Goal: Task Accomplishment & Management: Manage account settings

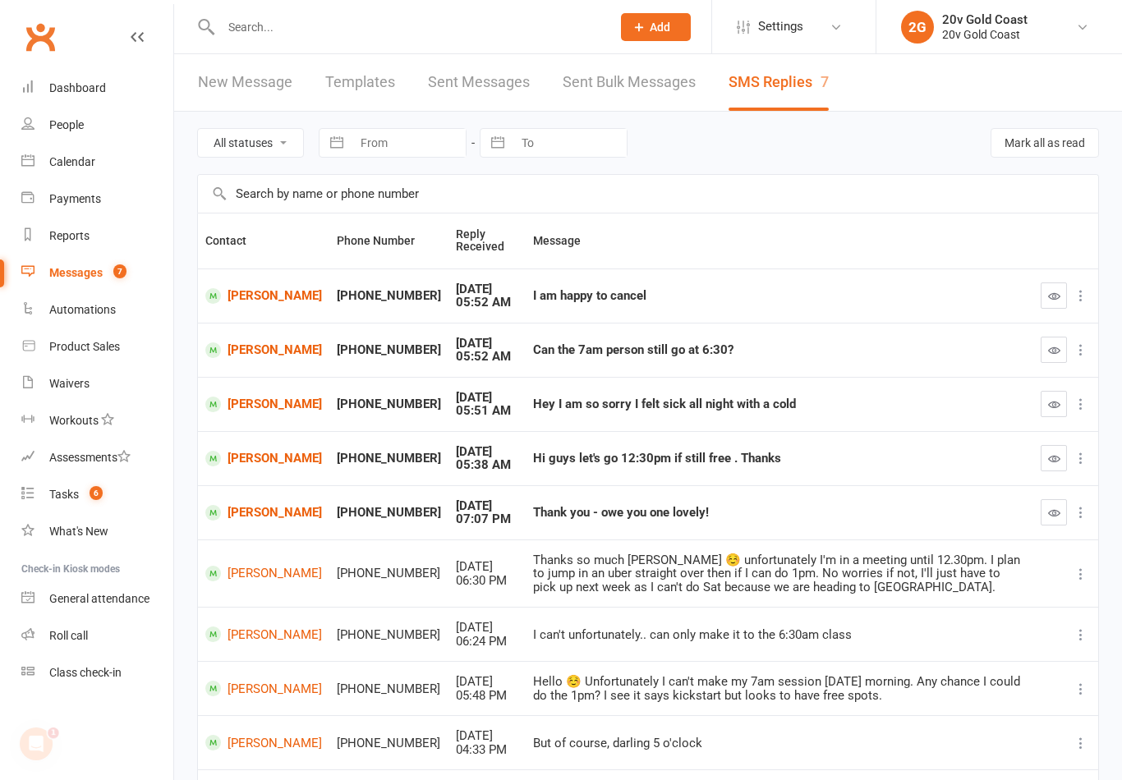
click at [253, 407] on link "[PERSON_NAME]" at bounding box center [263, 405] width 117 height 16
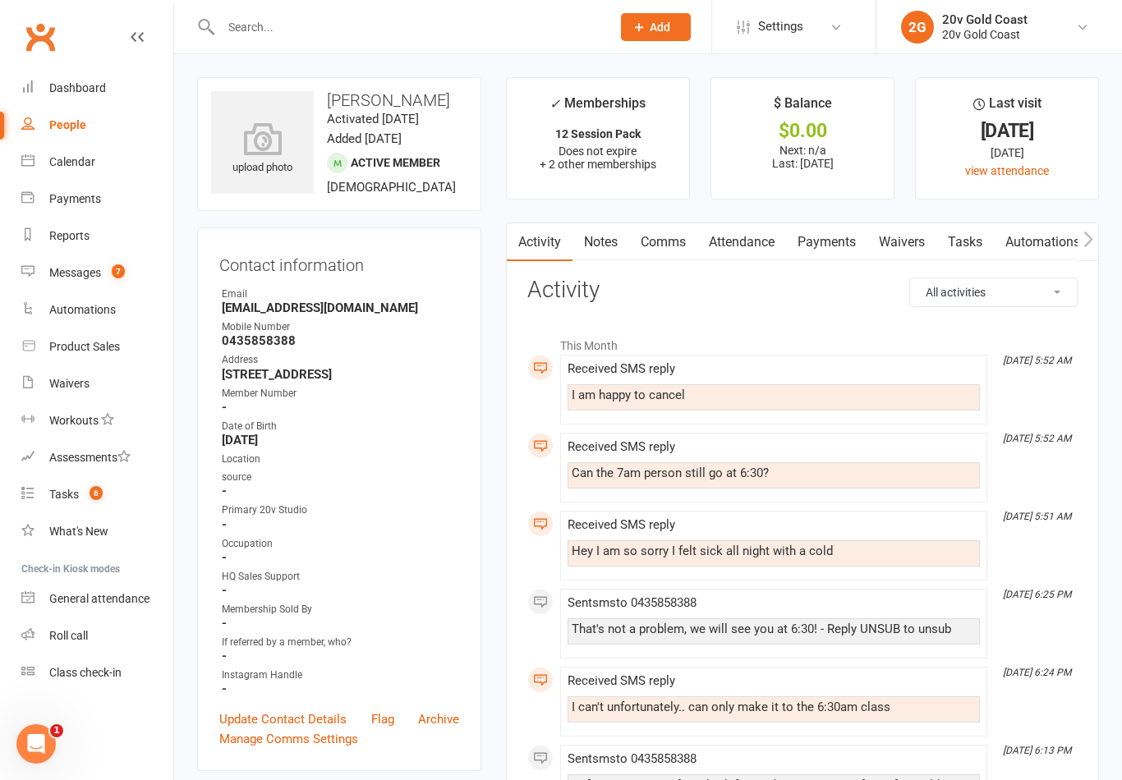
click at [666, 251] on link "Comms" at bounding box center [663, 242] width 68 height 38
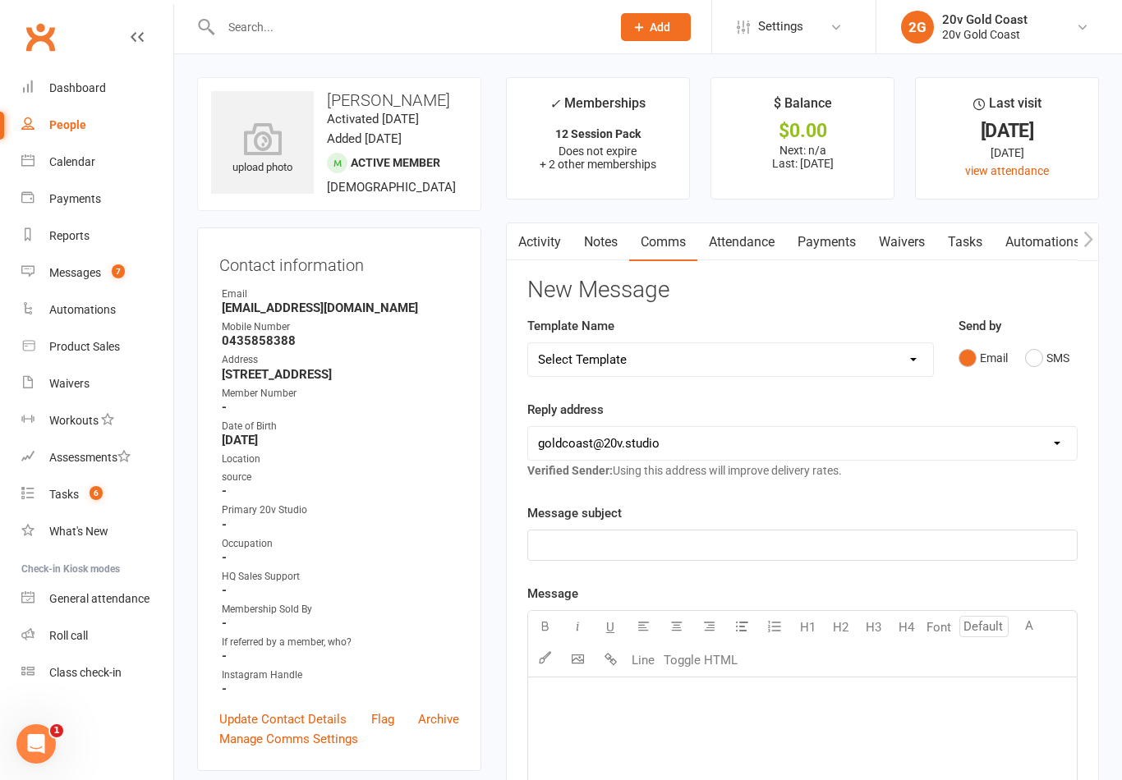
click at [1042, 367] on button "SMS" at bounding box center [1047, 358] width 44 height 31
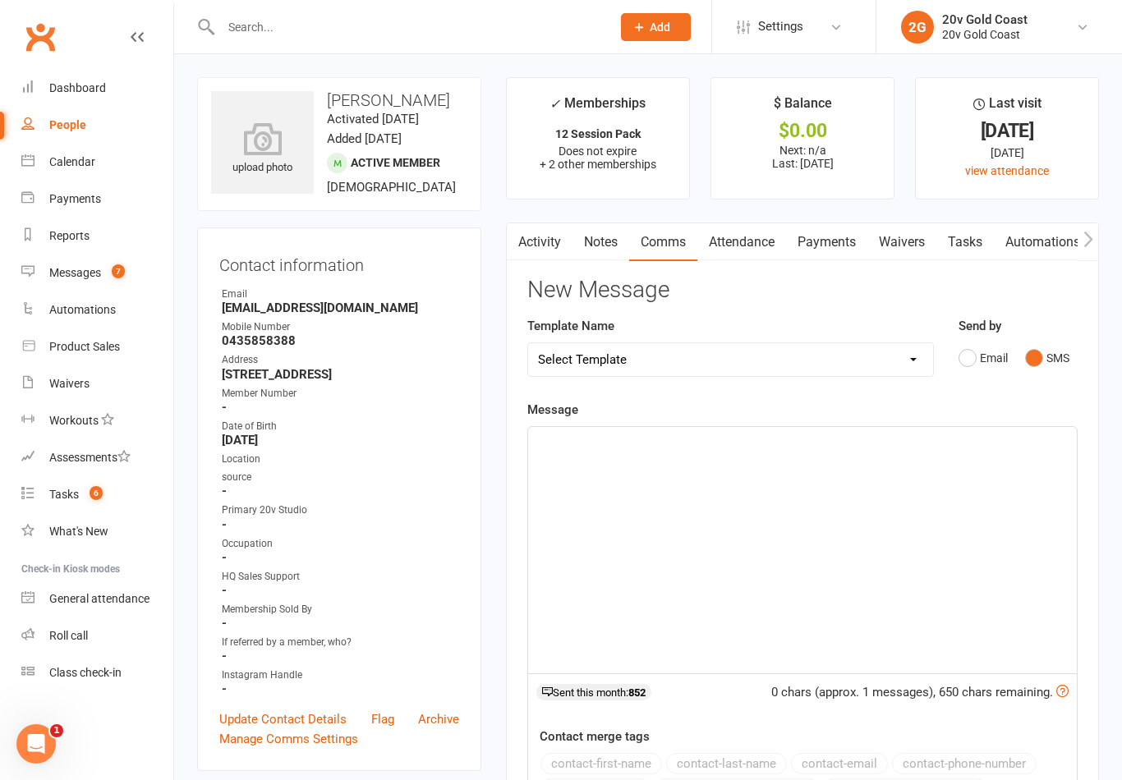
click at [941, 536] on div "﻿" at bounding box center [802, 550] width 549 height 246
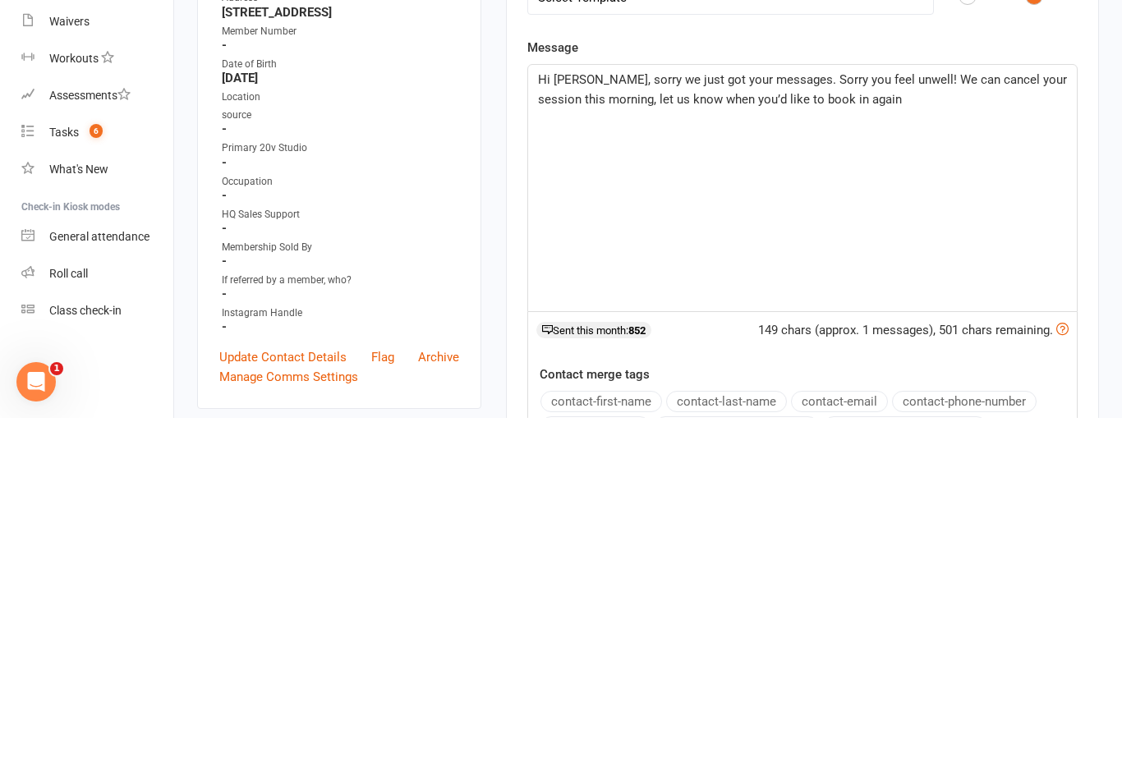
click at [694, 434] on span "Hi Kim, sorry we just got your messages. Sorry you feel unwell! We can cancel y…" at bounding box center [804, 451] width 532 height 34
click at [863, 434] on span "Hi Kim, sorry we just got your messages. Sorry you feel unwell! We can cancel y…" at bounding box center [804, 451] width 532 height 34
click at [854, 434] on span "Hi Kim, sorry we just got your messages. Sorry you feel unwell! We can cancel y…" at bounding box center [804, 451] width 532 height 34
click at [1000, 427] on div "Hi Kim, sorry we just got your messages. Sorry you feel unwell! We can cancel y…" at bounding box center [802, 550] width 549 height 246
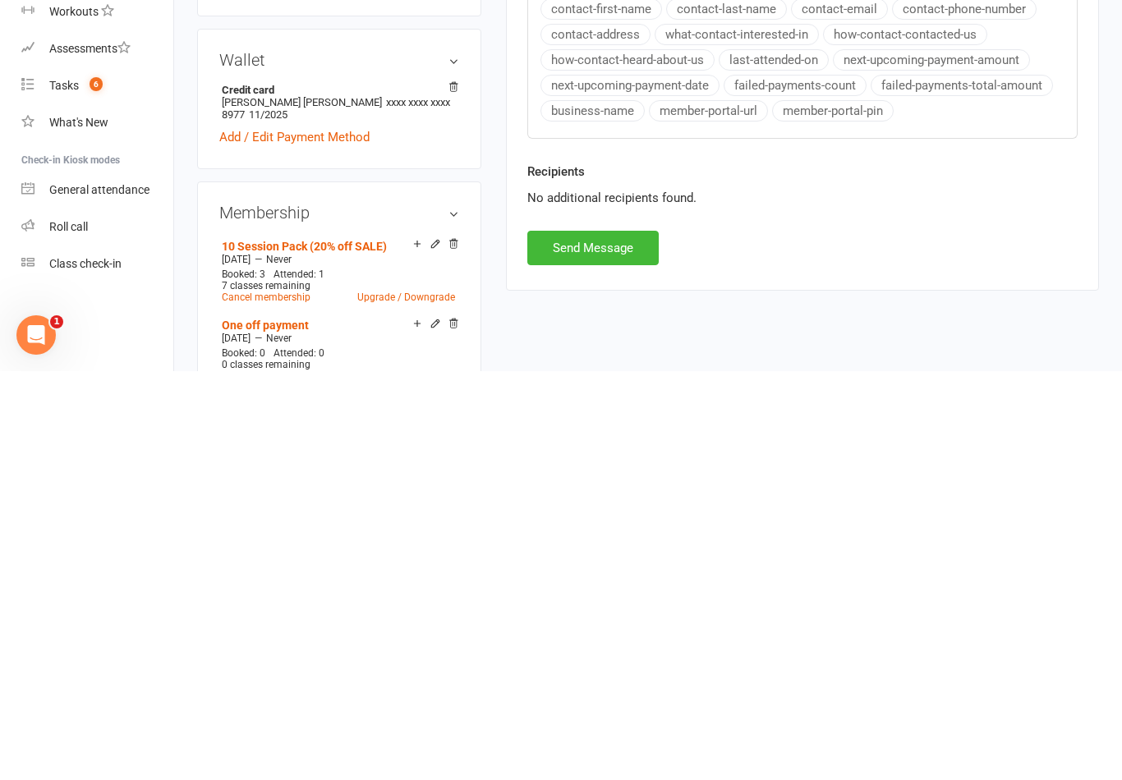
click at [647, 640] on button "Send Message" at bounding box center [592, 657] width 131 height 34
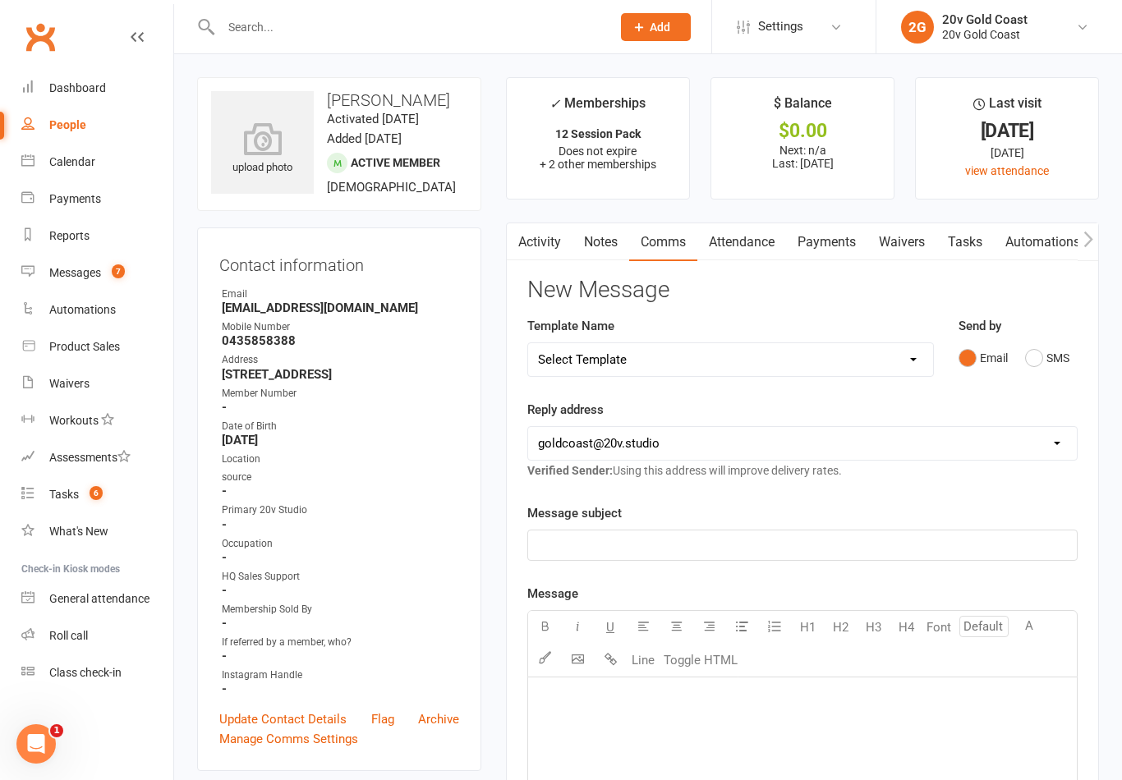
click at [122, 286] on link "Messages 7" at bounding box center [97, 273] width 152 height 37
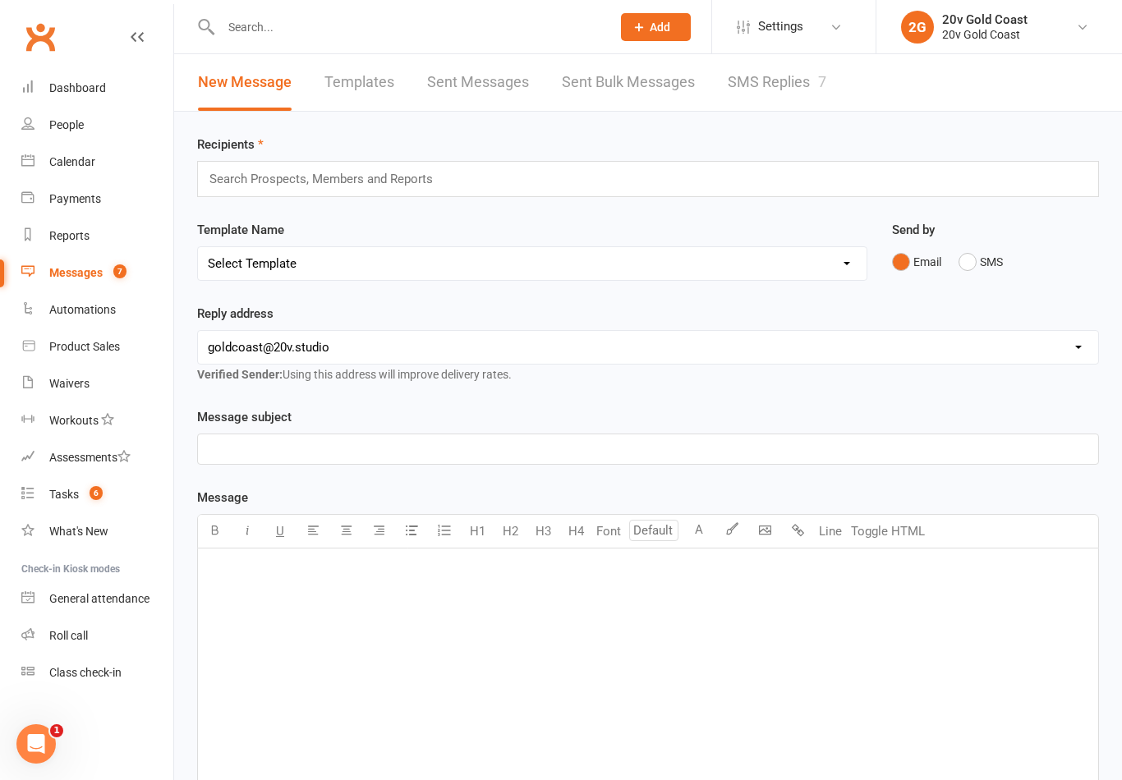
click at [800, 80] on link "SMS Replies 7" at bounding box center [777, 82] width 99 height 57
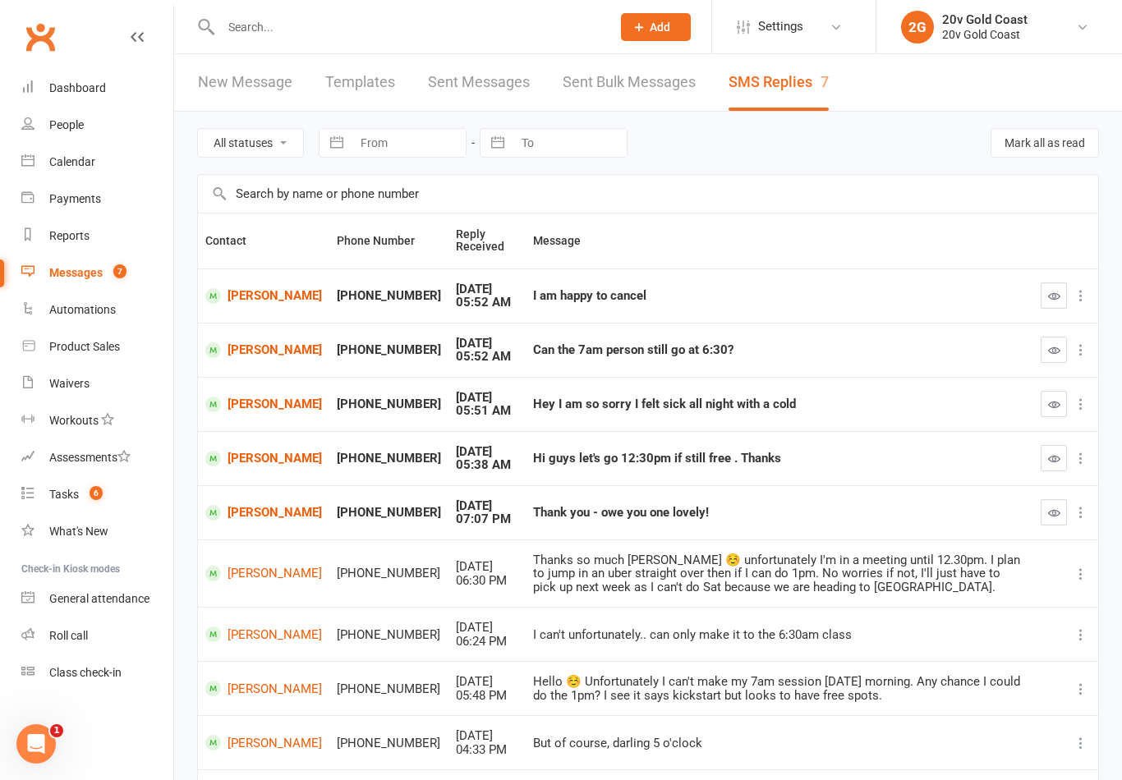
click at [1042, 295] on button "button" at bounding box center [1054, 296] width 26 height 26
click at [1055, 347] on icon "button" at bounding box center [1054, 350] width 12 height 12
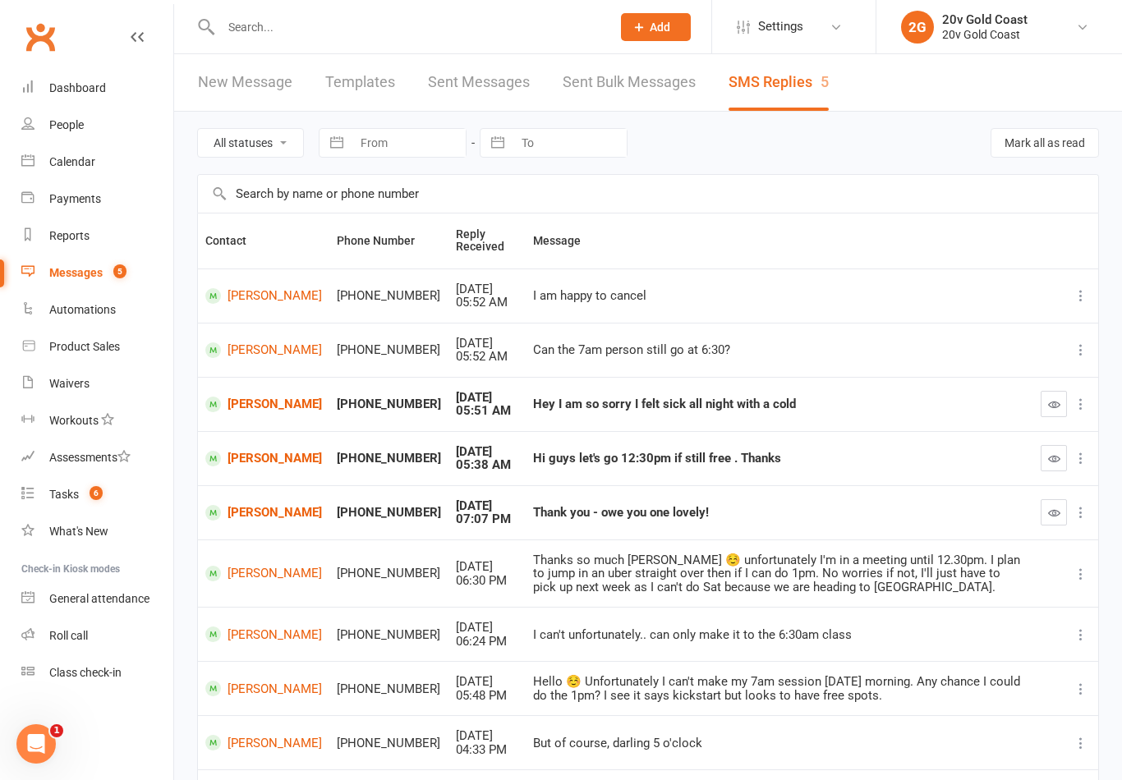
click at [1055, 398] on icon "button" at bounding box center [1054, 404] width 12 height 12
click at [82, 168] on div "Calendar" at bounding box center [72, 161] width 46 height 13
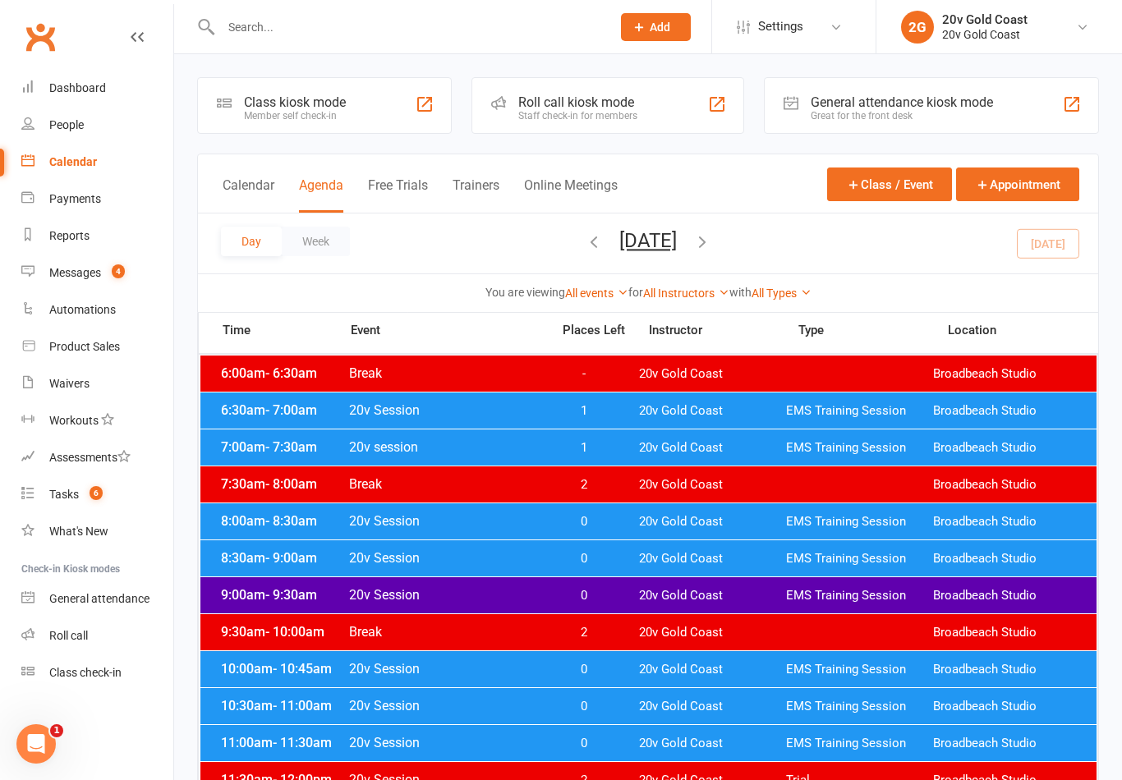
click at [810, 409] on span "EMS Training Session" at bounding box center [859, 411] width 147 height 16
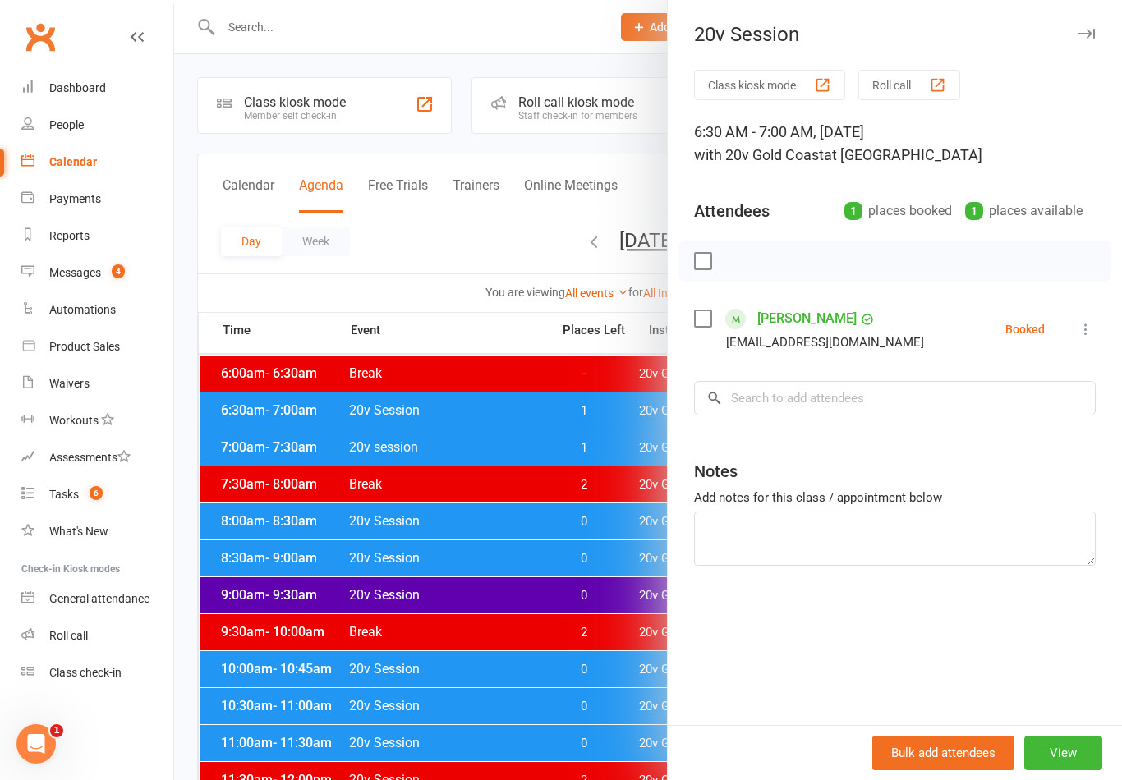
click at [1086, 333] on icon at bounding box center [1086, 329] width 16 height 16
click at [1009, 457] on link "Mark absent" at bounding box center [1006, 460] width 177 height 33
click at [766, 312] on link "[PERSON_NAME]" at bounding box center [806, 319] width 99 height 26
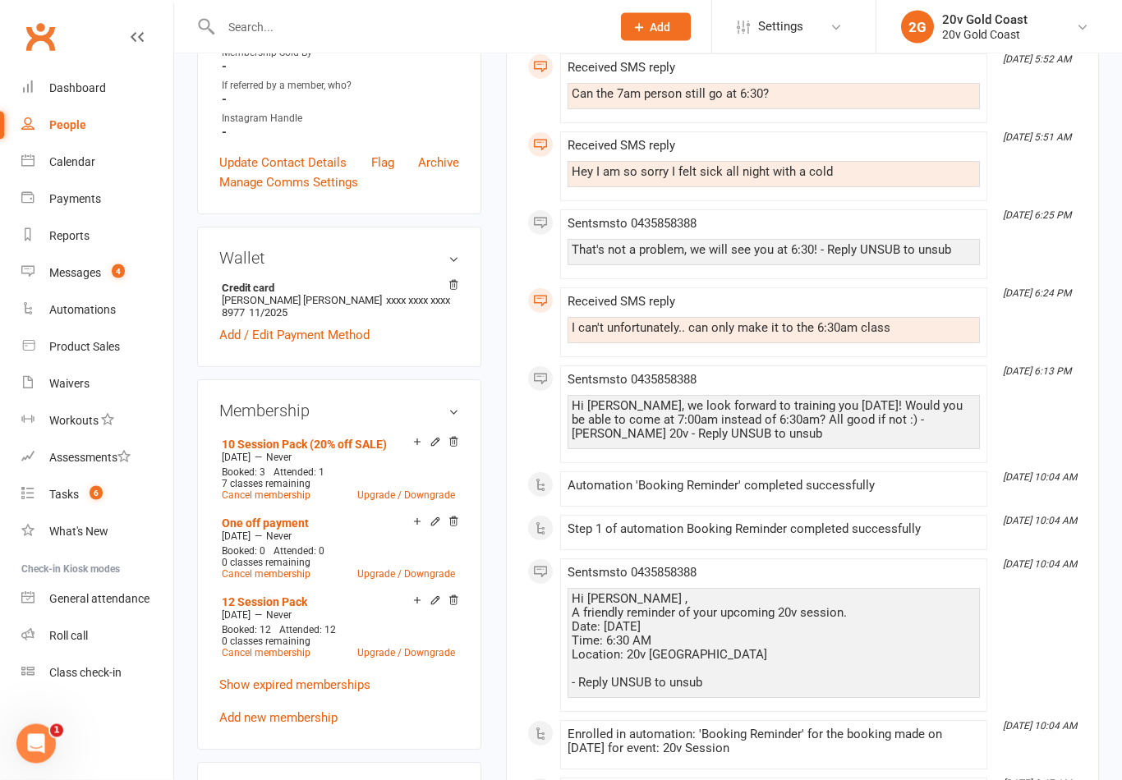
scroll to position [557, 0]
click at [411, 527] on icon at bounding box center [416, 521] width 11 height 11
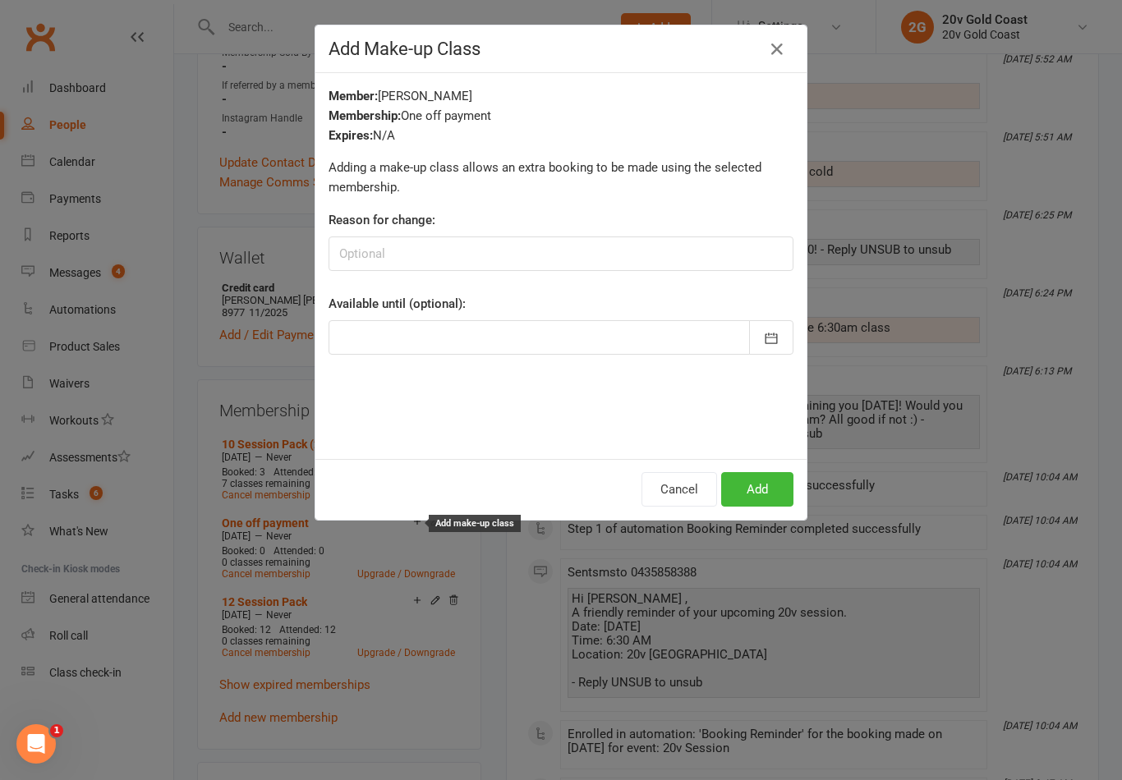
click at [787, 46] on icon "button" at bounding box center [777, 49] width 20 height 20
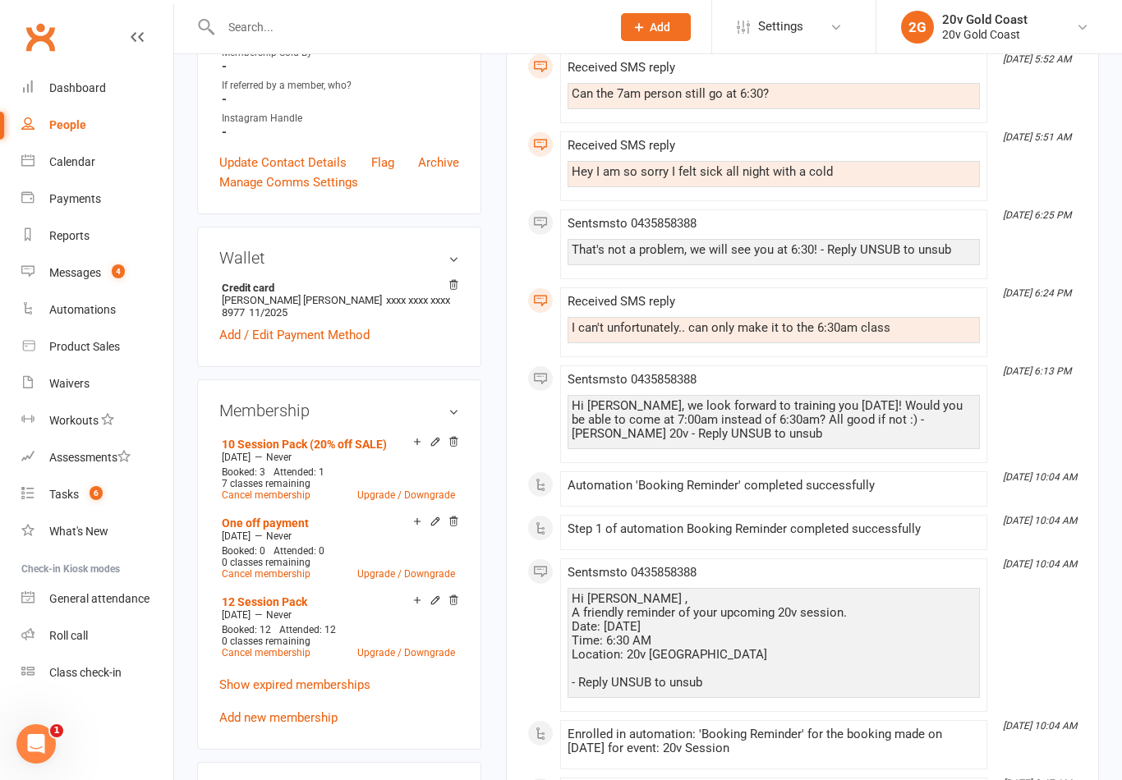
click at [415, 448] on icon at bounding box center [416, 441] width 11 height 11
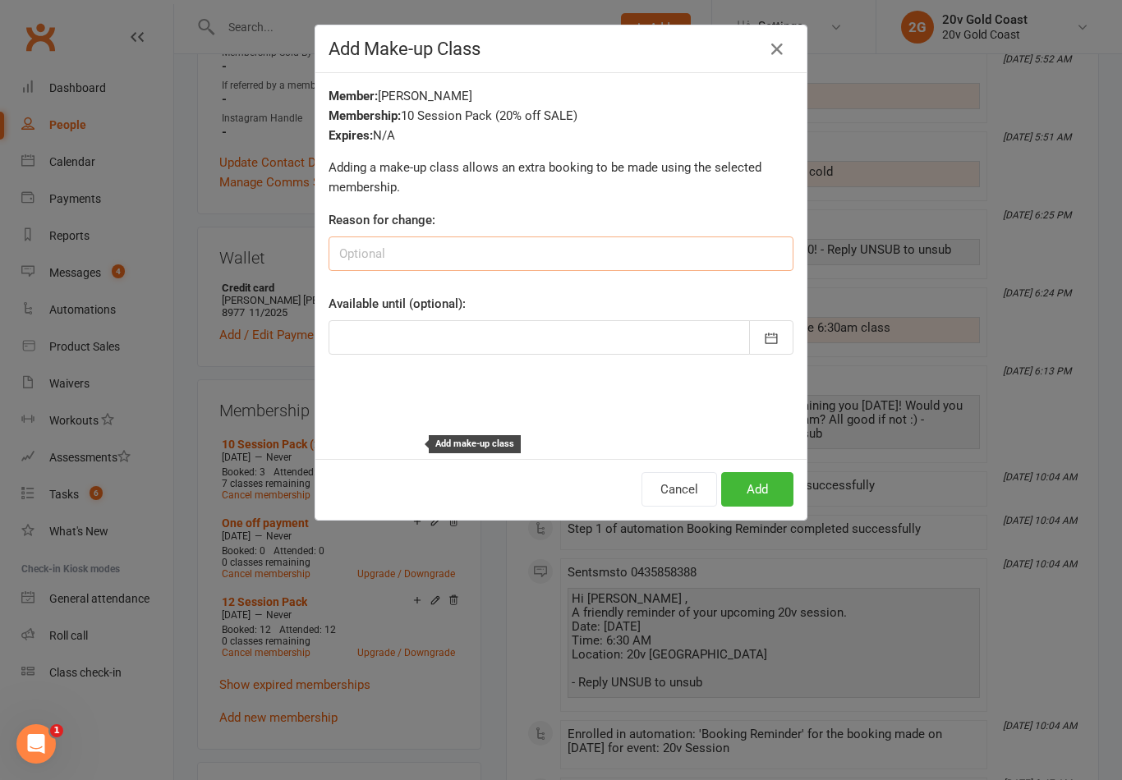
click at [639, 259] on input at bounding box center [561, 254] width 465 height 34
type input "Unwell"
click at [735, 177] on p "Adding a make-up class allows an extra booking to be made using the selected me…" at bounding box center [561, 177] width 465 height 39
click at [774, 476] on button "Add" at bounding box center [757, 489] width 72 height 34
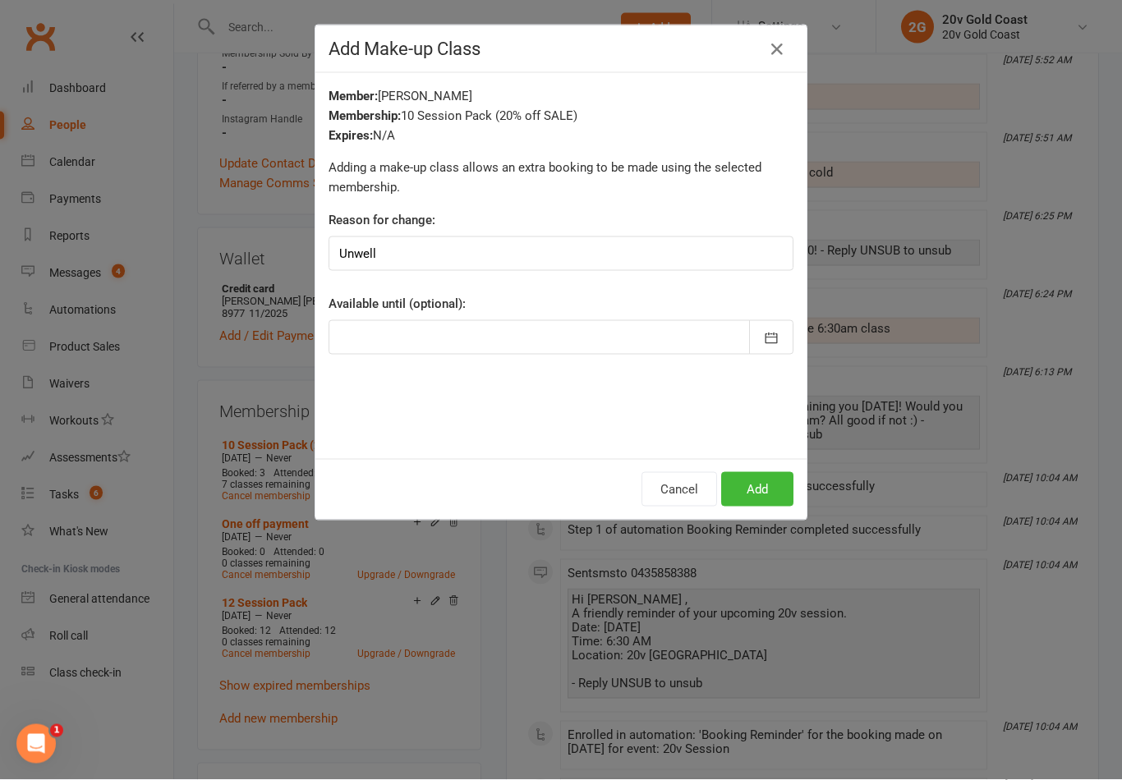
scroll to position [557, 0]
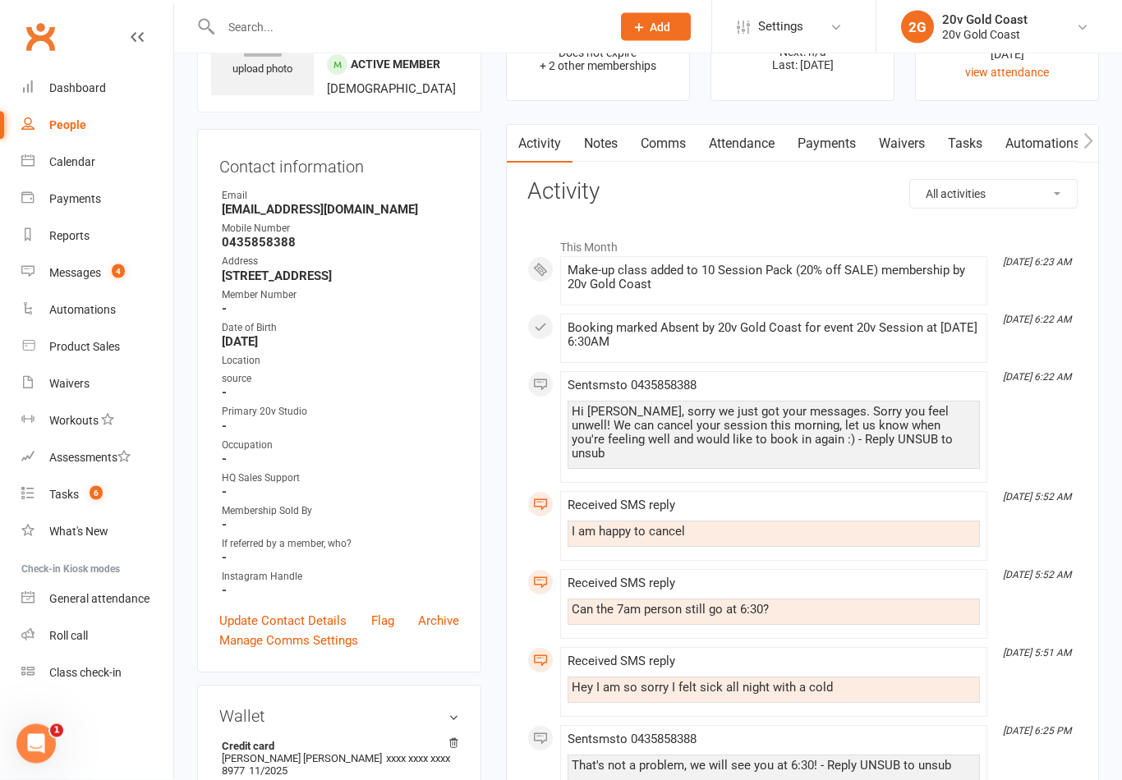
click at [113, 259] on link "Messages 4" at bounding box center [97, 273] width 152 height 37
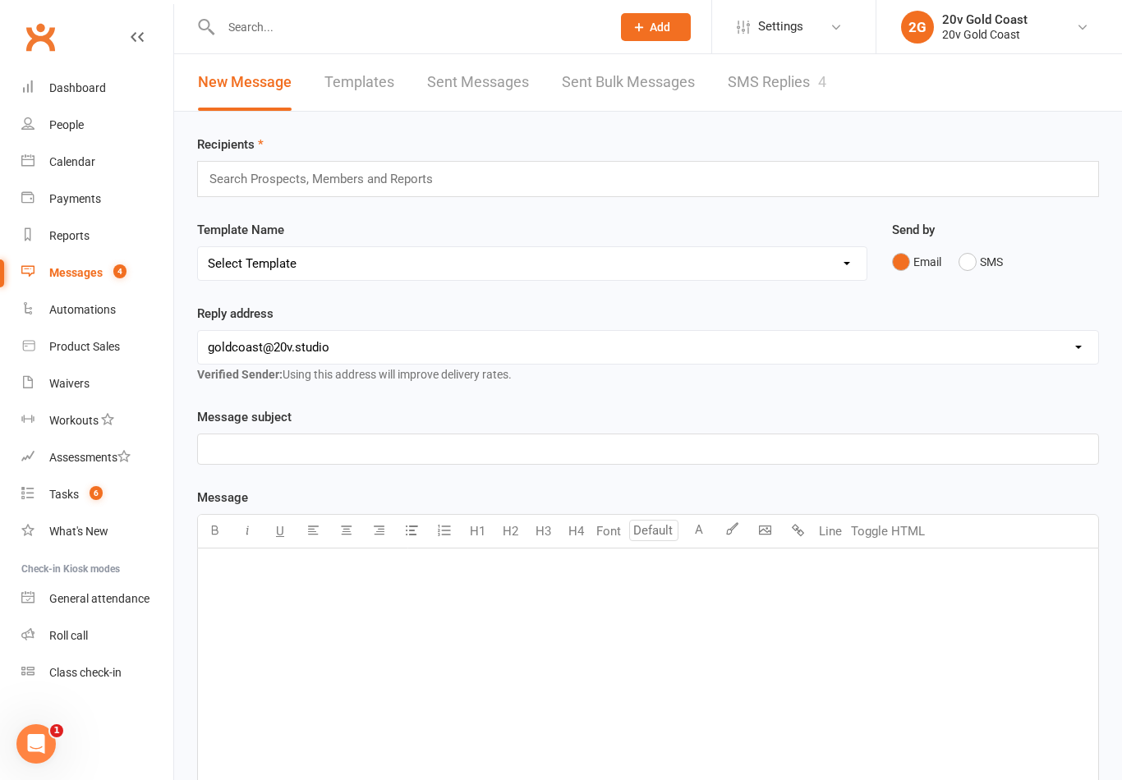
click at [791, 94] on link "SMS Replies 4" at bounding box center [777, 82] width 99 height 57
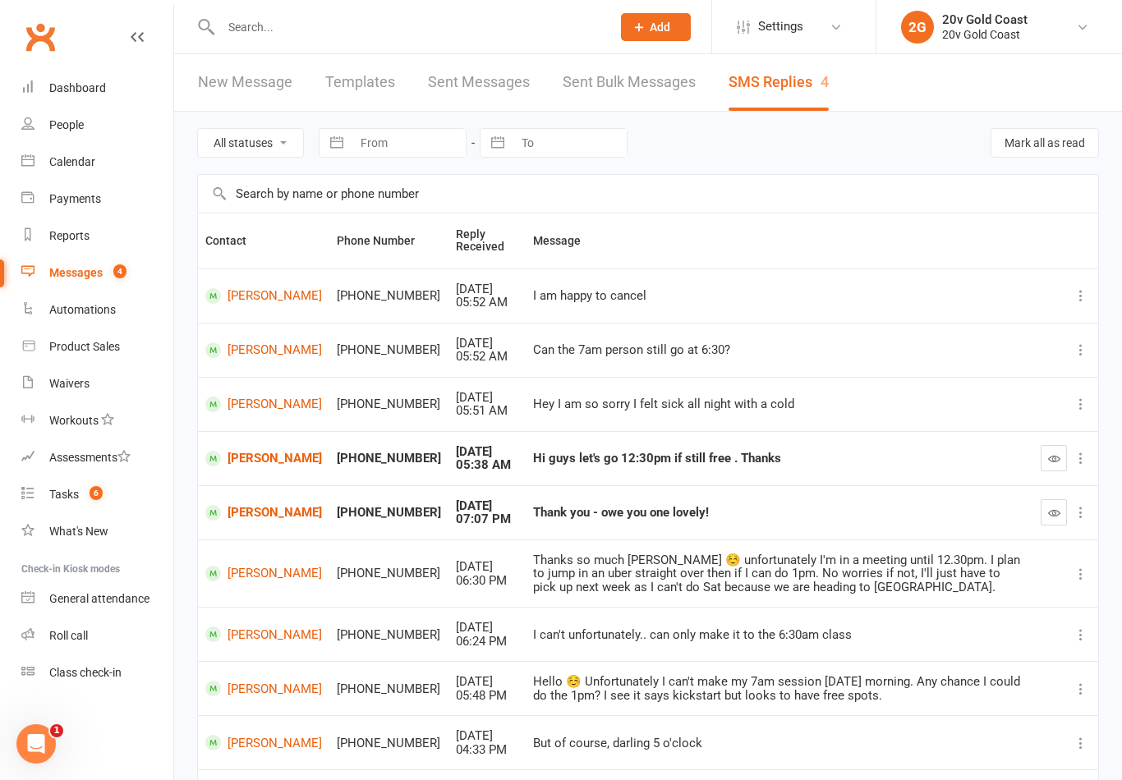
click at [255, 463] on link "[PERSON_NAME]" at bounding box center [263, 459] width 117 height 16
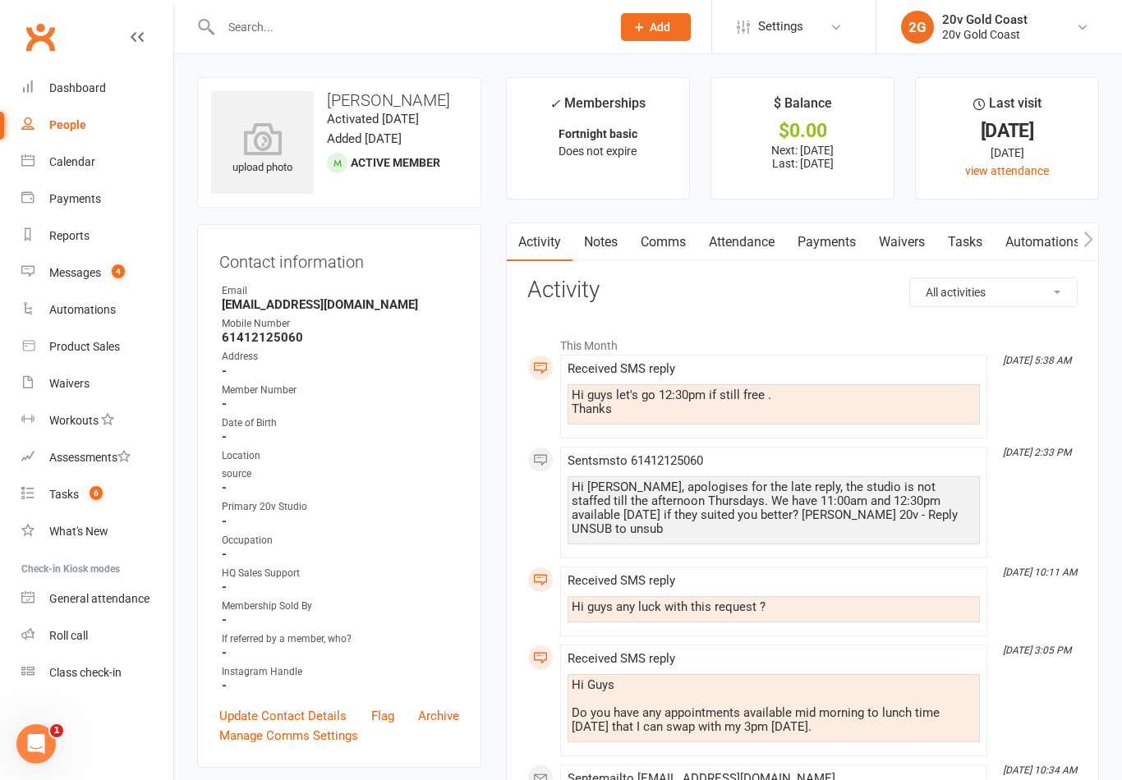
click at [69, 163] on div "Calendar" at bounding box center [72, 161] width 46 height 13
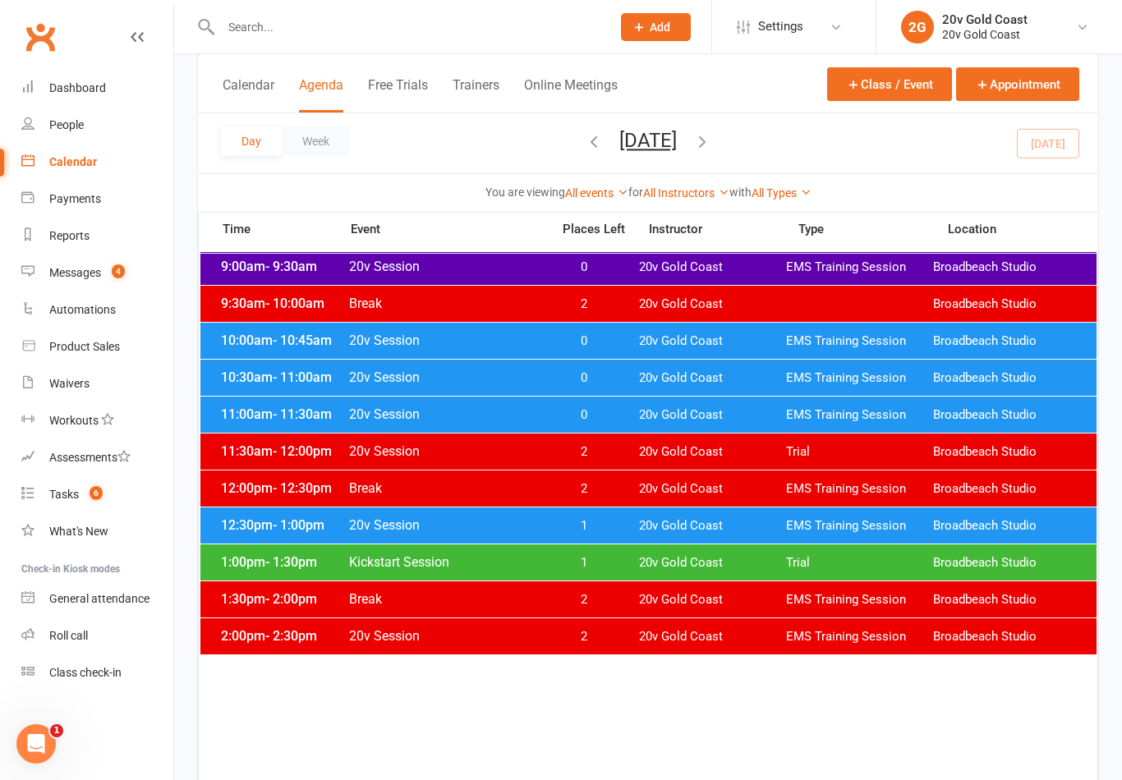
scroll to position [328, 0]
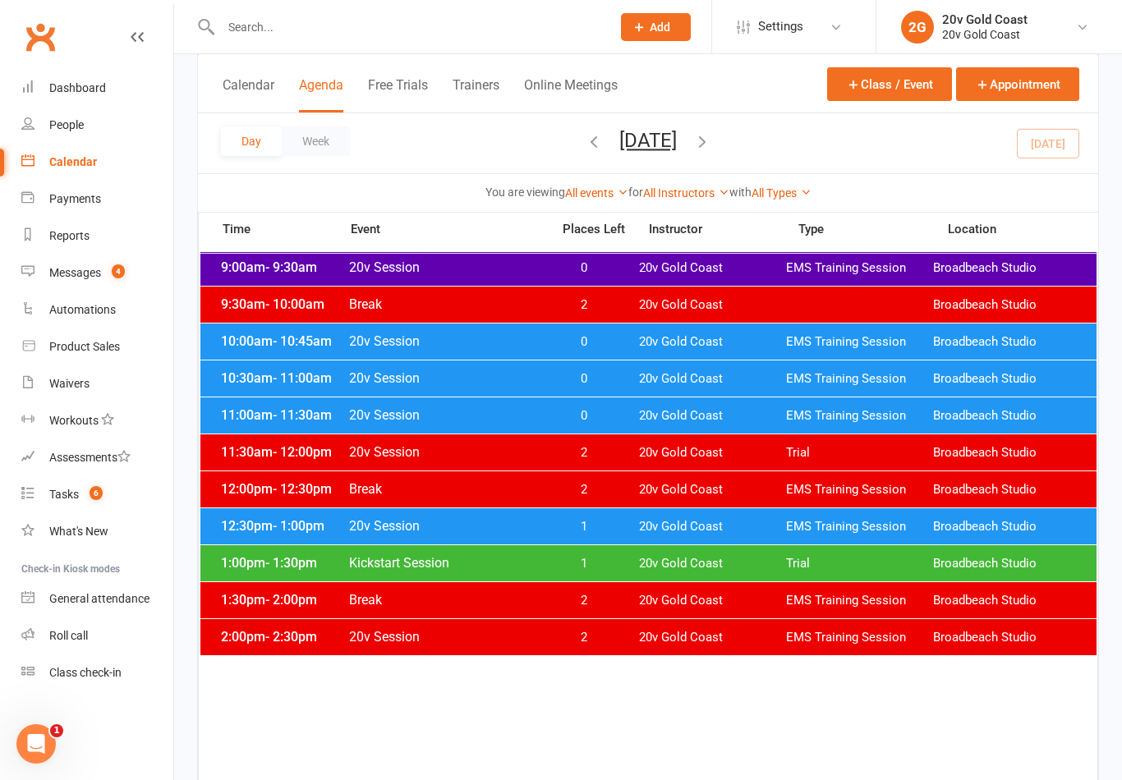
click at [793, 532] on span "EMS Training Session" at bounding box center [859, 527] width 147 height 16
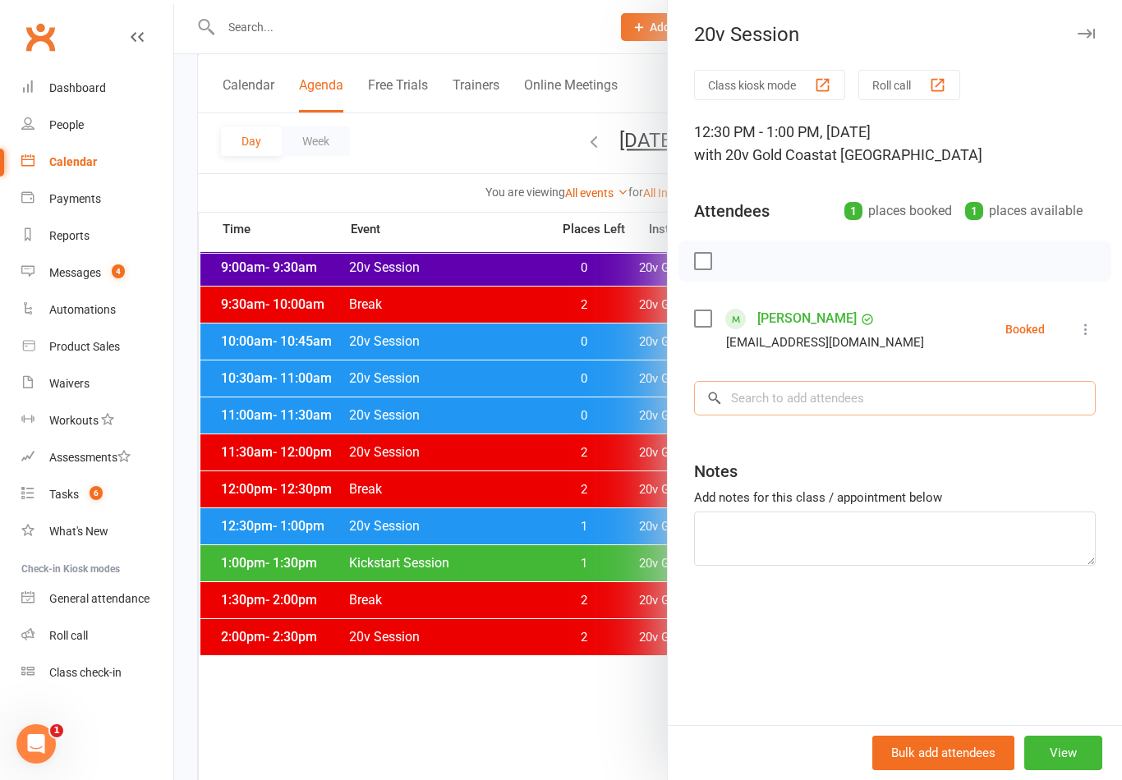
click at [963, 397] on input "search" at bounding box center [895, 398] width 402 height 34
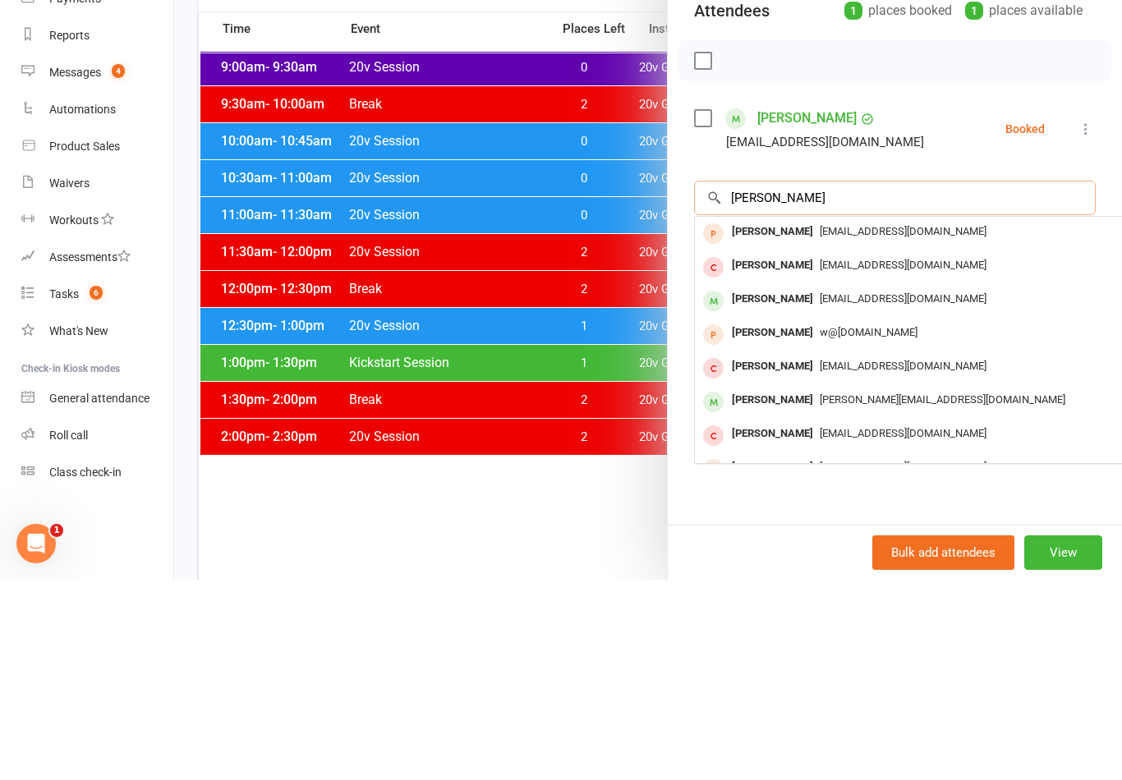
type input "Robinson"
click at [882, 493] on span "[EMAIL_ADDRESS][DOMAIN_NAME]" at bounding box center [903, 499] width 167 height 12
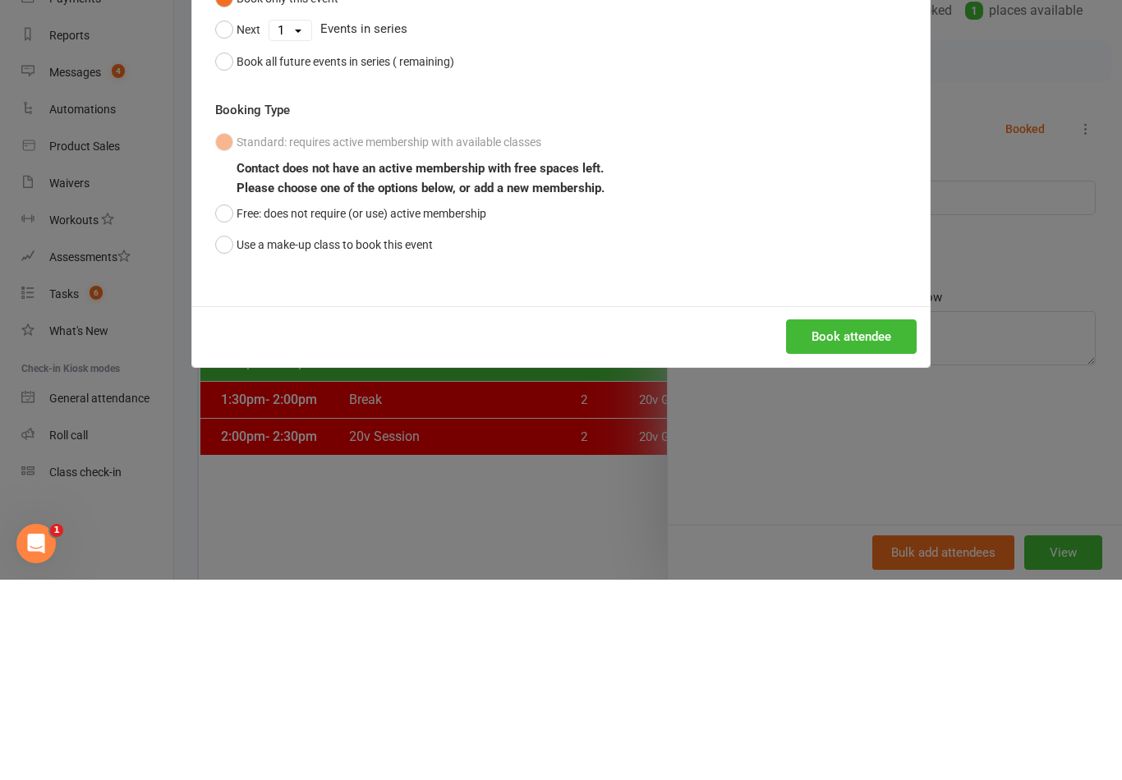
scroll to position [528, 0]
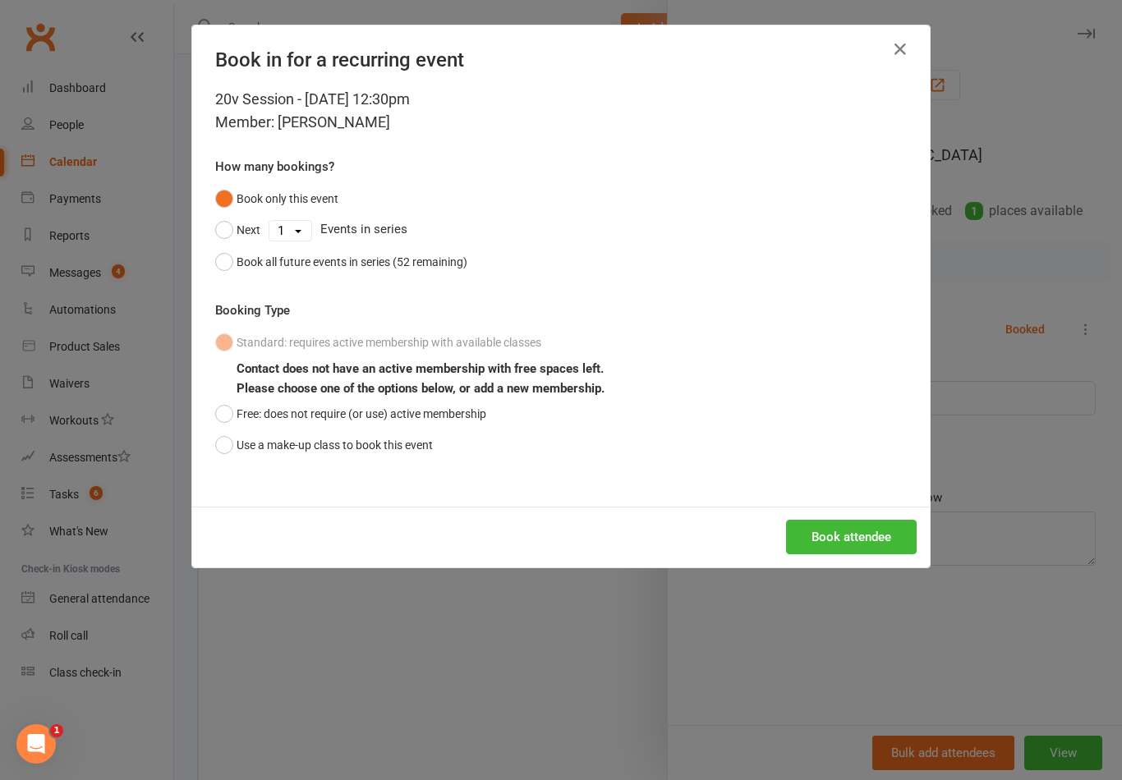
click at [863, 545] on button "Book attendee" at bounding box center [851, 537] width 131 height 34
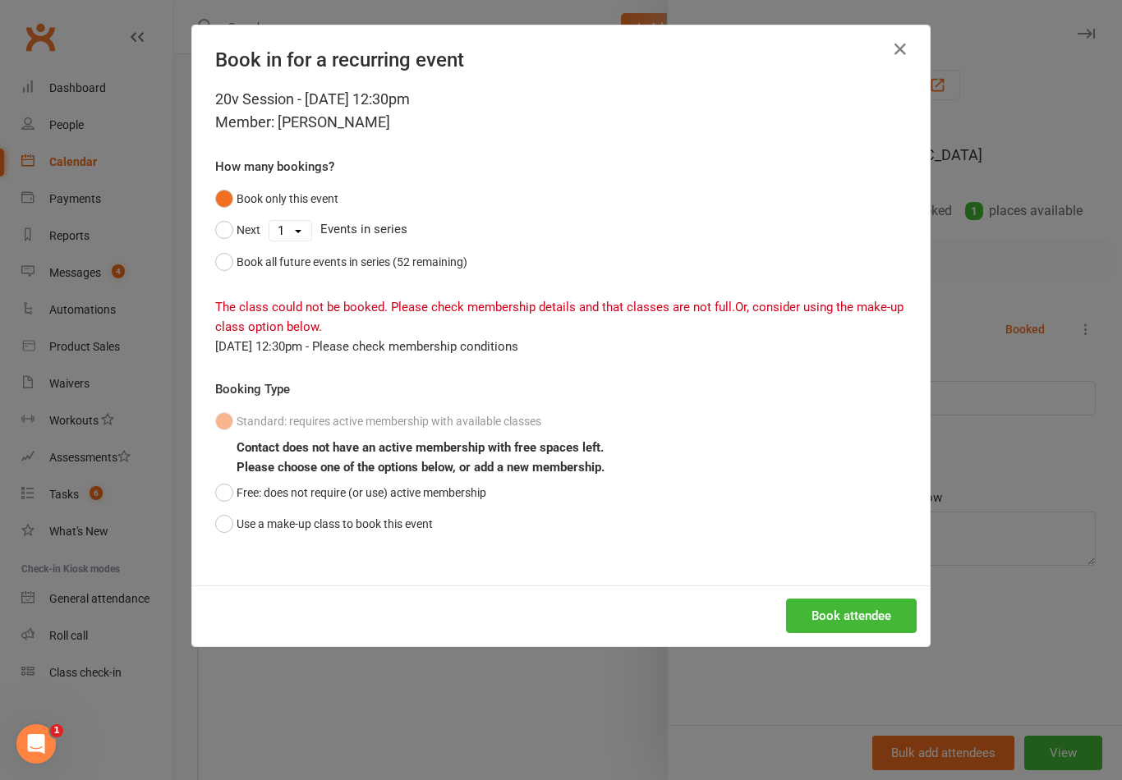
click at [901, 49] on icon "button" at bounding box center [900, 49] width 20 height 20
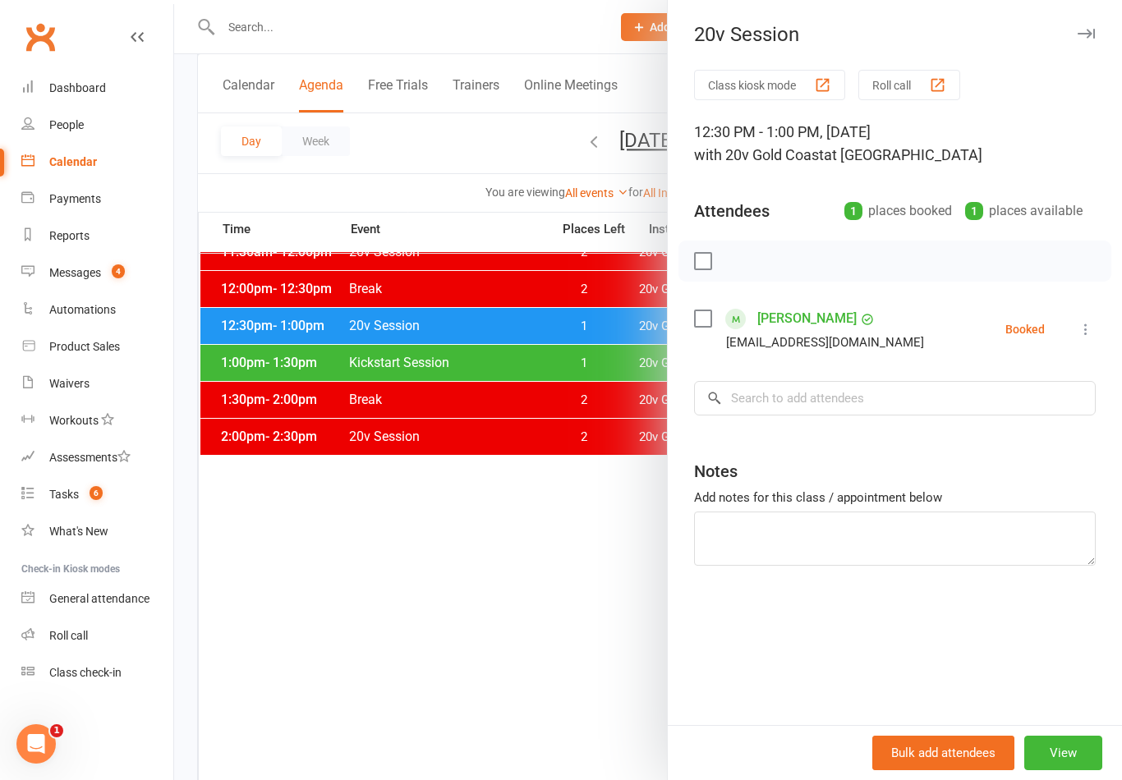
click at [627, 614] on div at bounding box center [648, 390] width 948 height 780
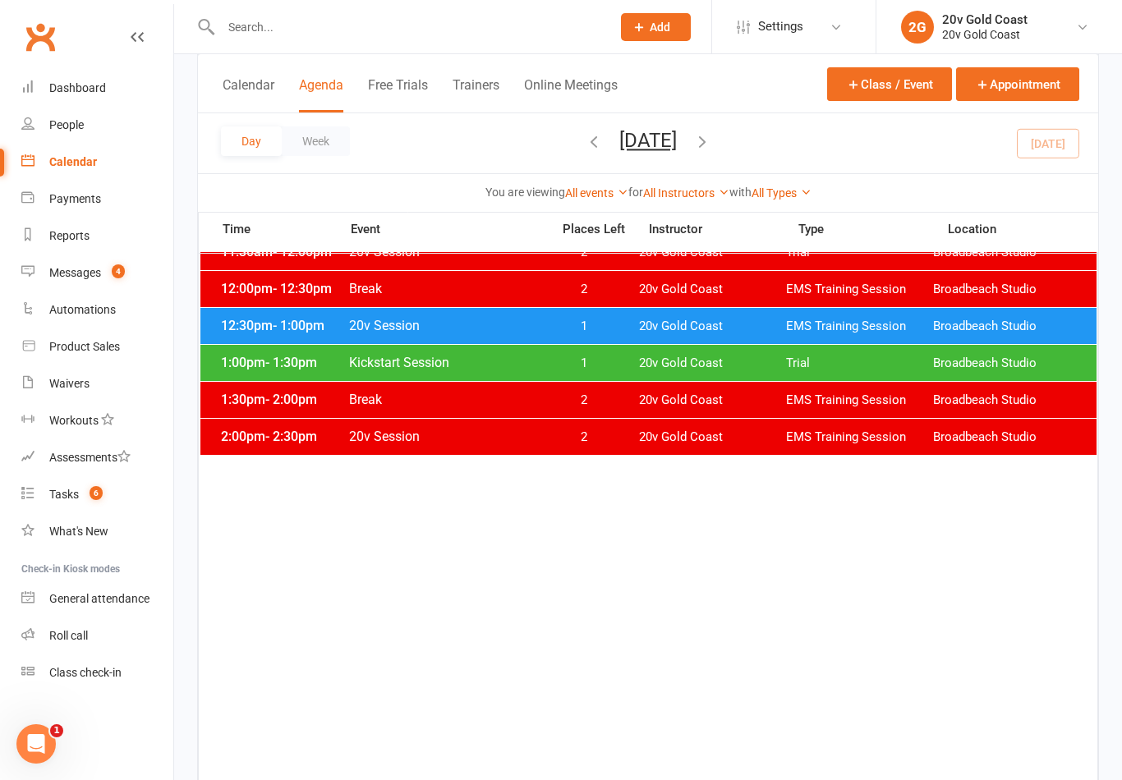
click at [136, 274] on link "Messages 4" at bounding box center [97, 273] width 152 height 37
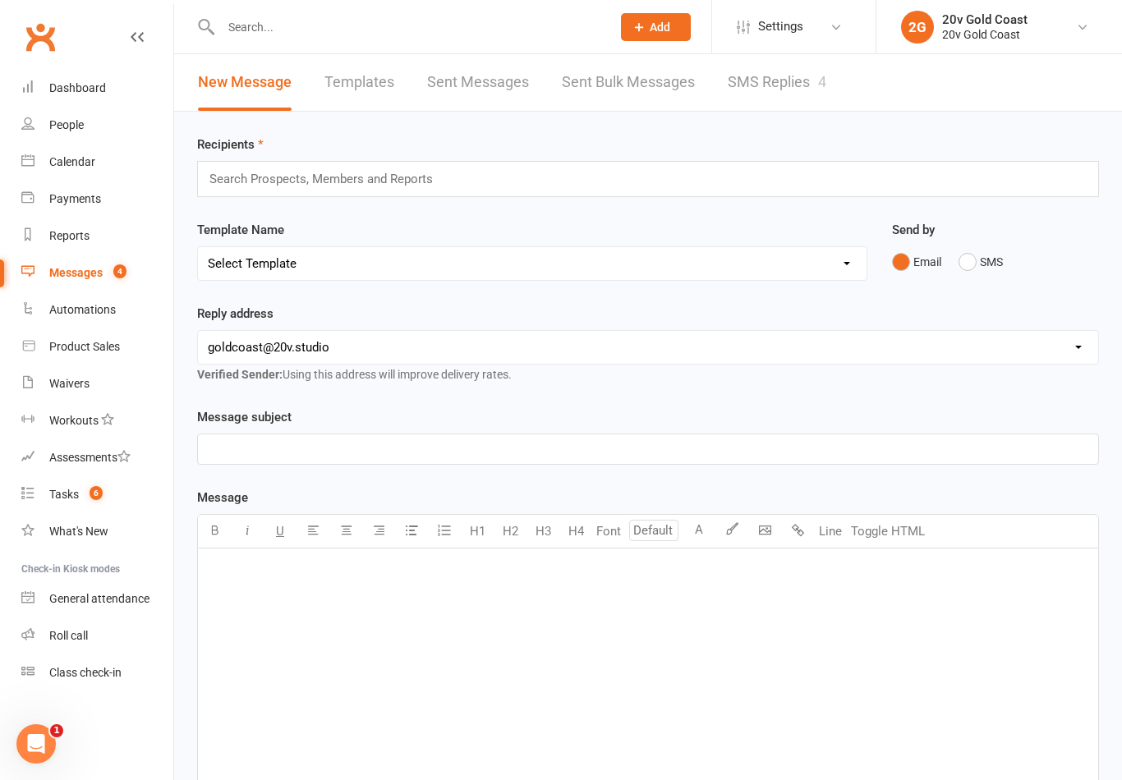
click at [810, 91] on link "SMS Replies 4" at bounding box center [777, 82] width 99 height 57
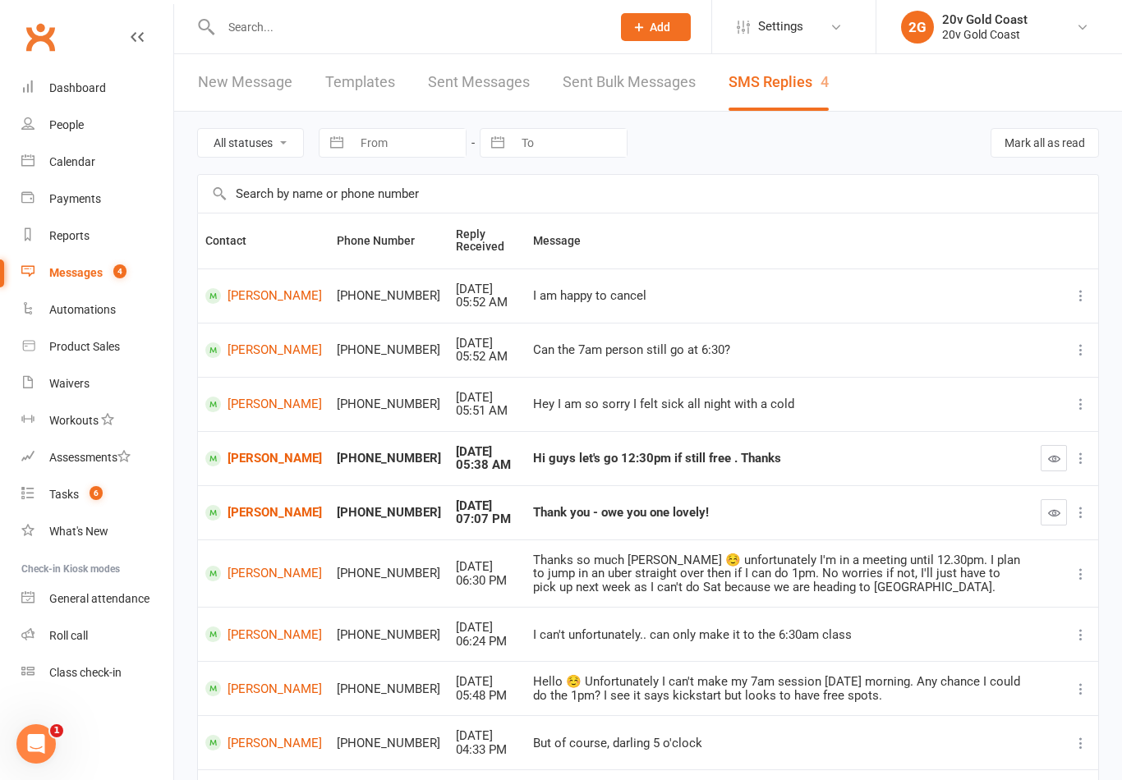
click at [258, 453] on link "[PERSON_NAME]" at bounding box center [263, 459] width 117 height 16
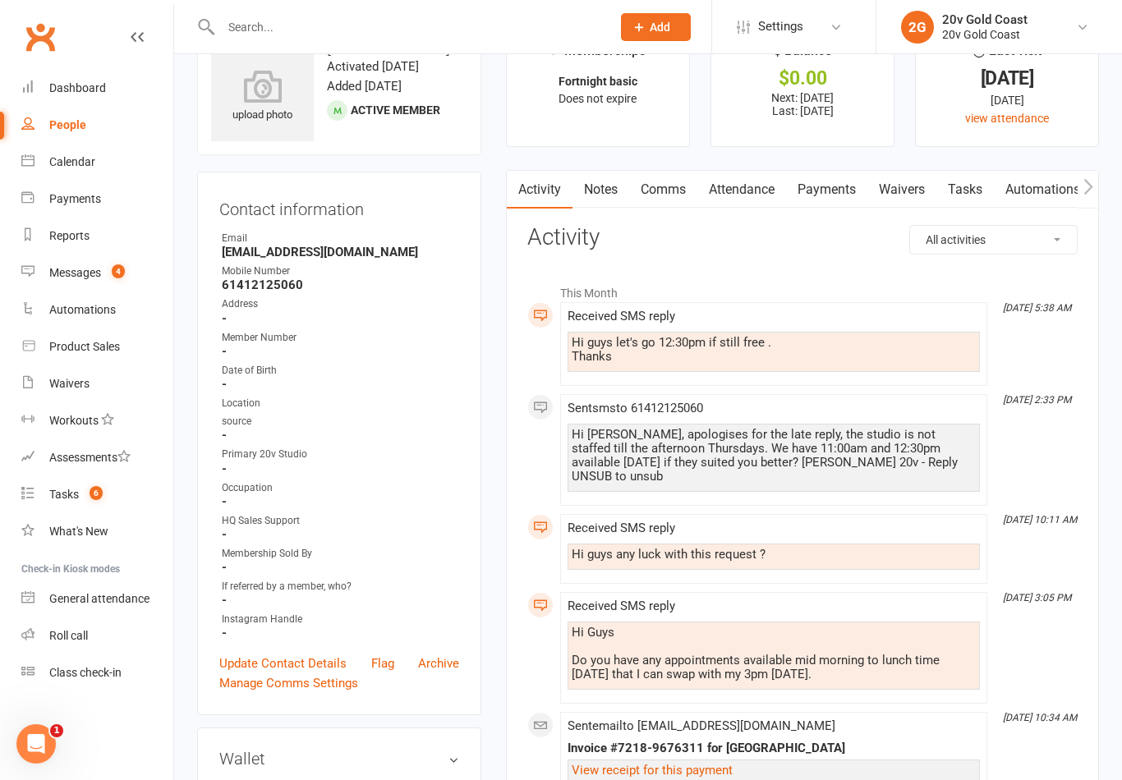
scroll to position [22, 0]
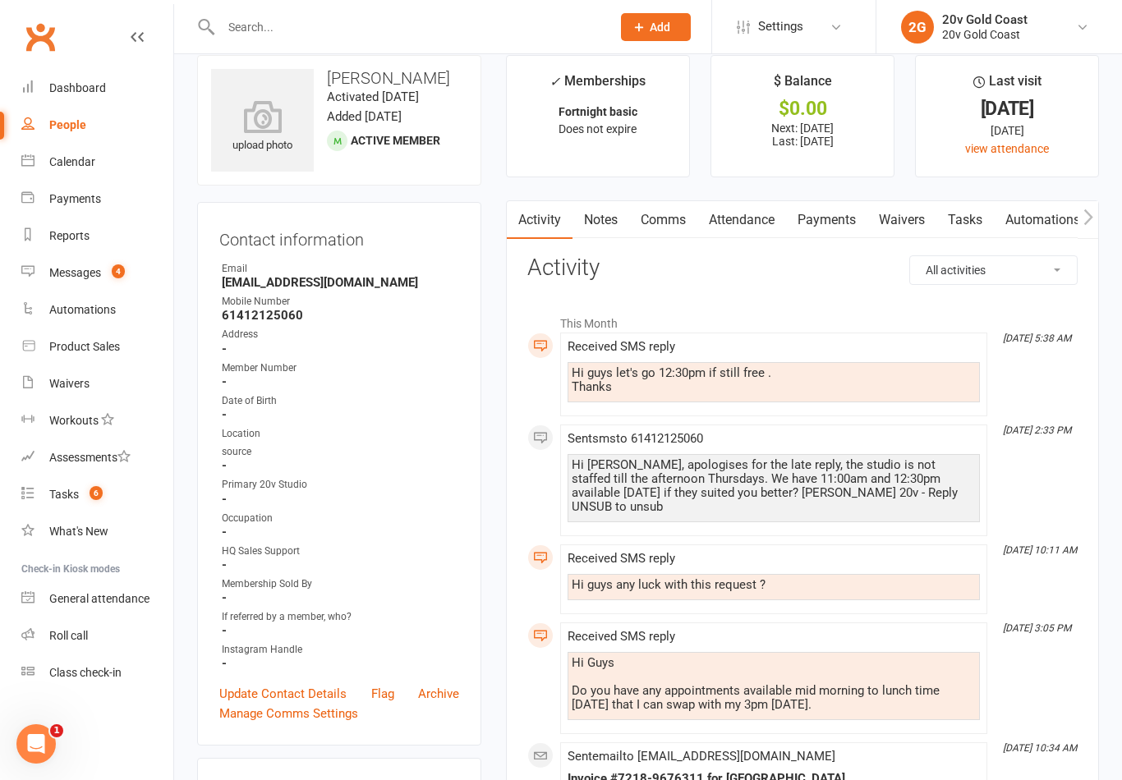
click at [852, 214] on link "Payments" at bounding box center [826, 220] width 81 height 38
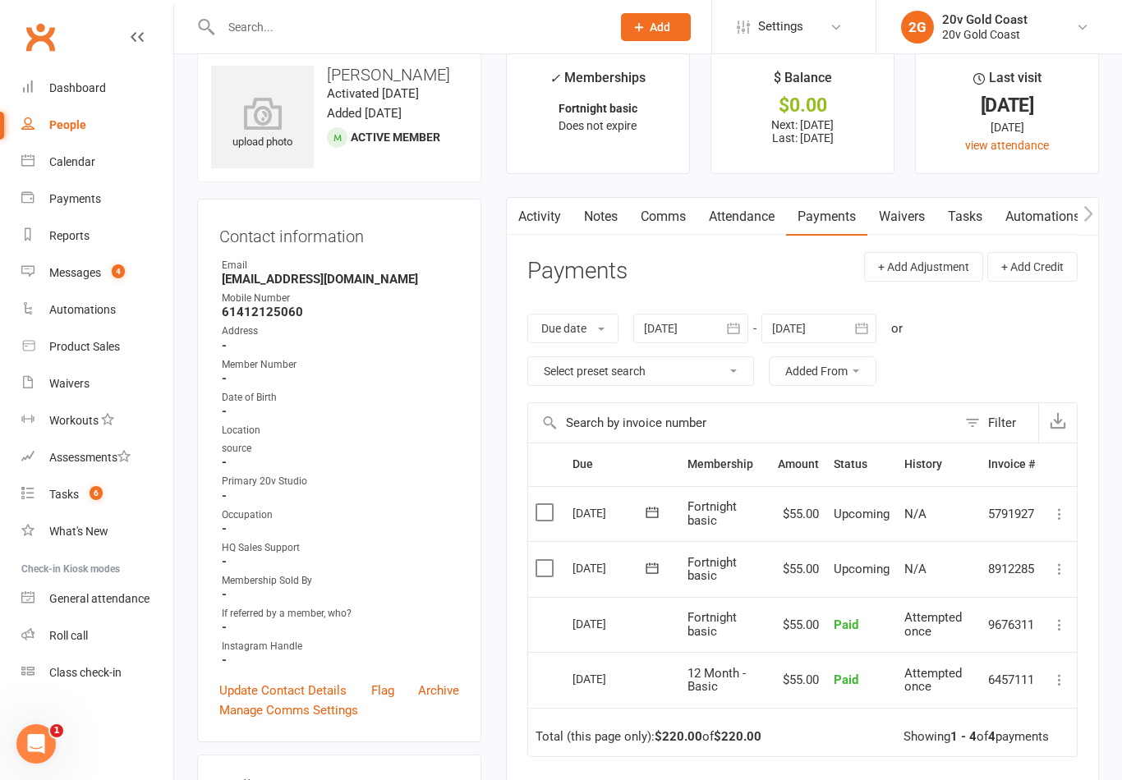
scroll to position [24, 0]
click at [761, 225] on link "Attendance" at bounding box center [741, 219] width 89 height 38
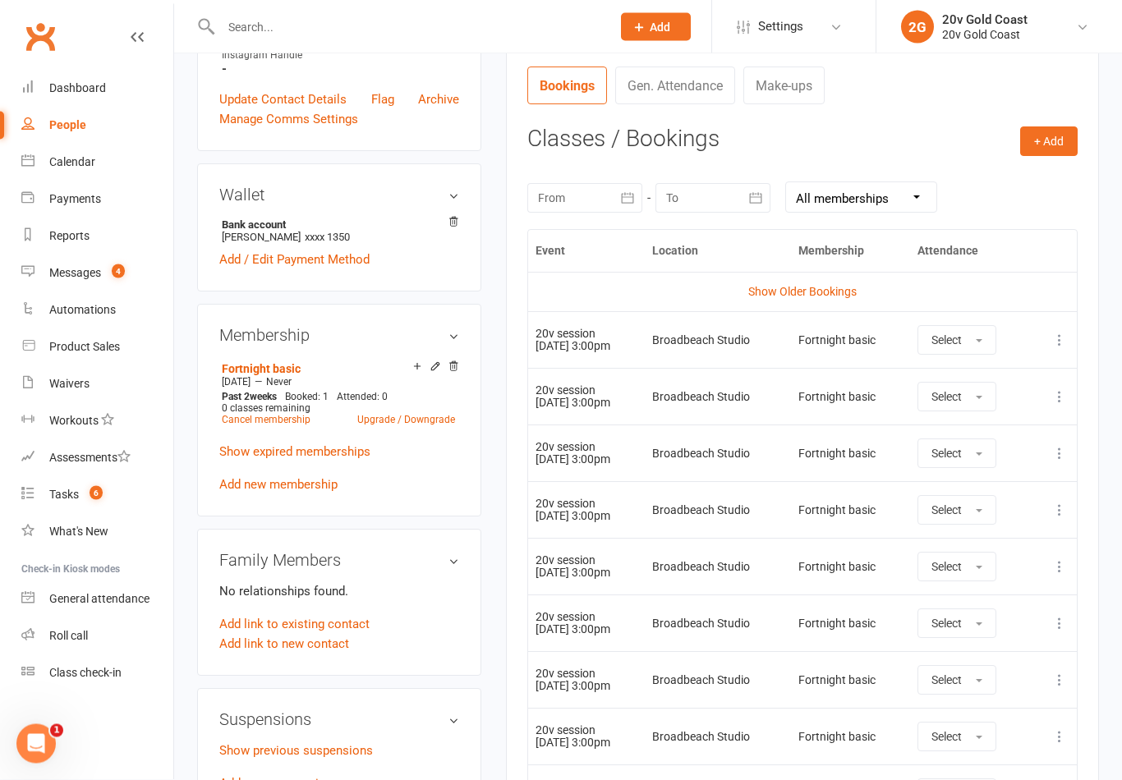
scroll to position [617, 0]
click at [828, 288] on link "Show Older Bookings" at bounding box center [802, 291] width 108 height 13
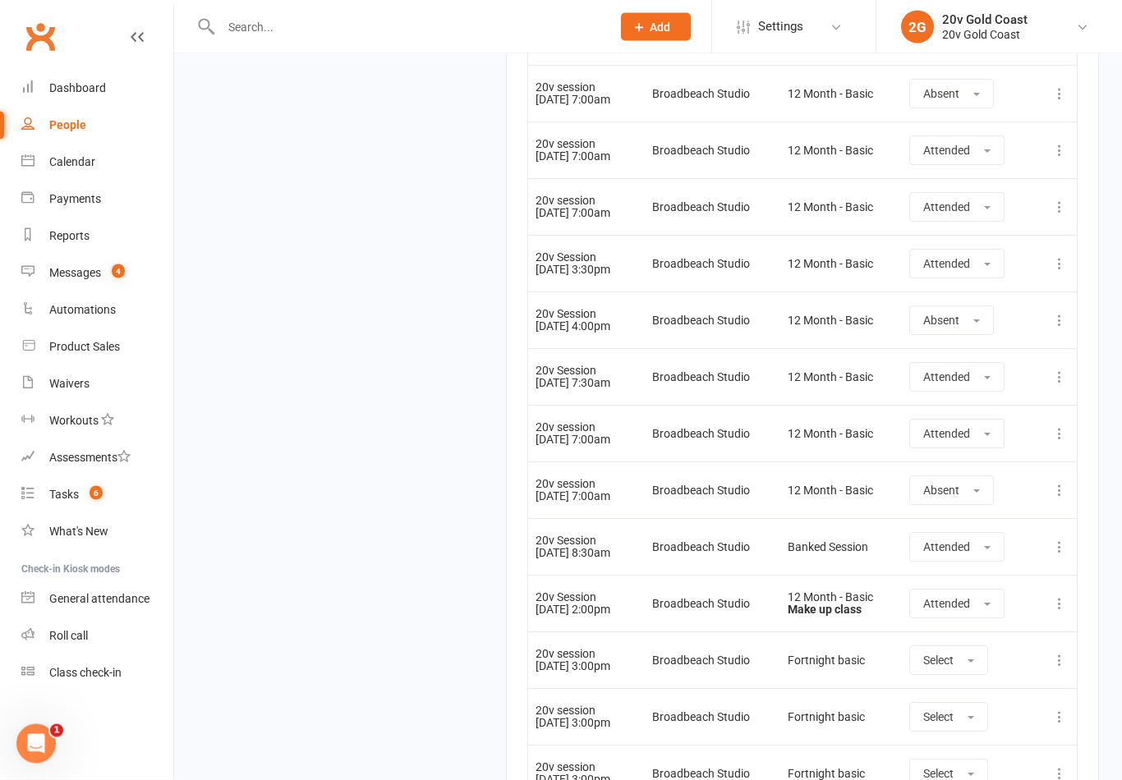
scroll to position [8457, 0]
click at [987, 658] on button "Select" at bounding box center [948, 661] width 79 height 30
click at [980, 732] on link "Absent" at bounding box center [991, 730] width 163 height 33
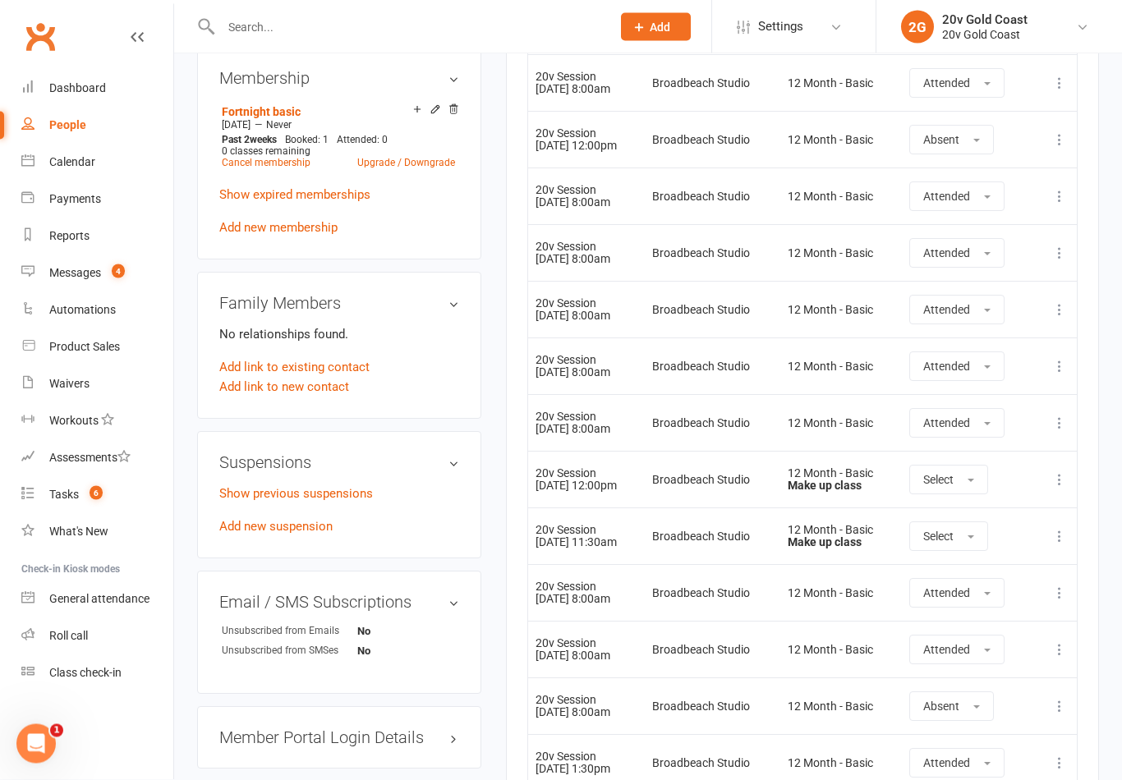
scroll to position [0, 0]
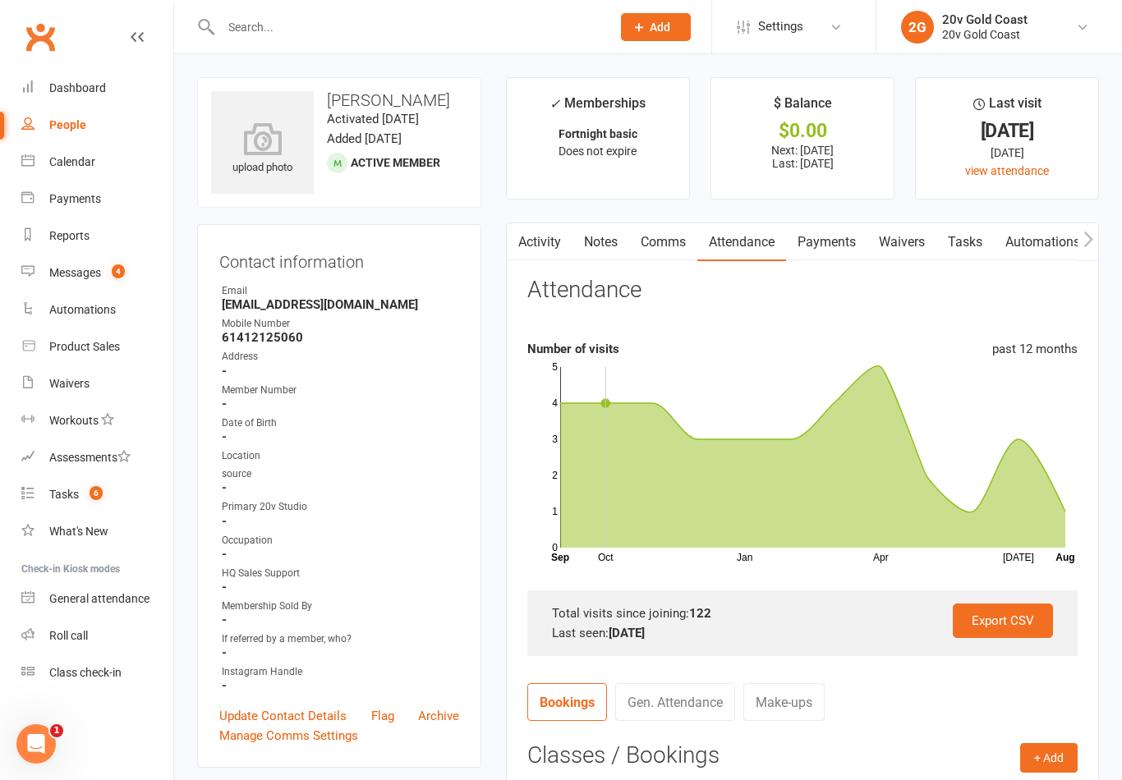
click at [90, 171] on link "Calendar" at bounding box center [97, 162] width 152 height 37
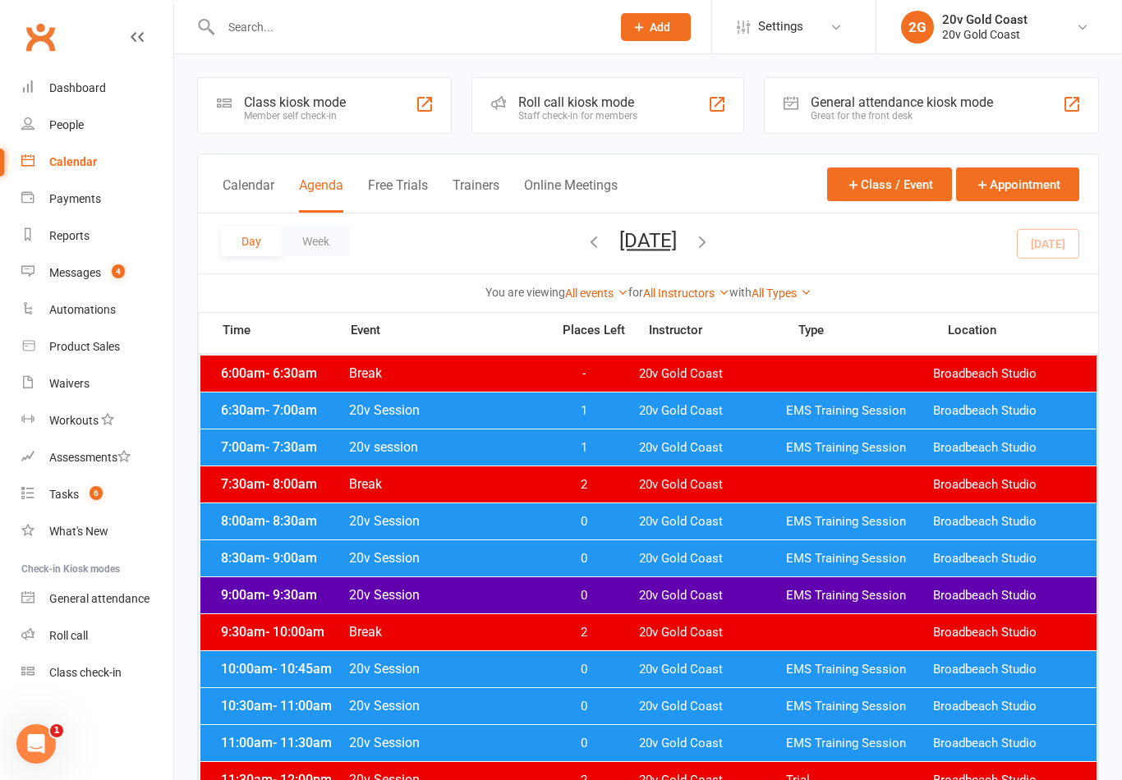
click at [677, 238] on button "[DATE]" at bounding box center [647, 240] width 57 height 23
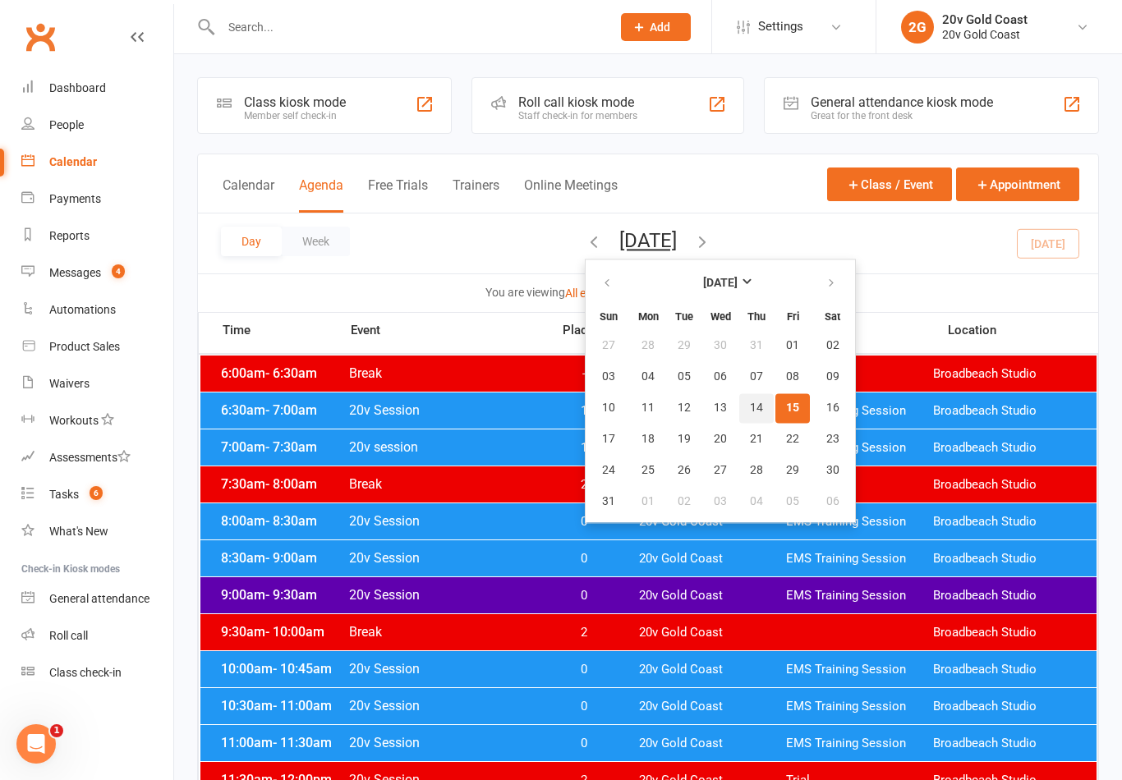
click at [739, 401] on button "14" at bounding box center [756, 408] width 34 height 30
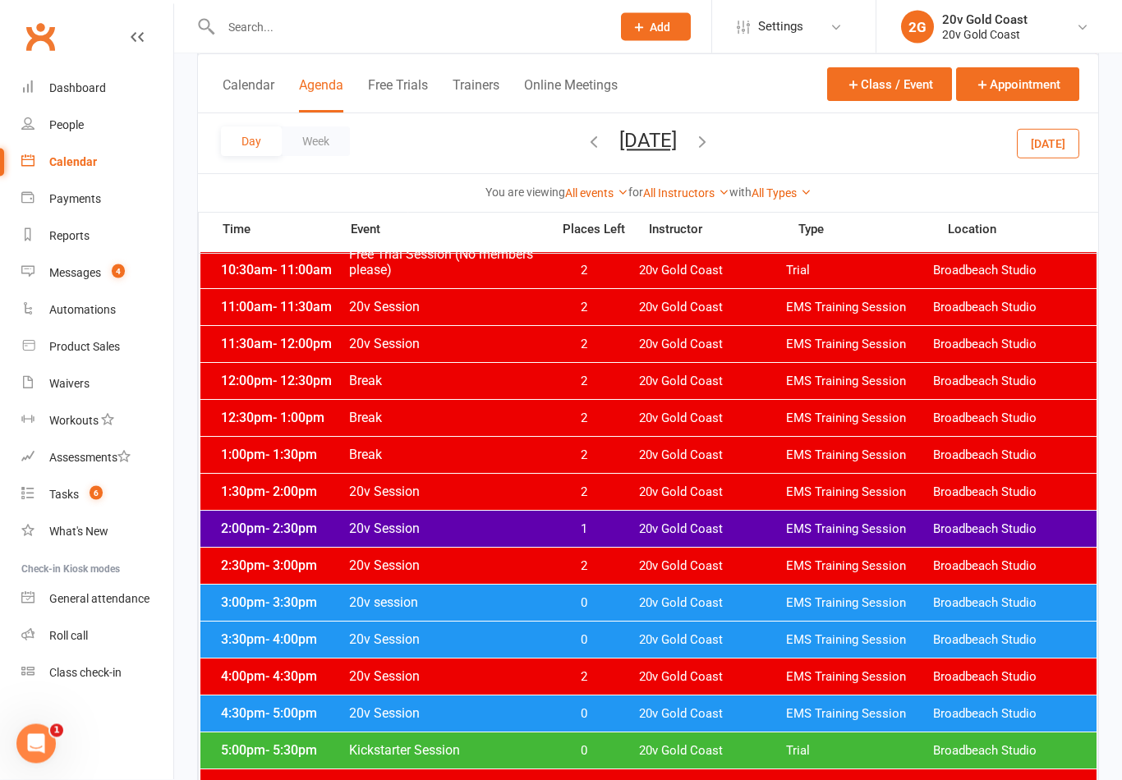
scroll to position [483, 0]
click at [814, 542] on div "2:00pm - 2:30pm 20v Session 1 20v Gold Coast EMS Training Session Broadbeach St…" at bounding box center [648, 529] width 896 height 36
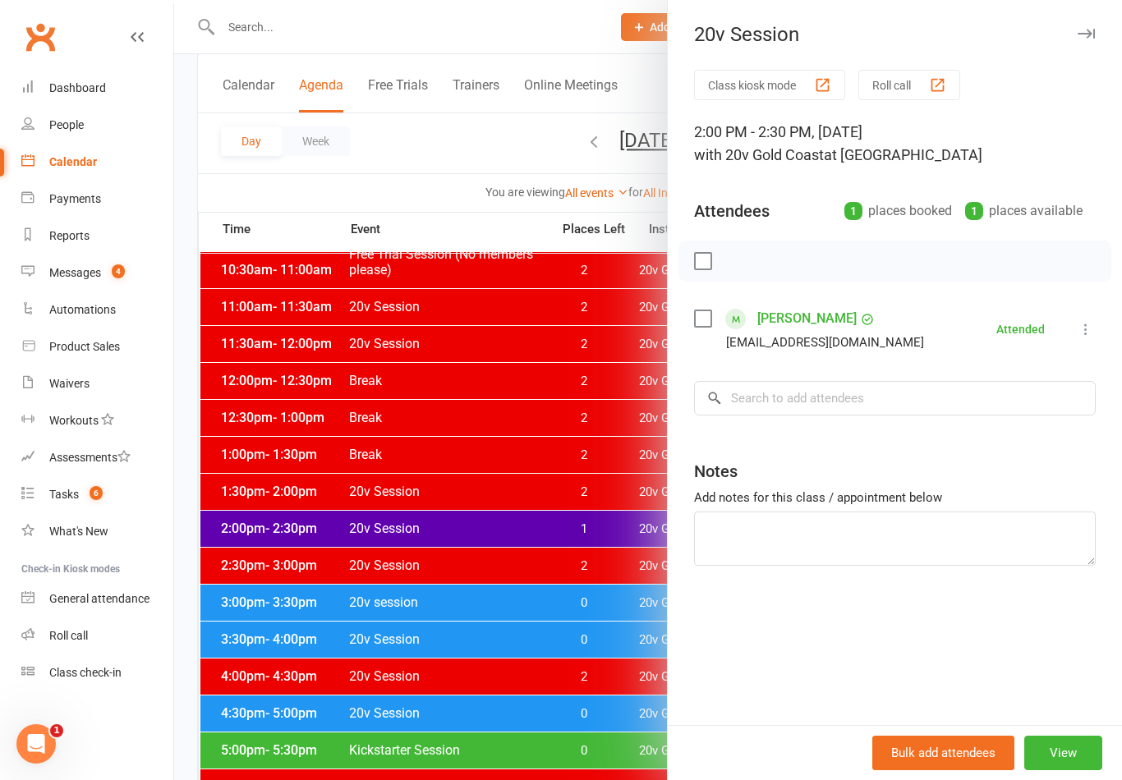
click at [591, 603] on div at bounding box center [648, 390] width 948 height 780
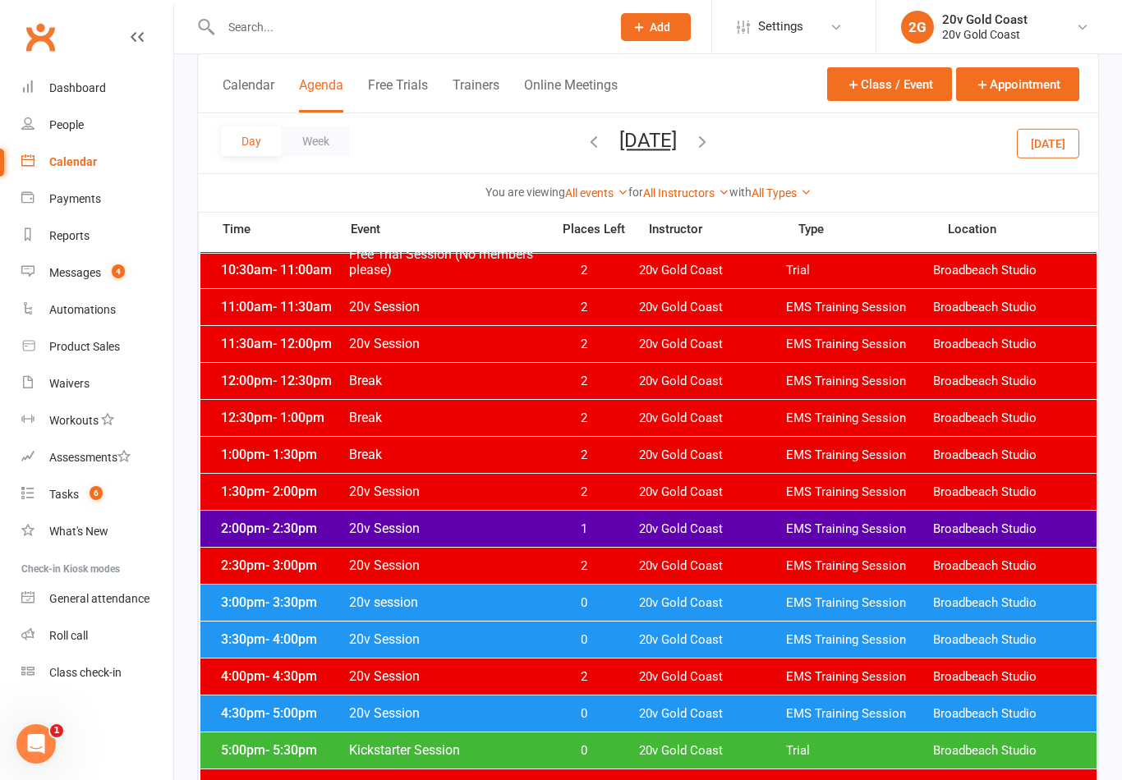
click at [599, 605] on span "0" at bounding box center [583, 603] width 86 height 16
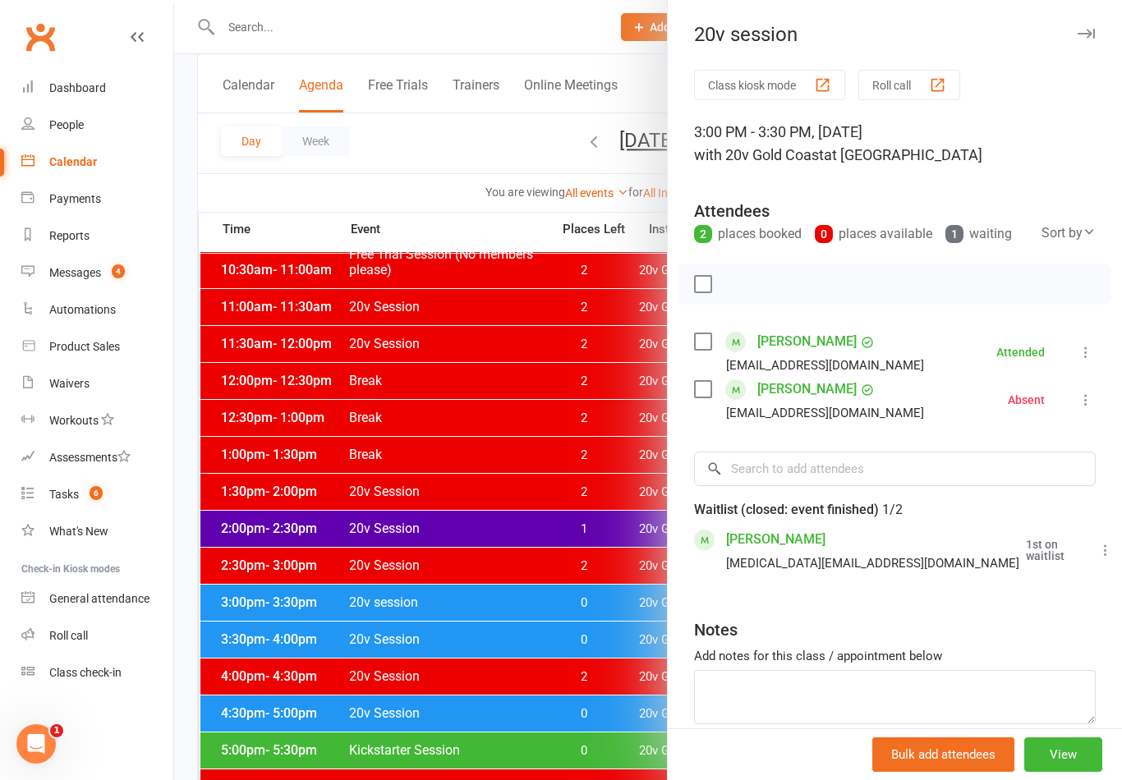
click at [587, 651] on div at bounding box center [648, 390] width 948 height 780
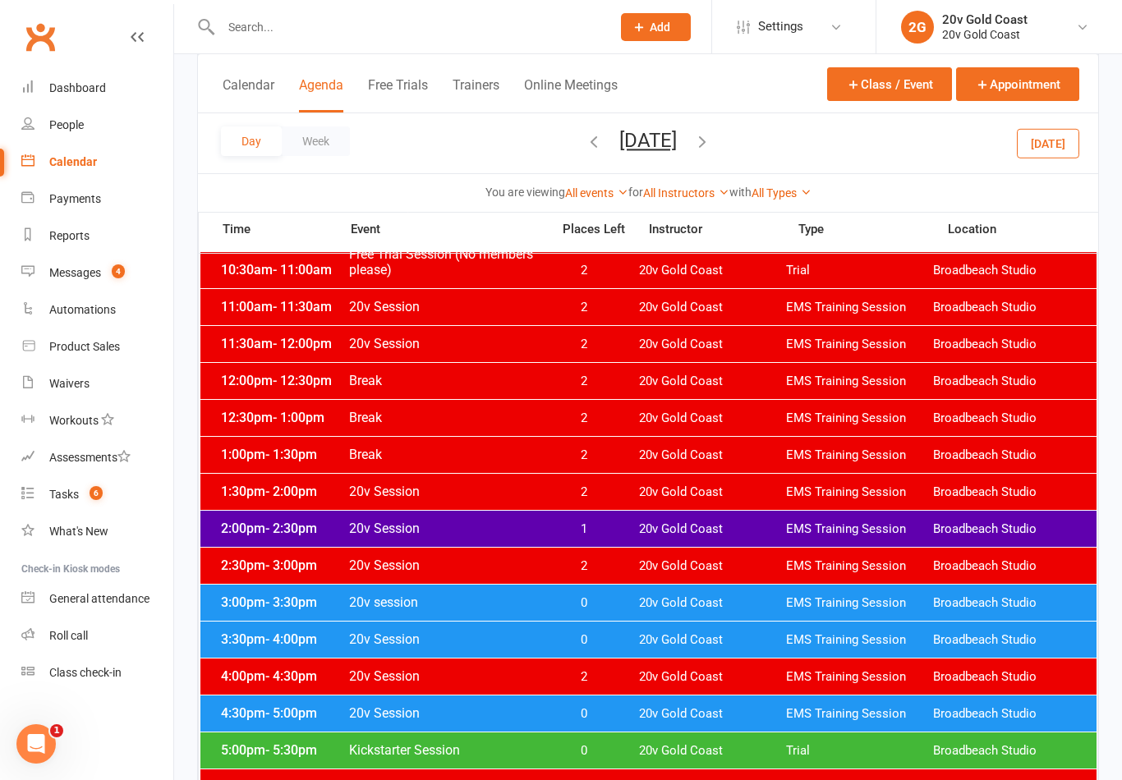
click at [600, 640] on span "0" at bounding box center [583, 640] width 86 height 16
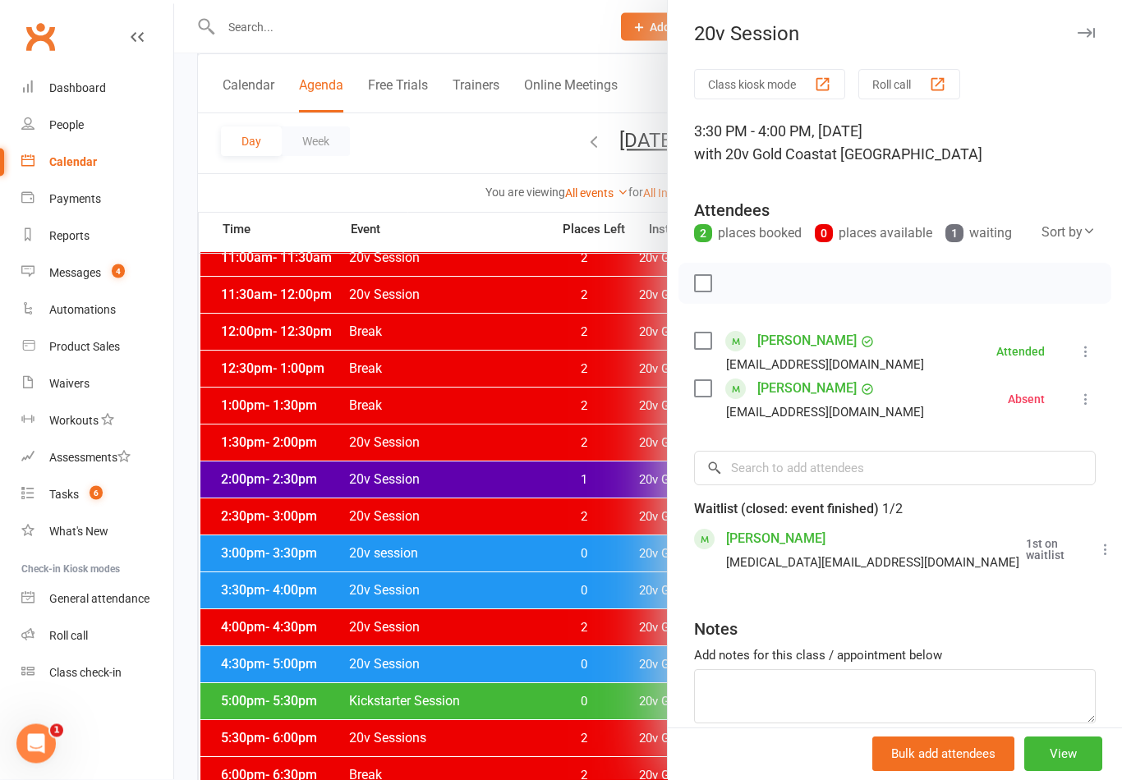
click at [598, 668] on div at bounding box center [648, 390] width 948 height 780
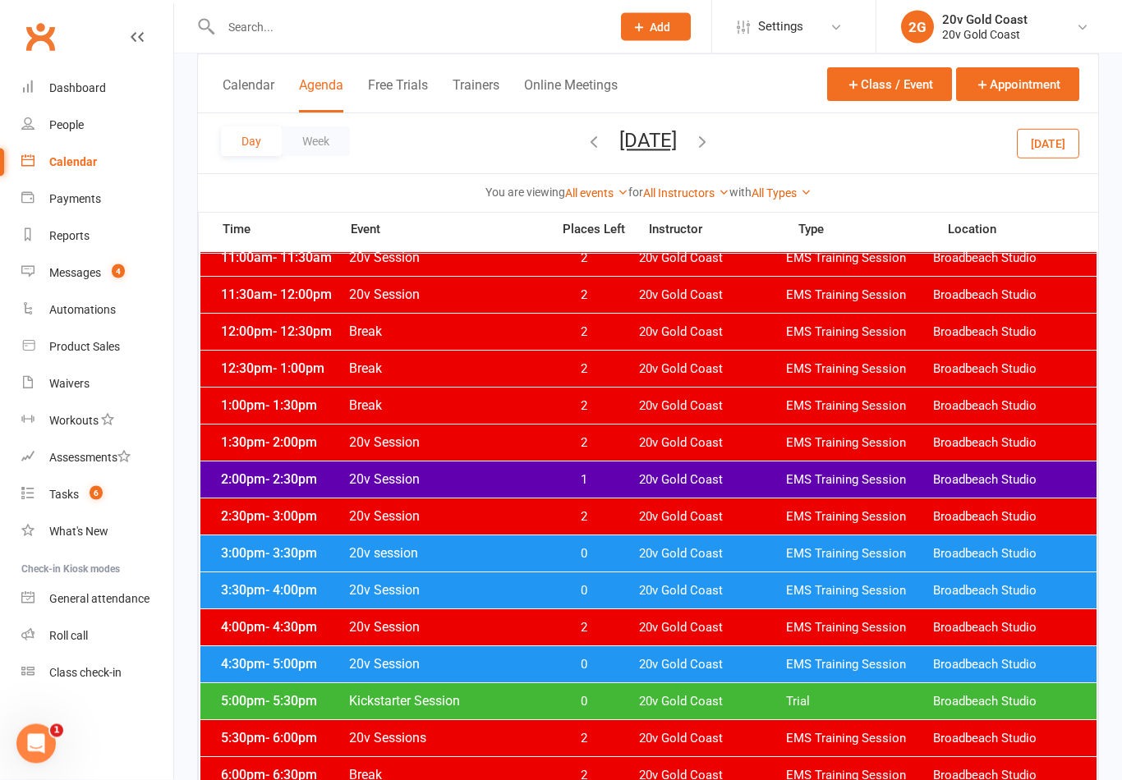
scroll to position [532, 0]
click at [599, 662] on span "0" at bounding box center [583, 665] width 86 height 16
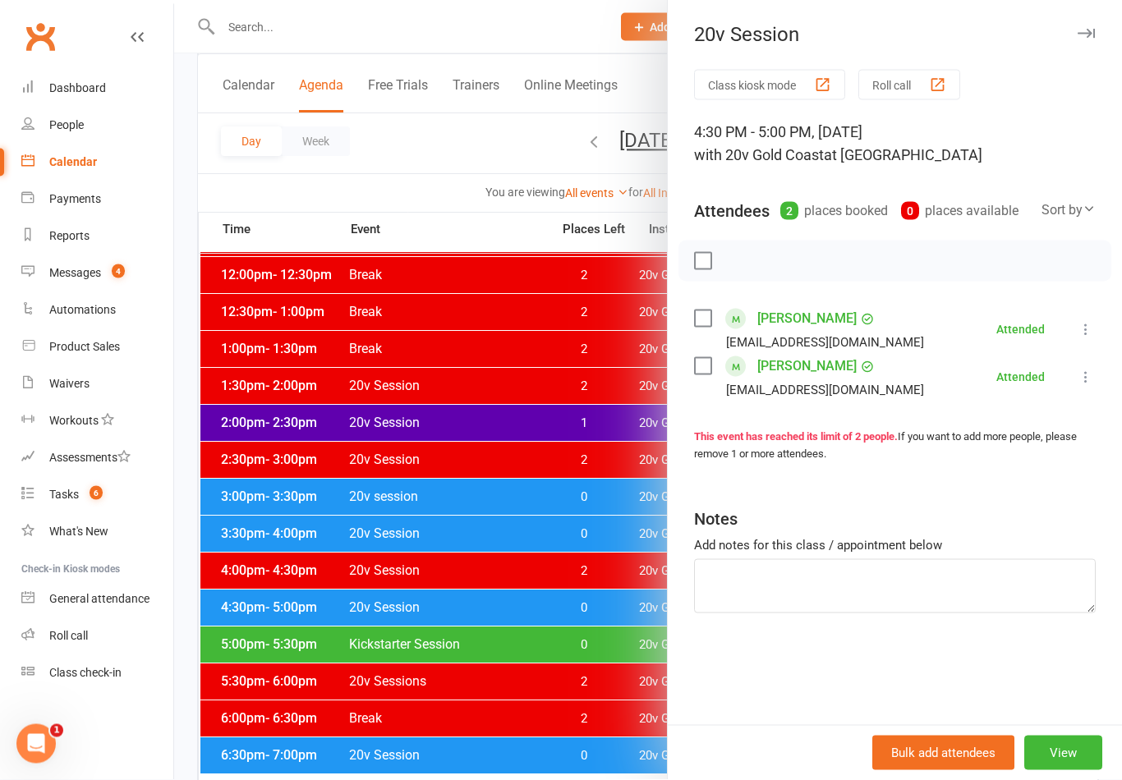
scroll to position [589, 0]
click at [598, 664] on div at bounding box center [648, 390] width 948 height 780
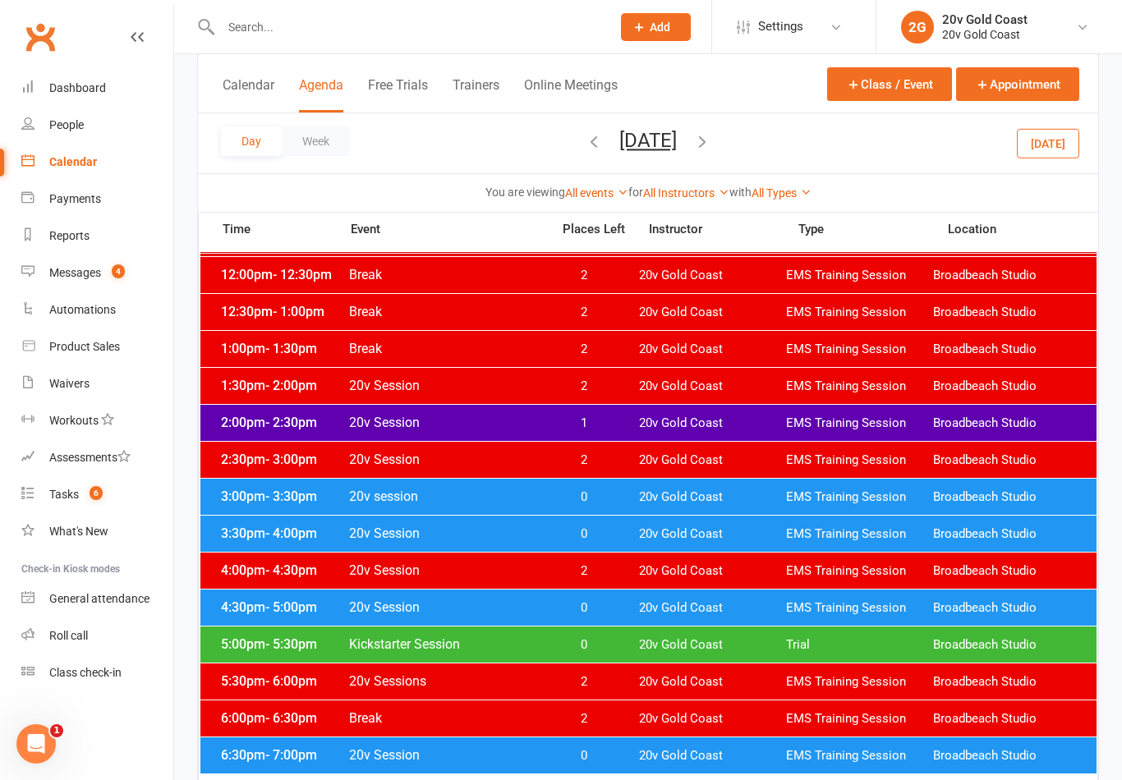
click at [602, 646] on span "0" at bounding box center [583, 645] width 86 height 16
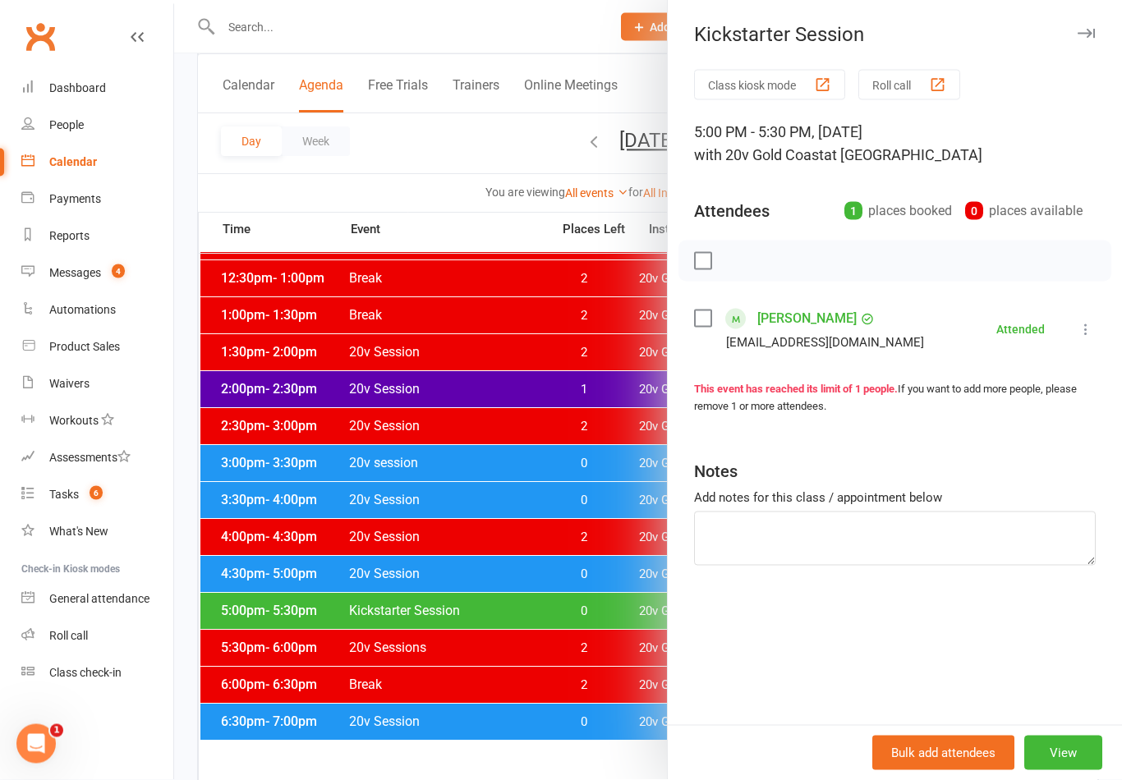
click at [605, 658] on div at bounding box center [648, 390] width 948 height 780
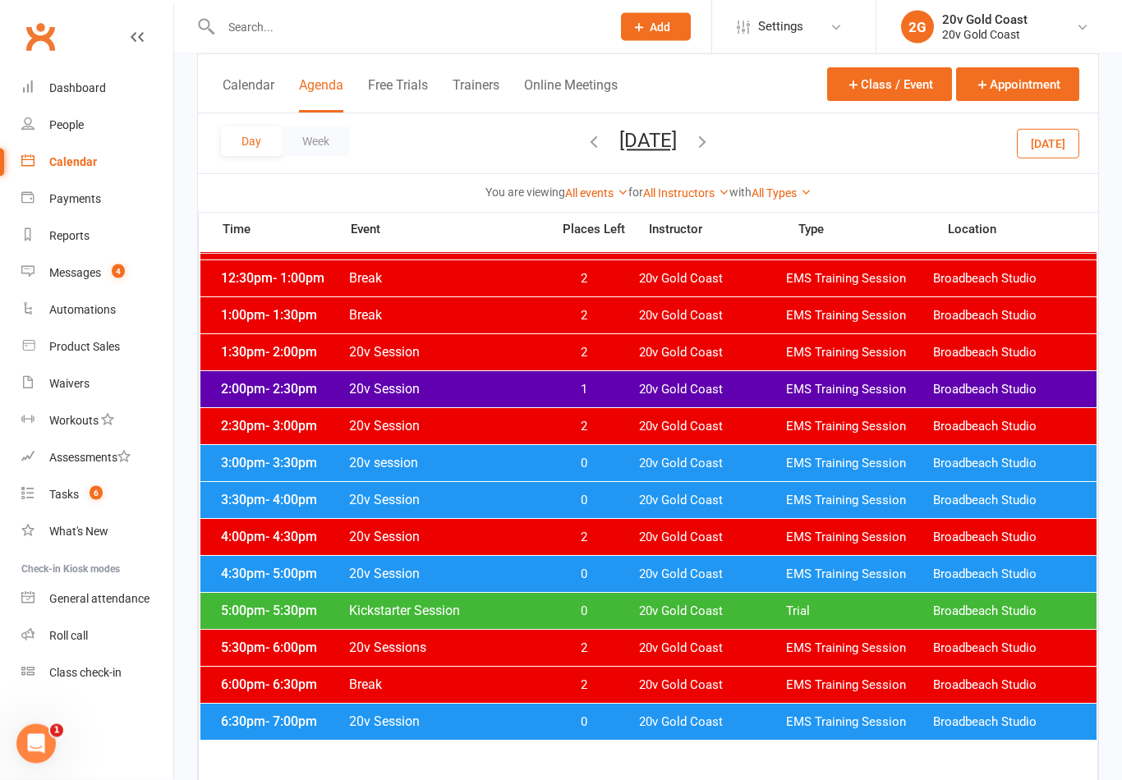
scroll to position [623, 0]
click at [587, 718] on span "0" at bounding box center [583, 723] width 86 height 16
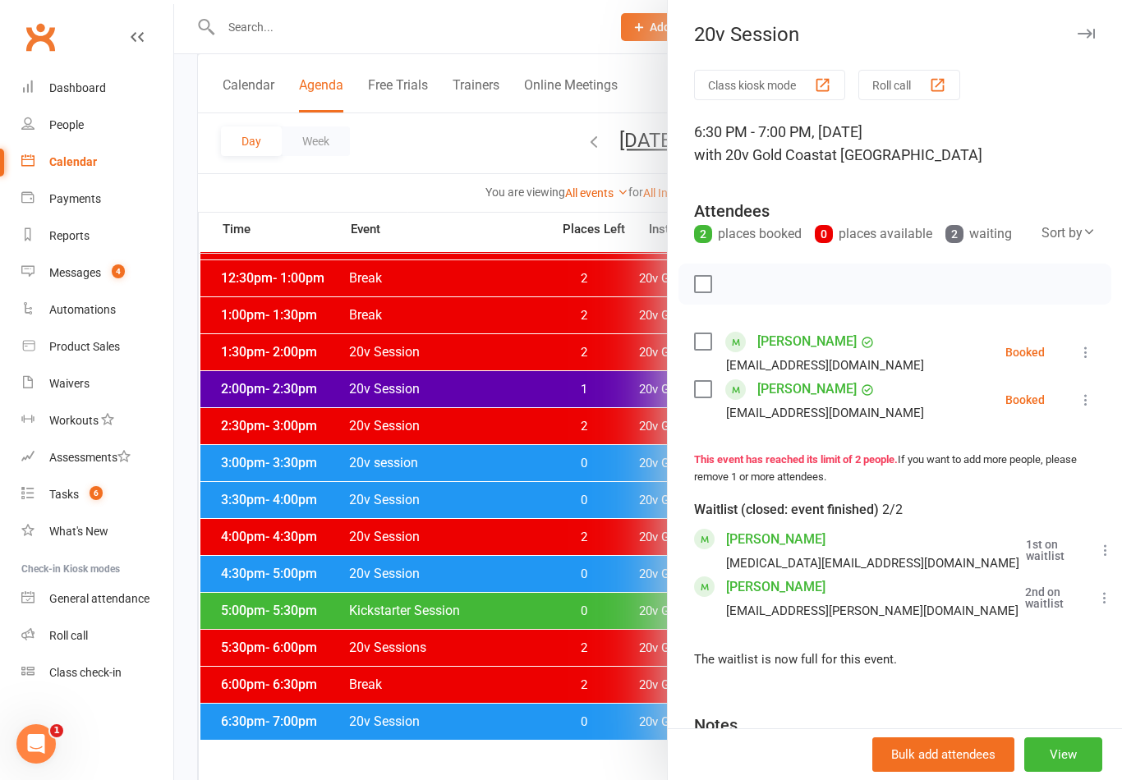
click at [1092, 347] on icon at bounding box center [1086, 352] width 16 height 16
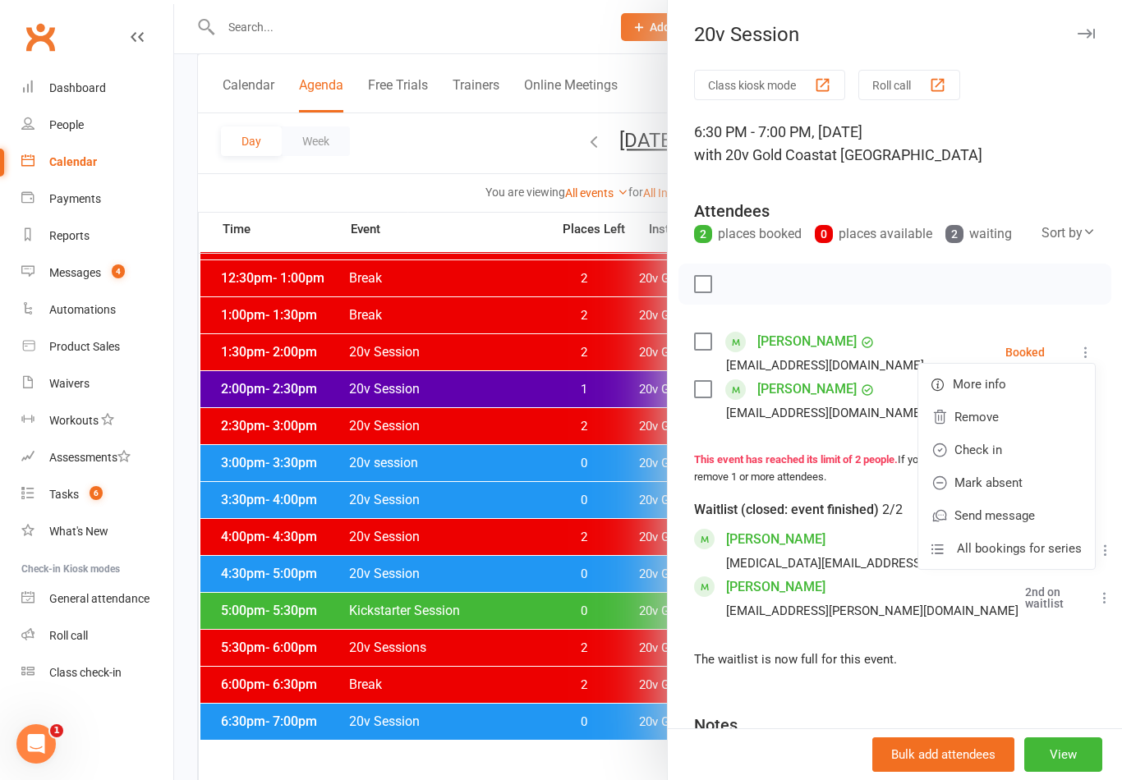
click at [1005, 456] on link "Check in" at bounding box center [1006, 450] width 177 height 33
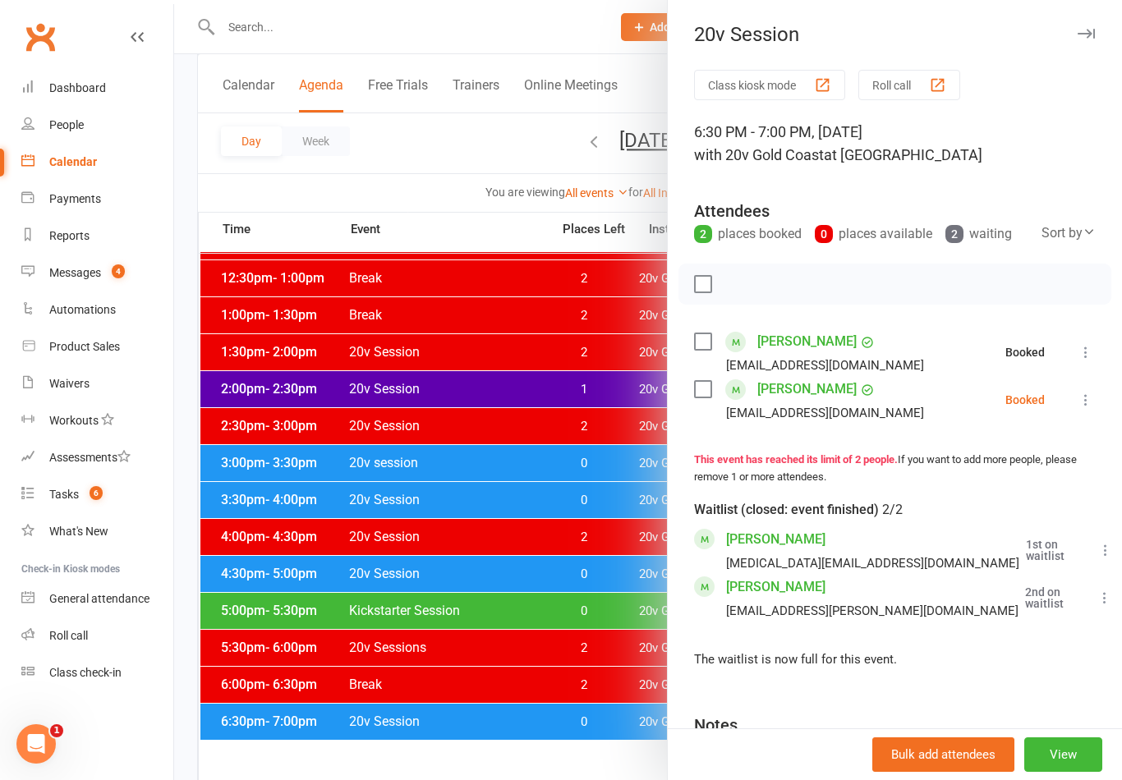
click at [1088, 405] on icon at bounding box center [1086, 400] width 16 height 16
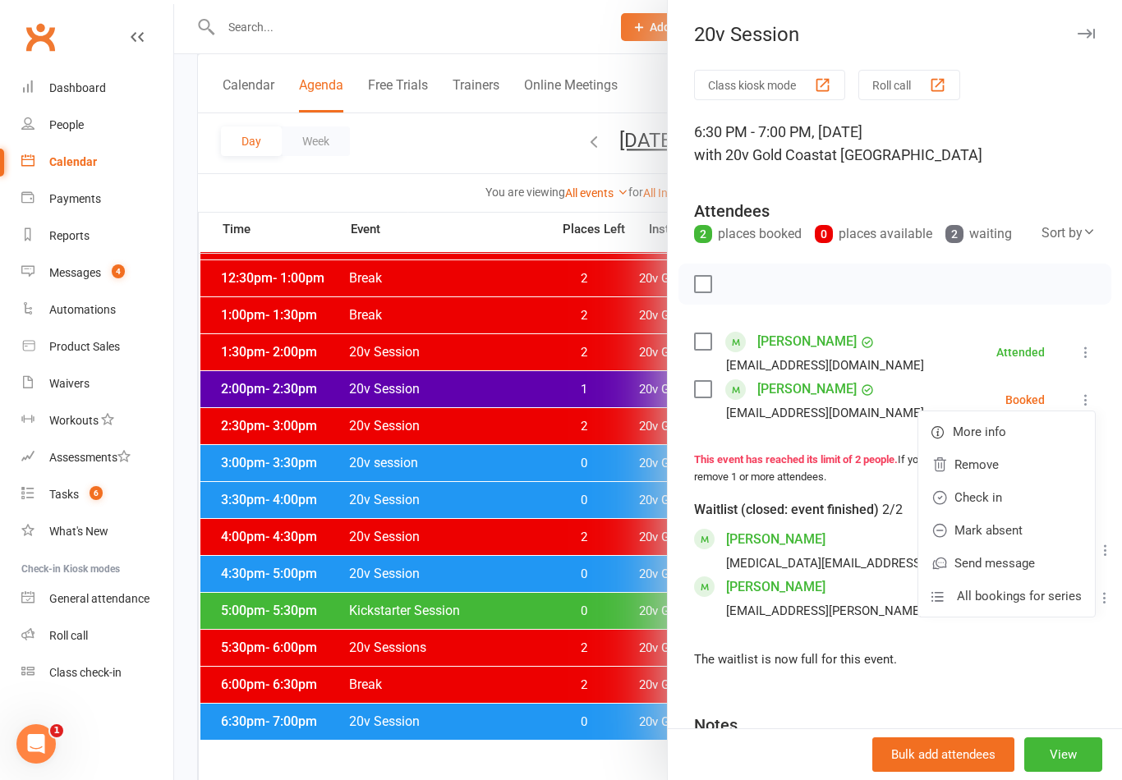
click at [1015, 492] on link "Check in" at bounding box center [1006, 497] width 177 height 33
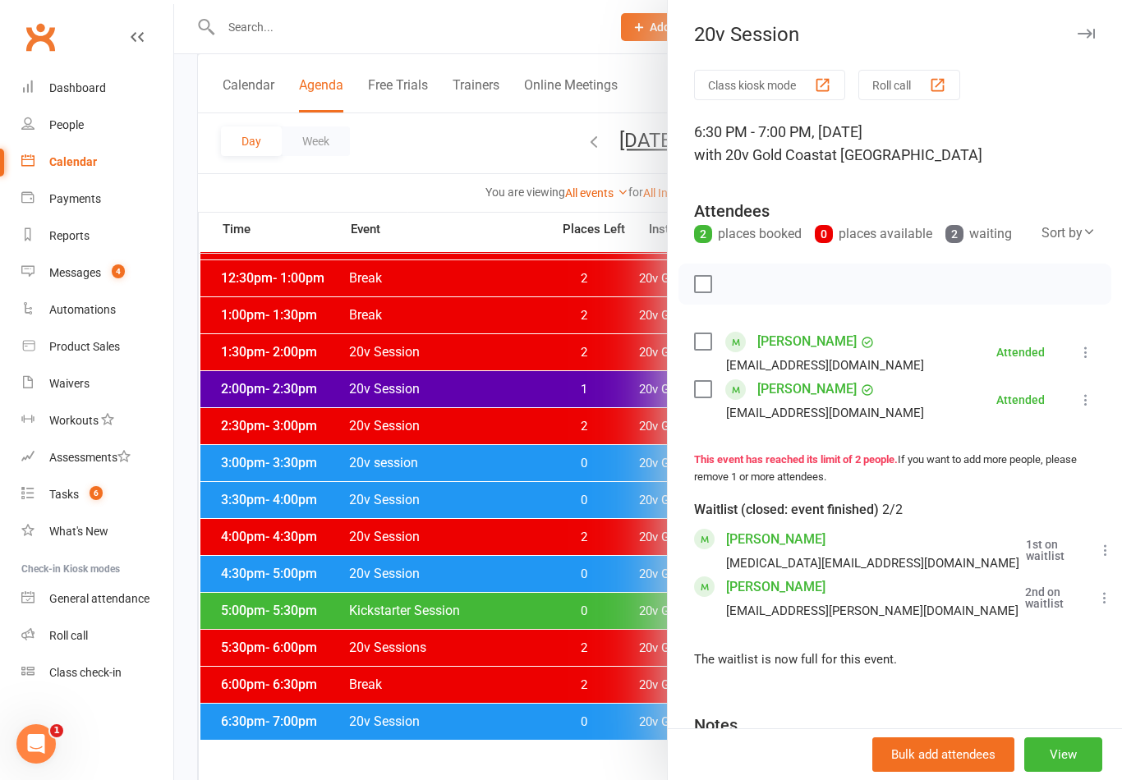
click at [607, 747] on div at bounding box center [648, 390] width 948 height 780
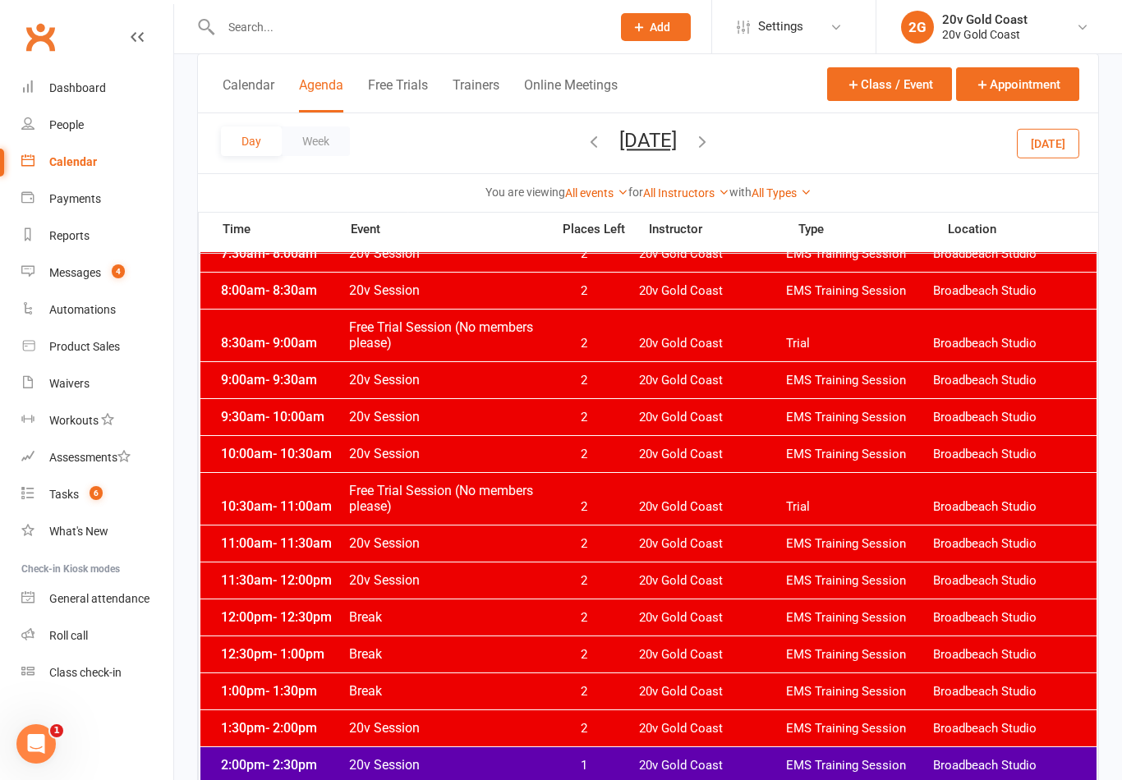
scroll to position [234, 0]
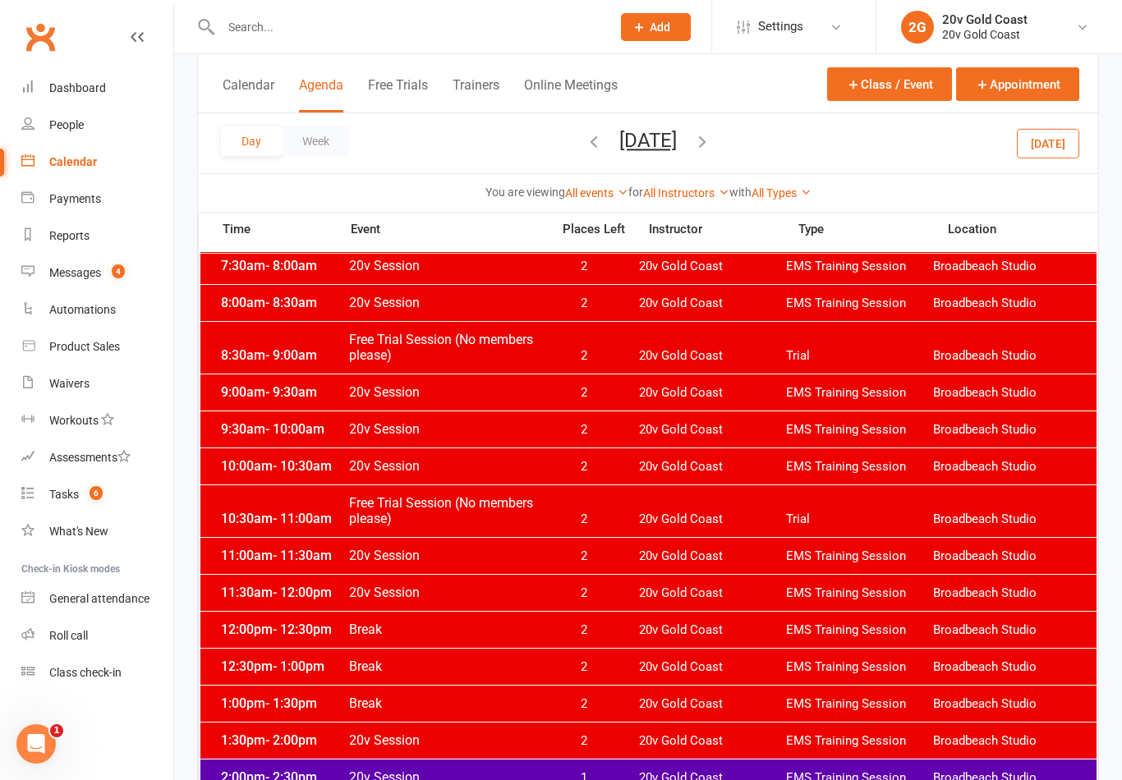
click at [677, 136] on button "[DATE]" at bounding box center [647, 140] width 57 height 23
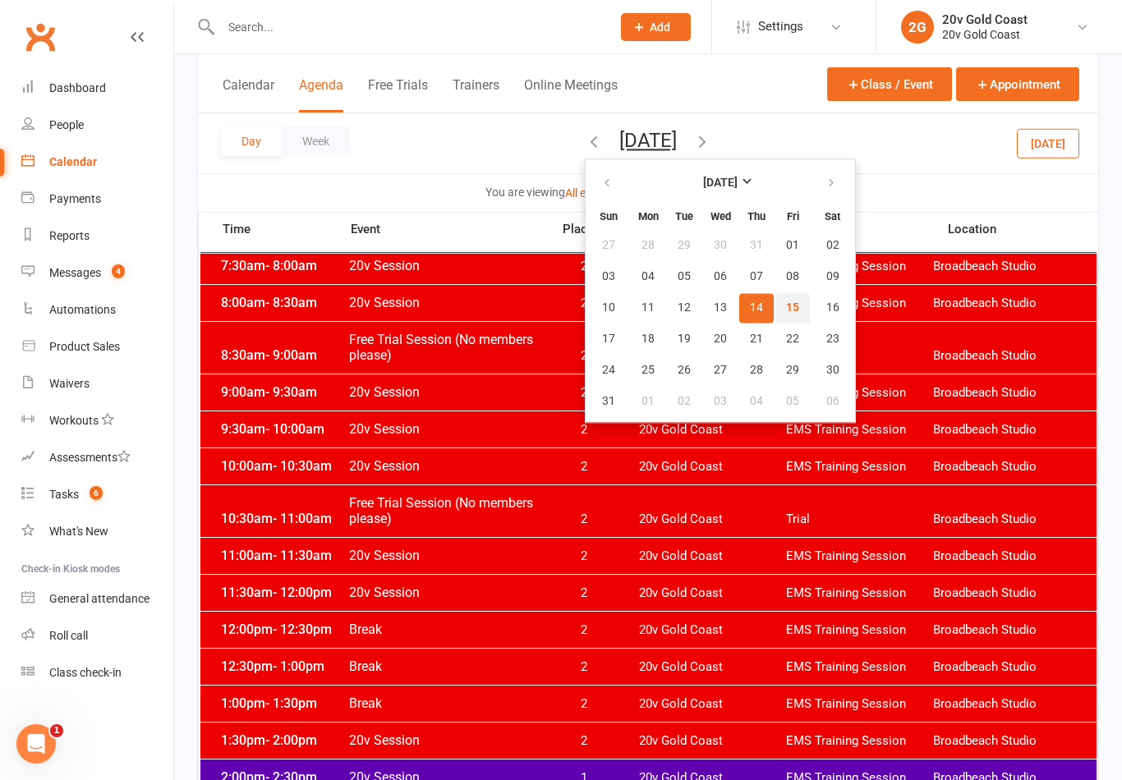
click at [775, 298] on button "15" at bounding box center [792, 308] width 34 height 30
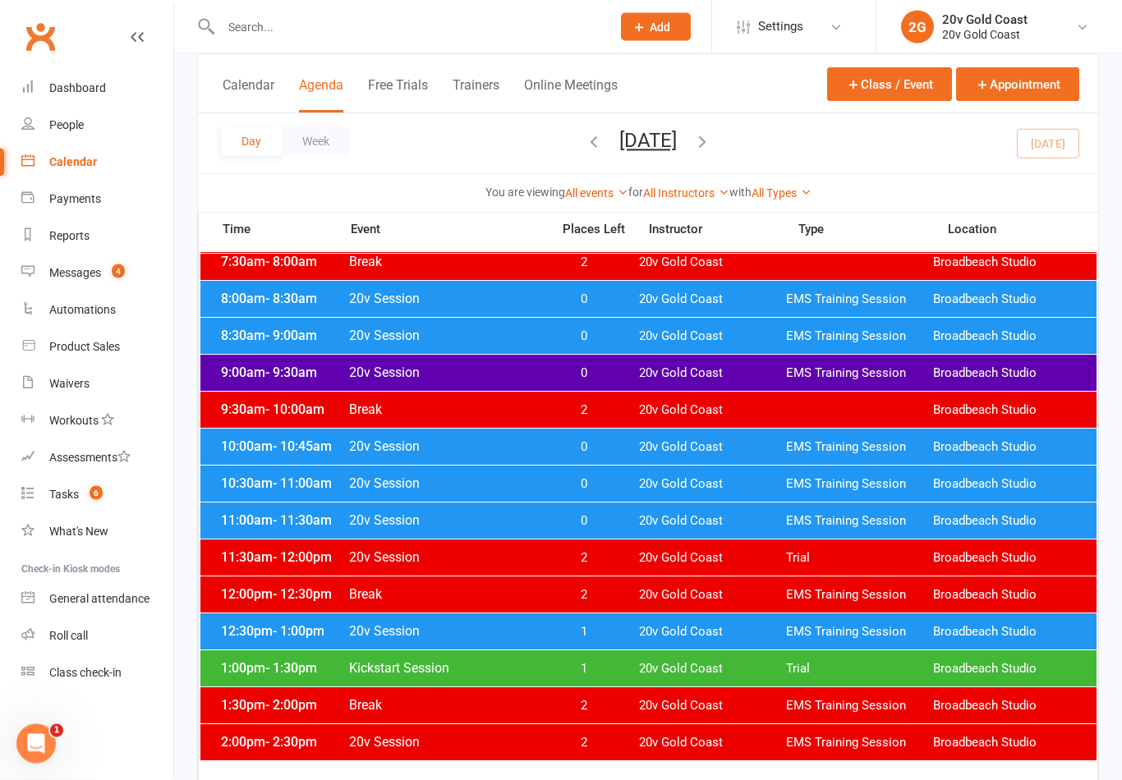
scroll to position [223, 0]
click at [134, 267] on link "Messages 4" at bounding box center [97, 273] width 152 height 37
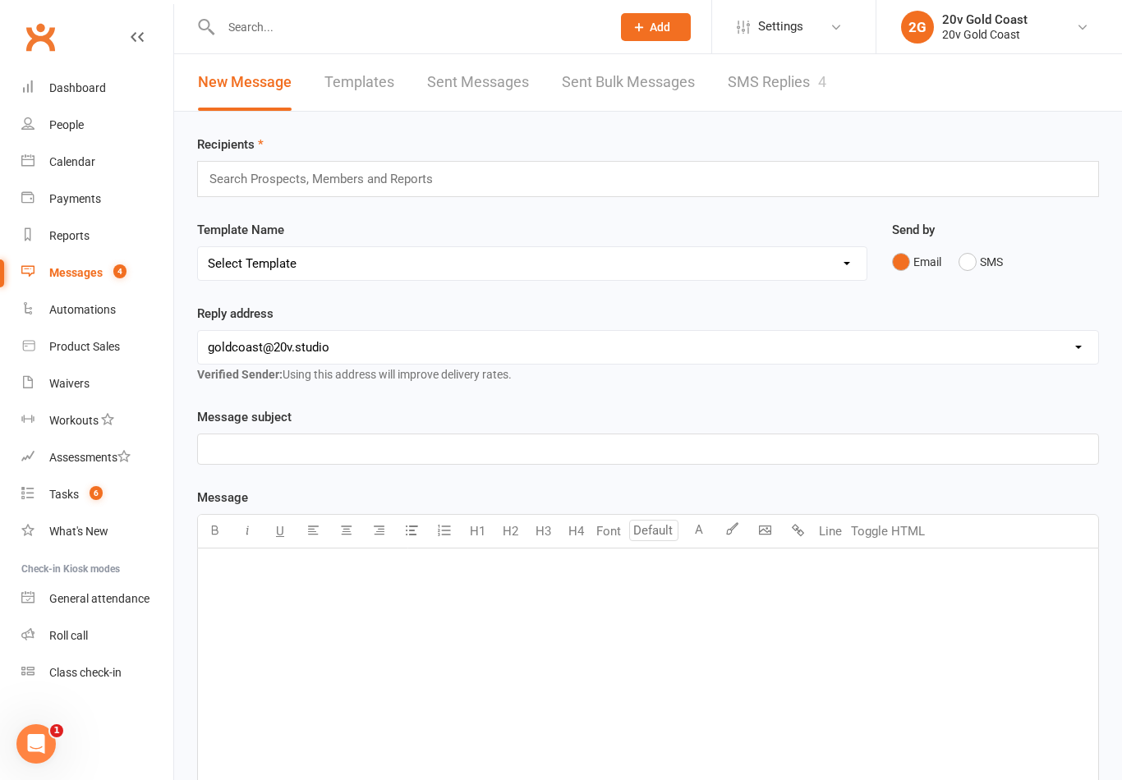
click at [790, 94] on link "SMS Replies 4" at bounding box center [777, 82] width 99 height 57
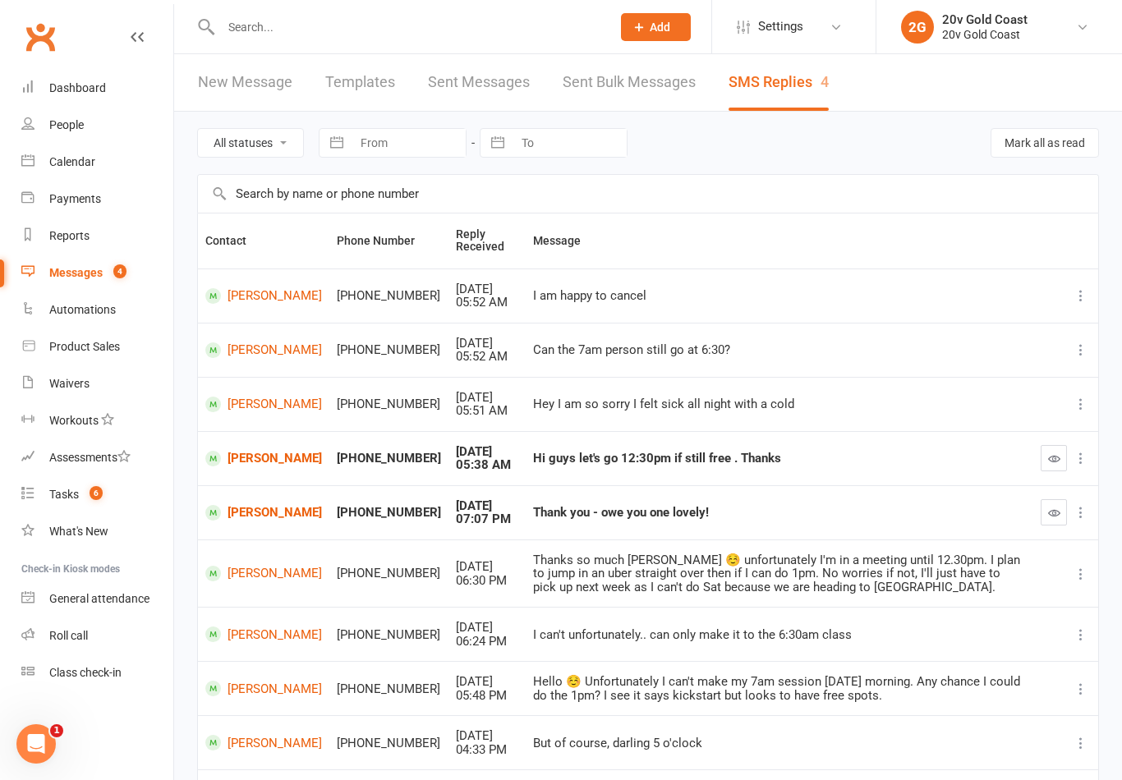
click at [254, 464] on link "[PERSON_NAME]" at bounding box center [263, 459] width 117 height 16
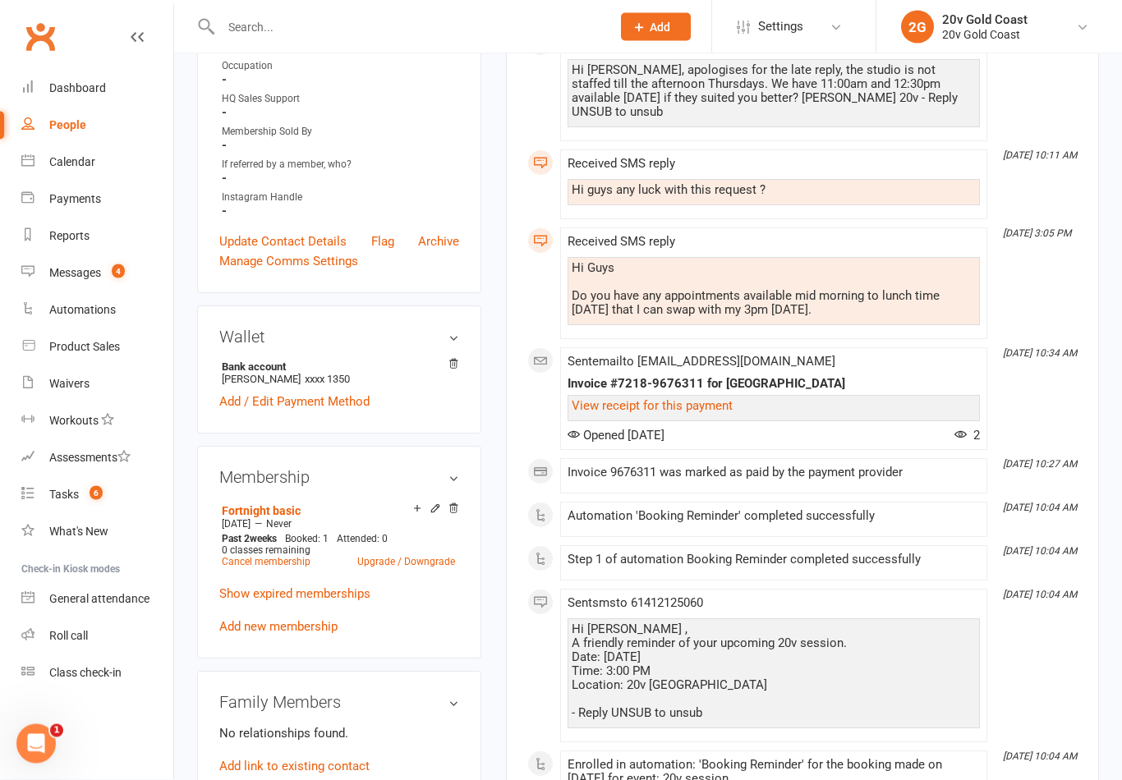
scroll to position [475, 0]
click at [411, 508] on icon at bounding box center [416, 508] width 11 height 11
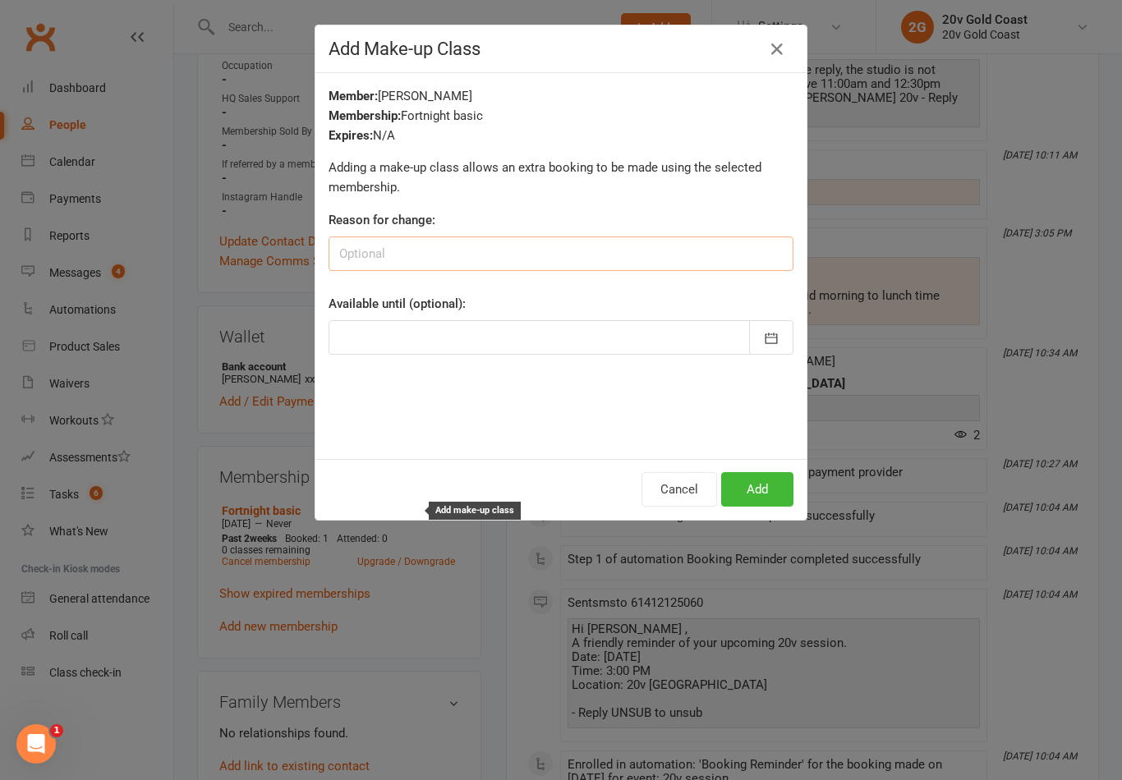
click at [605, 252] on input at bounding box center [561, 254] width 465 height 34
type input "Res"
click at [782, 48] on icon "button" at bounding box center [777, 49] width 20 height 20
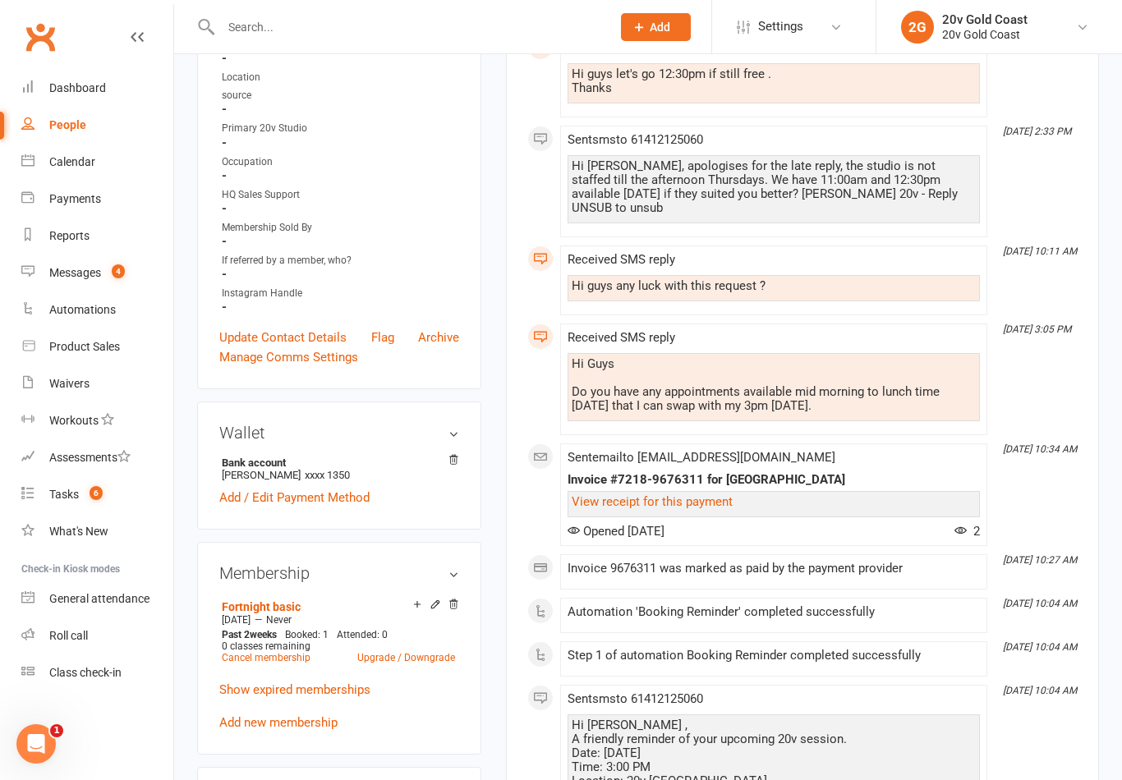
scroll to position [371, 0]
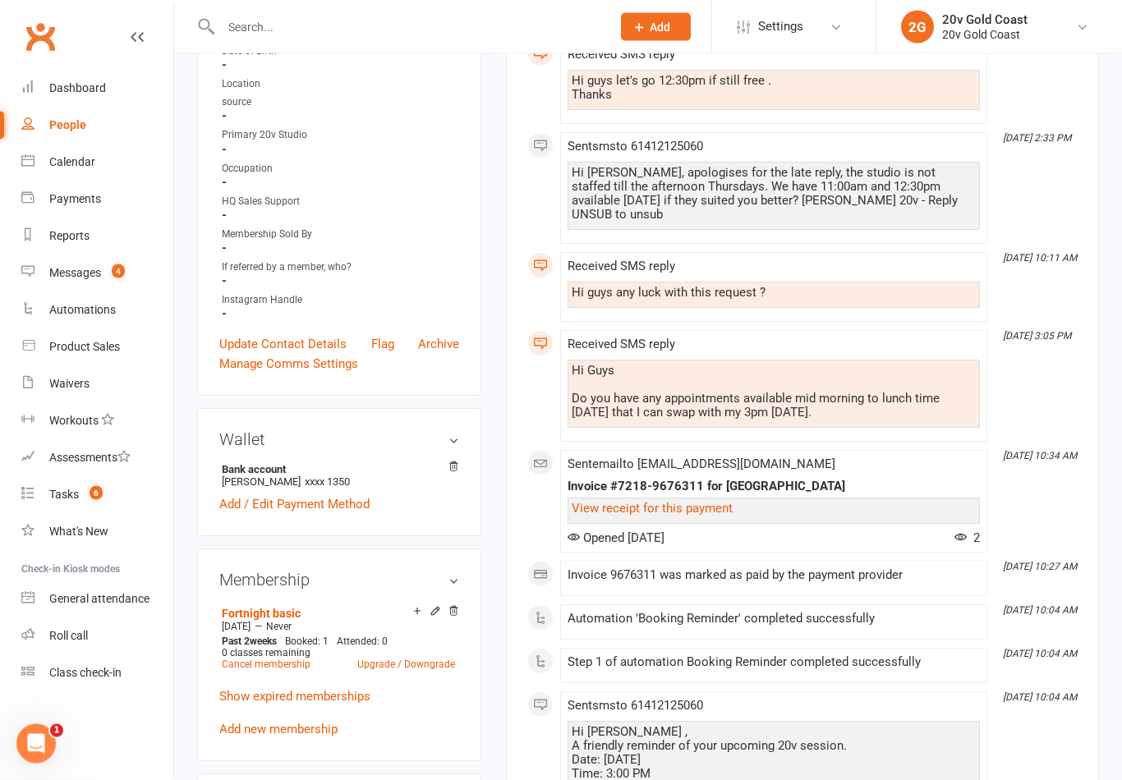
click at [120, 166] on link "Calendar" at bounding box center [97, 162] width 152 height 37
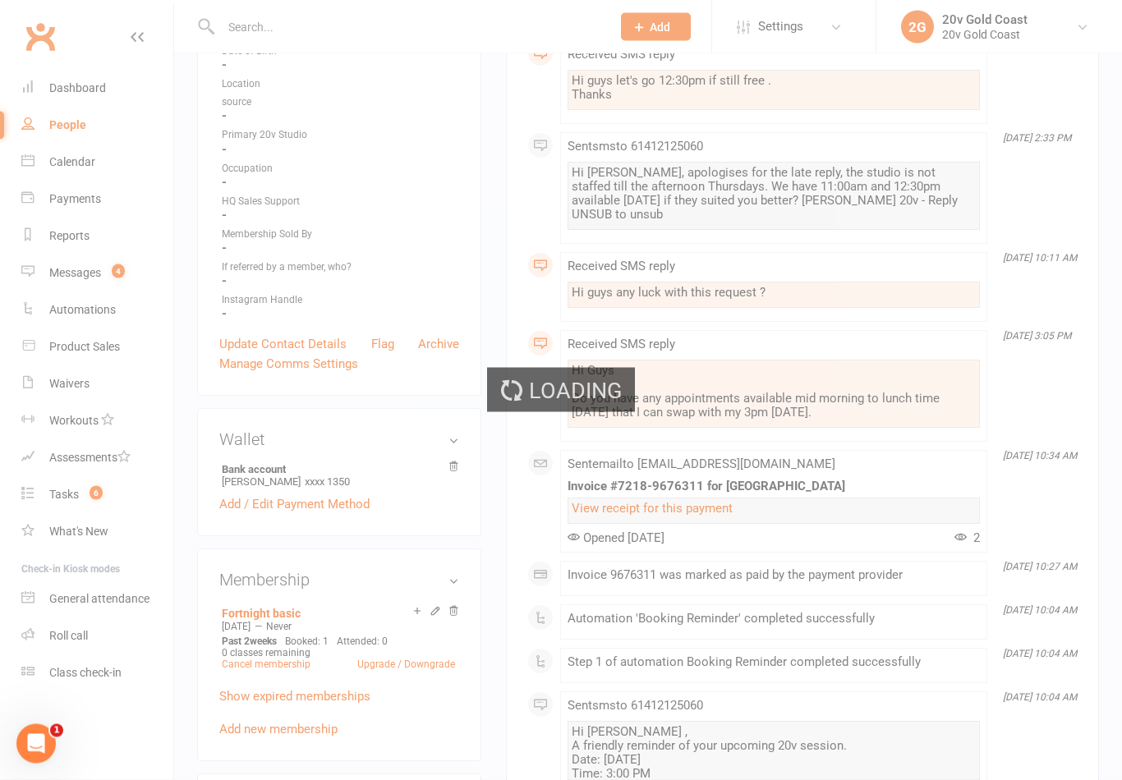
scroll to position [372, 0]
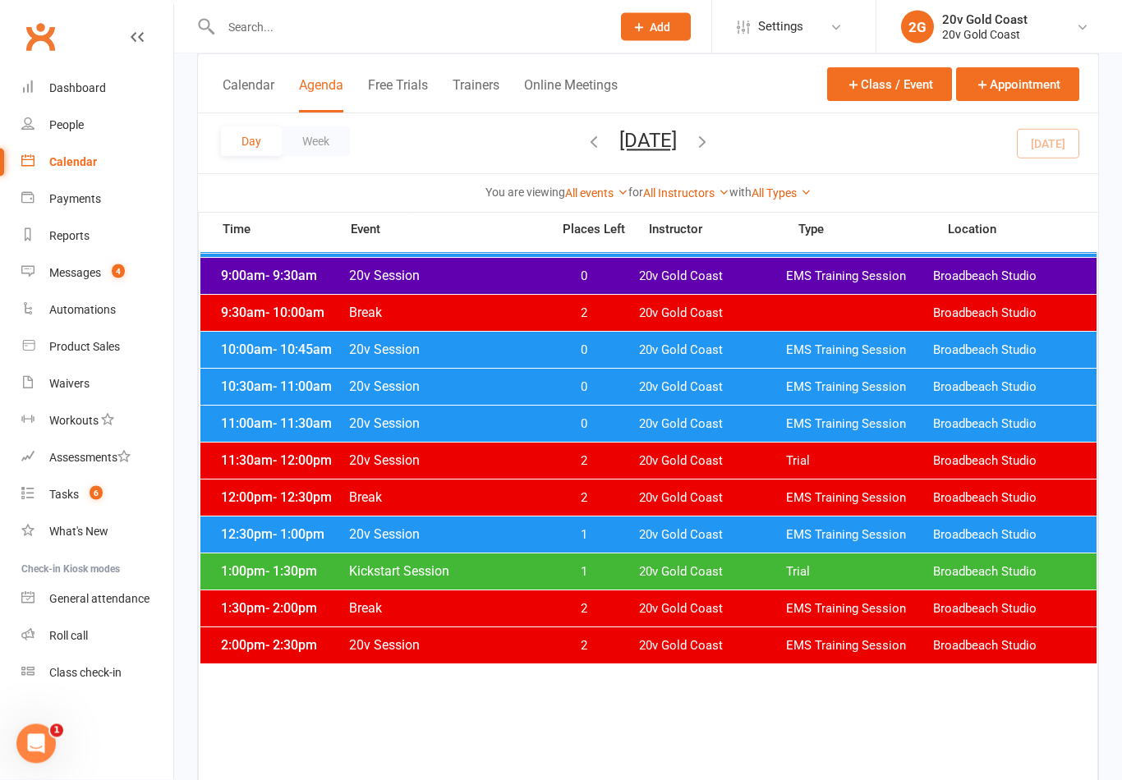
scroll to position [320, 0]
click at [793, 545] on div "12:30pm - 1:00pm 20v Session 1 20v Gold Coast EMS Training Session Broadbeach S…" at bounding box center [648, 535] width 896 height 36
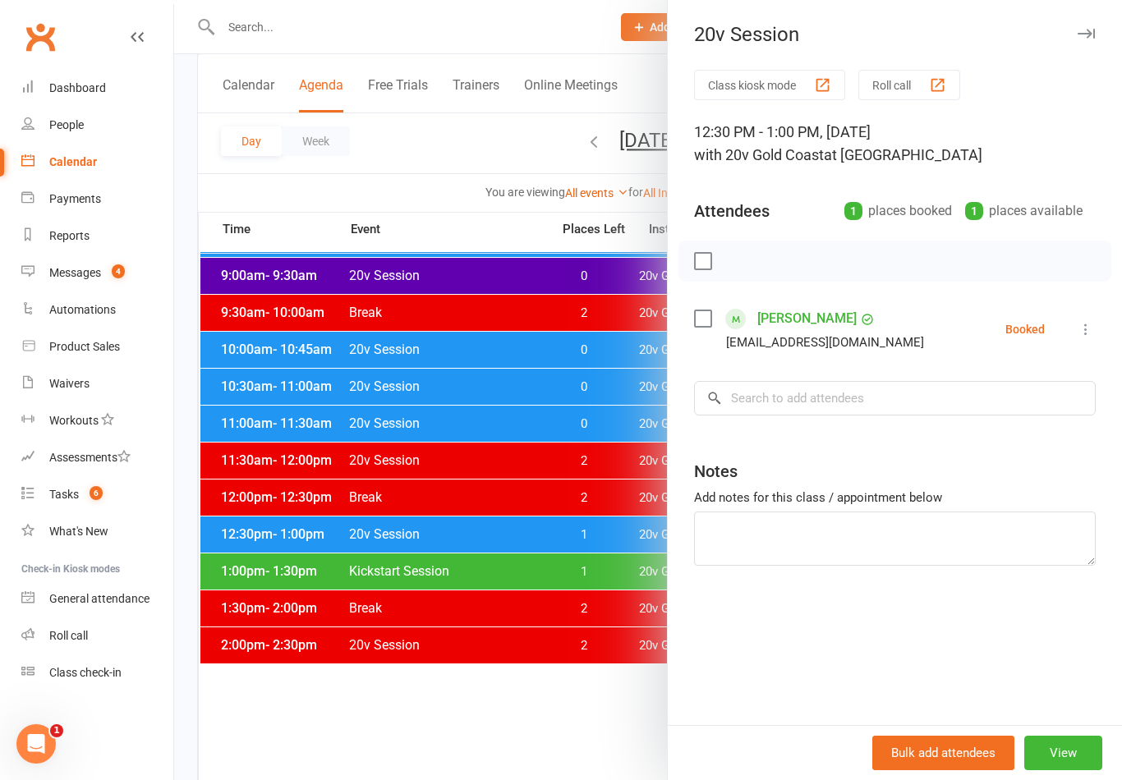
click at [968, 275] on div at bounding box center [894, 261] width 433 height 41
click at [911, 416] on input "search" at bounding box center [895, 398] width 402 height 34
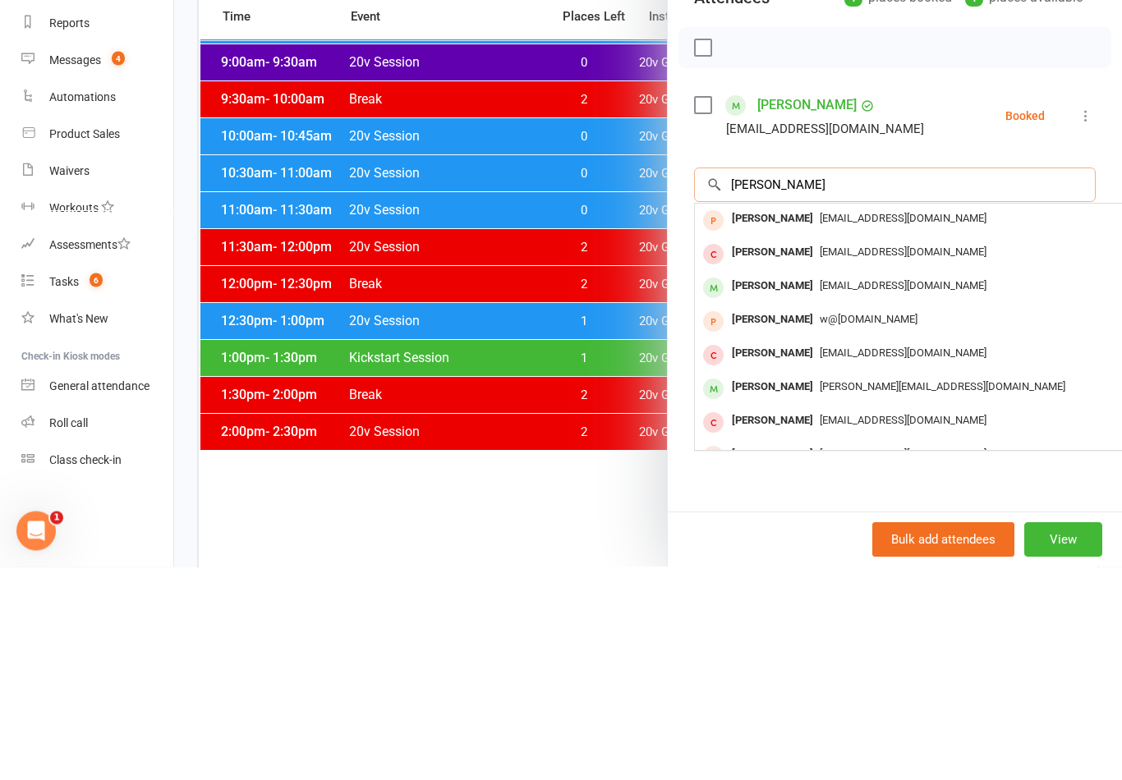
type input "Robinson"
click at [880, 493] on span "[EMAIL_ADDRESS][DOMAIN_NAME]" at bounding box center [903, 499] width 167 height 12
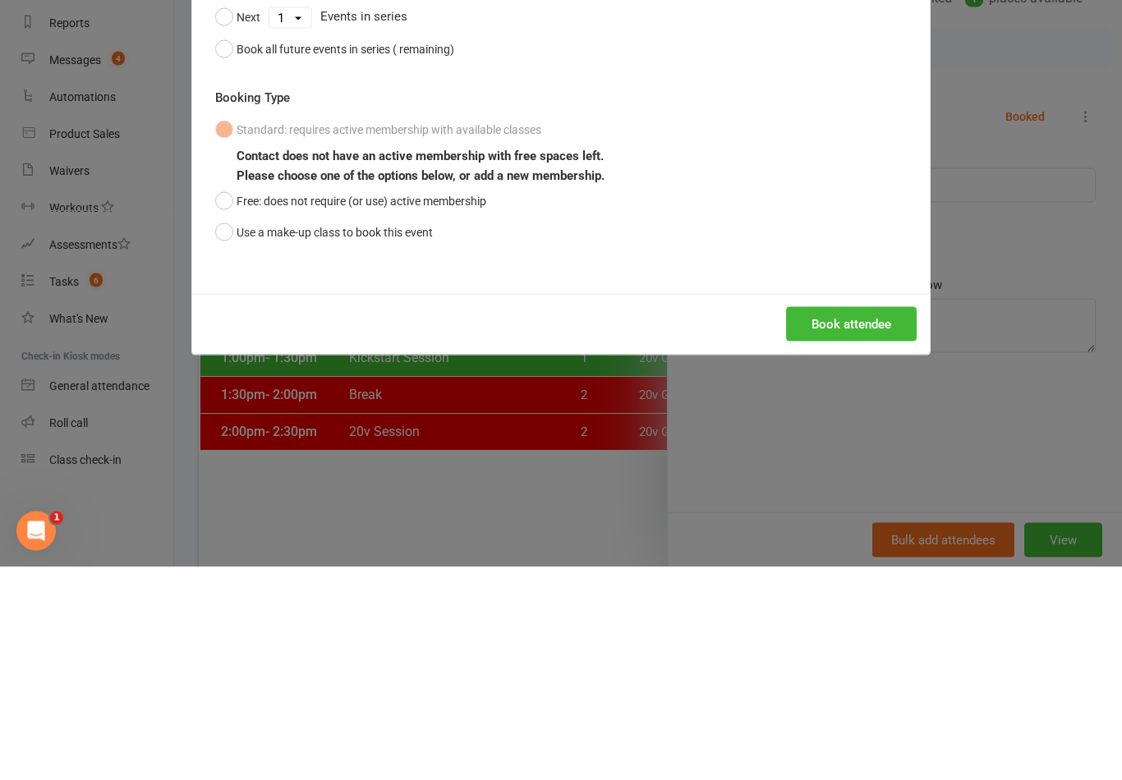
scroll to position [533, 0]
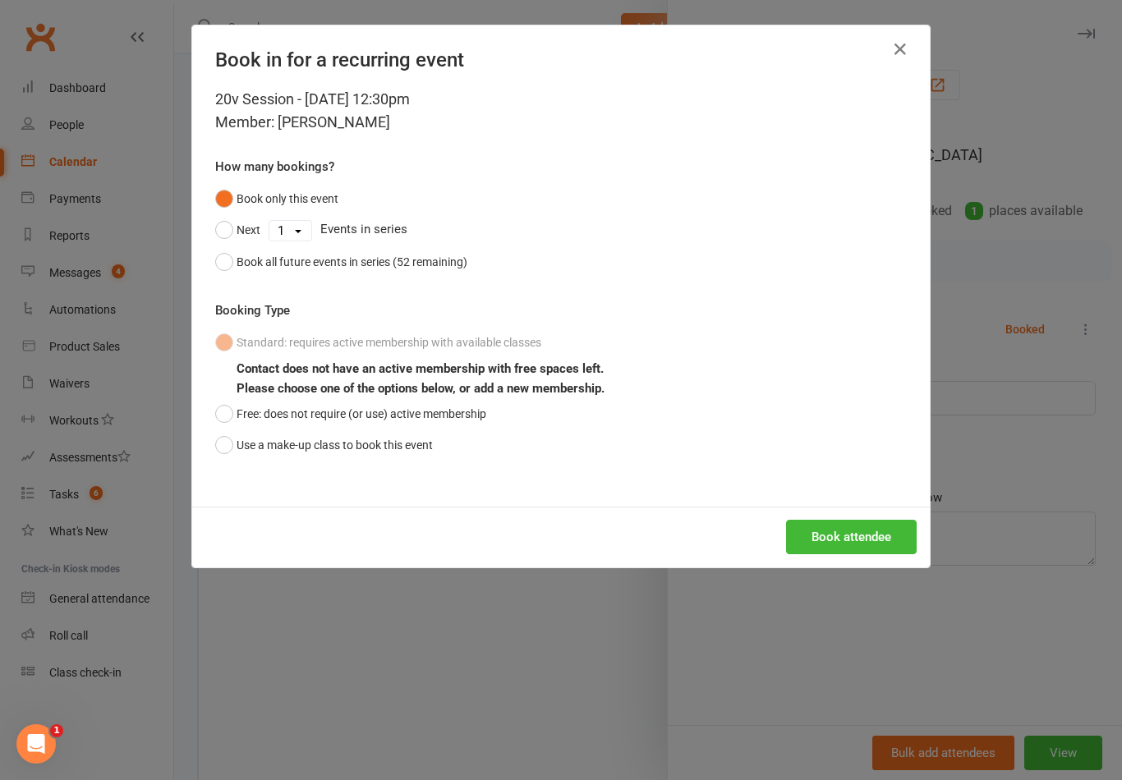
click at [228, 457] on button "Use a make-up class to book this event" at bounding box center [324, 445] width 218 height 31
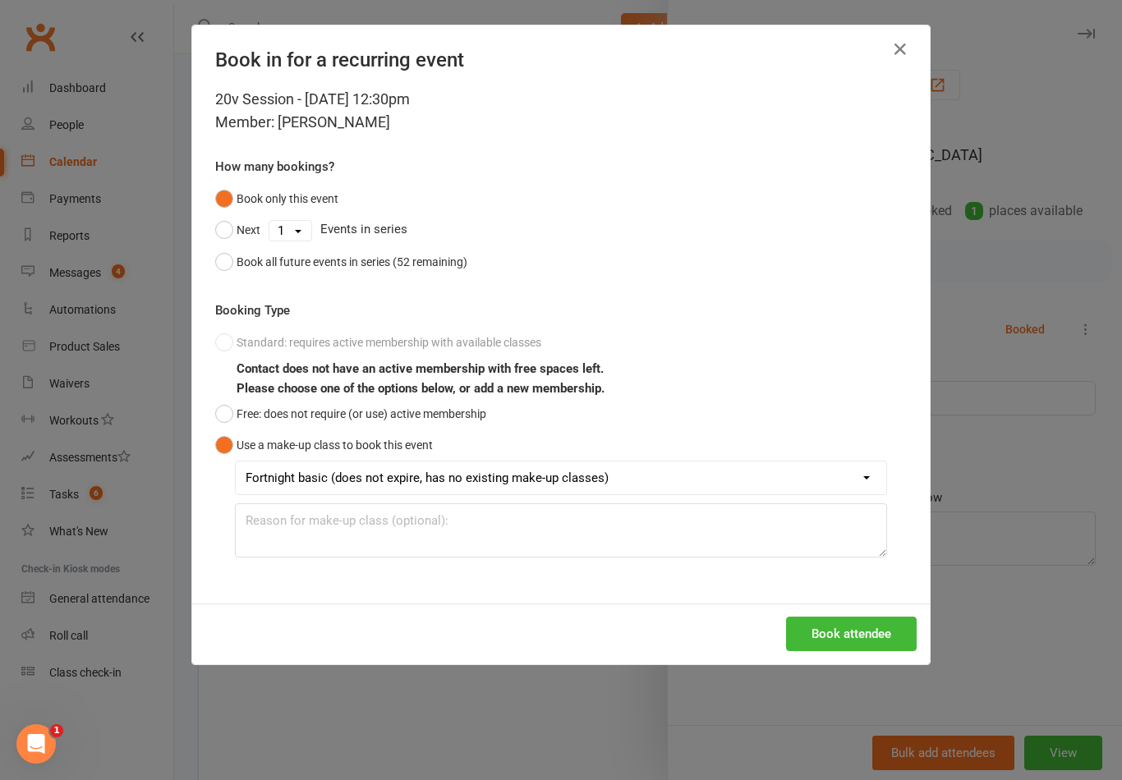
click at [568, 480] on select "Fortnight basic (does not expire, has no existing make-up classes) 12 Month - B…" at bounding box center [561, 478] width 651 height 33
click at [853, 630] on button "Book attendee" at bounding box center [851, 634] width 131 height 34
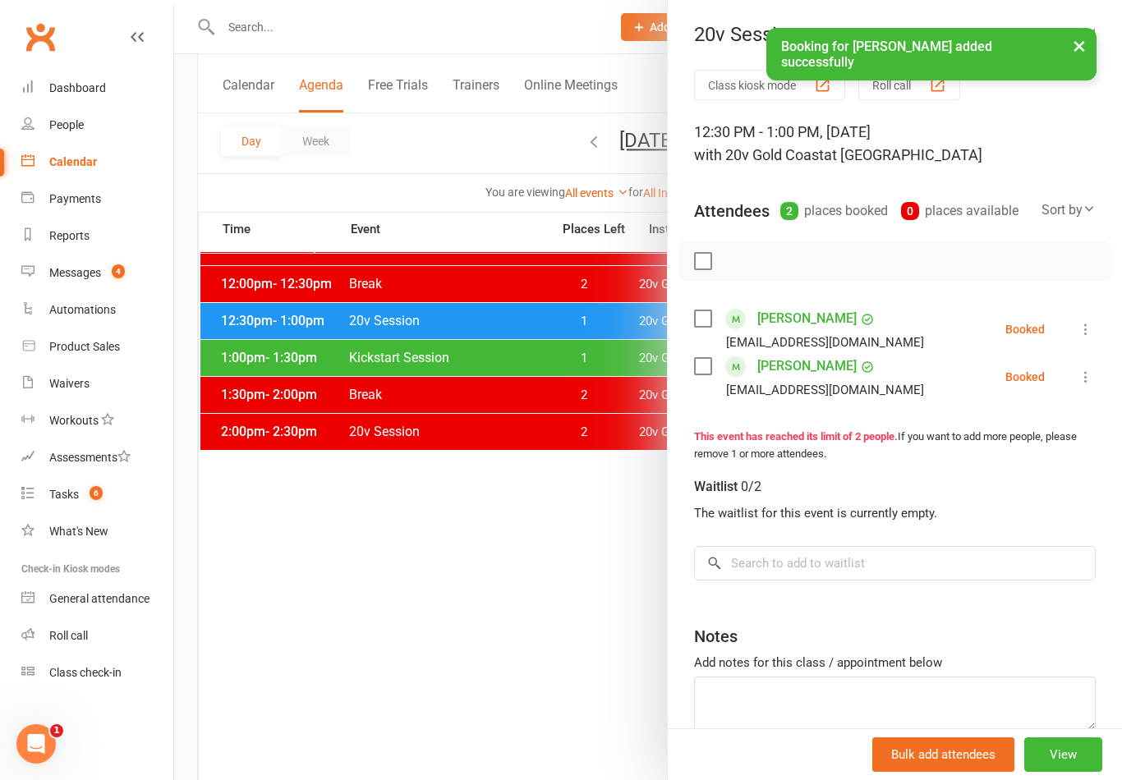
click at [802, 321] on link "[PERSON_NAME]" at bounding box center [806, 319] width 99 height 26
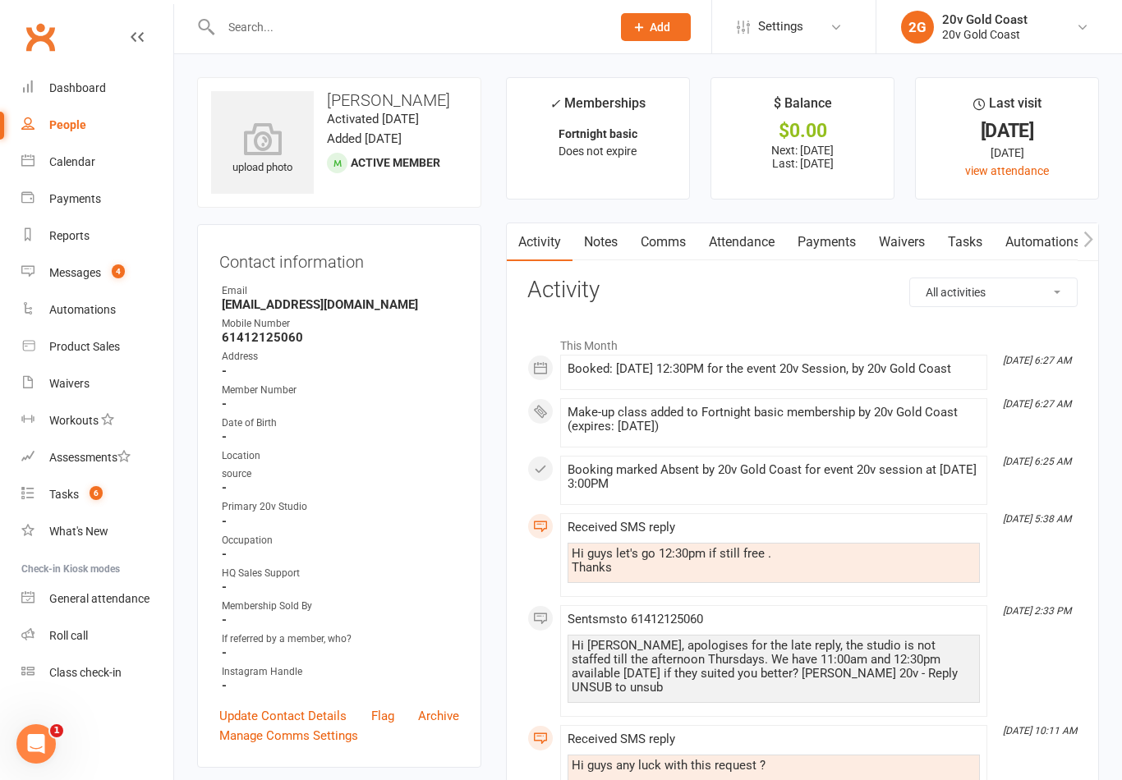
click at [681, 251] on link "Comms" at bounding box center [663, 242] width 68 height 38
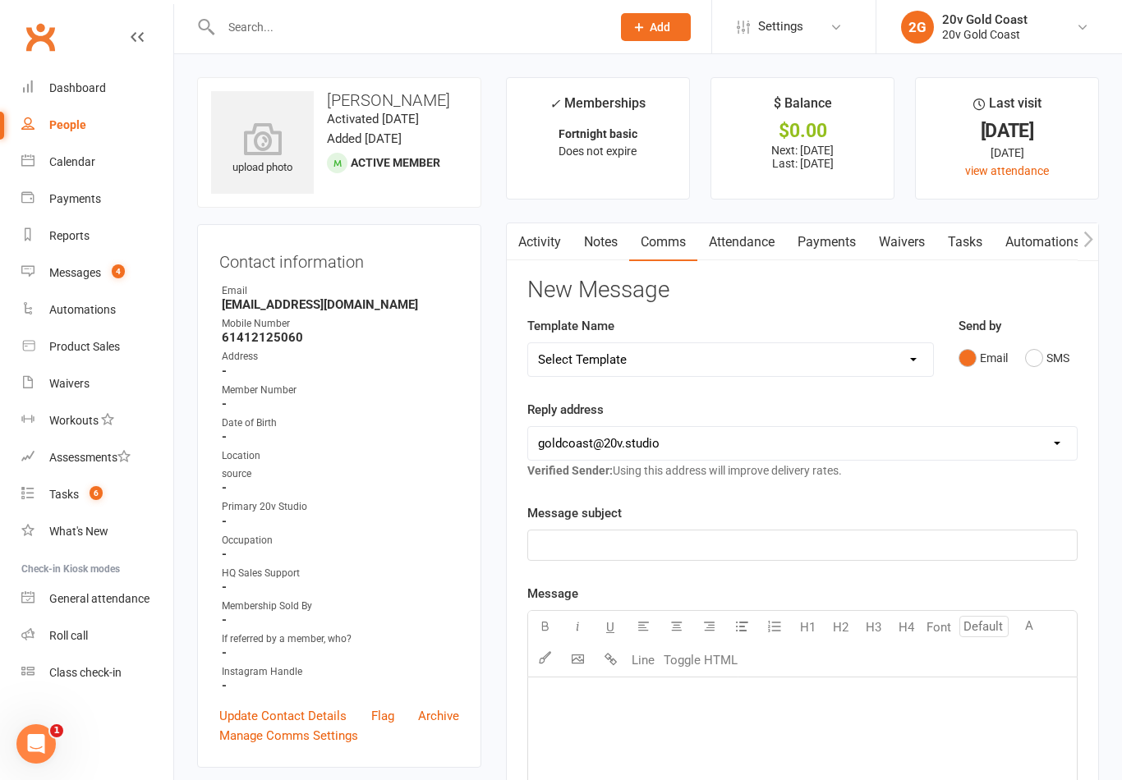
click at [1053, 369] on button "SMS" at bounding box center [1047, 358] width 44 height 31
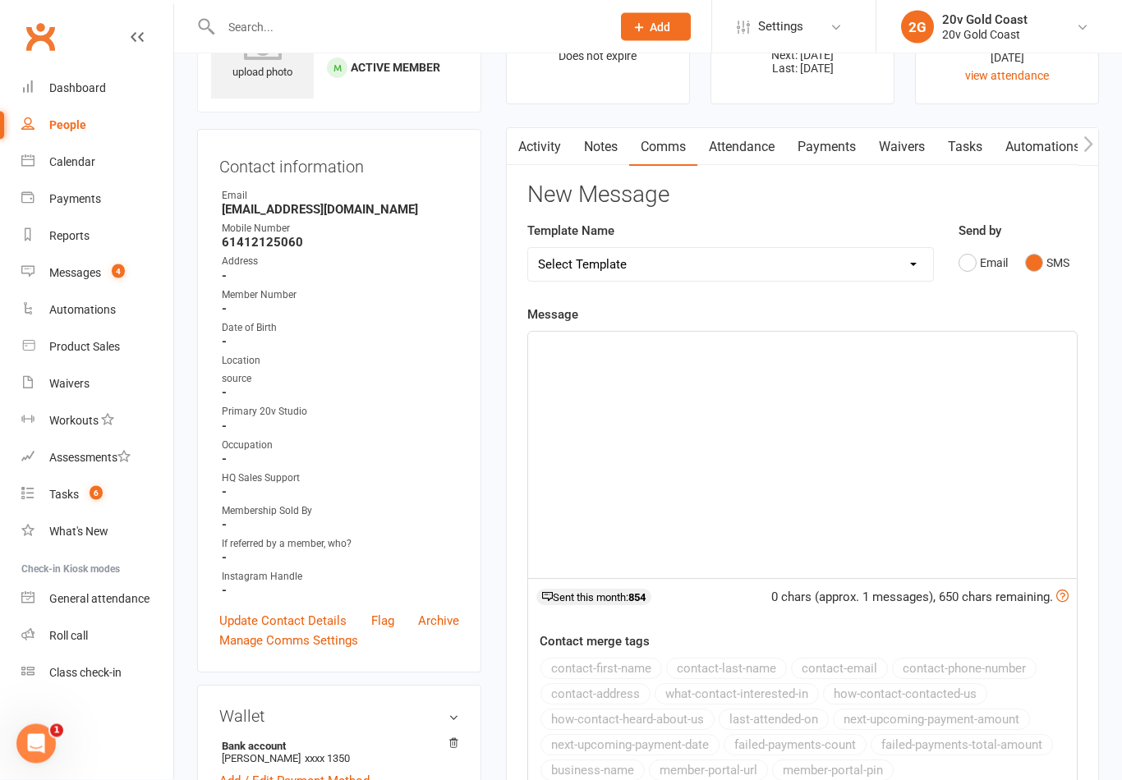
scroll to position [101, 0]
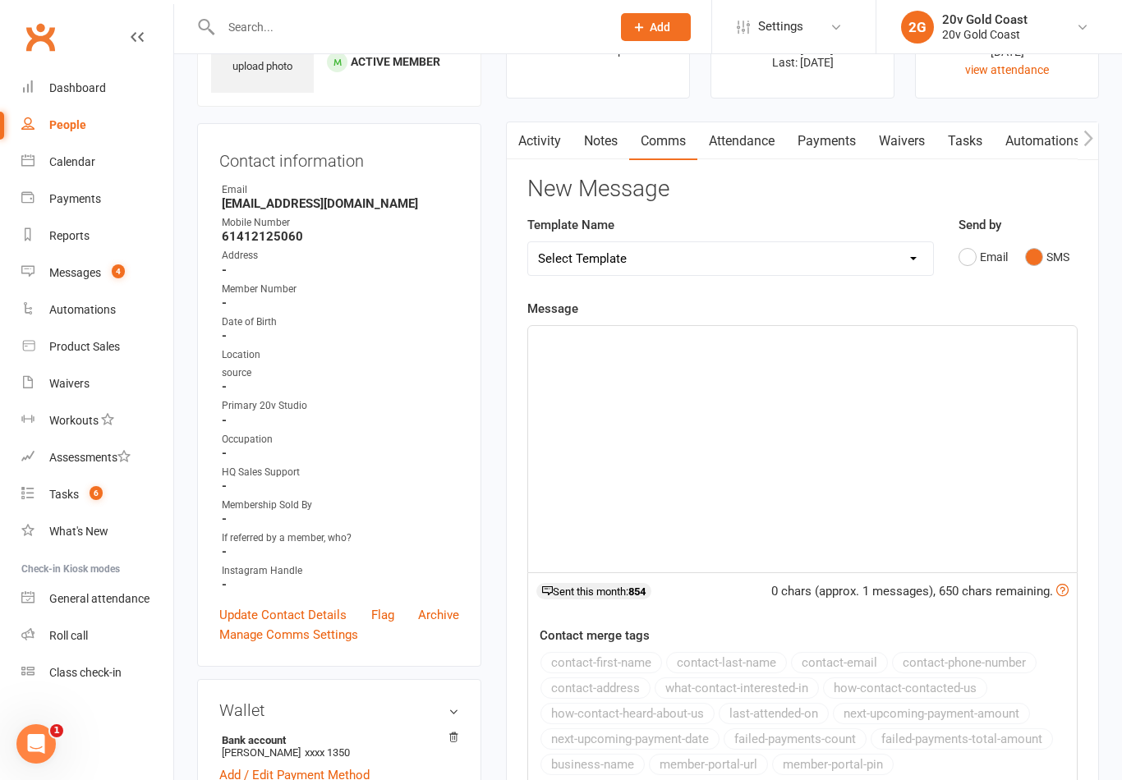
click at [917, 415] on div "﻿" at bounding box center [802, 449] width 549 height 246
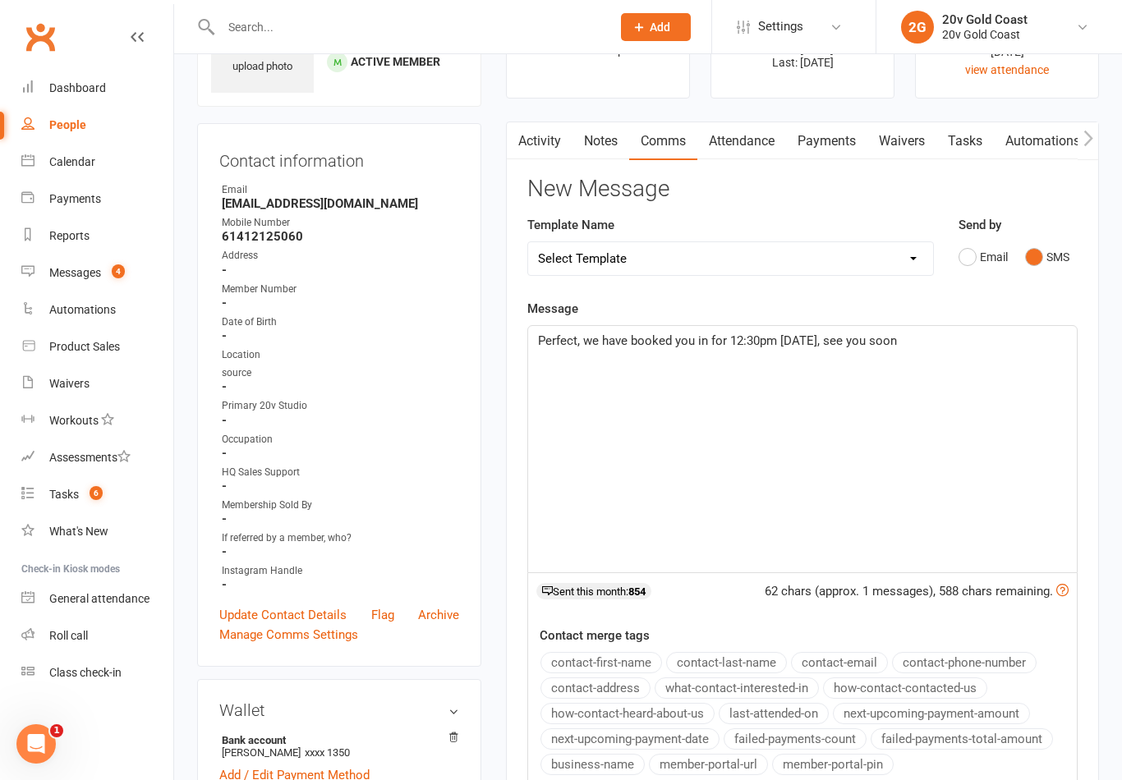
click at [967, 317] on div "Message Perfect, we have booked you in for 12:30pm today, see you soon 62 chars…" at bounding box center [802, 546] width 550 height 494
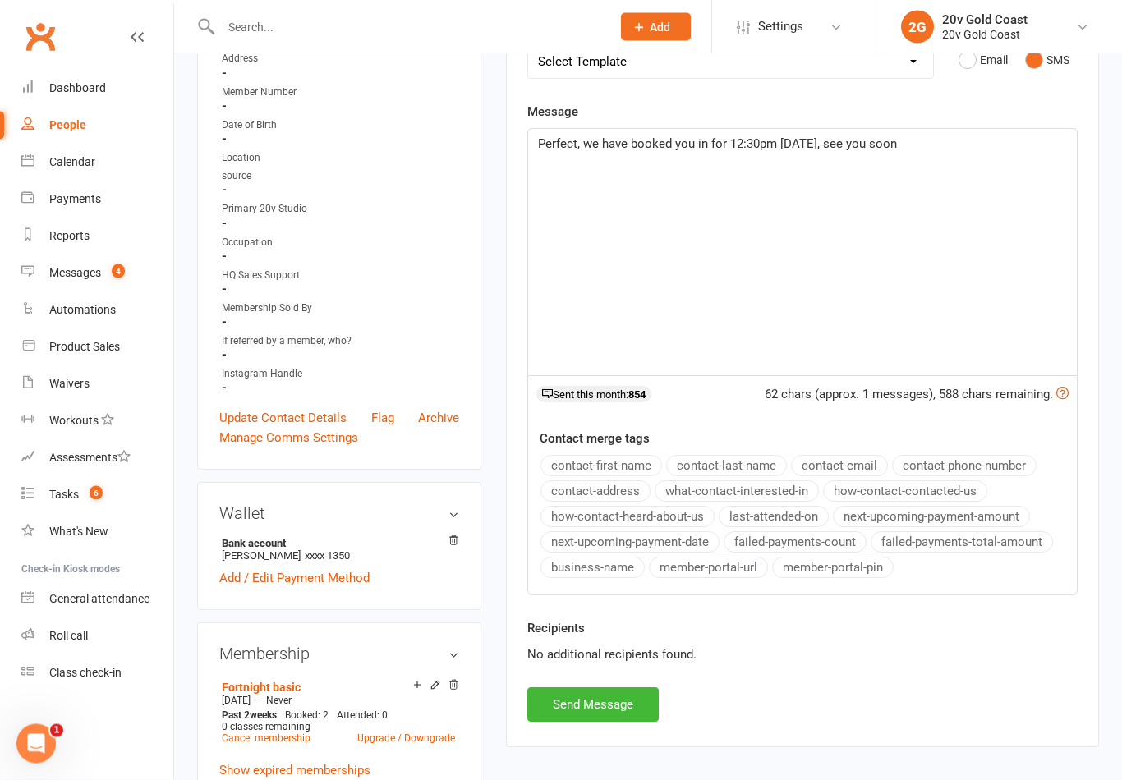
scroll to position [344, 0]
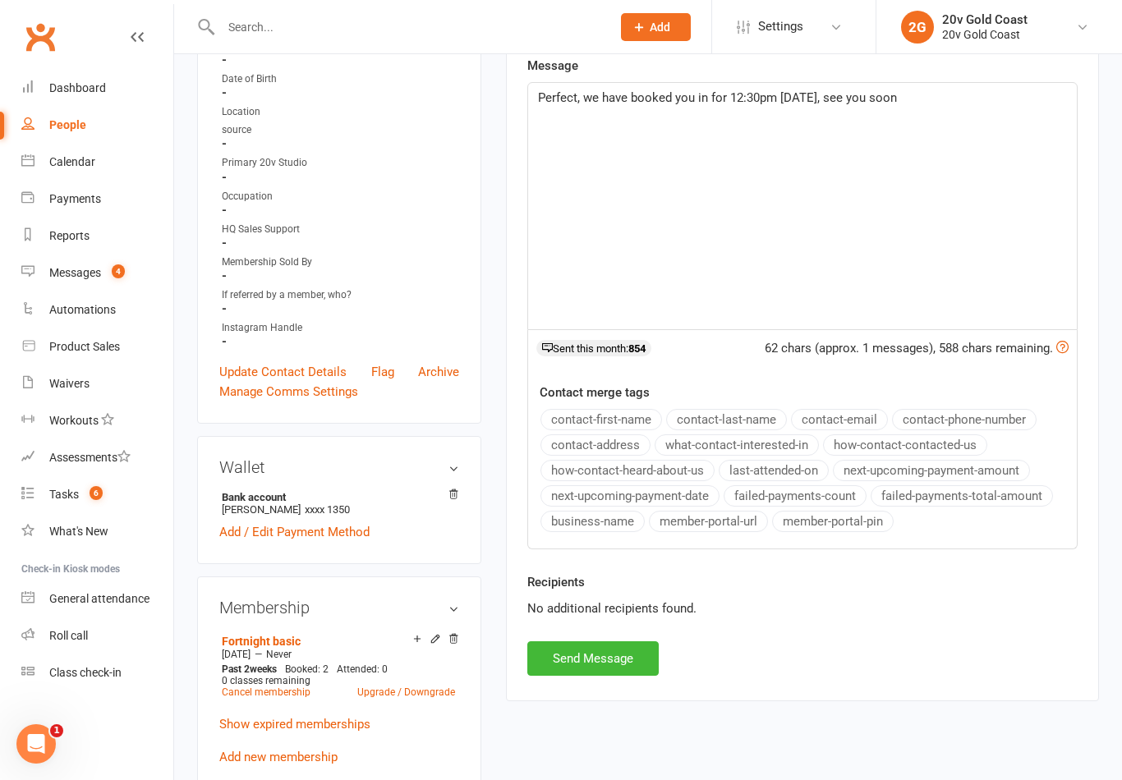
click at [646, 654] on button "Send Message" at bounding box center [592, 658] width 131 height 34
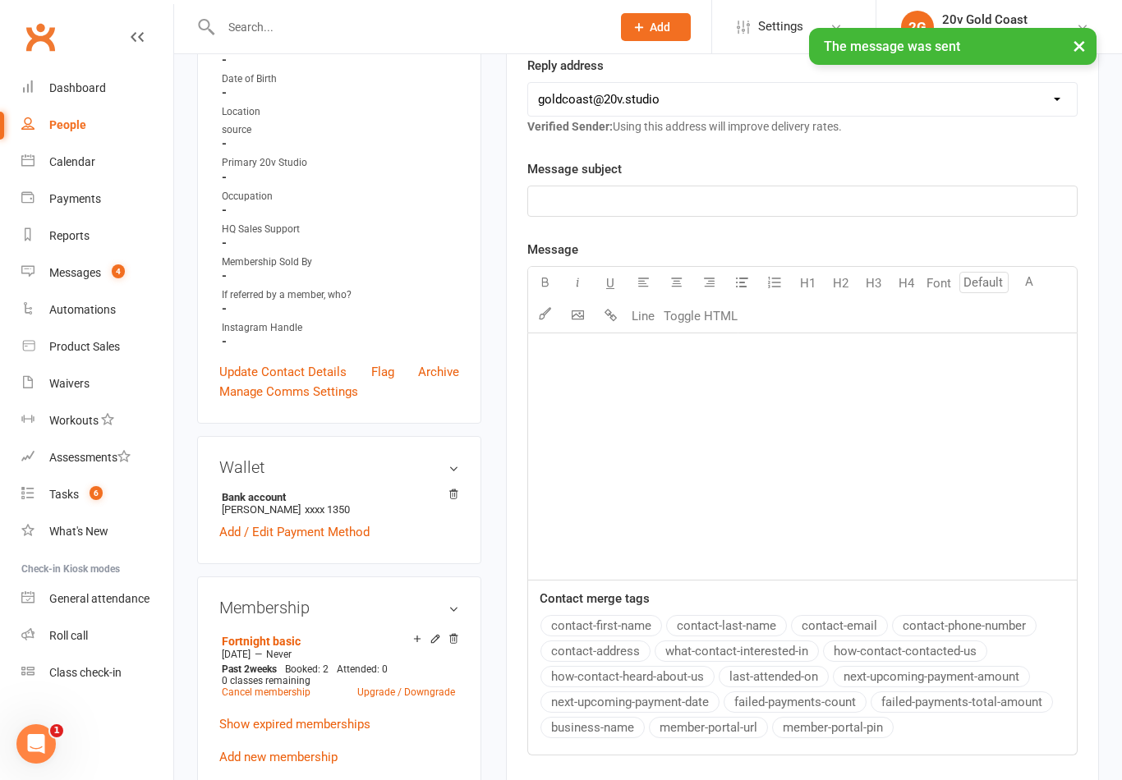
click at [69, 269] on div "Messages" at bounding box center [75, 272] width 52 height 13
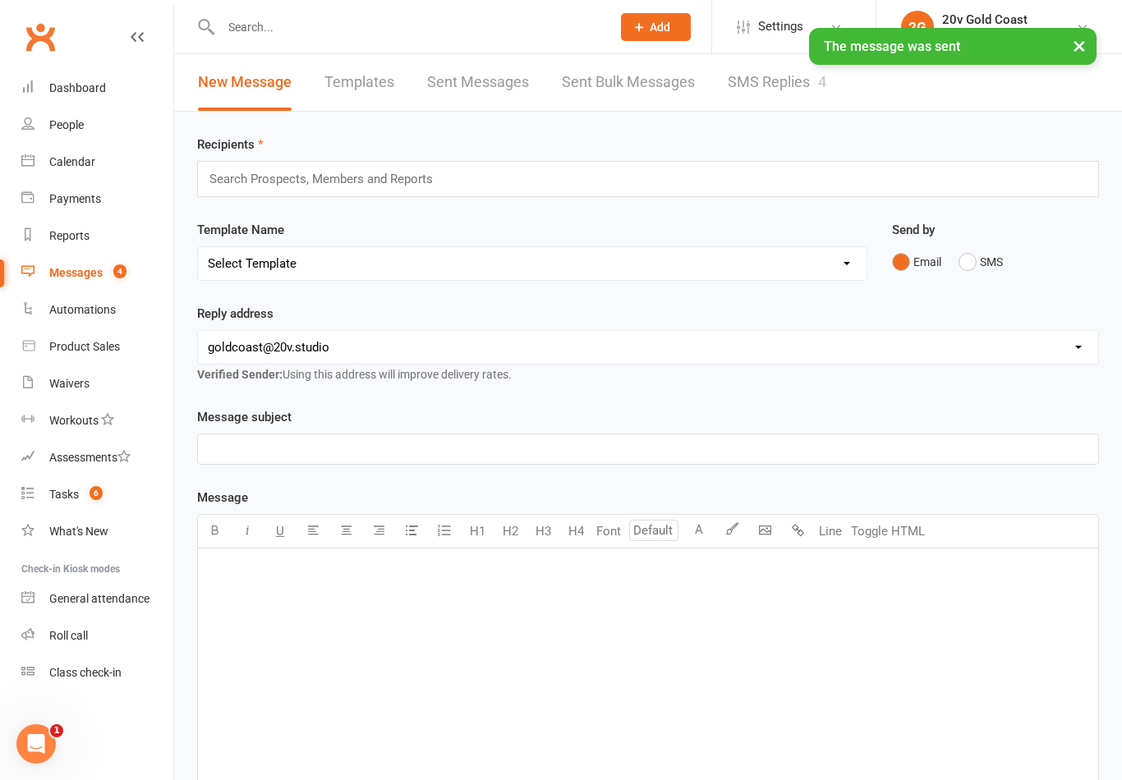
click at [776, 81] on link "SMS Replies 4" at bounding box center [777, 82] width 99 height 57
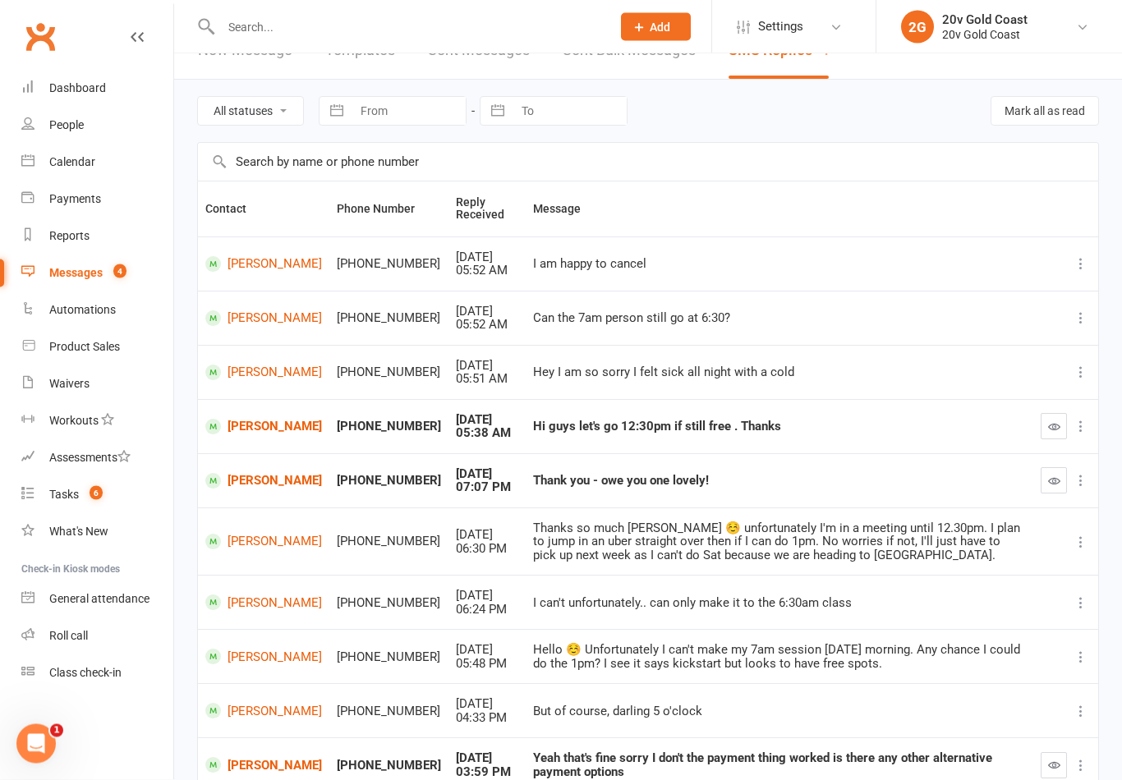
scroll to position [33, 0]
click at [1049, 421] on icon "button" at bounding box center [1054, 426] width 12 height 12
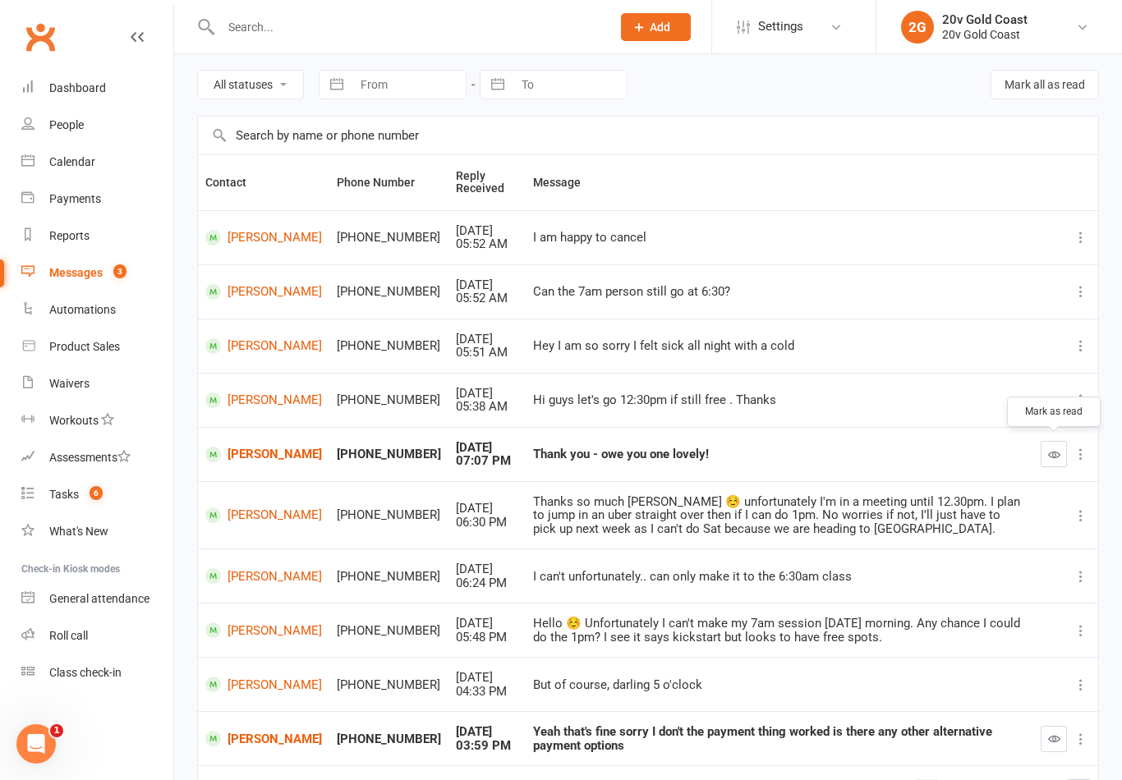
click at [1056, 448] on icon "button" at bounding box center [1054, 454] width 12 height 12
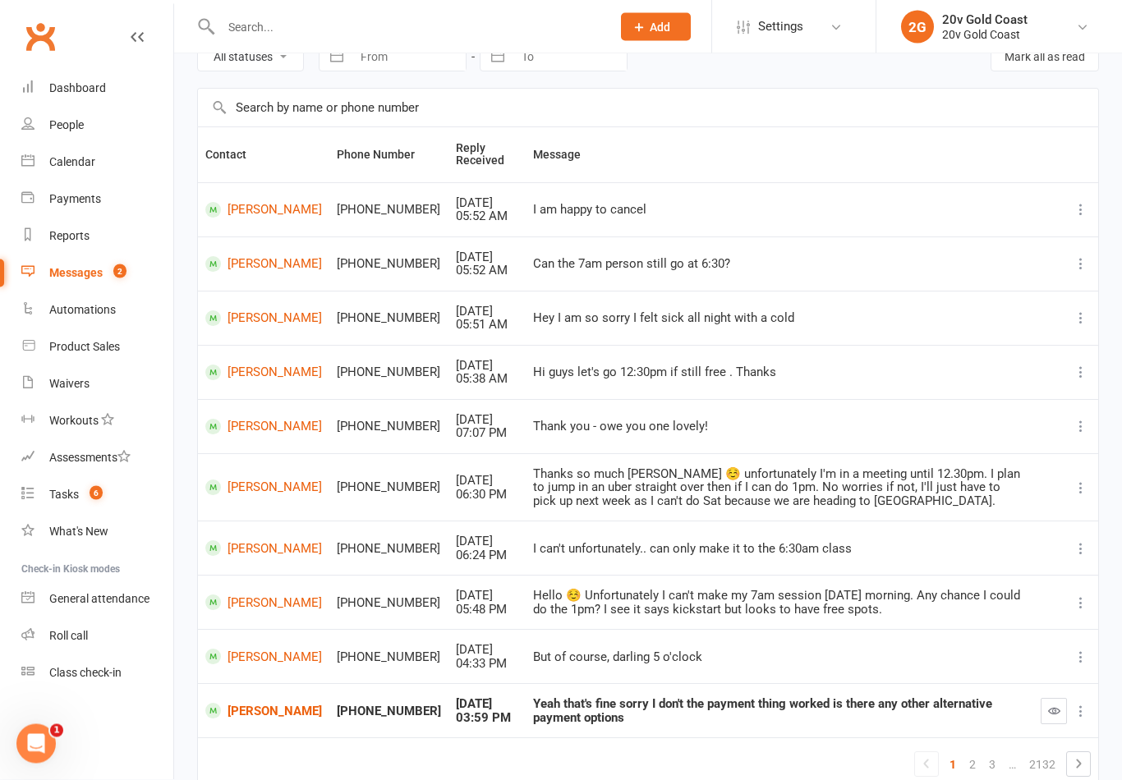
scroll to position [86, 0]
click at [112, 169] on link "Calendar" at bounding box center [97, 162] width 152 height 37
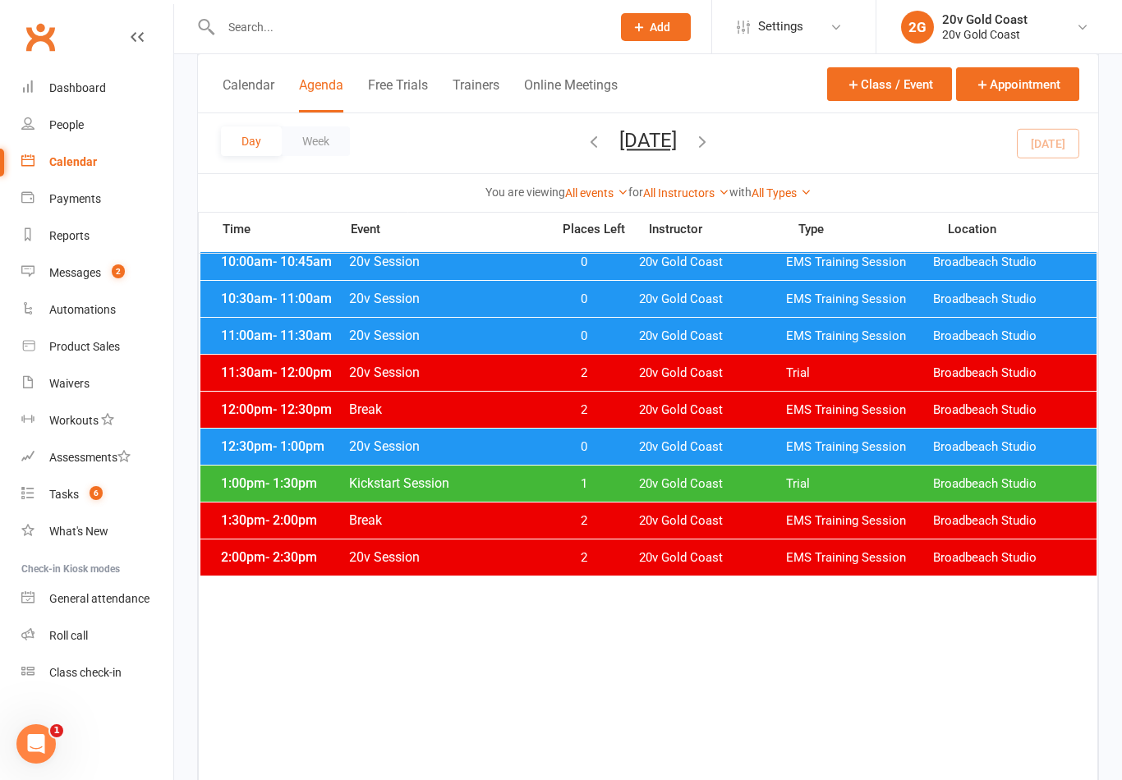
scroll to position [402, 0]
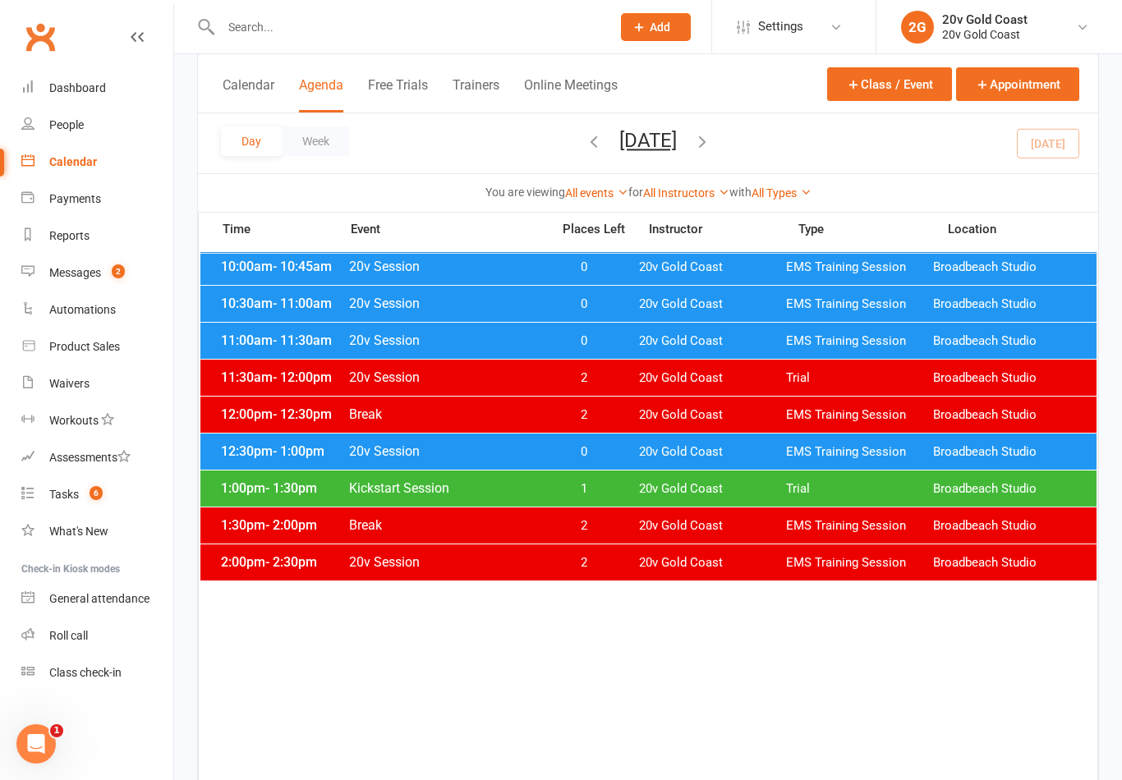
click at [744, 494] on span "20v Gold Coast" at bounding box center [712, 489] width 147 height 16
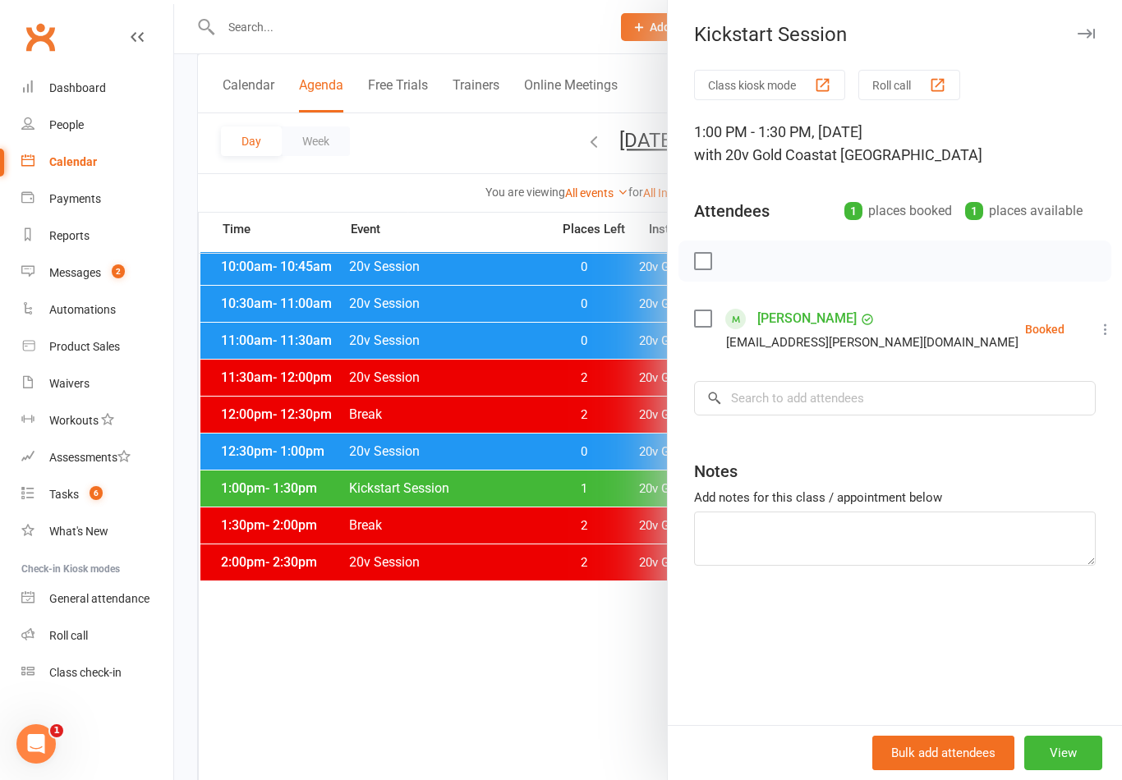
click at [1064, 770] on button "View" at bounding box center [1063, 753] width 78 height 34
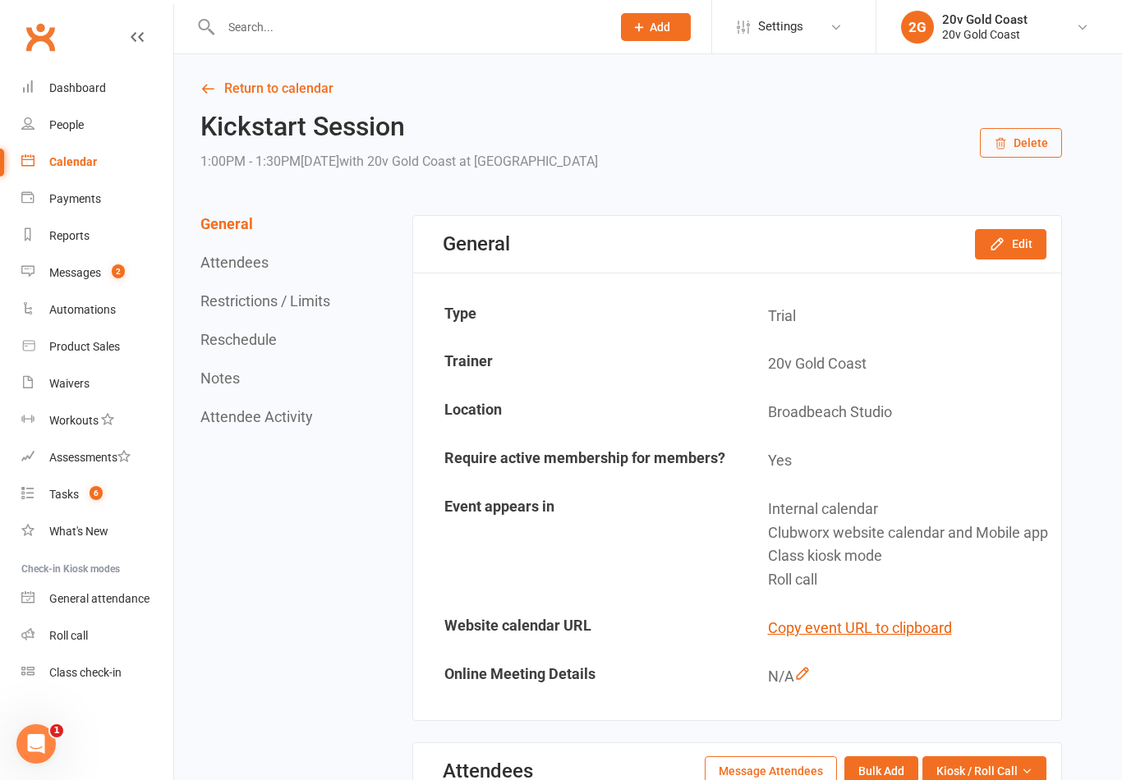
click at [1011, 233] on button "Edit" at bounding box center [1010, 244] width 71 height 30
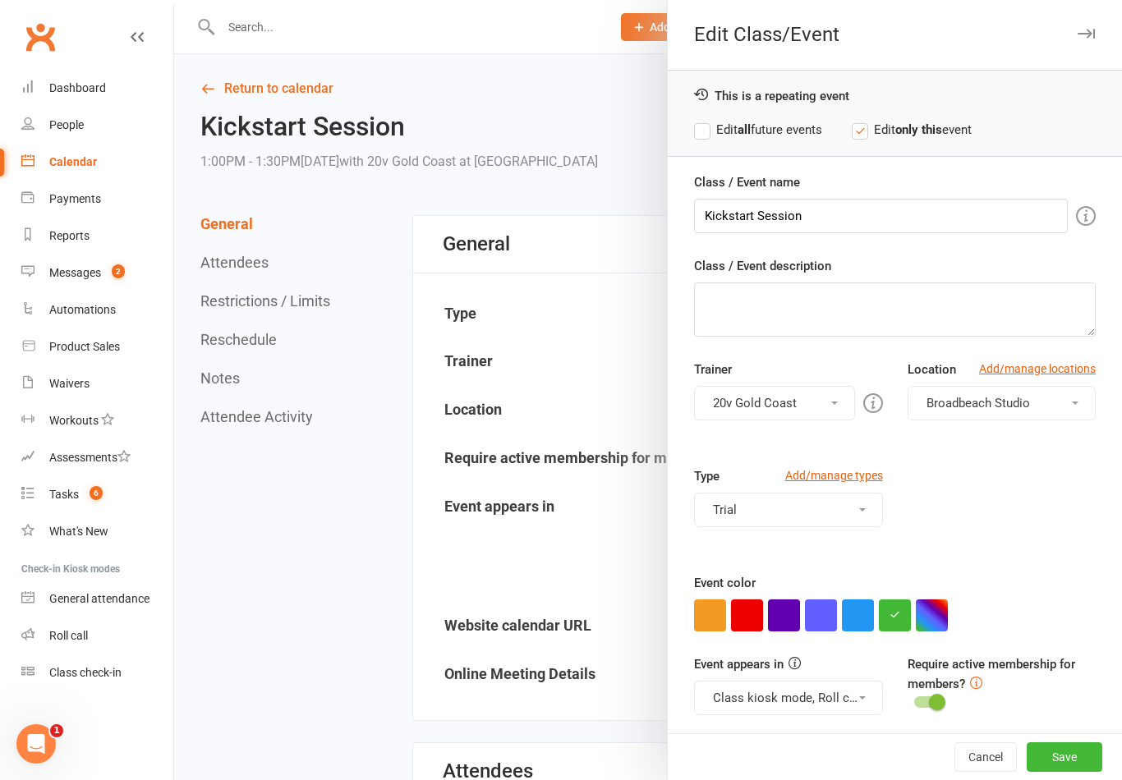
click at [857, 614] on button "button" at bounding box center [858, 616] width 32 height 32
click at [853, 700] on button "Class kiosk mode, Roll call, Clubworx website calendar and Mobile app" at bounding box center [788, 698] width 188 height 34
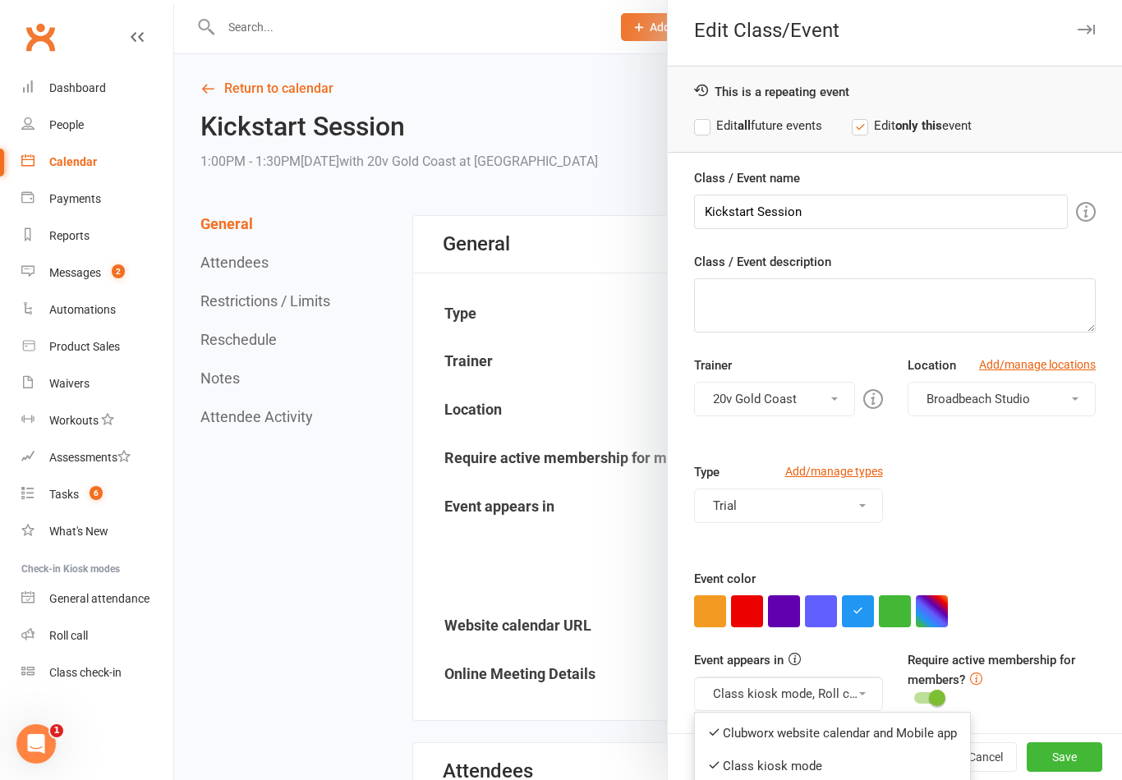
scroll to position [7, 0]
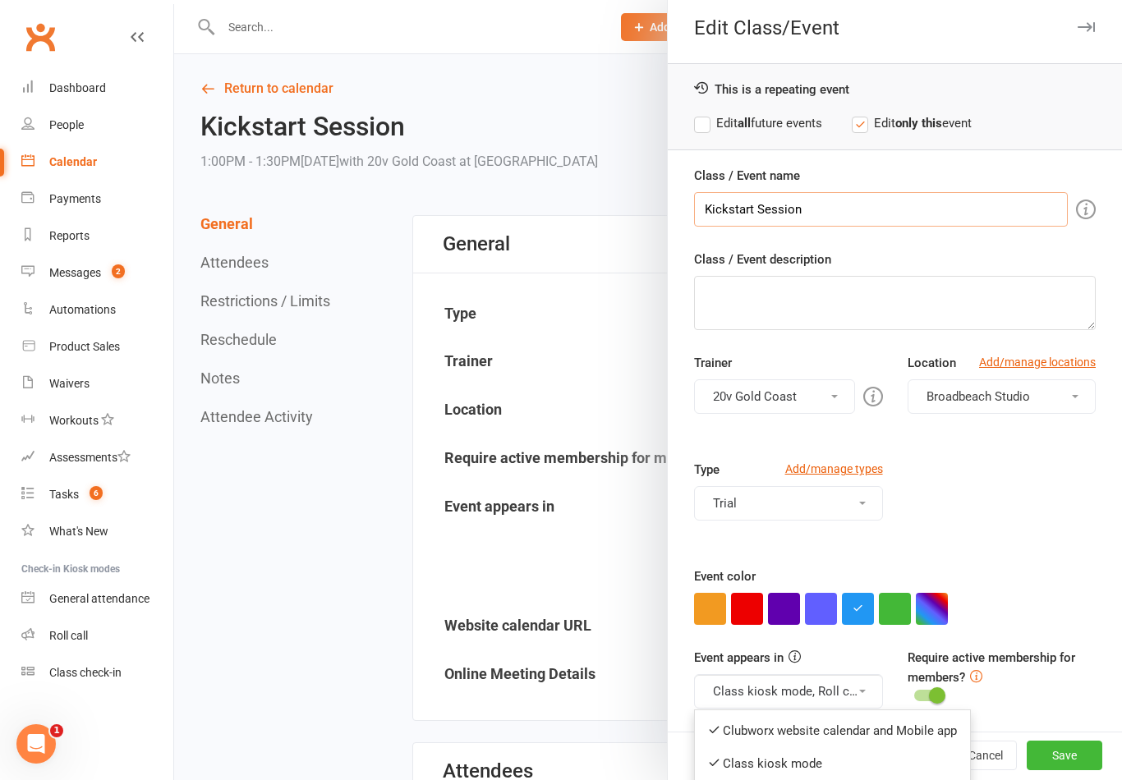
click at [918, 201] on input "Kickstart Session" at bounding box center [881, 209] width 374 height 34
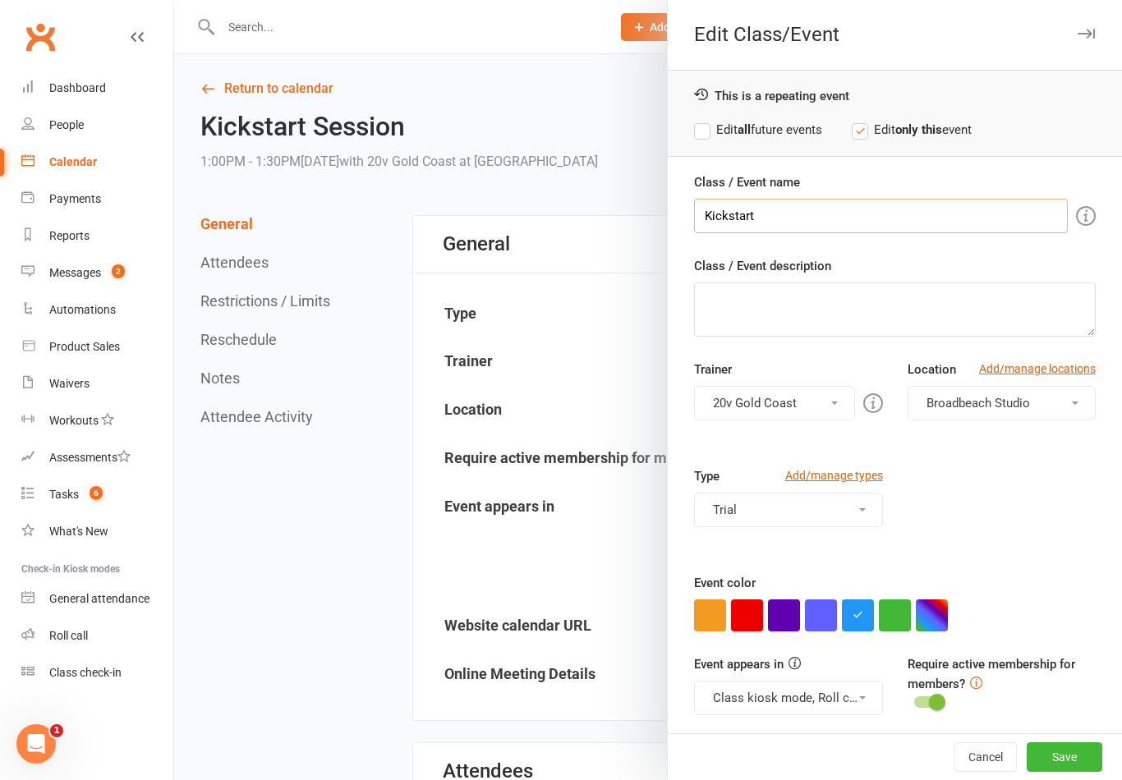
type input "Kickstart"
click at [1087, 34] on icon "button" at bounding box center [1086, 34] width 17 height 10
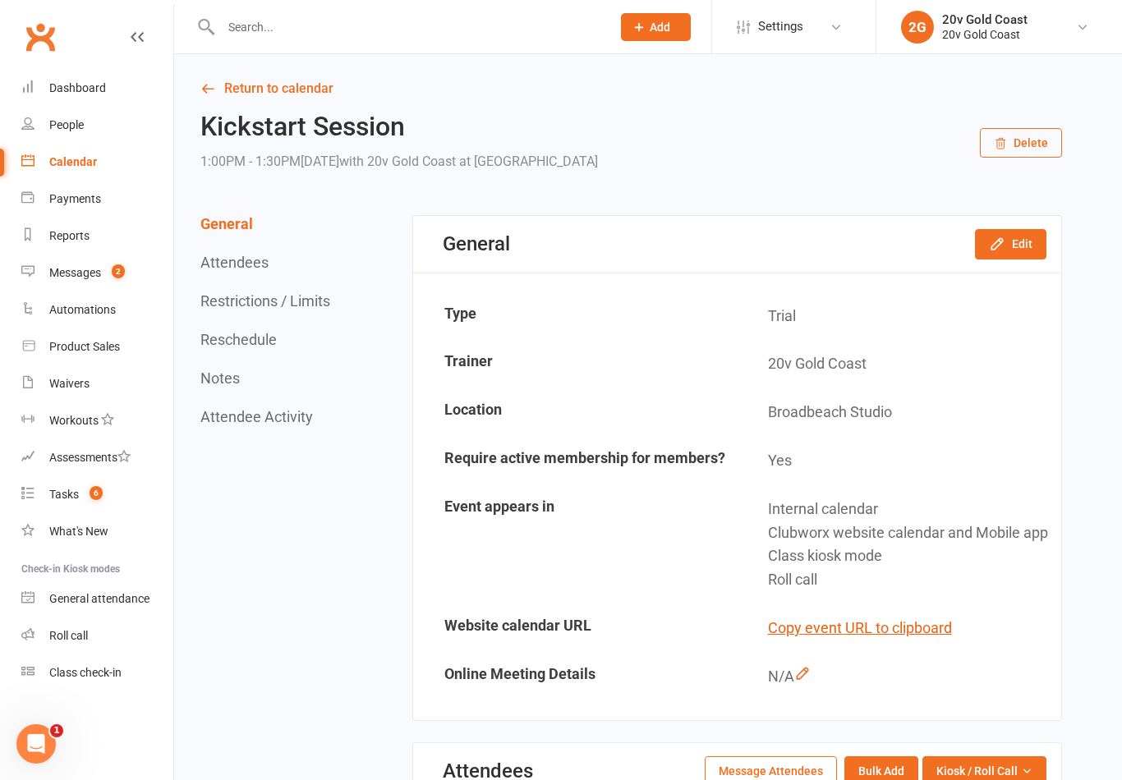
scroll to position [25, 0]
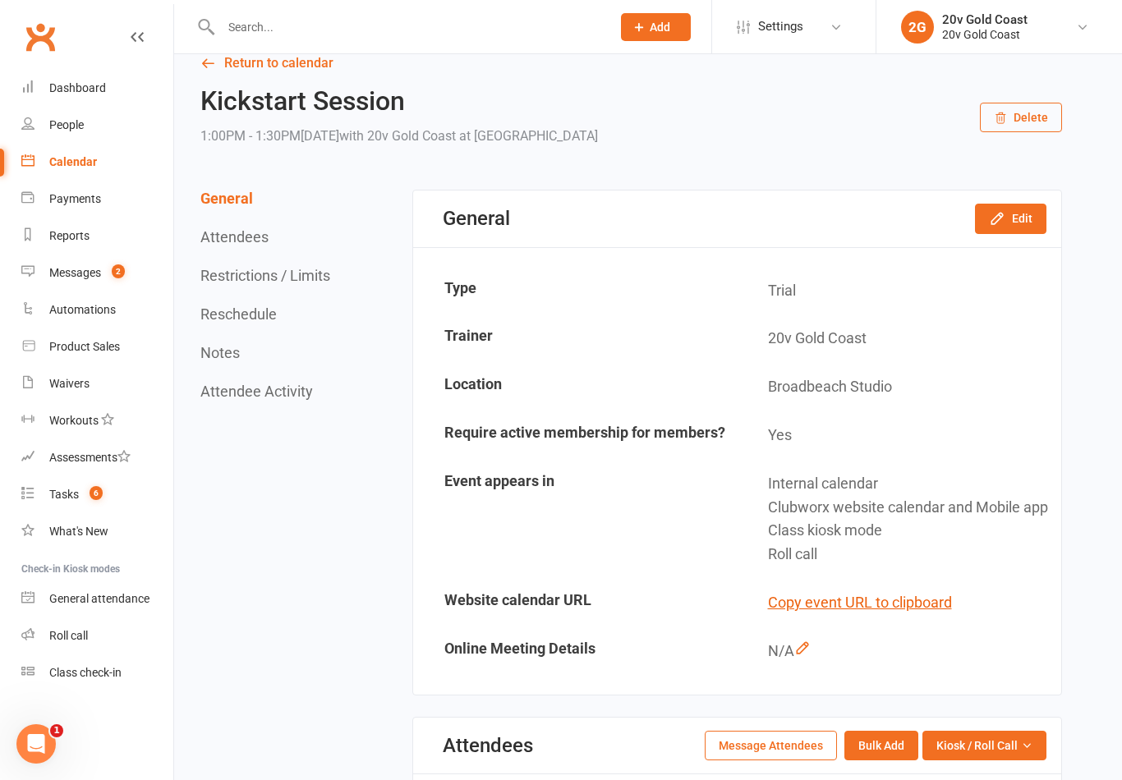
click at [85, 154] on link "Calendar" at bounding box center [97, 162] width 152 height 37
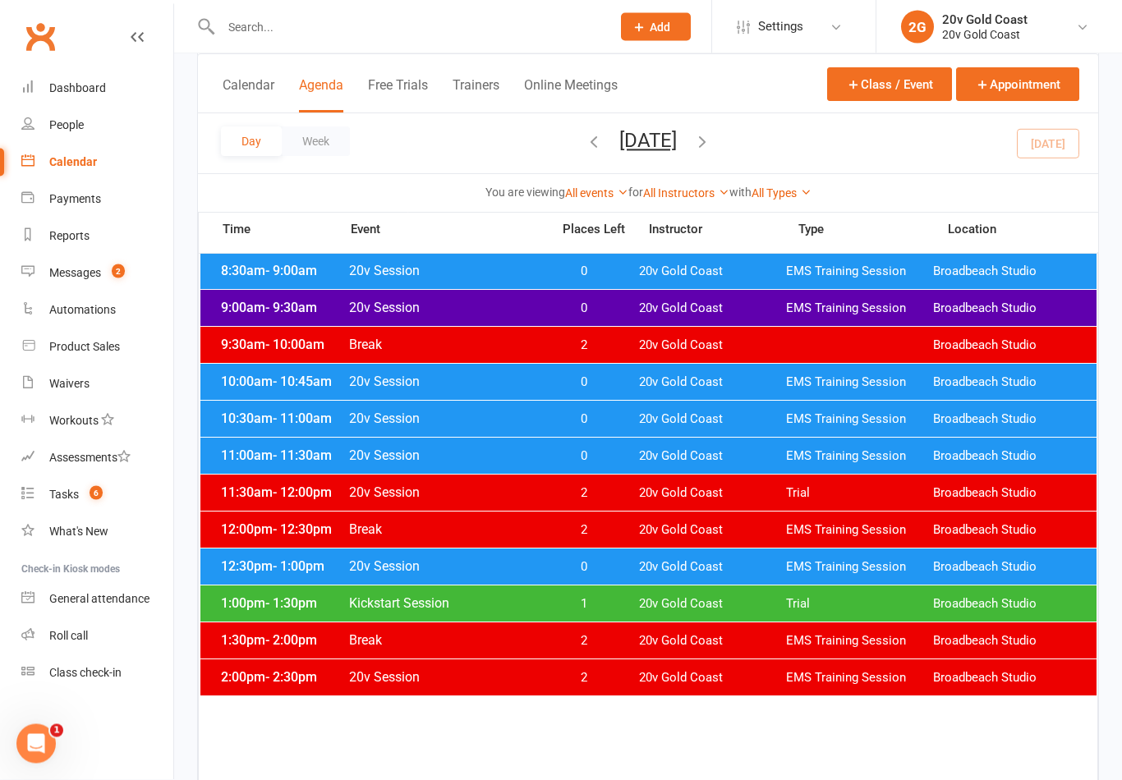
click at [660, 600] on span "20v Gold Coast" at bounding box center [712, 605] width 147 height 16
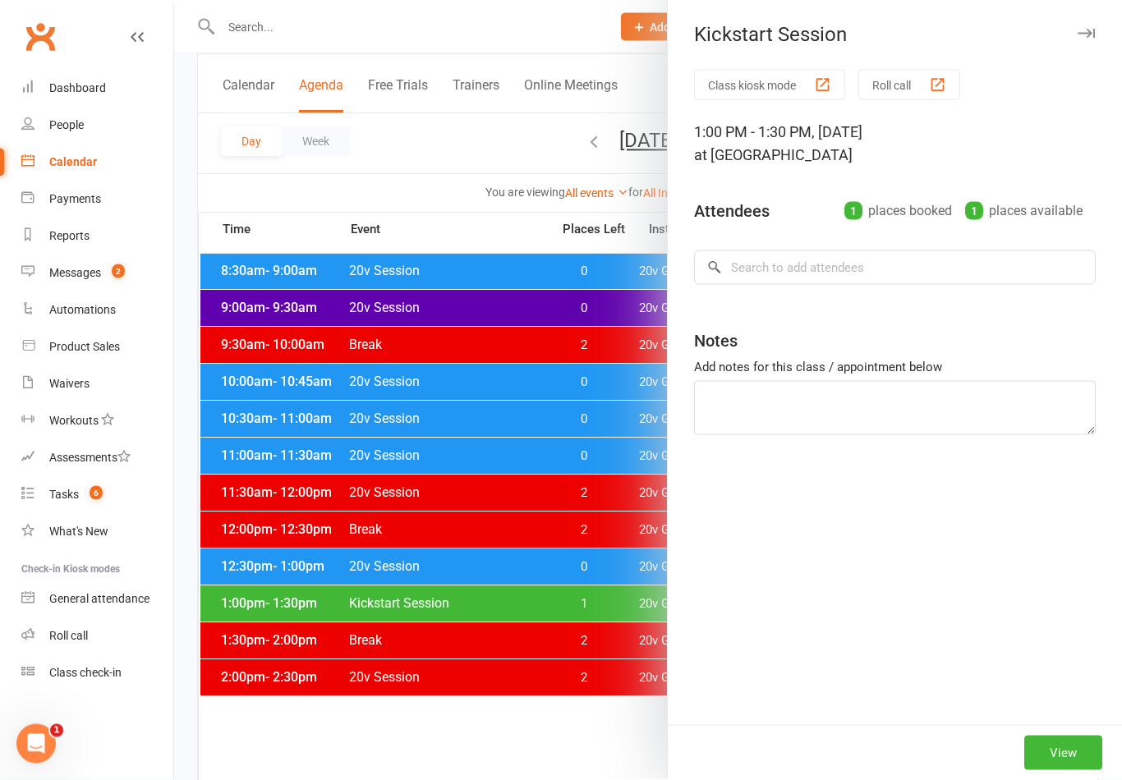
scroll to position [287, 0]
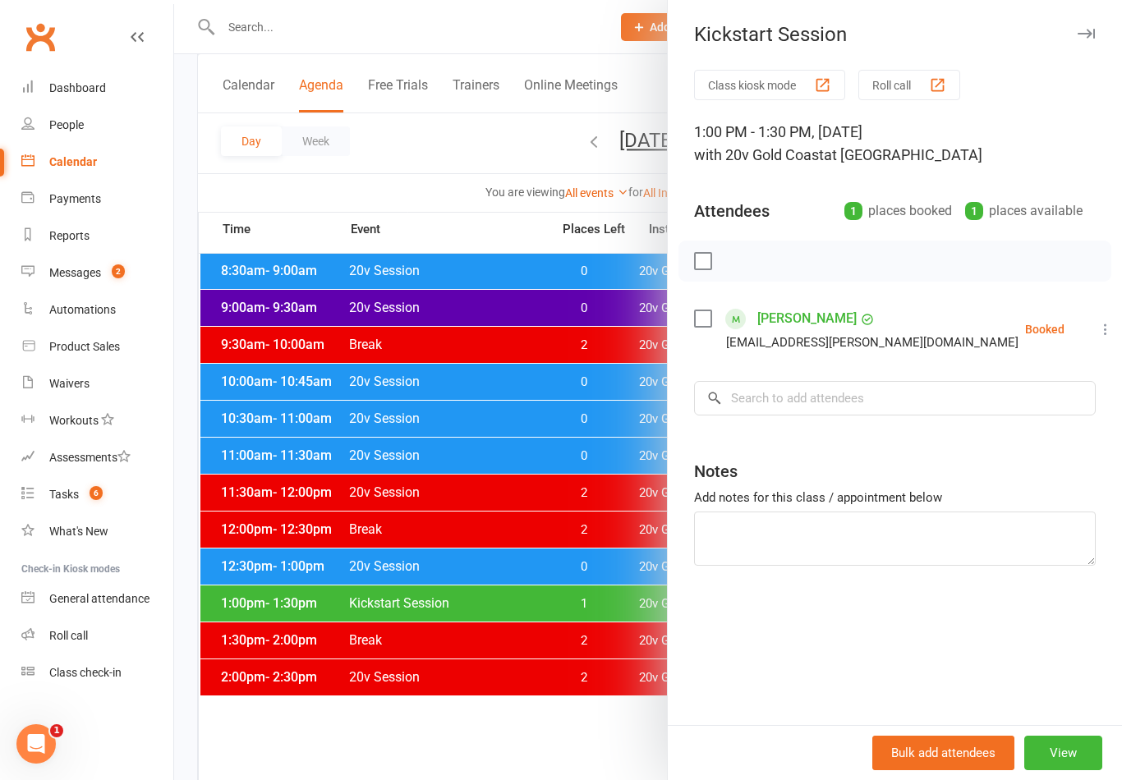
click at [961, 770] on button "Bulk add attendees" at bounding box center [943, 753] width 142 height 34
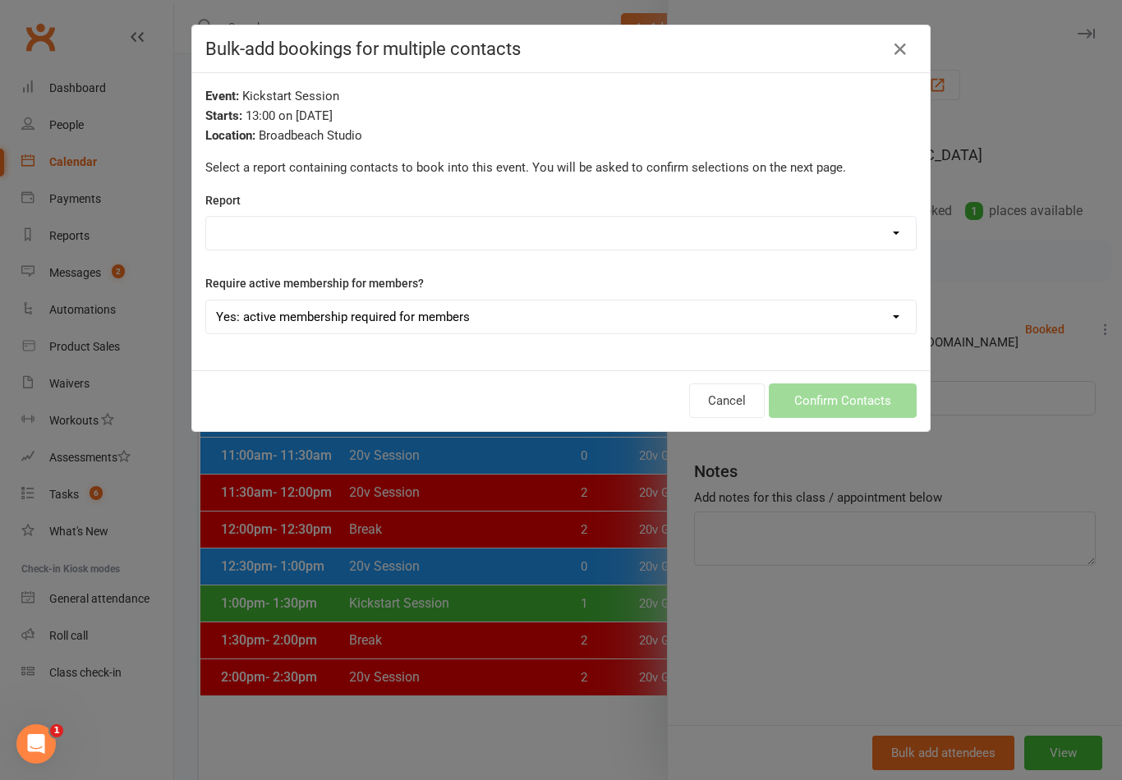
click at [889, 27] on div "Bulk-add bookings for multiple contacts" at bounding box center [561, 49] width 738 height 48
click at [903, 51] on icon "button" at bounding box center [900, 49] width 20 height 20
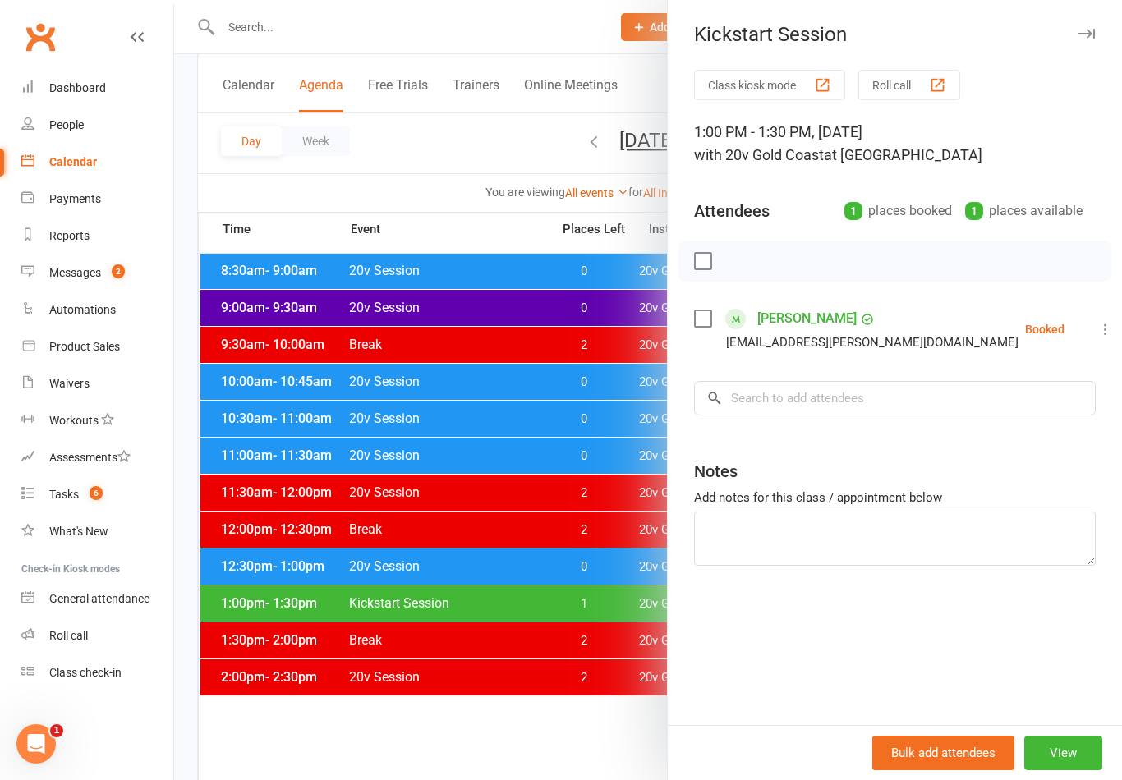
click at [1069, 770] on button "View" at bounding box center [1063, 753] width 78 height 34
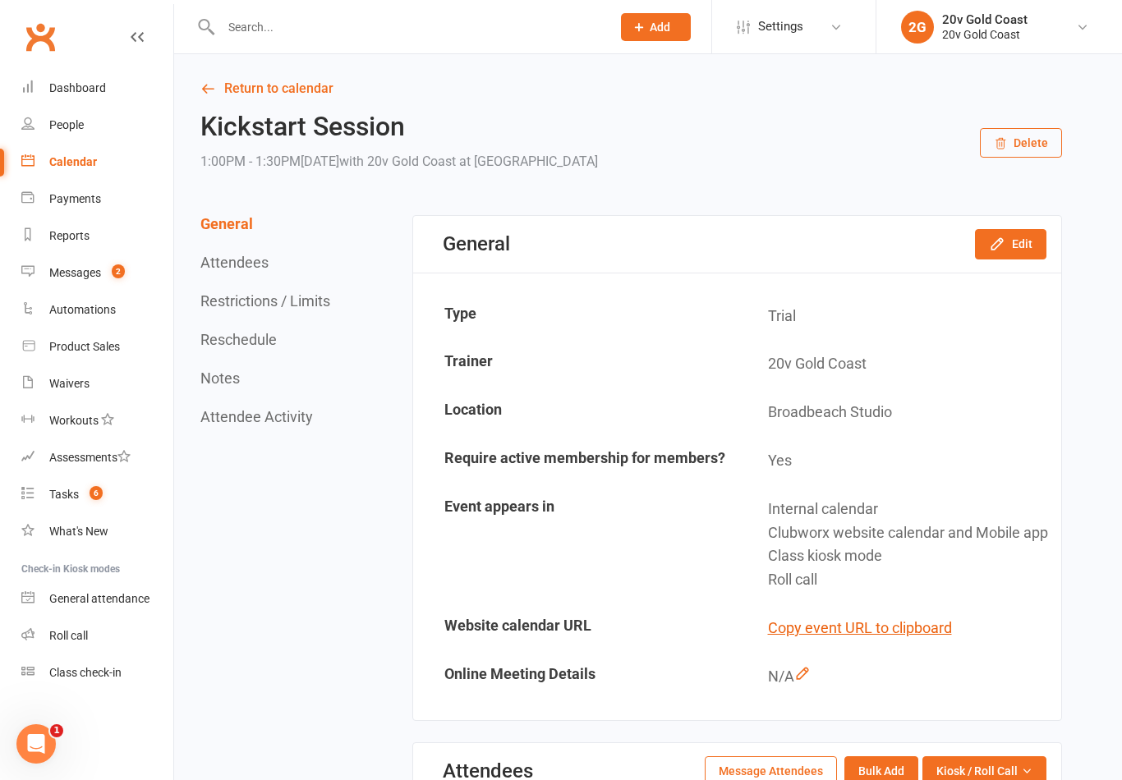
click at [1004, 238] on icon "button" at bounding box center [997, 244] width 16 height 16
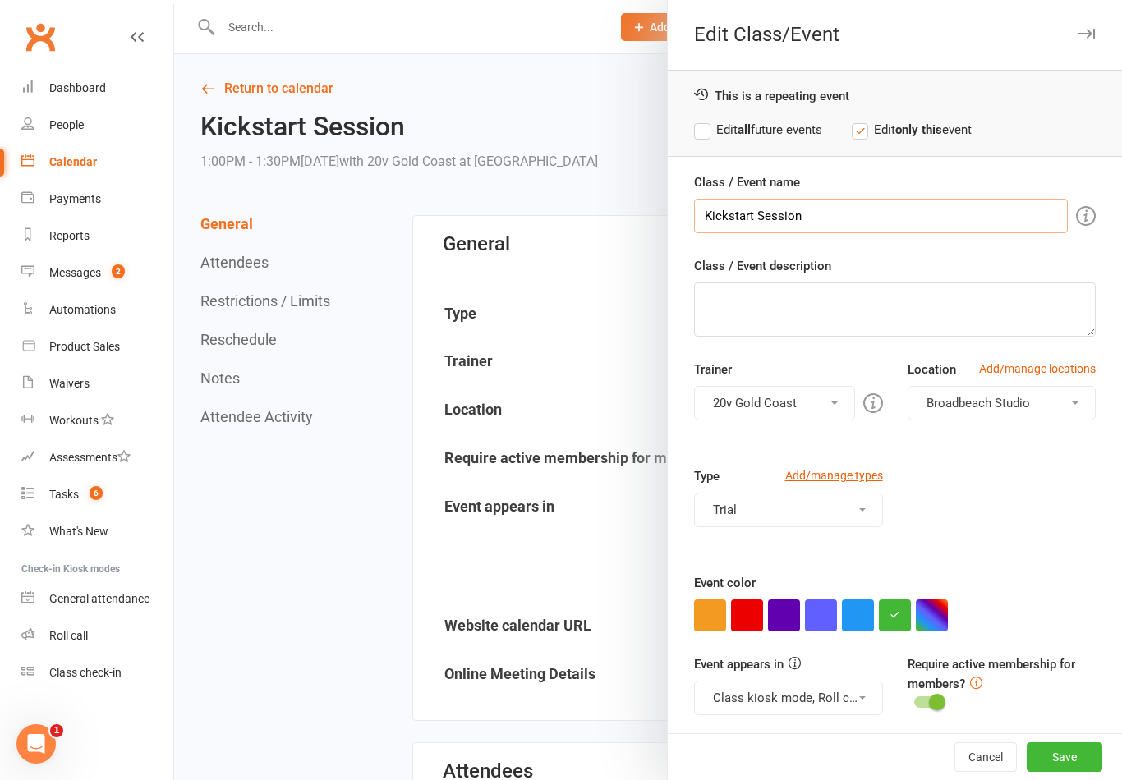
click at [986, 218] on input "Kickstart Session" at bounding box center [881, 216] width 374 height 34
click at [720, 223] on input "Kickstart Session" at bounding box center [881, 216] width 374 height 34
click at [725, 212] on input "Kickstart Session" at bounding box center [881, 216] width 374 height 34
click at [956, 229] on input "Kickstart Session" at bounding box center [881, 216] width 374 height 34
click at [731, 209] on input "Kickstart Session" at bounding box center [881, 216] width 374 height 34
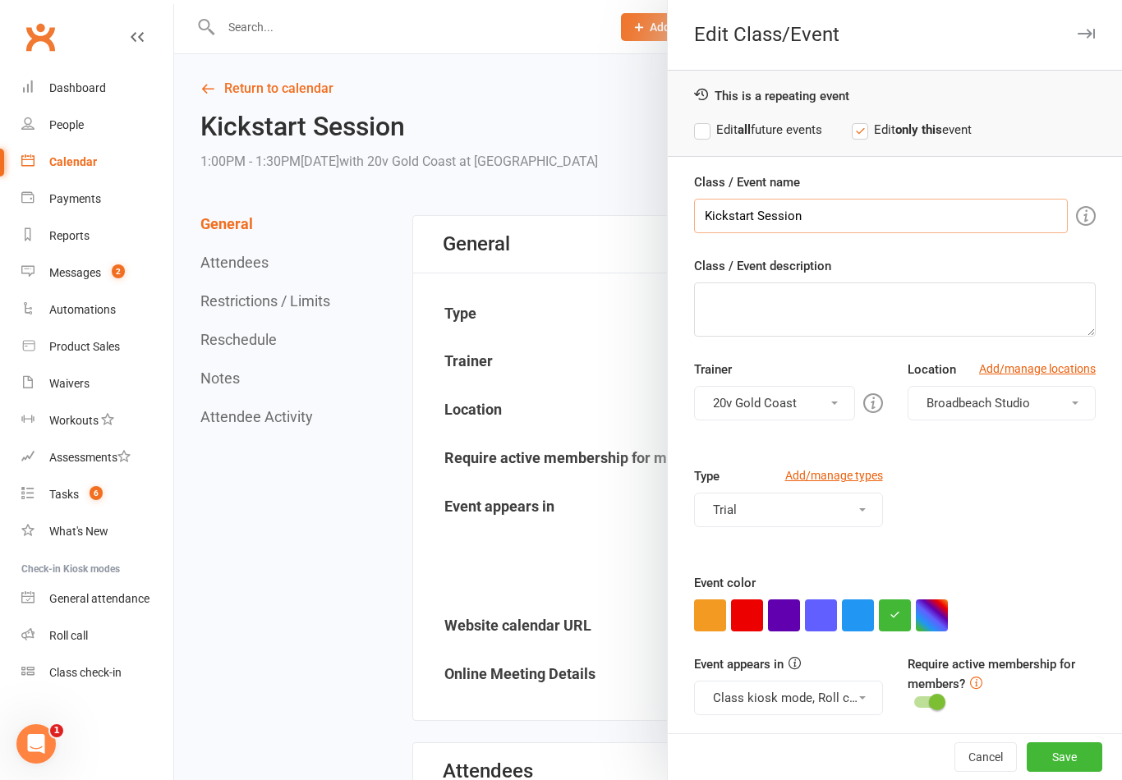
click at [726, 211] on input "Kickstart Session" at bounding box center [881, 216] width 374 height 34
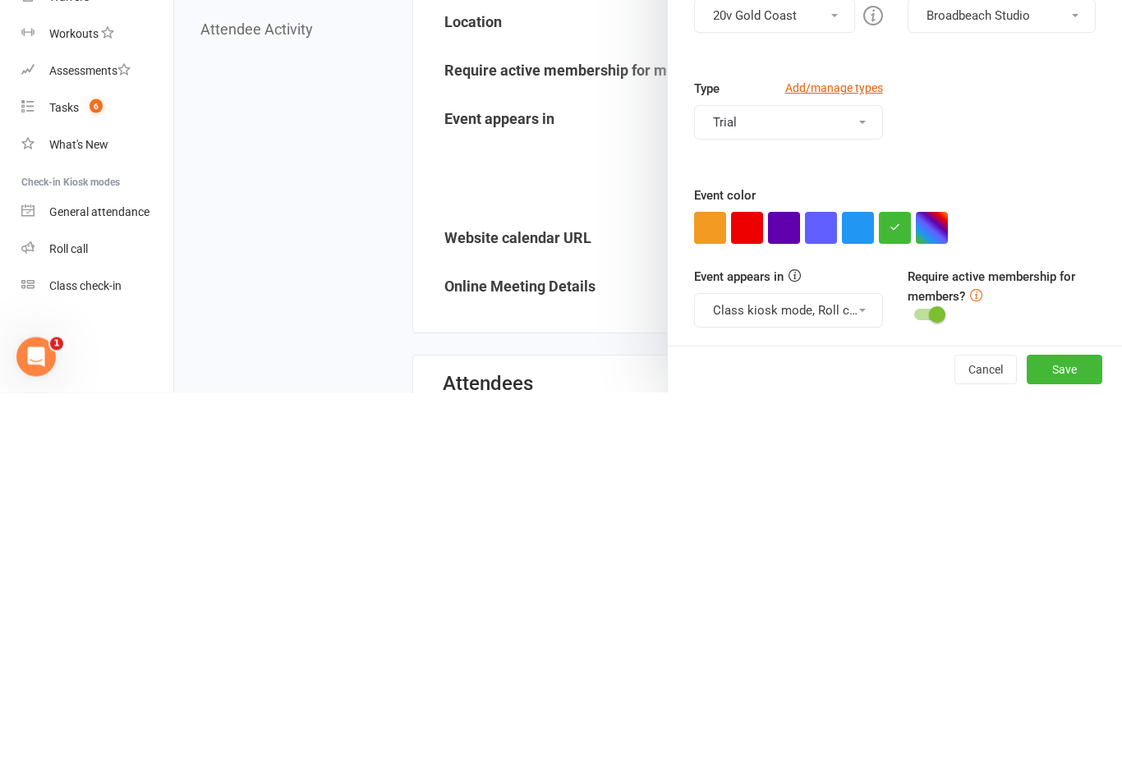
type input "20v Session"
click at [844, 600] on button "button" at bounding box center [858, 616] width 32 height 32
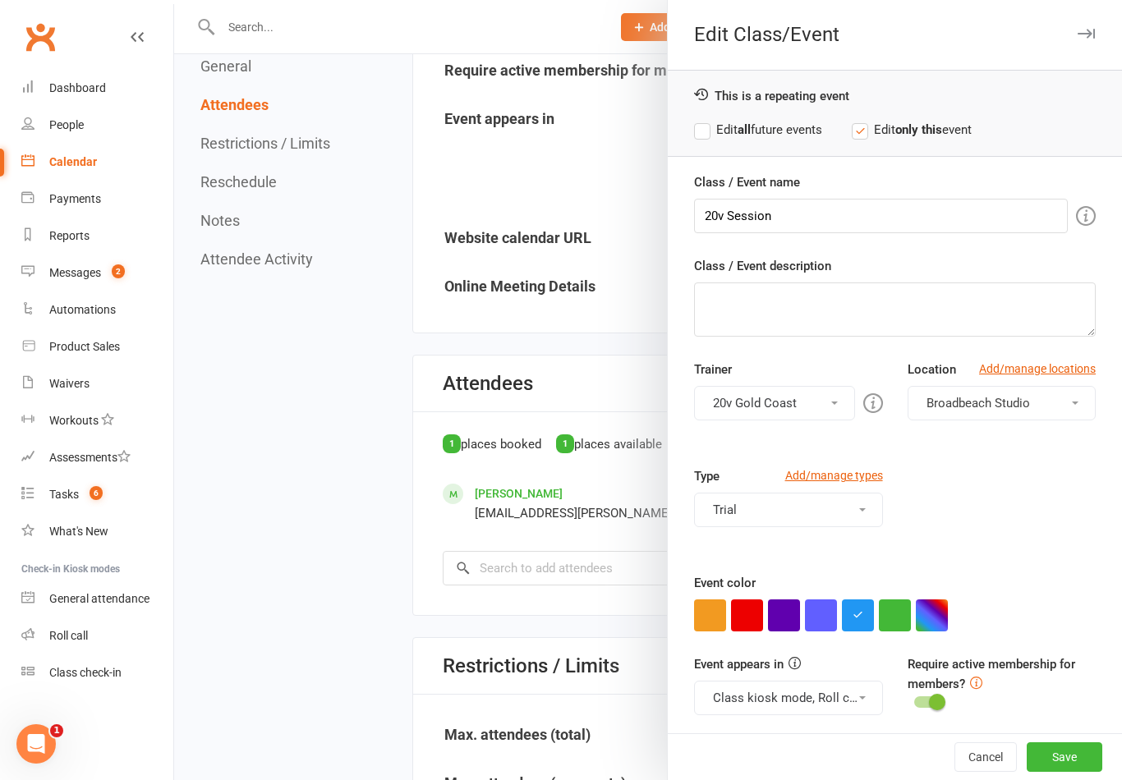
click at [1059, 772] on button "Save" at bounding box center [1065, 758] width 76 height 30
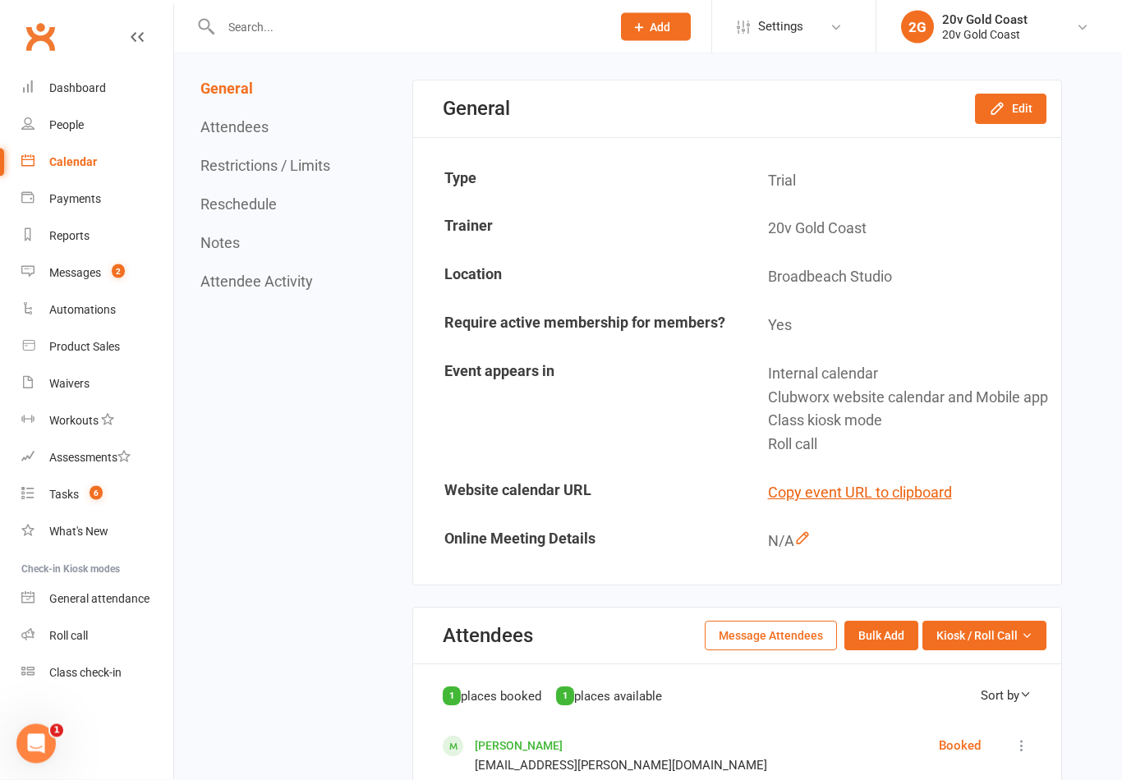
click at [1029, 122] on button "Edit" at bounding box center [1010, 109] width 71 height 30
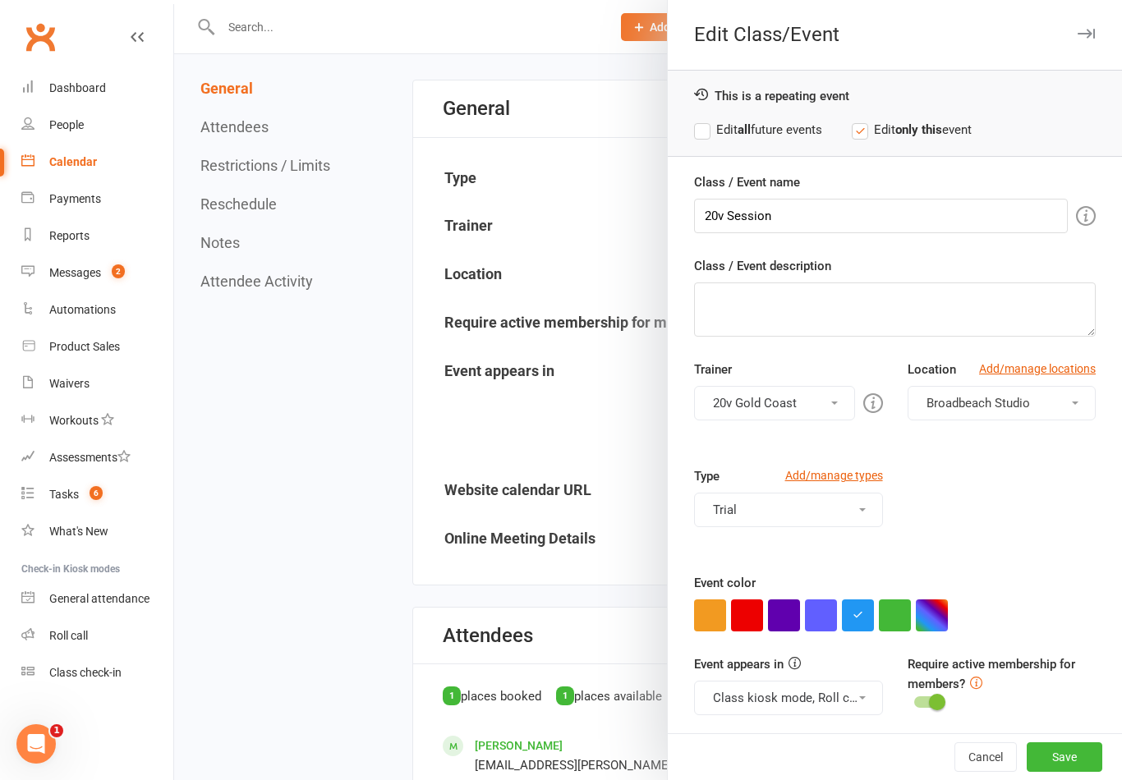
click at [810, 523] on button "Trial" at bounding box center [788, 510] width 188 height 34
click at [845, 556] on link "EMS Training Session" at bounding box center [788, 549] width 186 height 33
click at [855, 510] on button "Trial, EMS Training Session" at bounding box center [788, 510] width 188 height 34
click at [841, 597] on link "Trial" at bounding box center [788, 582] width 186 height 33
click at [1073, 772] on button "Save" at bounding box center [1065, 758] width 76 height 30
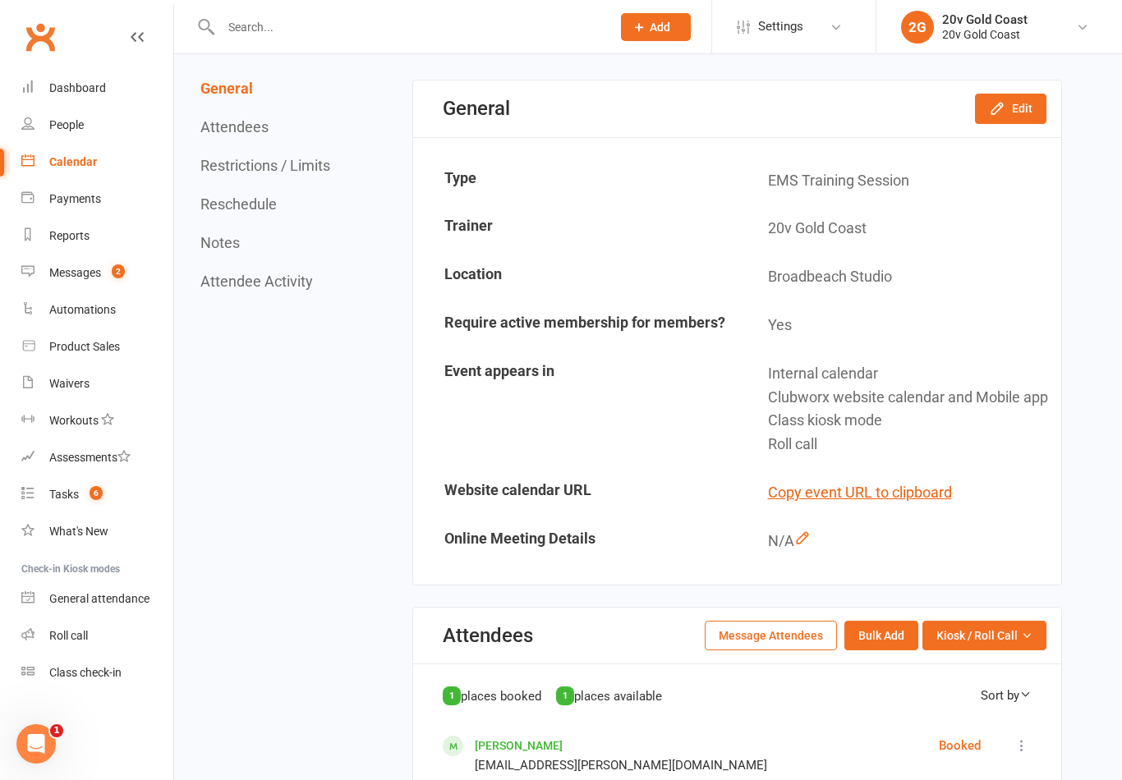
click at [108, 177] on link "Calendar" at bounding box center [97, 162] width 152 height 37
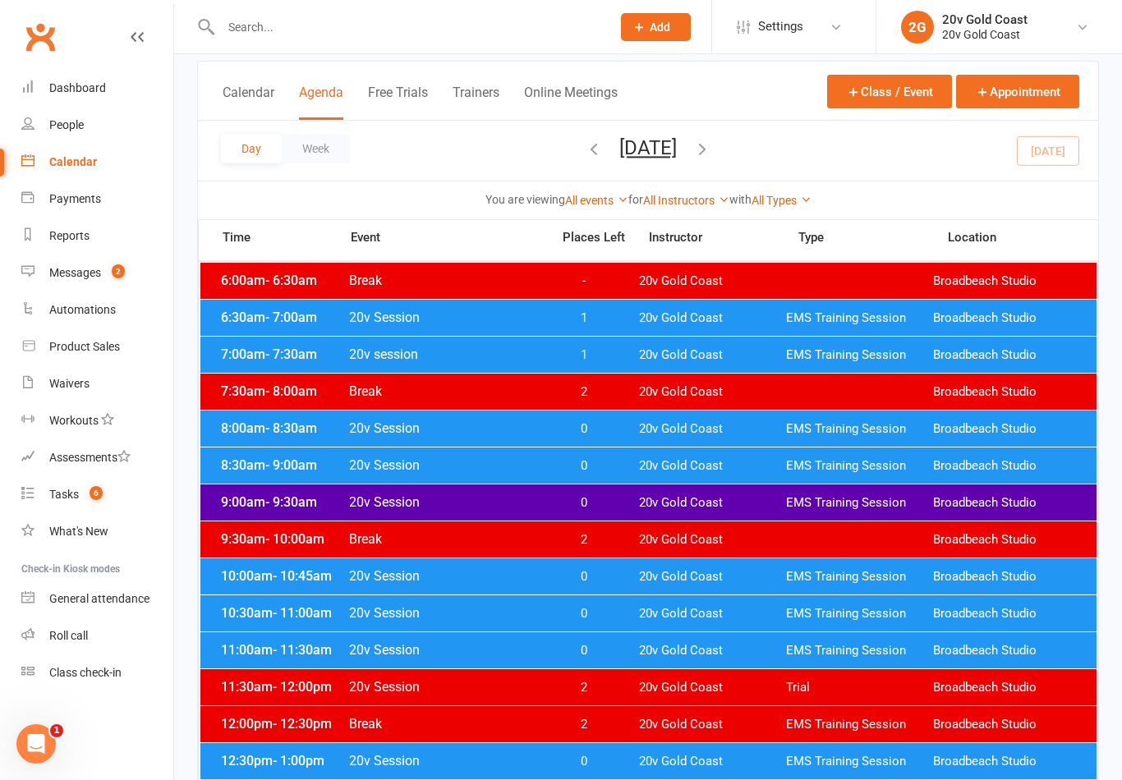
scroll to position [90, 0]
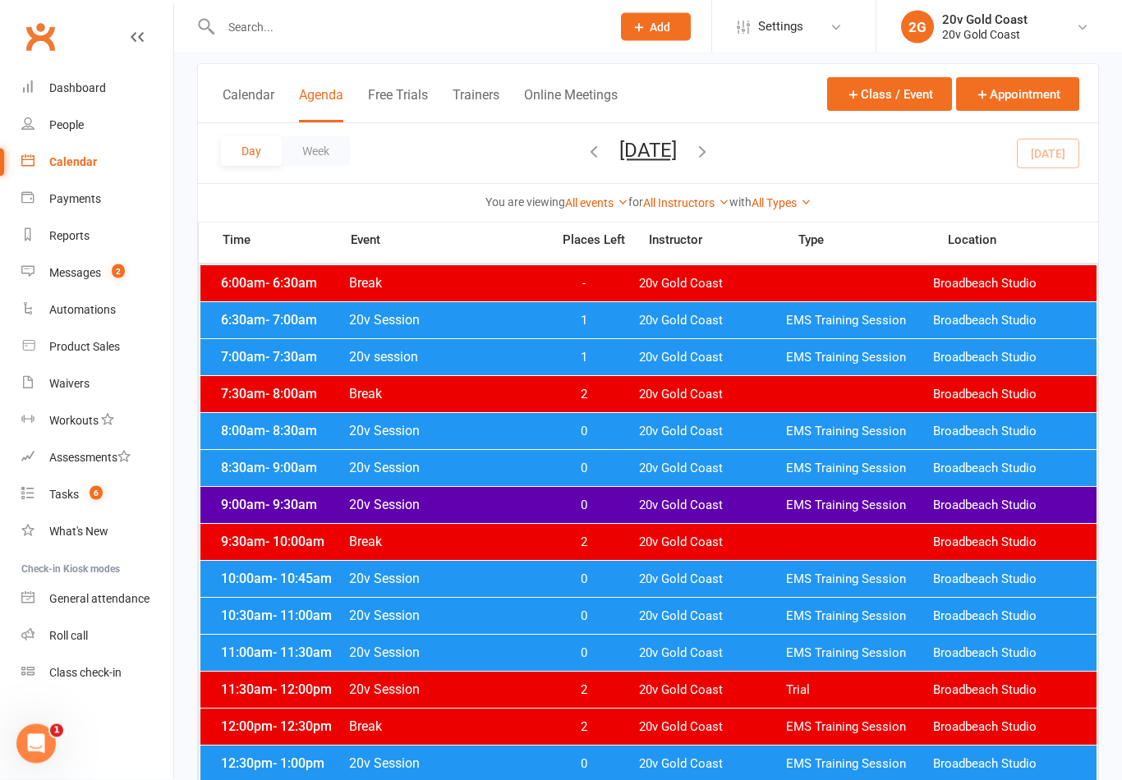
click at [1003, 320] on span "Broadbeach Studio" at bounding box center [1006, 322] width 147 height 16
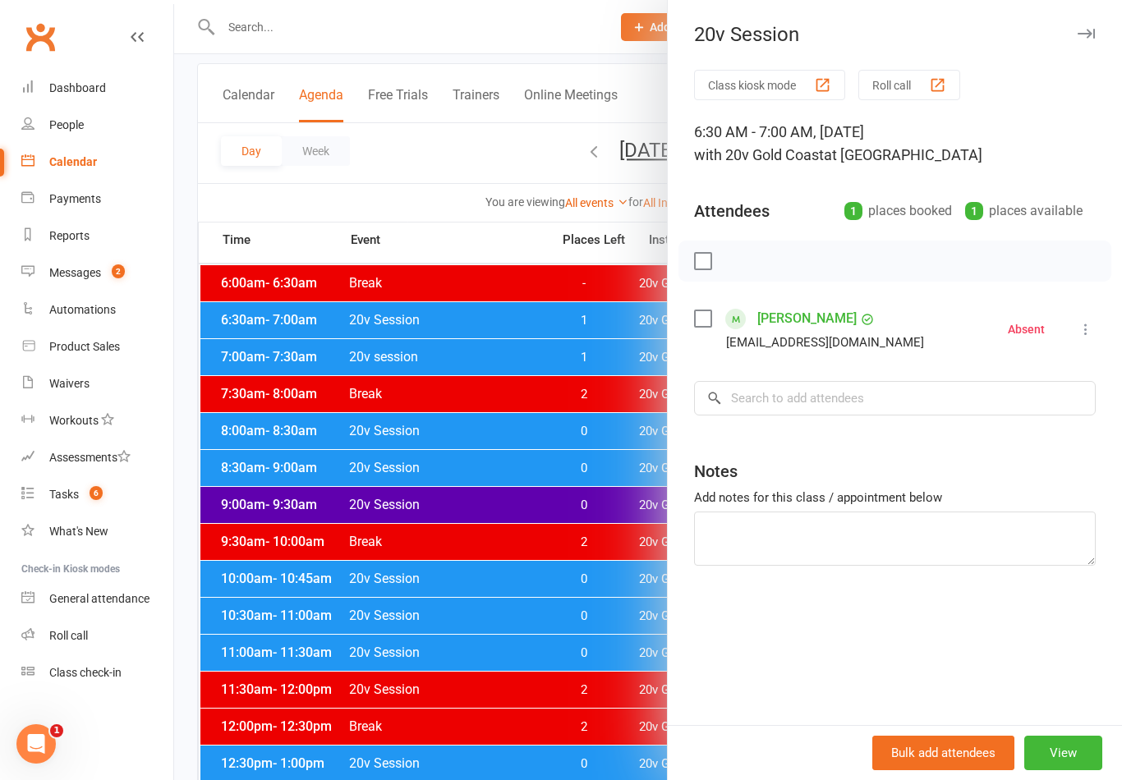
click at [606, 678] on div at bounding box center [648, 390] width 948 height 780
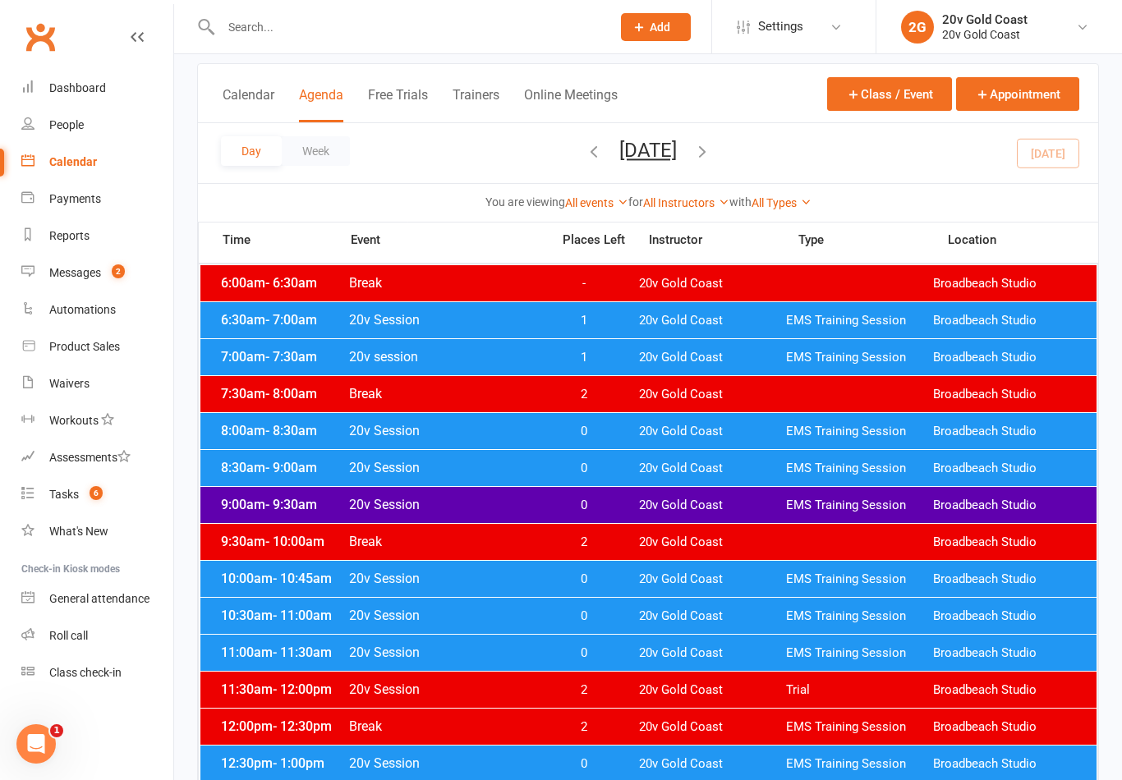
click at [912, 506] on span "EMS Training Session" at bounding box center [859, 506] width 147 height 16
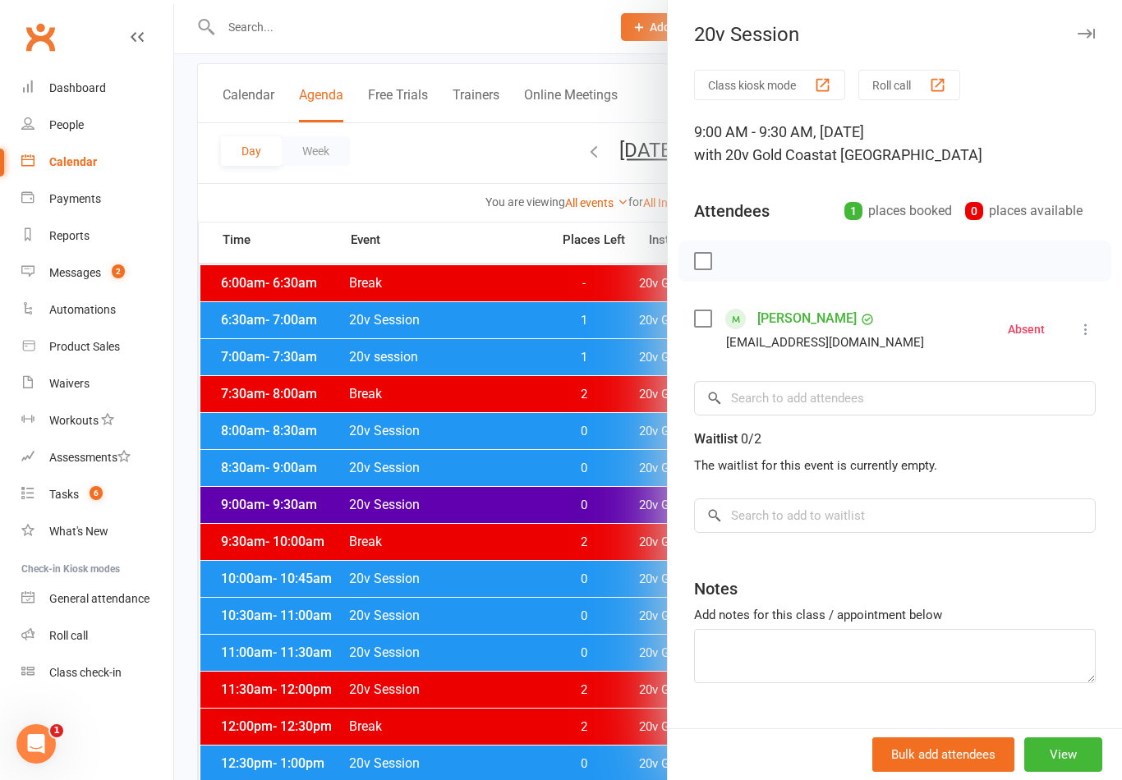
click at [622, 681] on div at bounding box center [648, 390] width 948 height 780
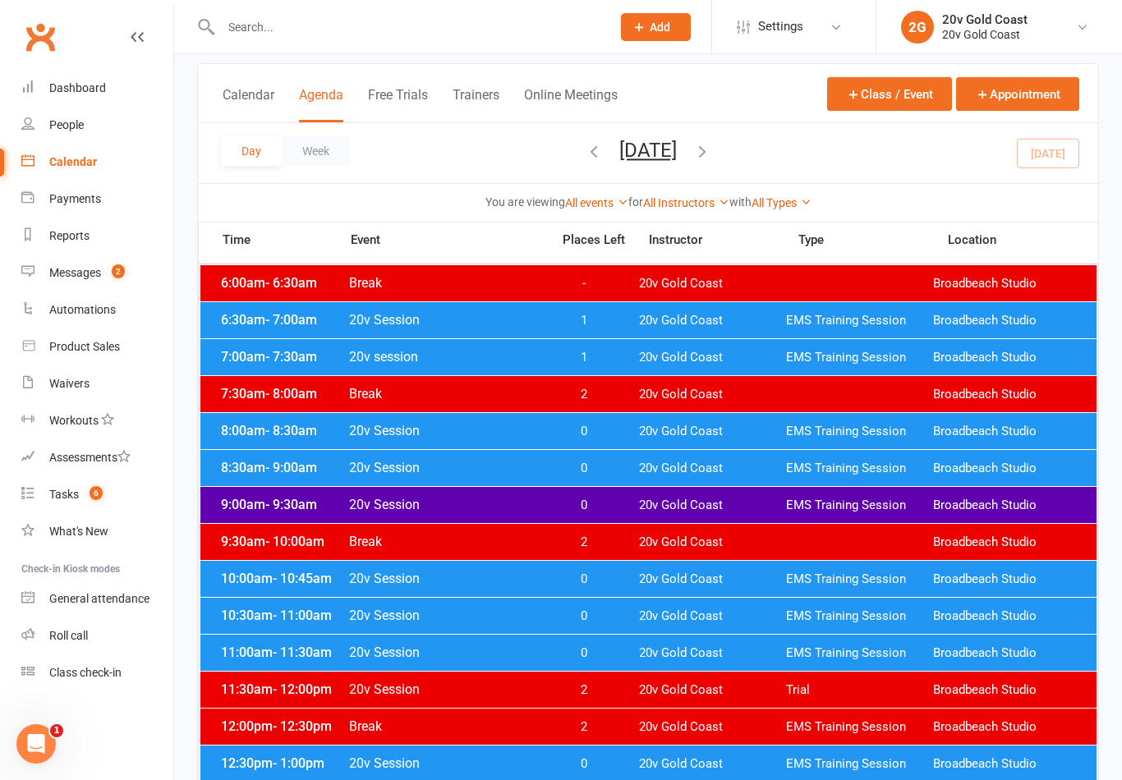
click at [845, 572] on span "EMS Training Session" at bounding box center [859, 580] width 147 height 16
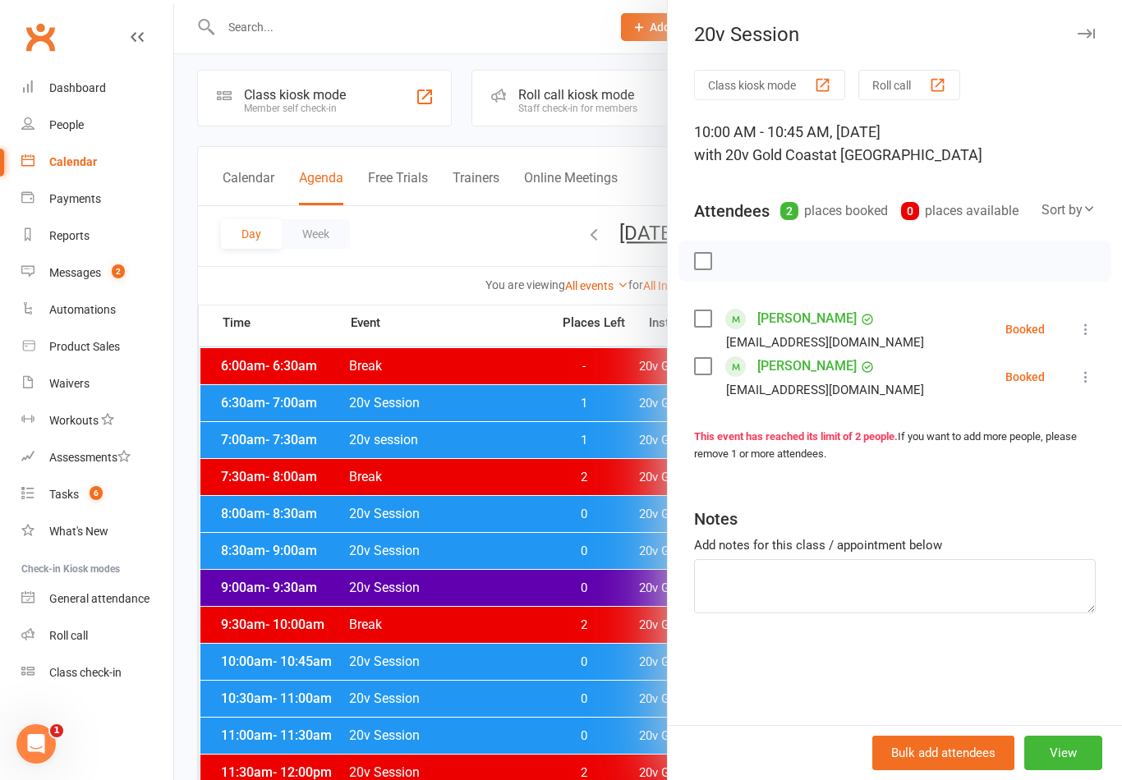
scroll to position [0, 0]
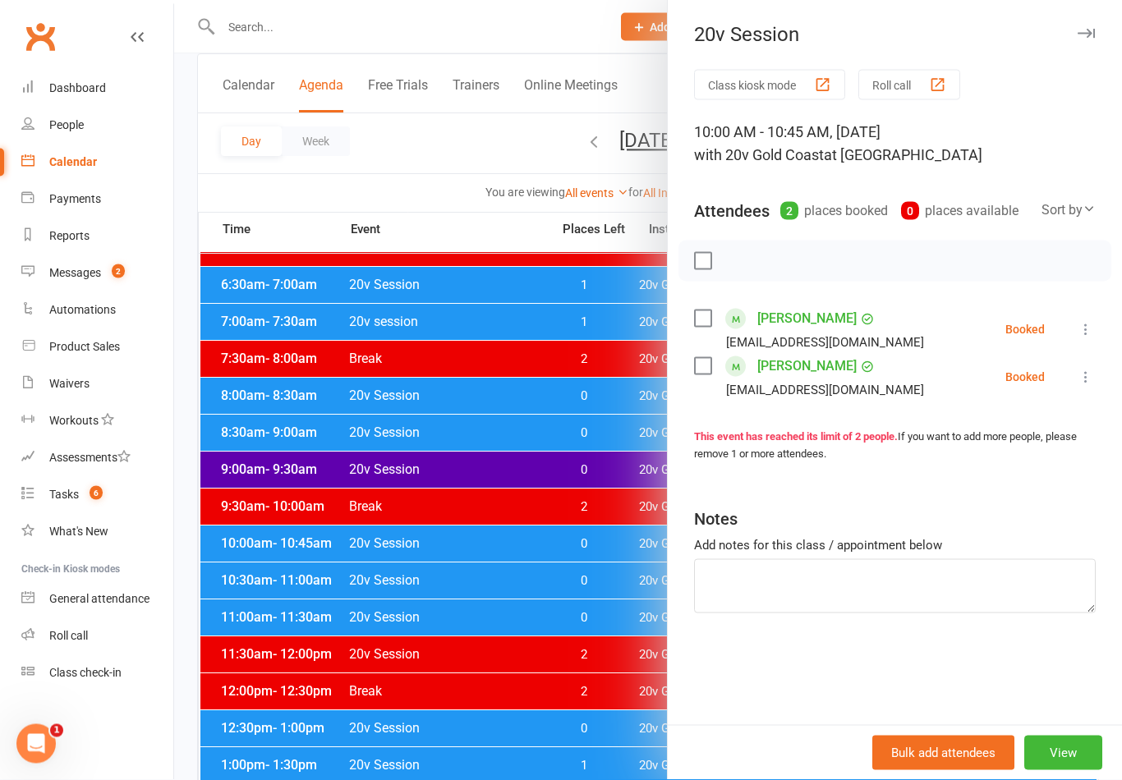
click at [536, 616] on div at bounding box center [648, 390] width 948 height 780
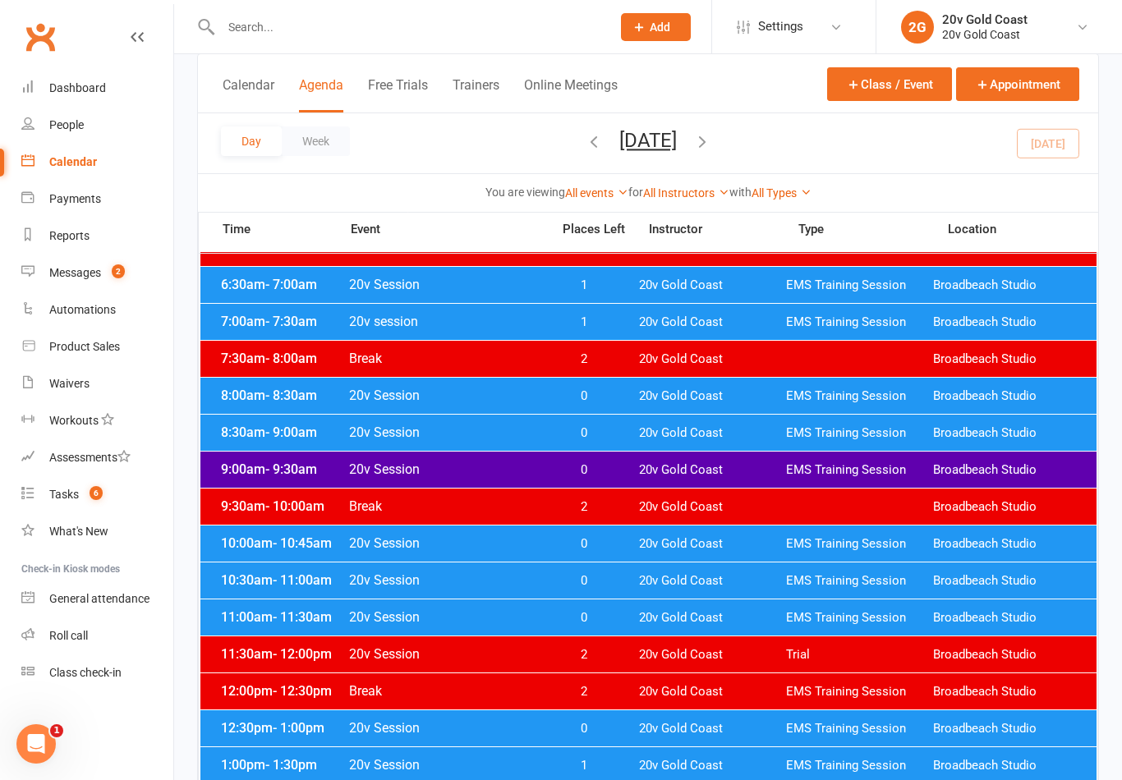
click at [618, 560] on div "10:00am - 10:45am 20v Session 0 20v Gold Coast EMS Training Session Broadbeach …" at bounding box center [648, 544] width 896 height 36
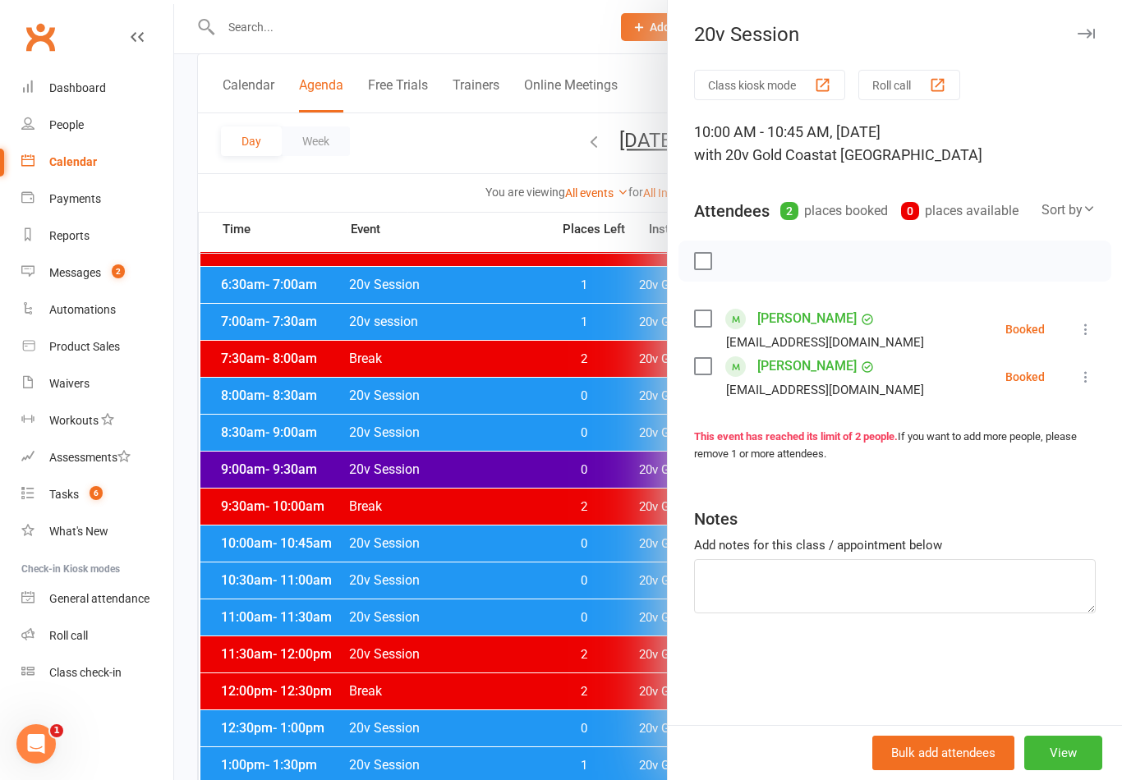
click at [627, 549] on div at bounding box center [648, 390] width 948 height 780
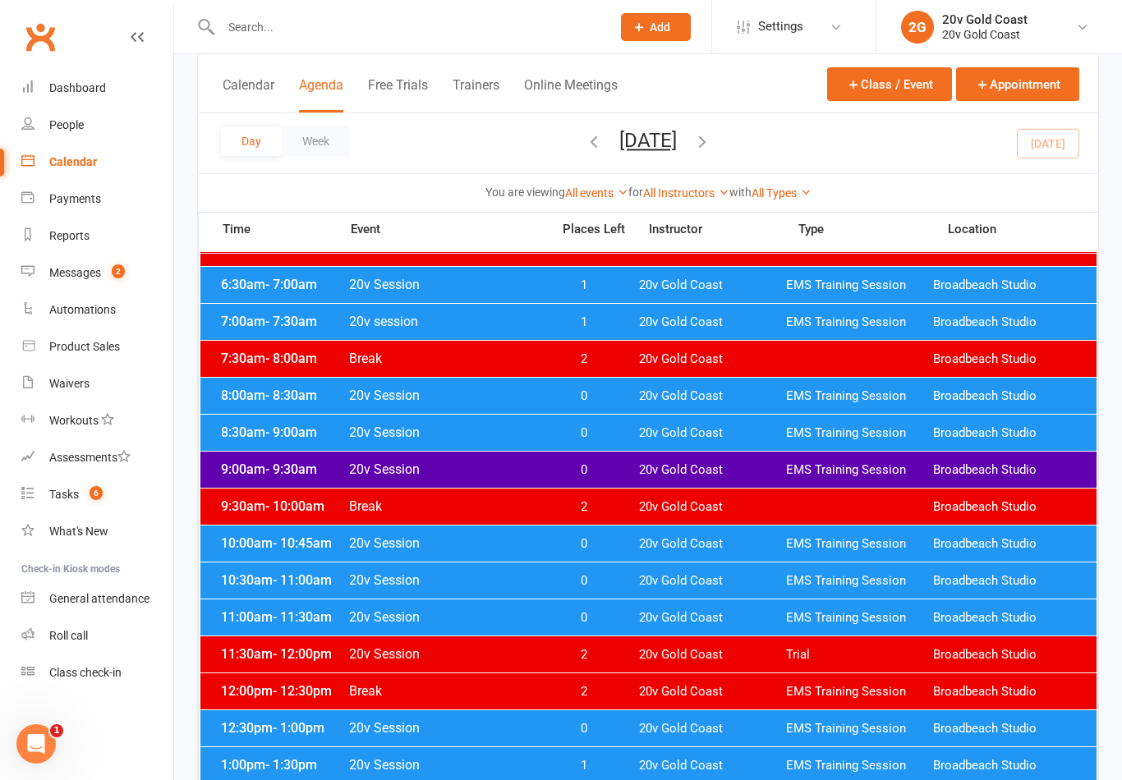
click at [628, 543] on div "10:00am - 10:45am 20v Session 0 20v Gold Coast EMS Training Session Broadbeach …" at bounding box center [648, 544] width 896 height 36
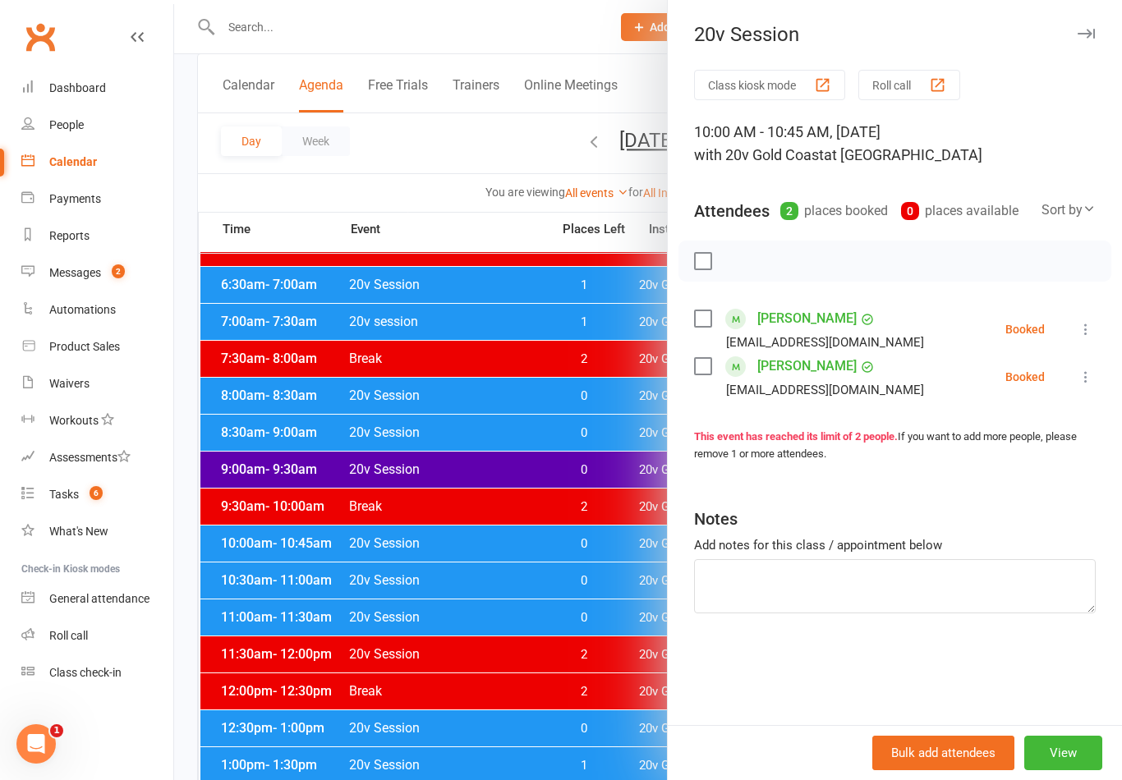
click at [618, 570] on div at bounding box center [648, 390] width 948 height 780
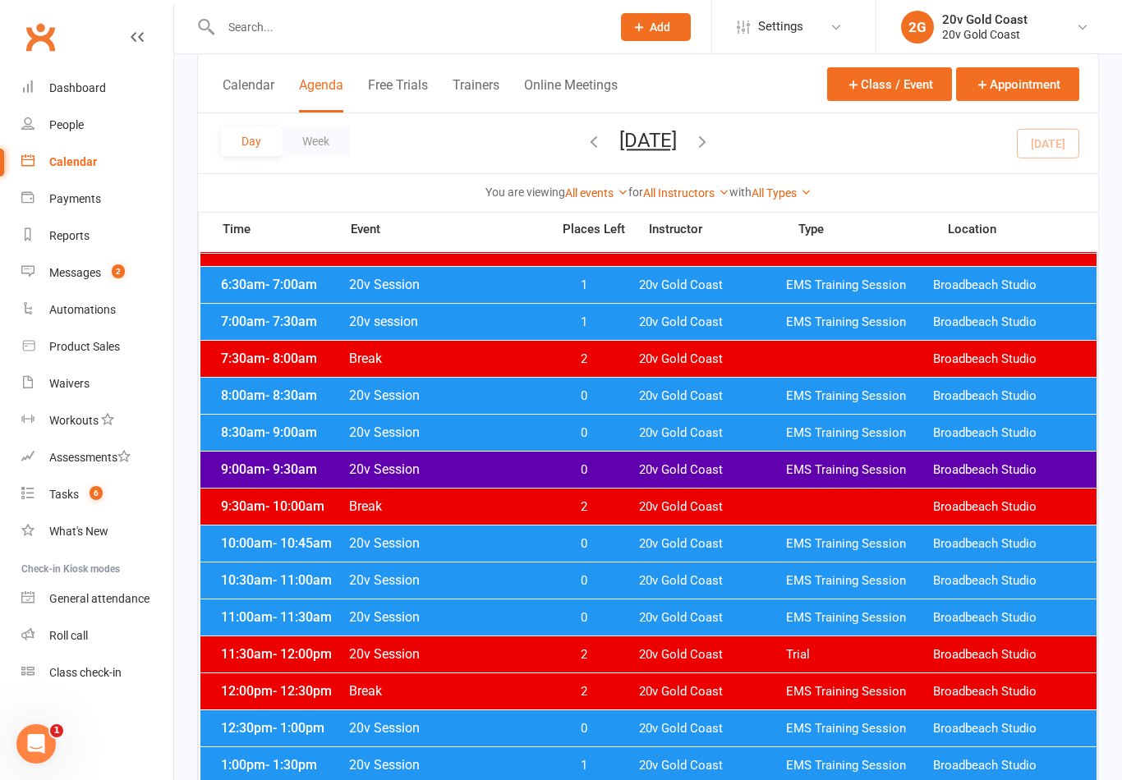
click at [617, 574] on span "0" at bounding box center [583, 581] width 86 height 16
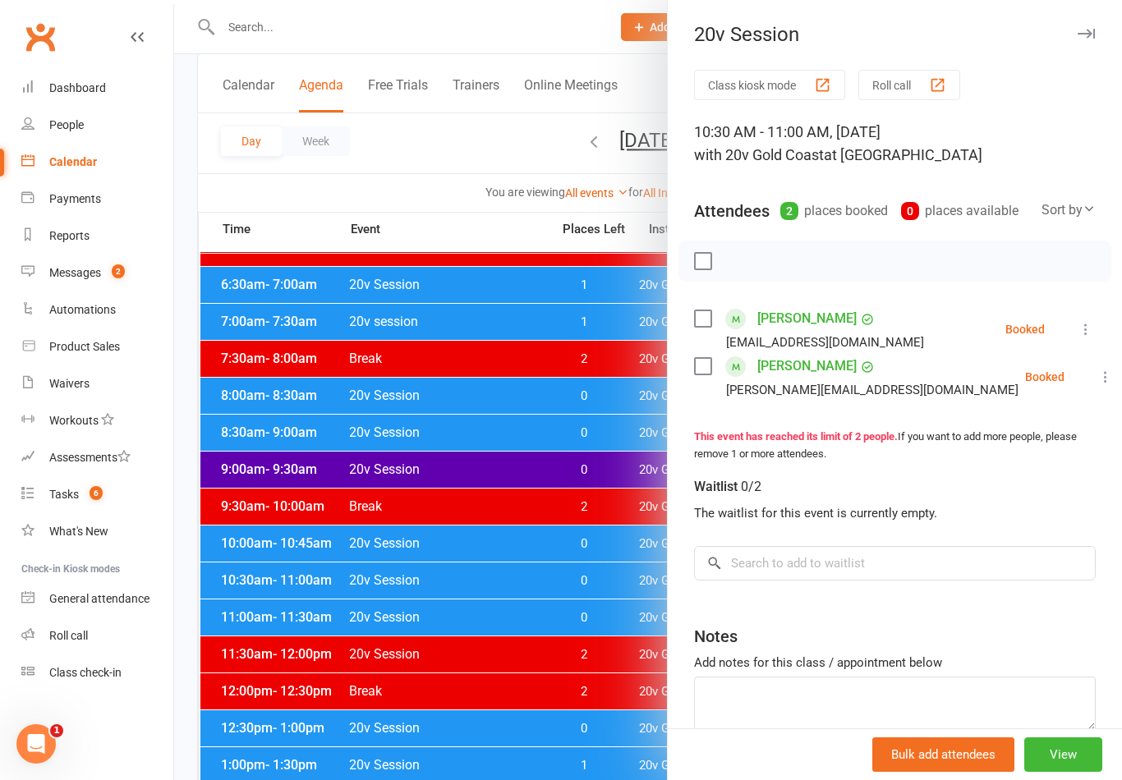
click at [608, 618] on div at bounding box center [648, 390] width 948 height 780
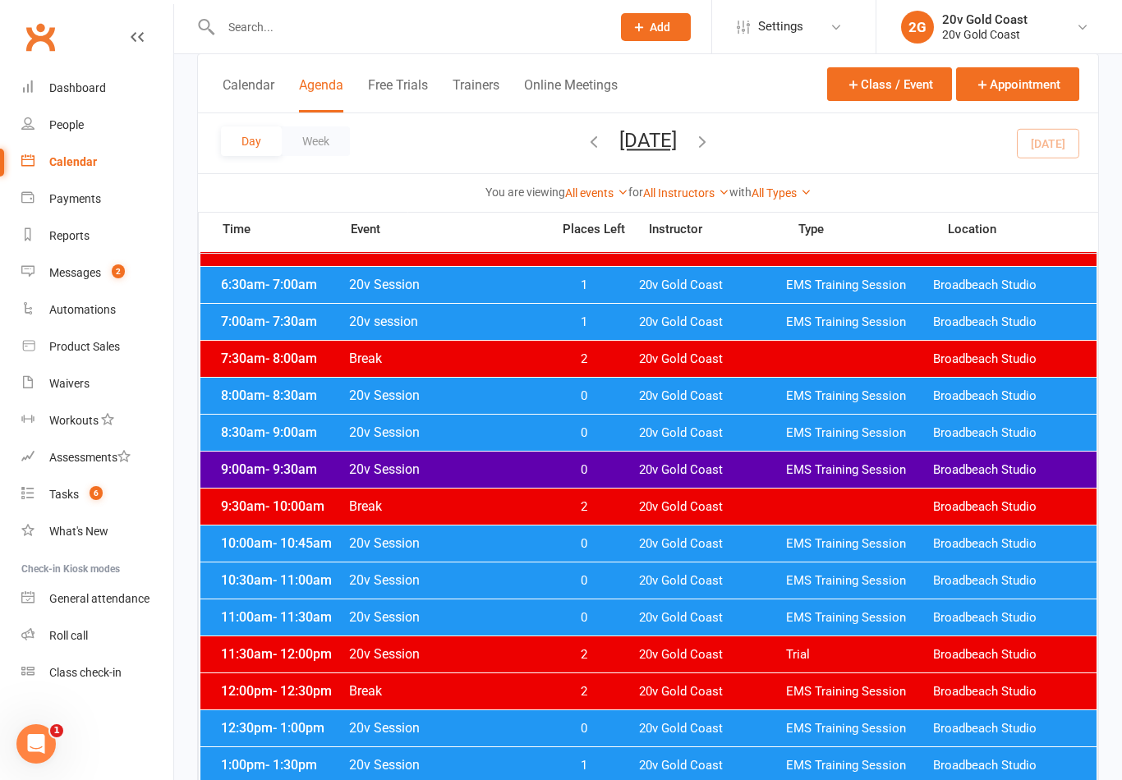
click at [610, 618] on span "0" at bounding box center [583, 618] width 86 height 16
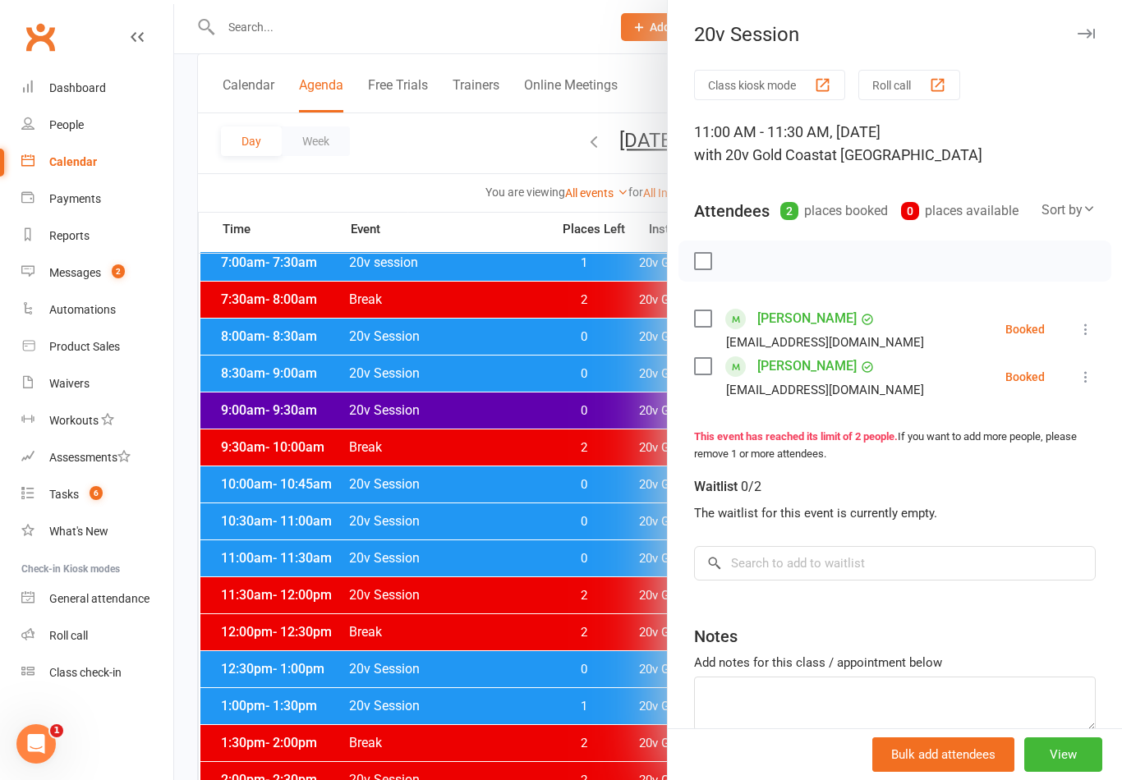
click at [614, 614] on div at bounding box center [648, 390] width 948 height 780
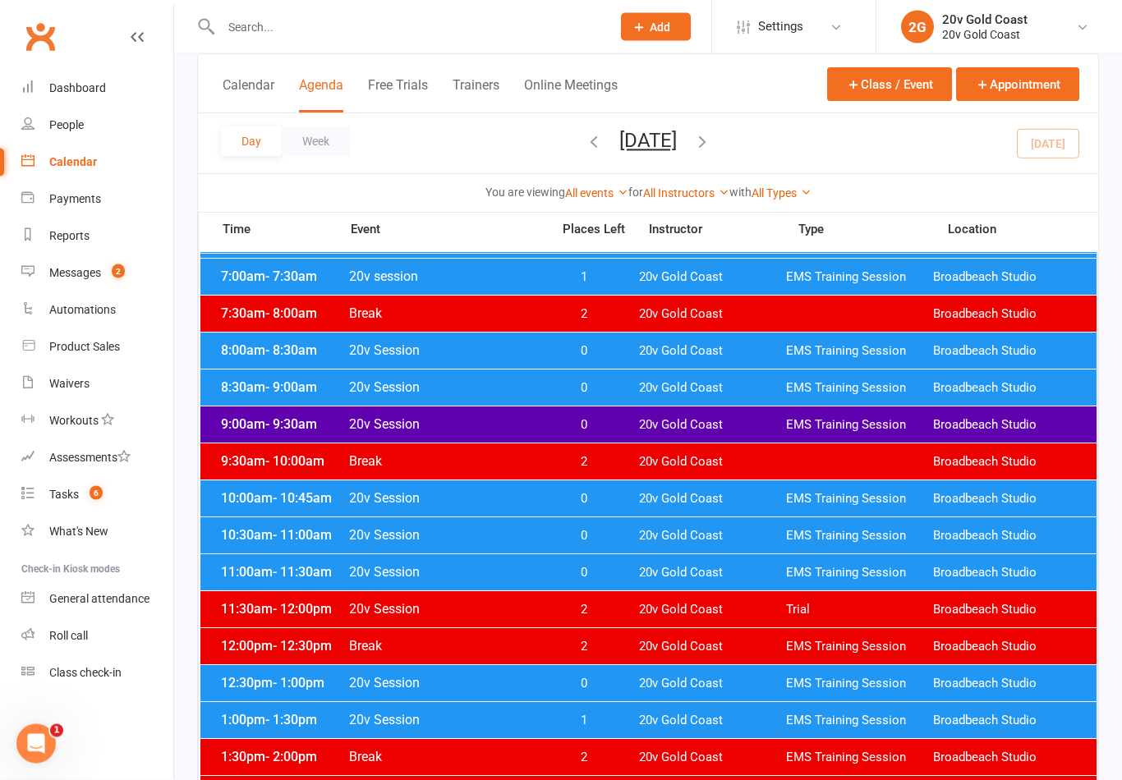
scroll to position [171, 0]
click at [618, 688] on span "0" at bounding box center [583, 684] width 86 height 16
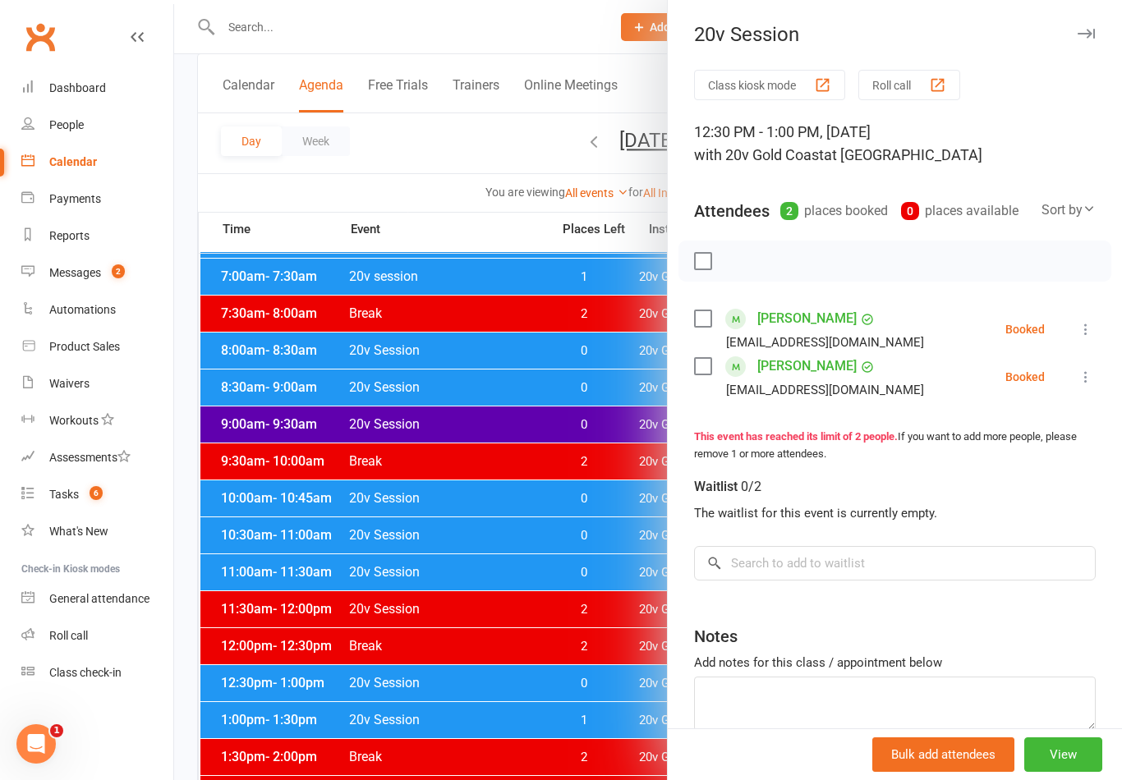
click at [612, 712] on div at bounding box center [648, 390] width 948 height 780
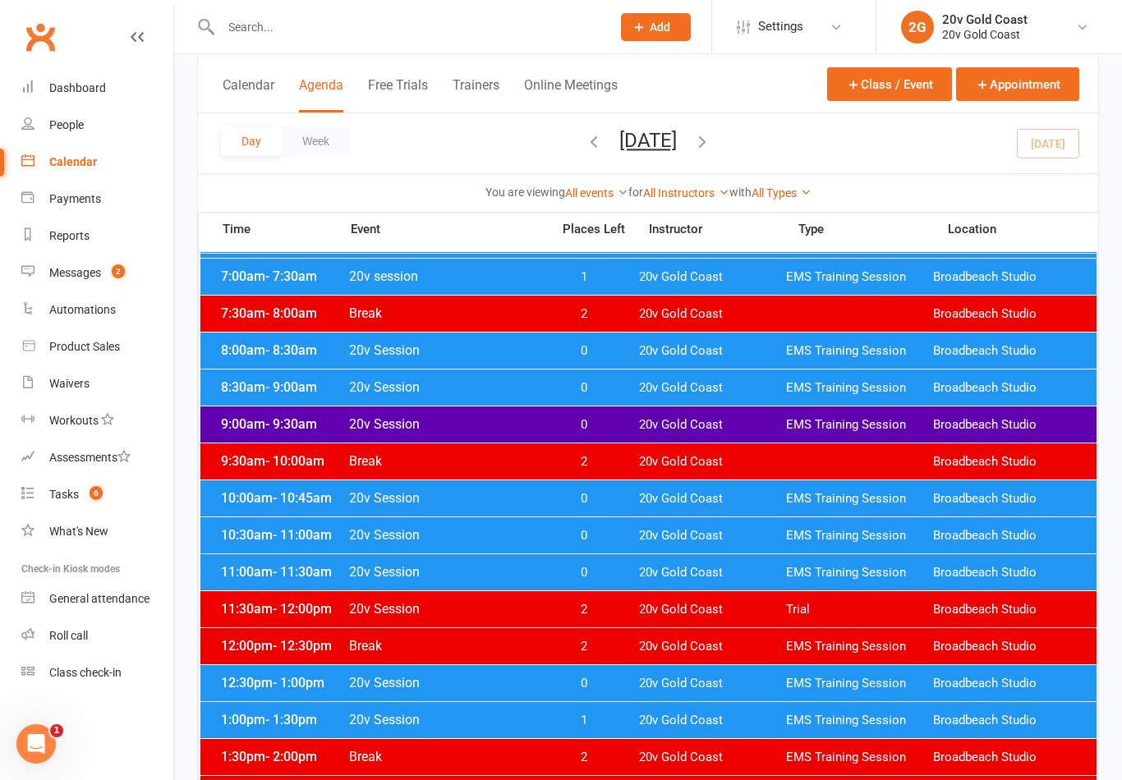
click at [612, 720] on span "1" at bounding box center [583, 721] width 86 height 16
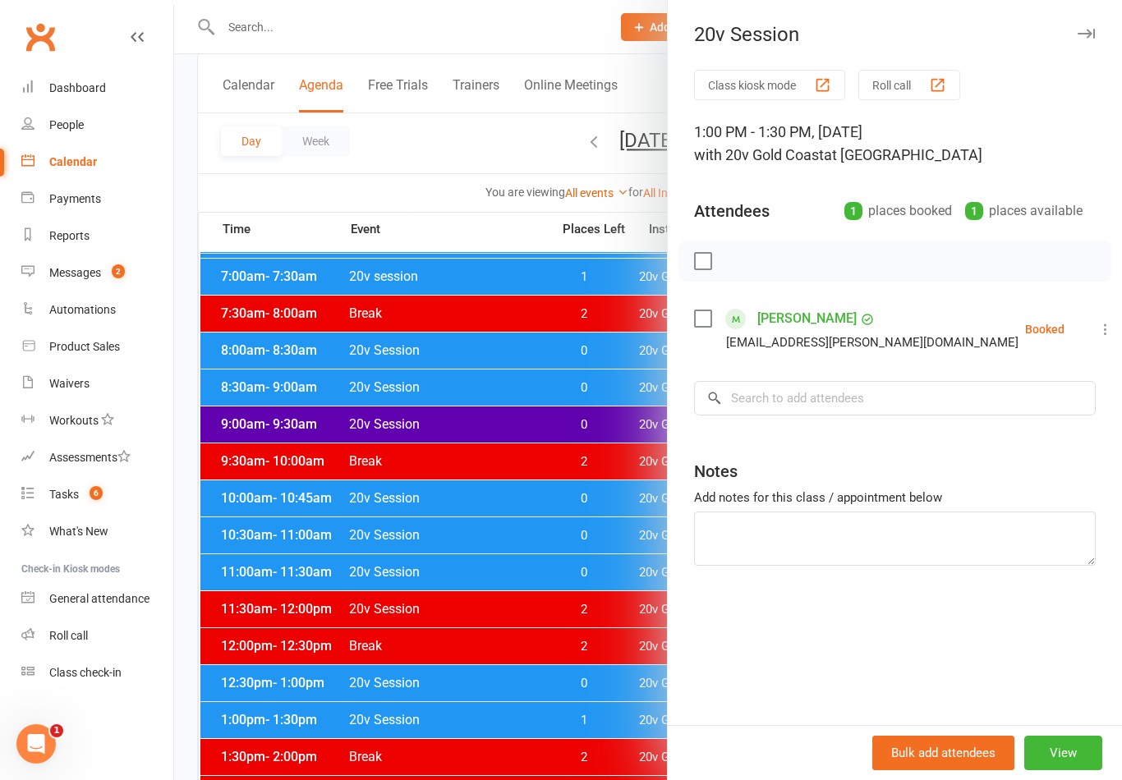
click at [601, 656] on div at bounding box center [648, 390] width 948 height 780
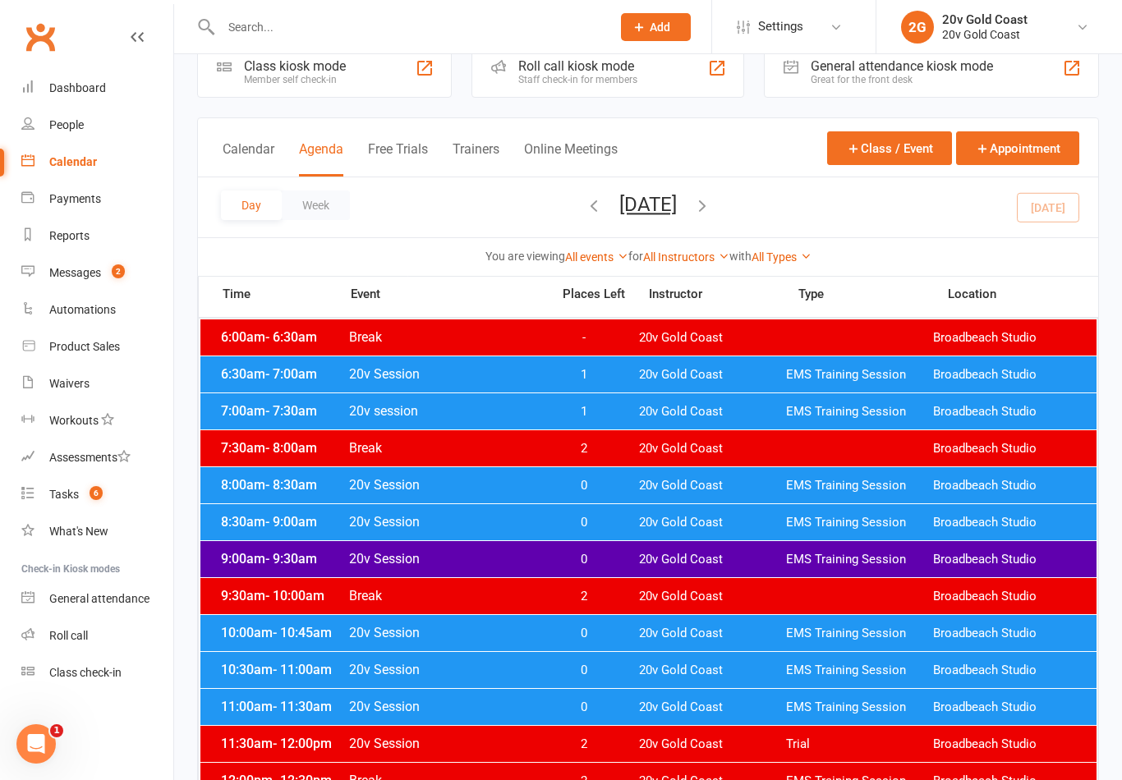
scroll to position [30, 0]
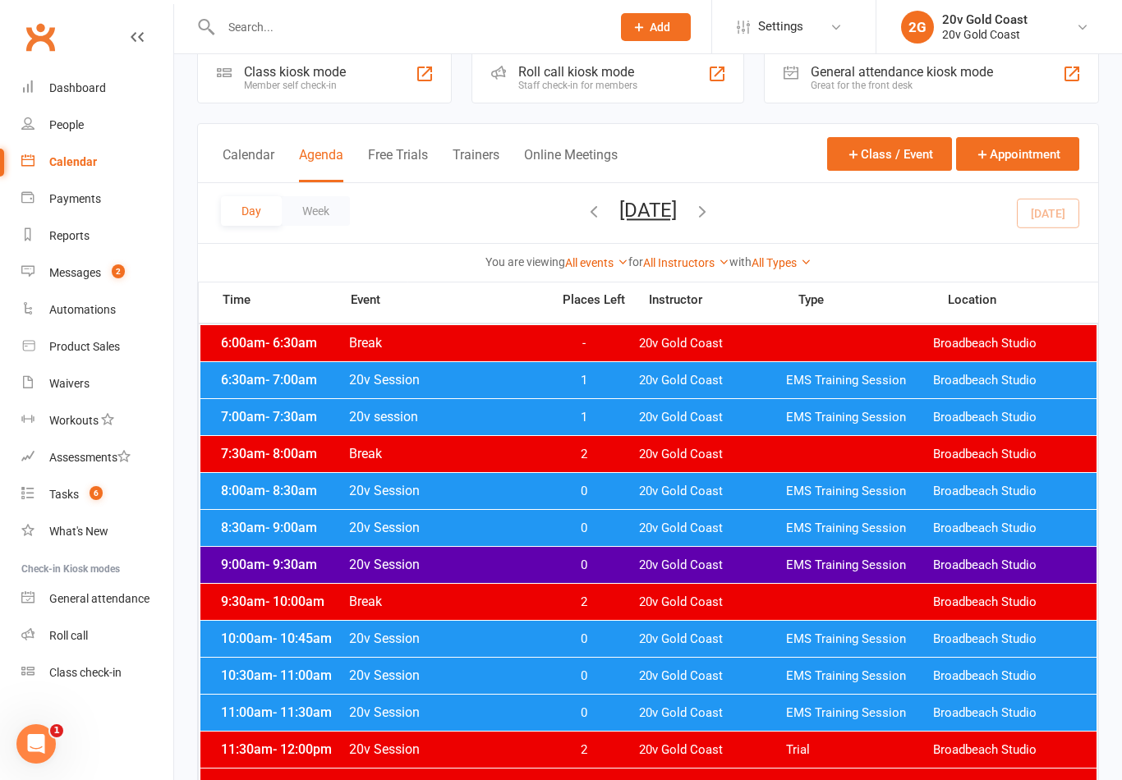
click at [108, 493] on link "Tasks 6" at bounding box center [97, 494] width 152 height 37
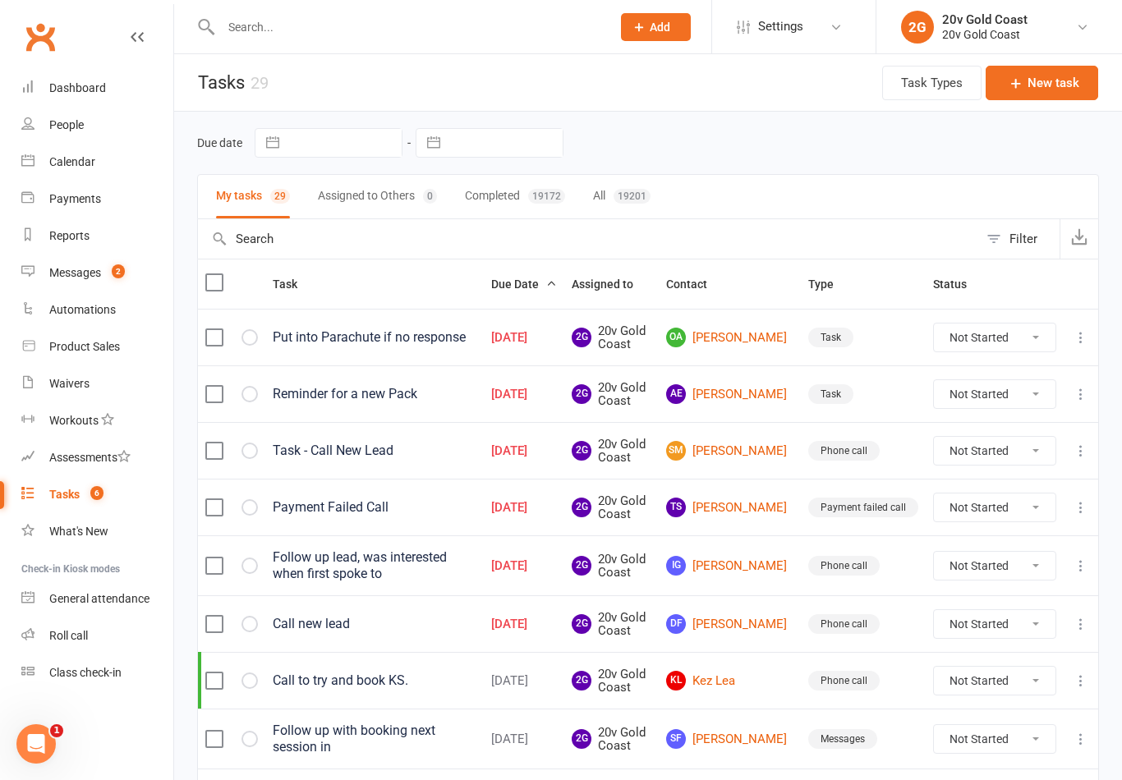
click at [743, 500] on link "TS Tammy Shepherd" at bounding box center [729, 508] width 127 height 20
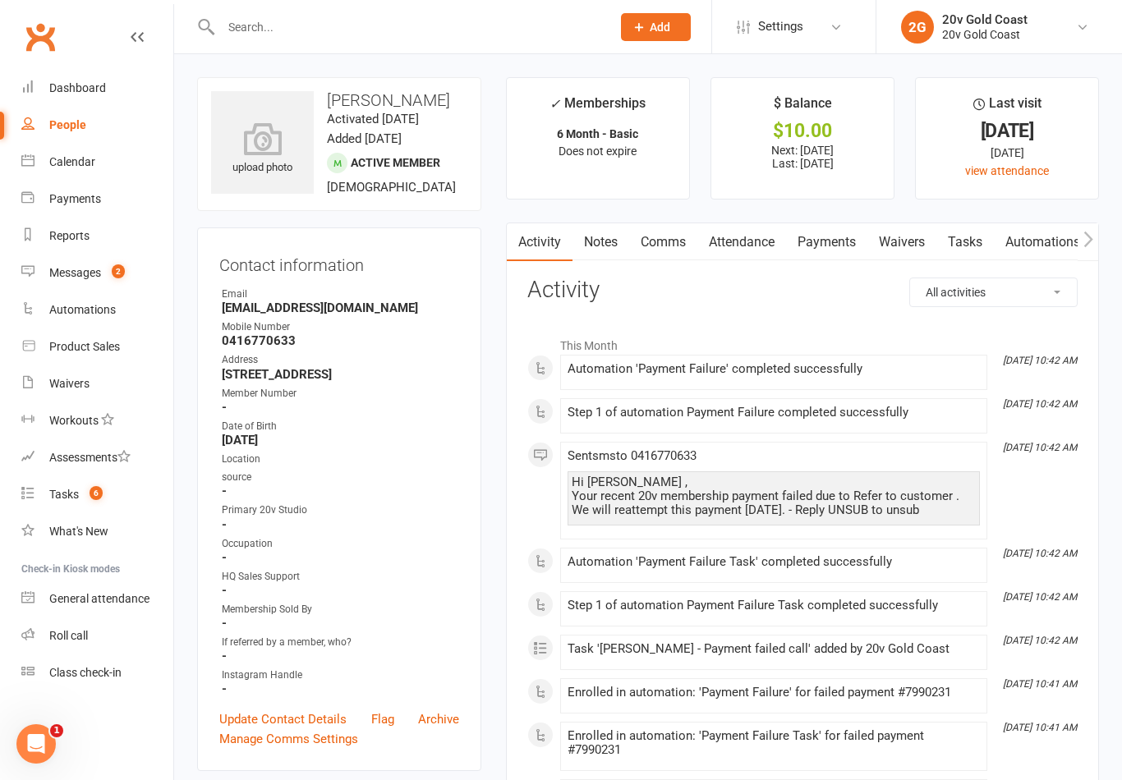
click at [848, 232] on link "Payments" at bounding box center [826, 242] width 81 height 38
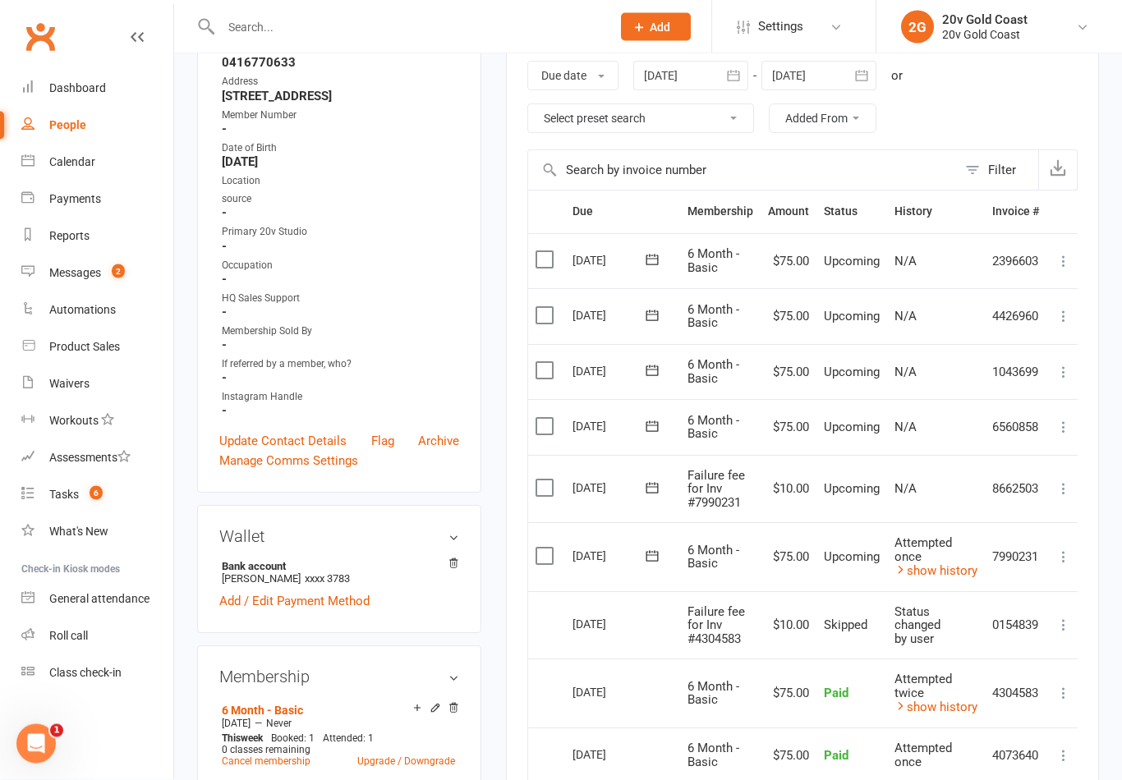
scroll to position [278, 0]
click at [1072, 549] on icon at bounding box center [1063, 557] width 16 height 16
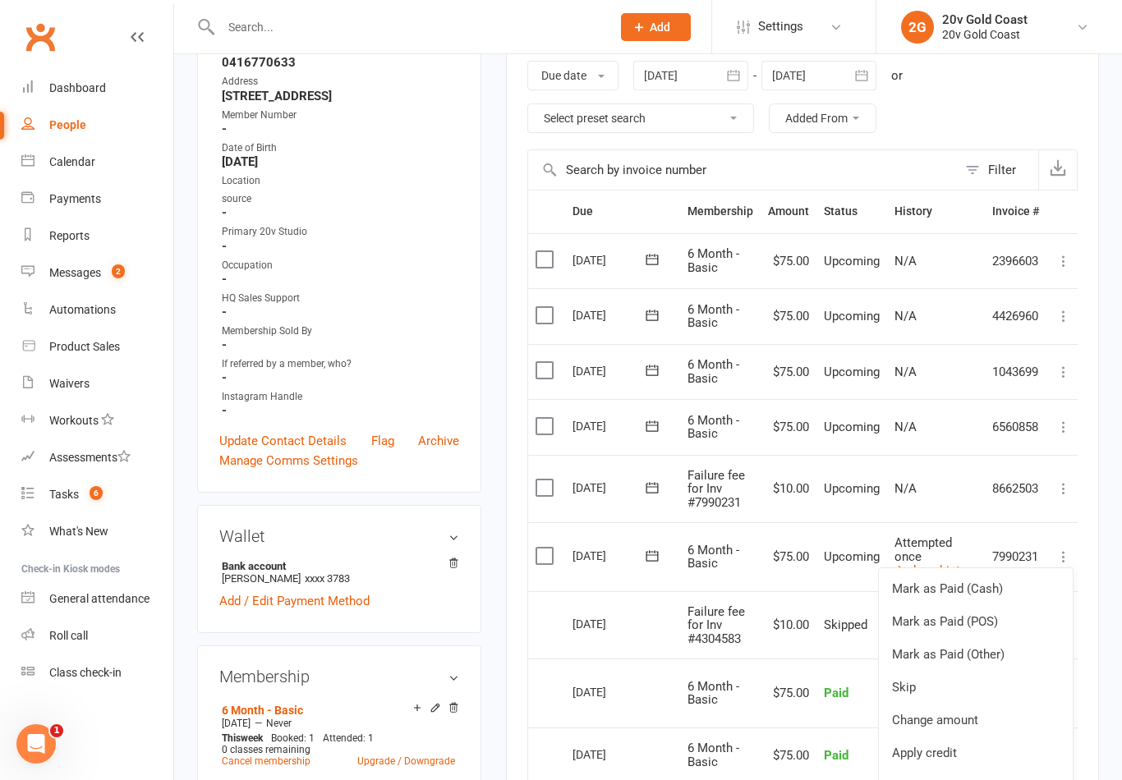
click at [1104, 494] on main "✓ Memberships 6 Month - Basic Does not expire $ Balance $10.00 Next: 17 Aug 202…" at bounding box center [803, 470] width 618 height 1343
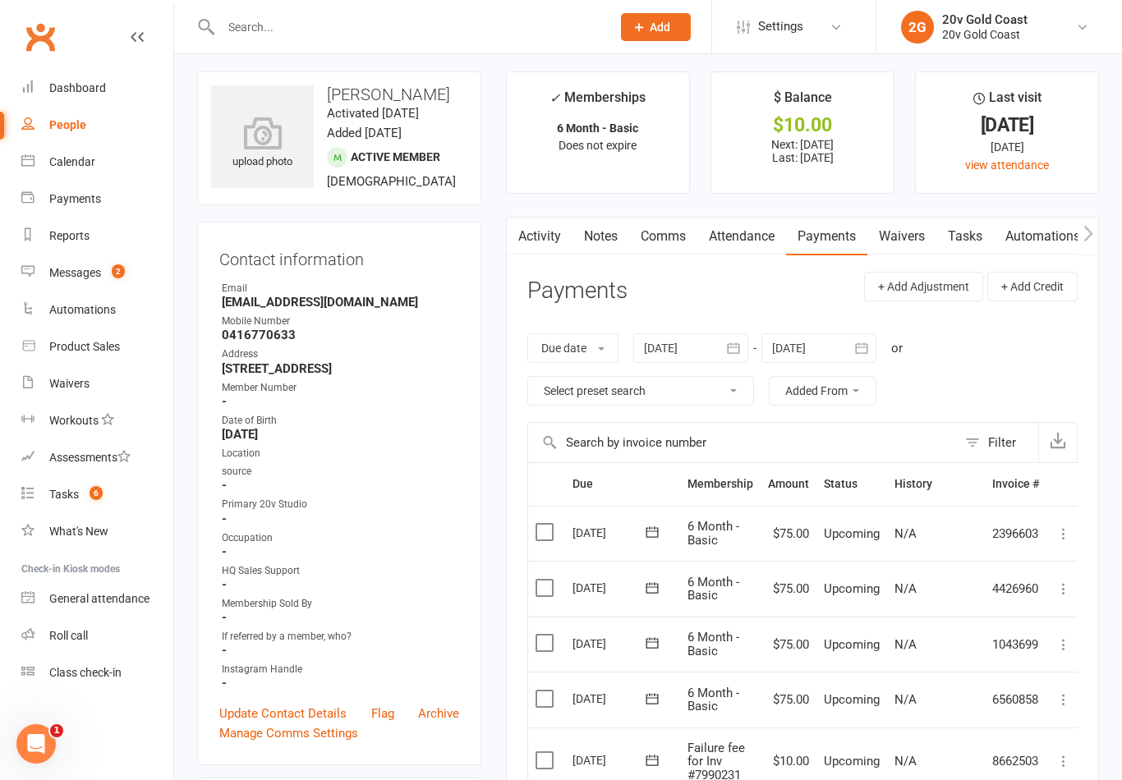
scroll to position [0, 0]
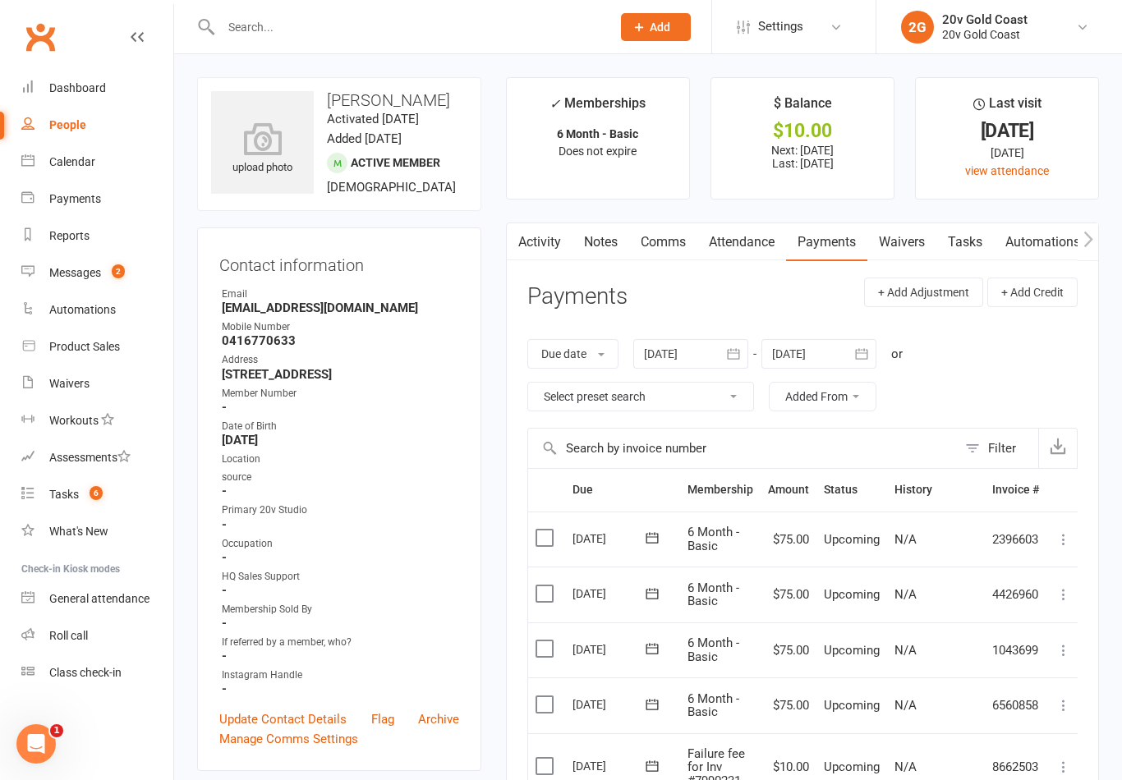
click at [123, 497] on link "Tasks 6" at bounding box center [97, 494] width 152 height 37
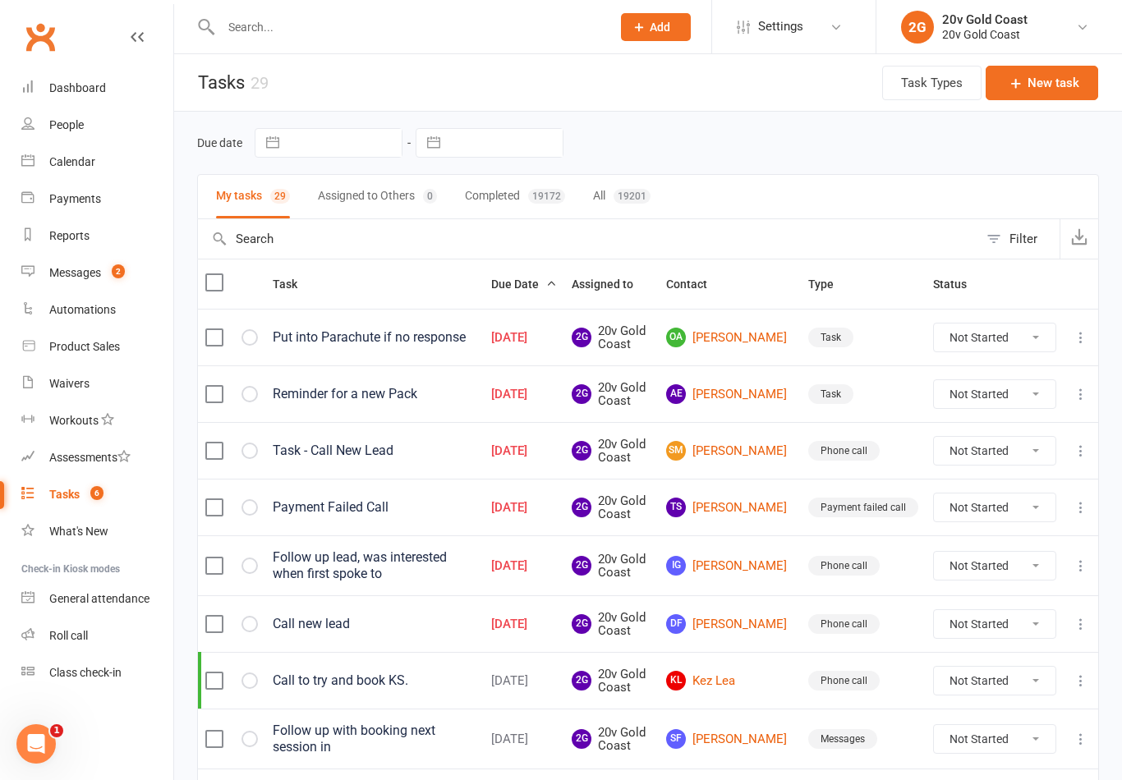
click at [1006, 513] on select "Not Started In Progress Waiting Complete" at bounding box center [995, 508] width 122 height 28
select select "unstarted"
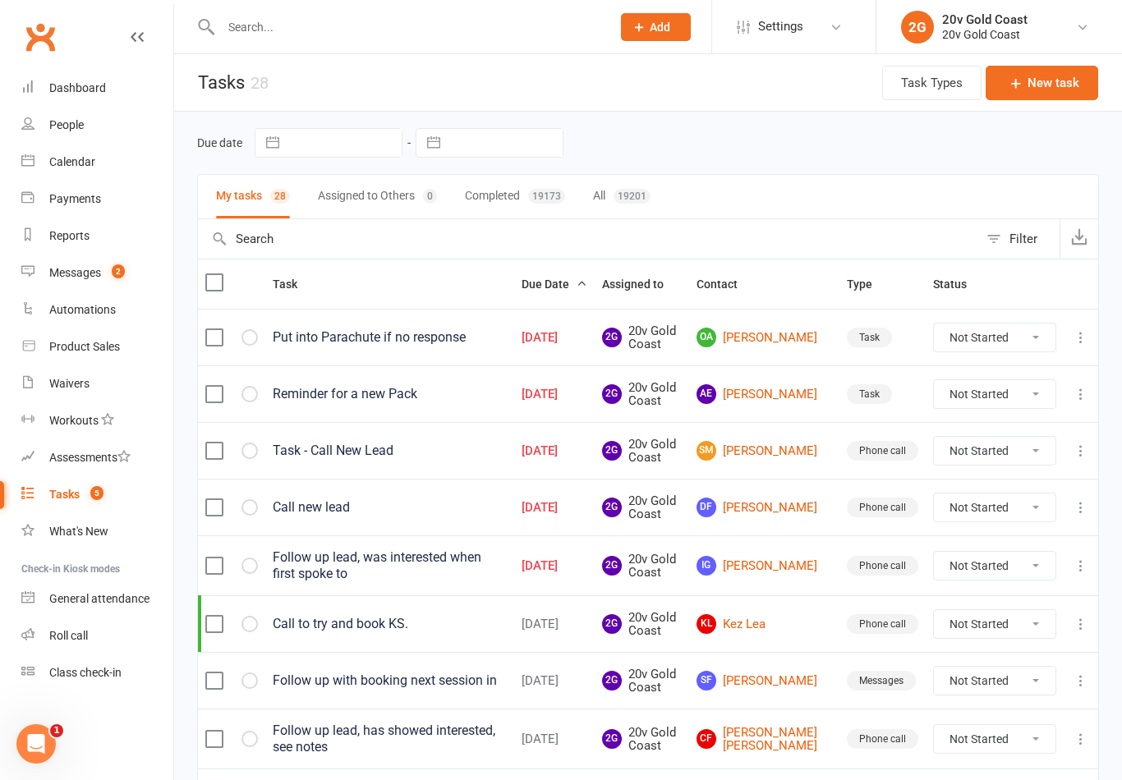
click at [766, 334] on link "OA Ossie Abbas" at bounding box center [765, 338] width 136 height 20
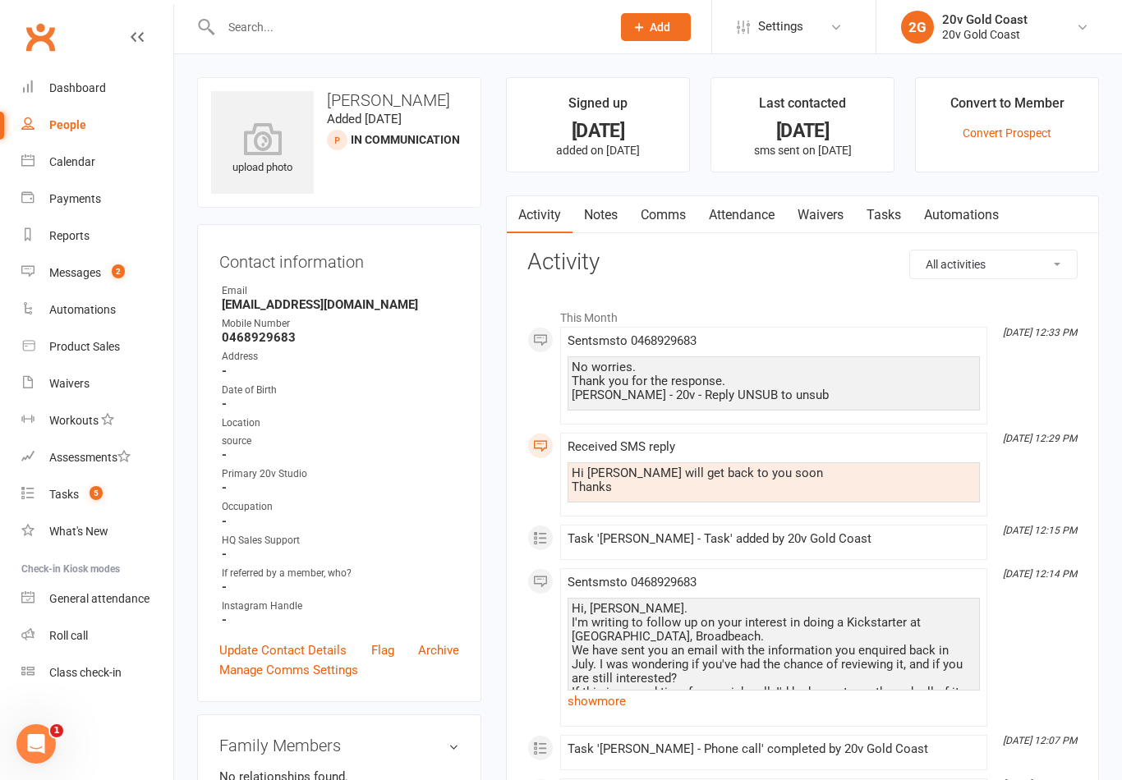
click at [897, 214] on link "Tasks" at bounding box center [883, 215] width 57 height 38
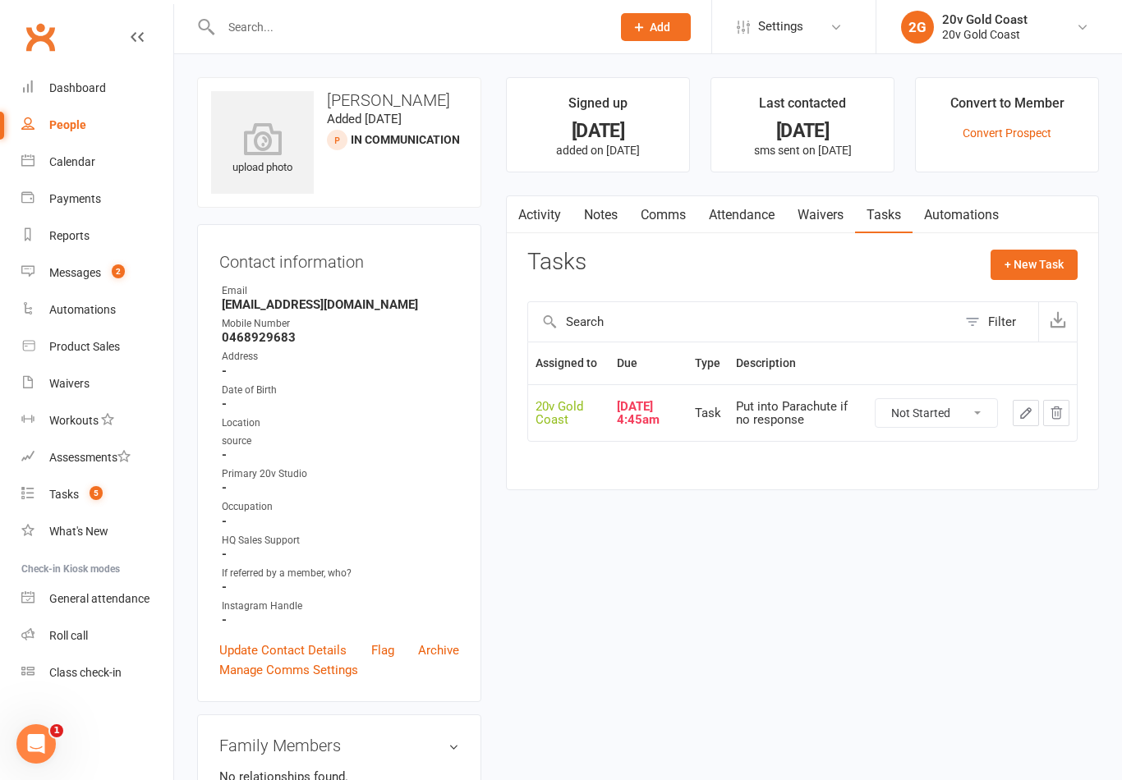
click at [959, 425] on select "Not Started In Progress Waiting Complete" at bounding box center [937, 413] width 122 height 28
select select "unstarted"
click at [120, 275] on span "2" at bounding box center [118, 271] width 13 height 14
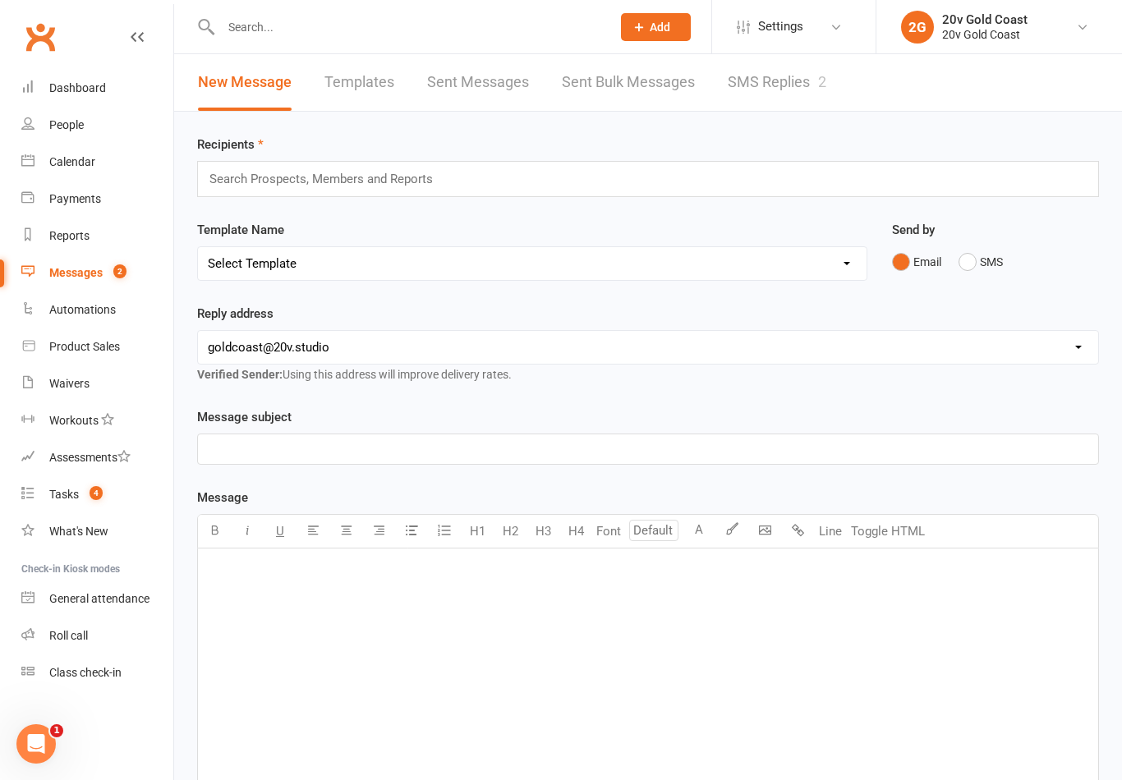
click at [806, 67] on link "SMS Replies 2" at bounding box center [777, 82] width 99 height 57
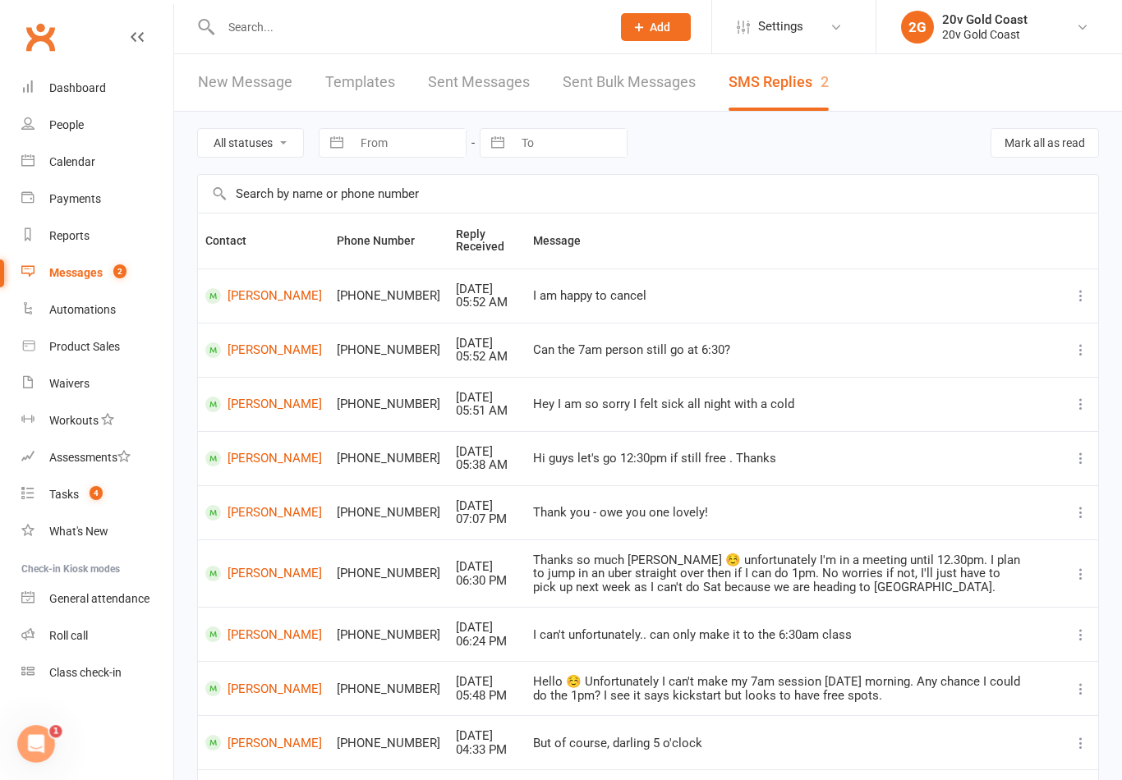
click at [116, 505] on link "Tasks 4" at bounding box center [97, 494] width 152 height 37
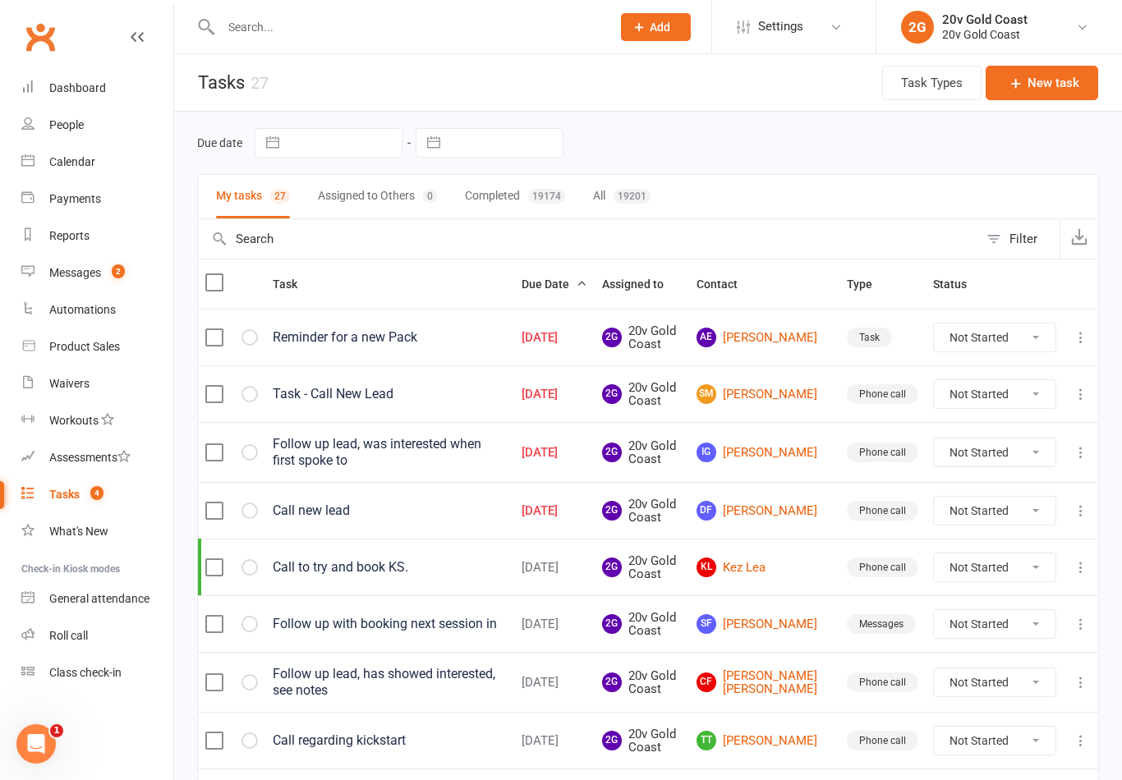
click at [99, 162] on link "Calendar" at bounding box center [97, 162] width 152 height 37
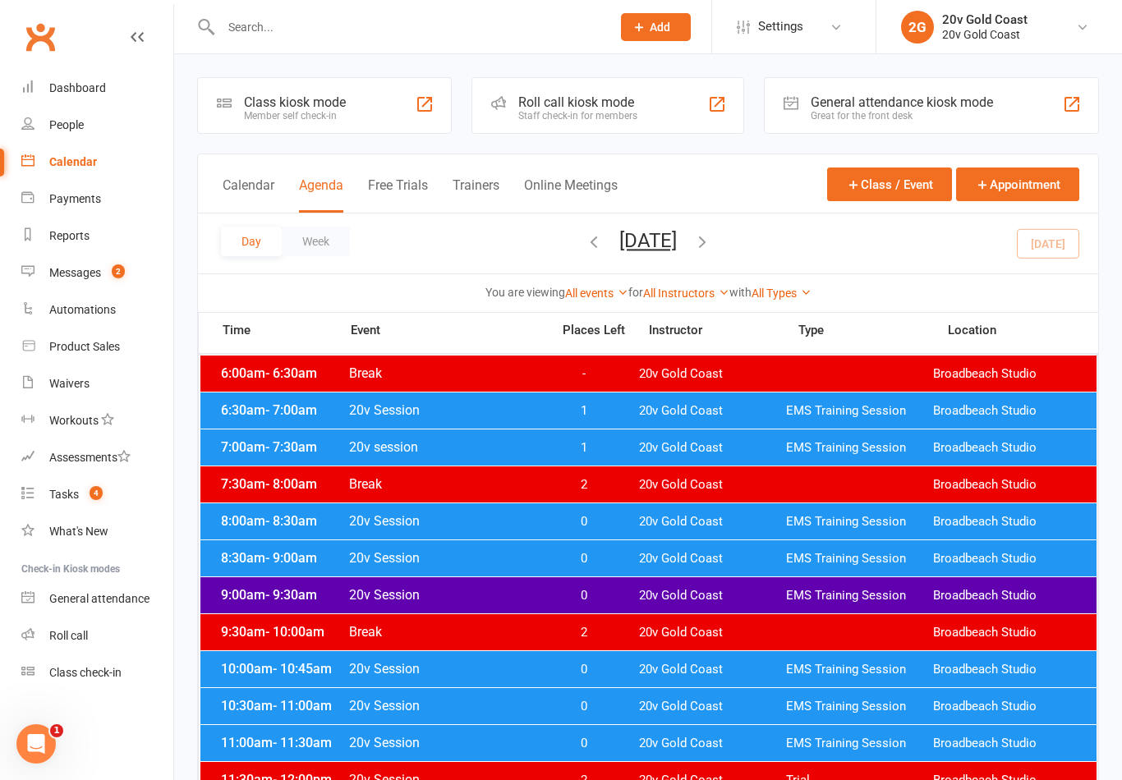
click at [127, 126] on link "People" at bounding box center [97, 125] width 152 height 37
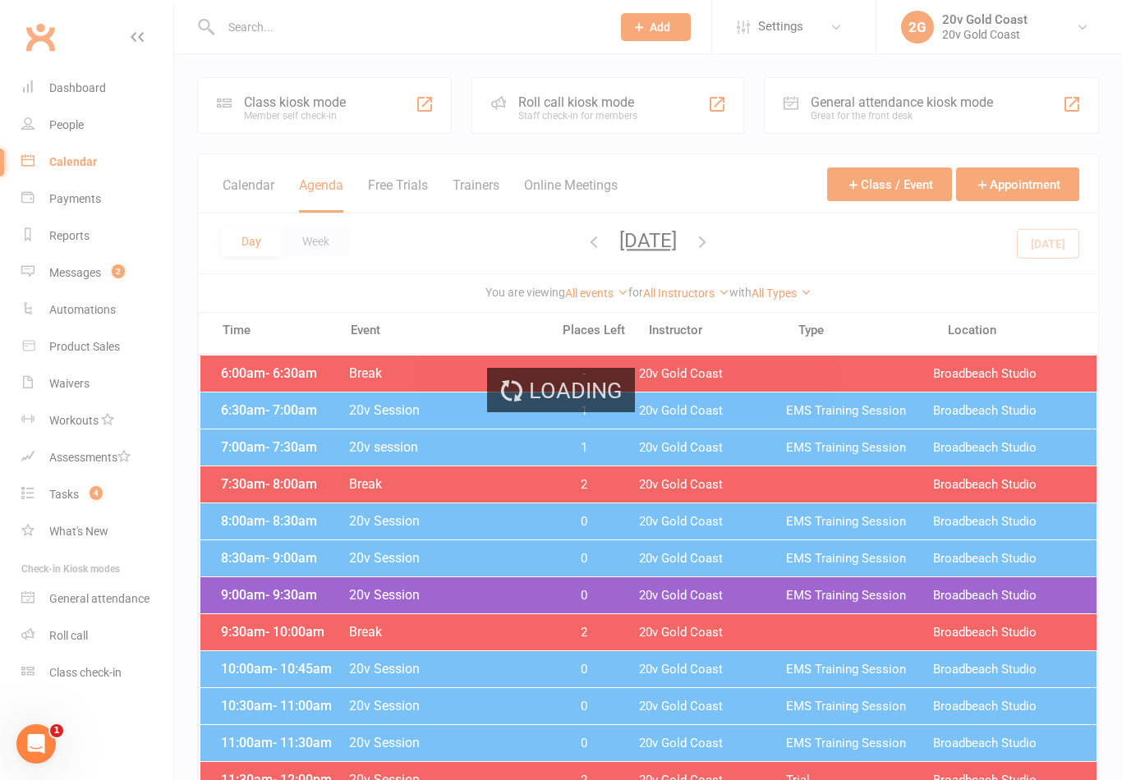
select select "100"
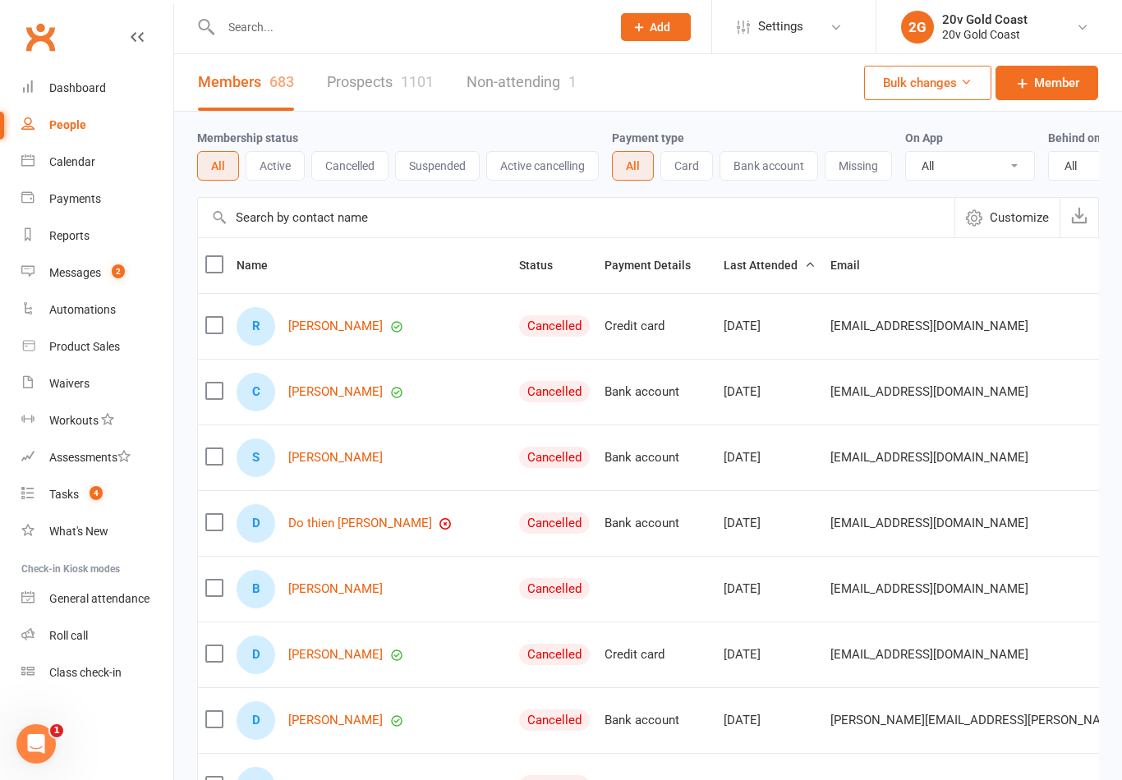
click at [373, 85] on link "Prospects 1101" at bounding box center [380, 82] width 107 height 57
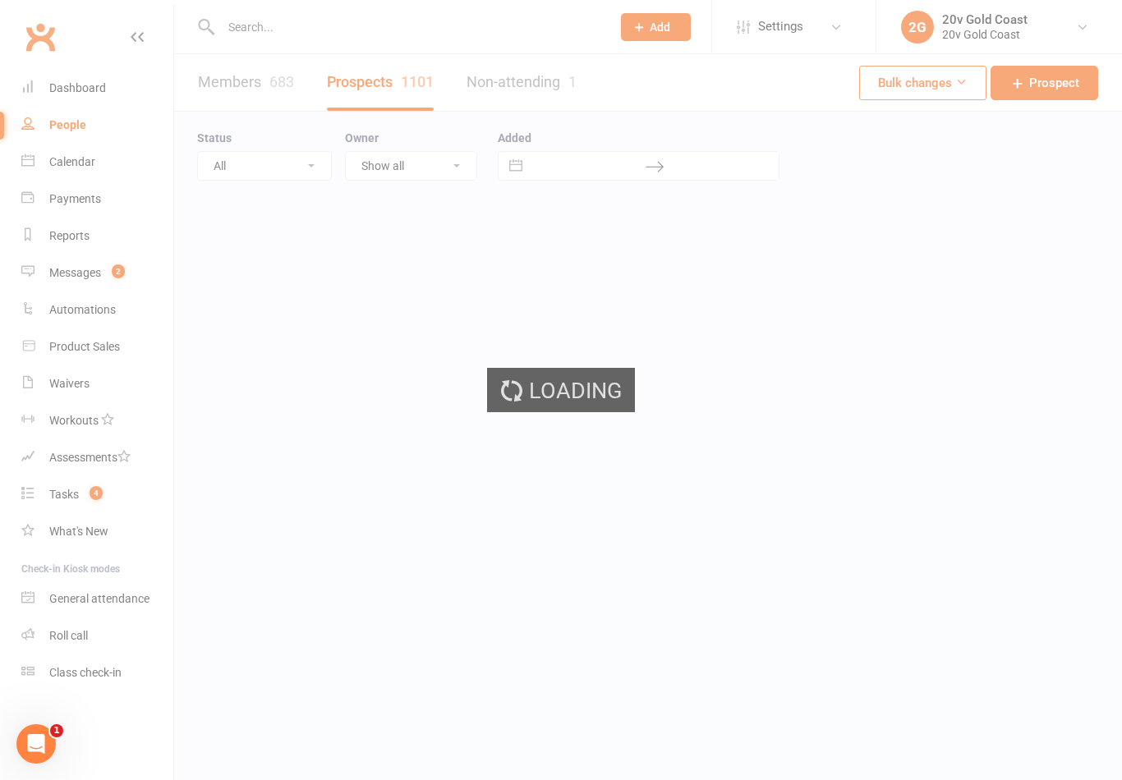
select select "100"
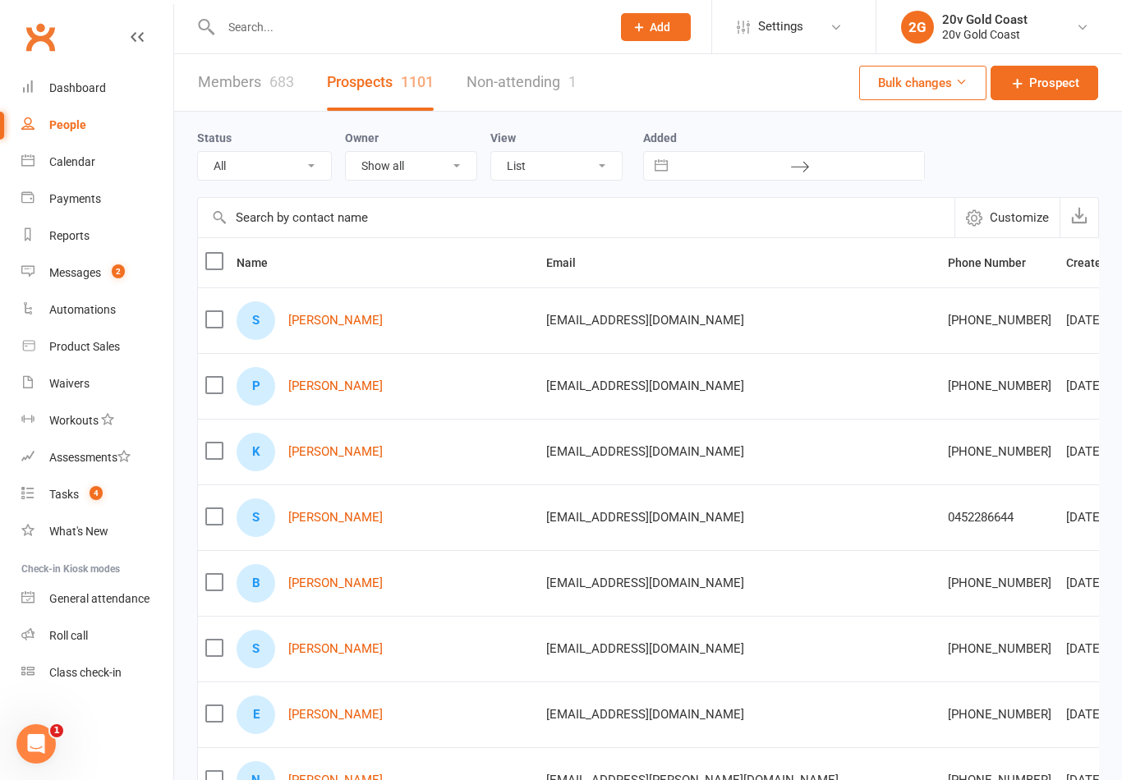
click at [320, 319] on link "[PERSON_NAME]" at bounding box center [335, 321] width 94 height 14
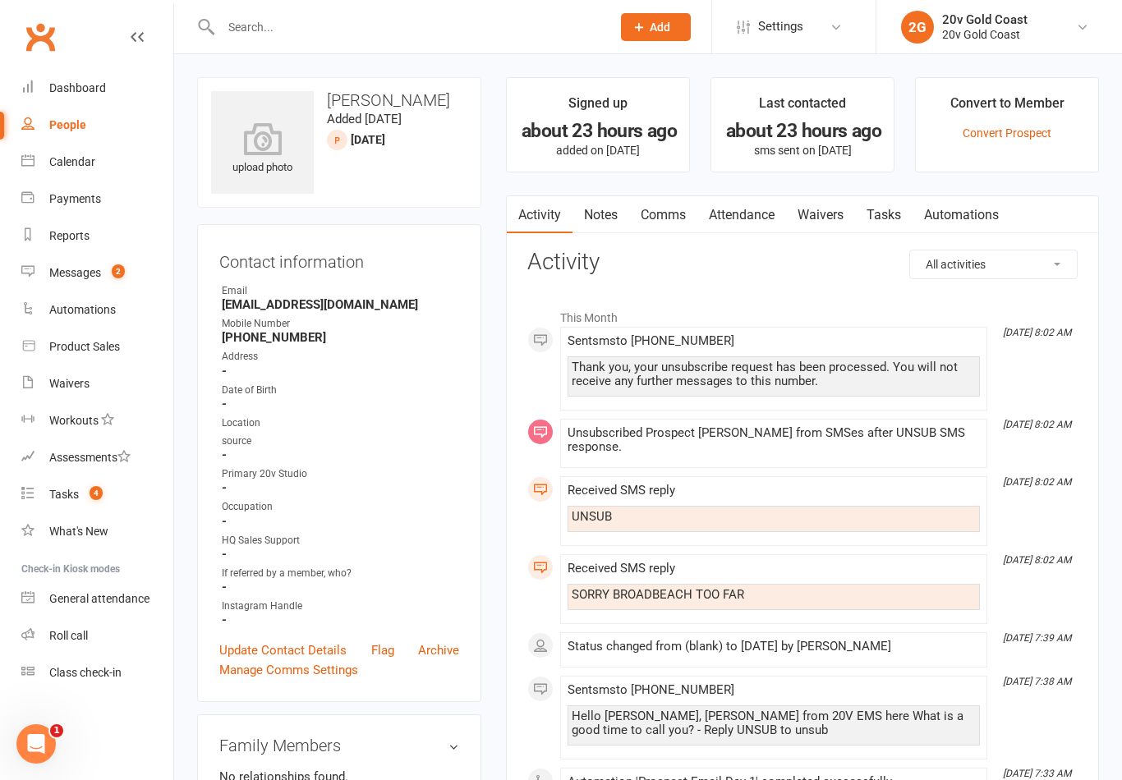
click at [93, 130] on link "People" at bounding box center [97, 125] width 152 height 37
select select "100"
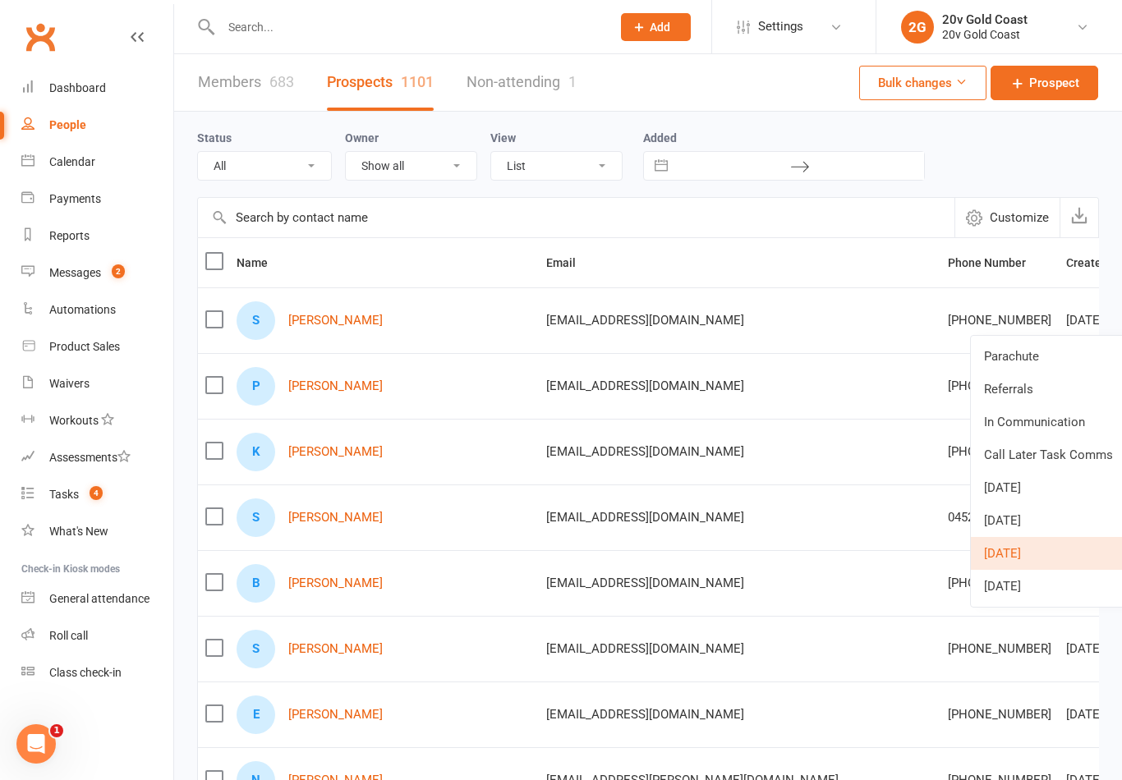
click at [1055, 354] on link "Parachute" at bounding box center [1052, 356] width 163 height 33
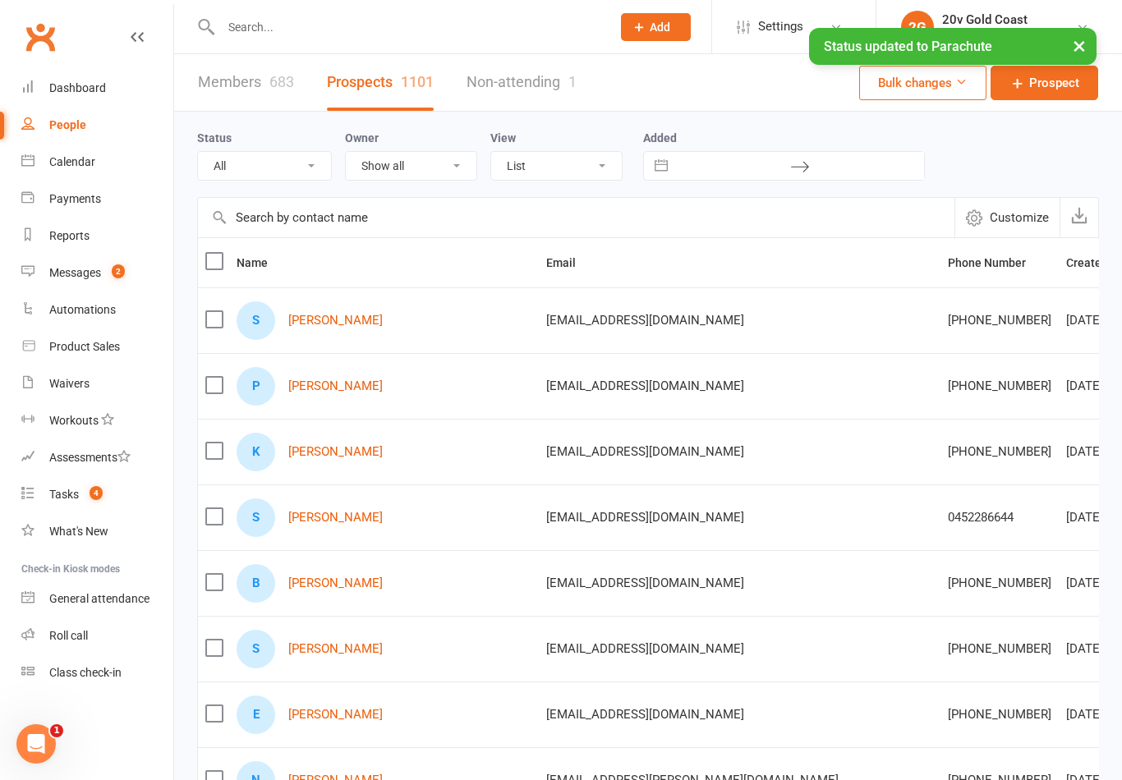
click at [299, 164] on select "All (No status set) (Invalid status) Parachute Referrals In Communication Call …" at bounding box center [264, 166] width 133 height 28
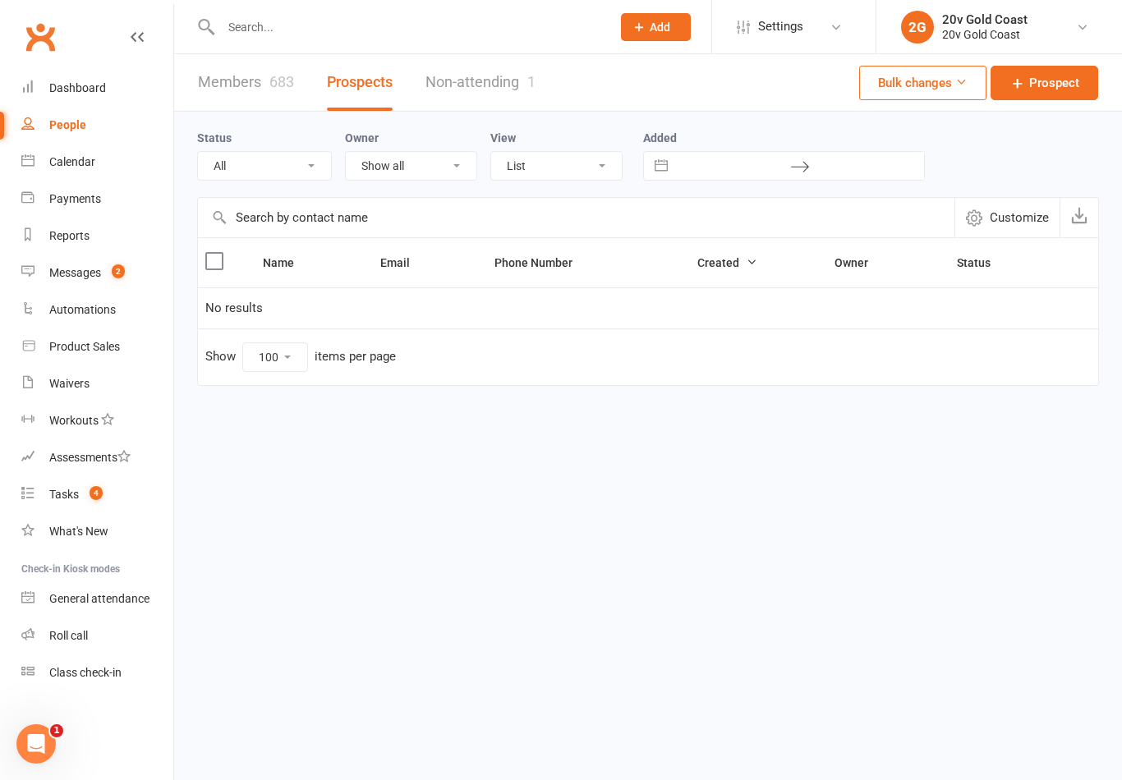
click at [294, 155] on select "All (No status set) (Invalid status) Parachute Referrals In Communication Call …" at bounding box center [264, 166] width 133 height 28
select select "[DATE]"
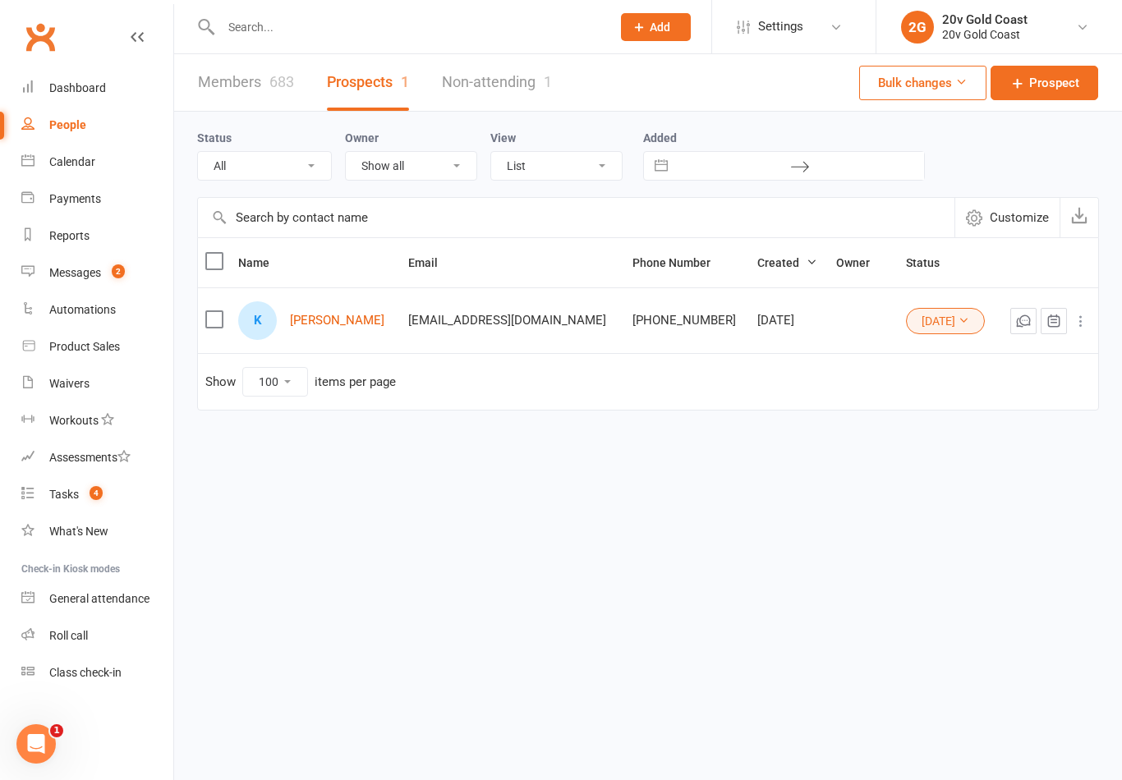
click at [353, 320] on link "Krista Drake" at bounding box center [337, 321] width 94 height 14
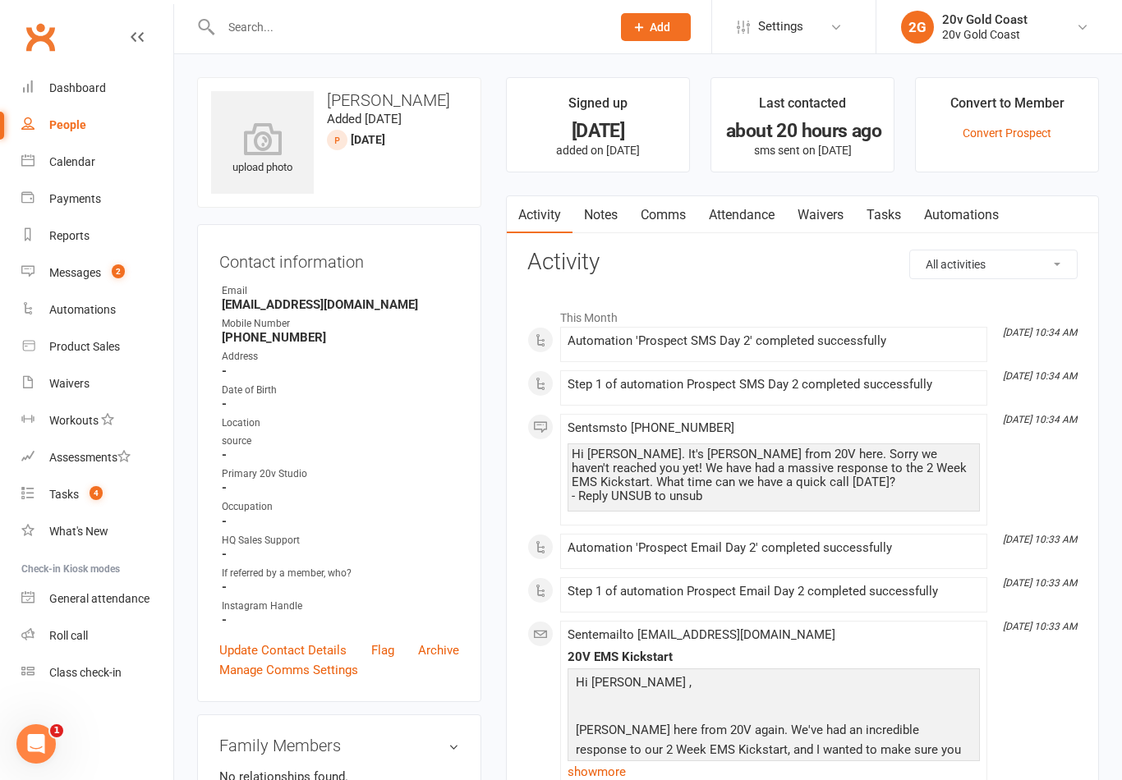
click at [117, 123] on link "People" at bounding box center [97, 125] width 152 height 37
select select "100"
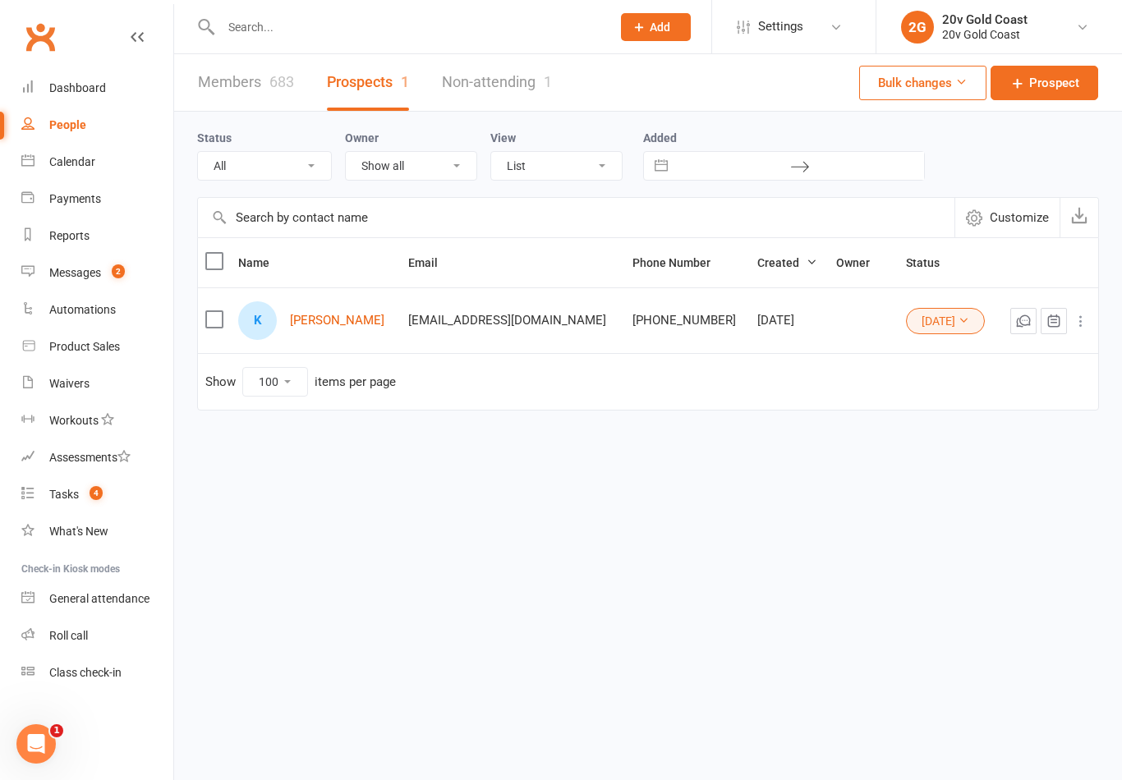
click at [328, 162] on select "All (No status set) (Invalid status) Parachute Referrals In Communication Call …" at bounding box center [264, 166] width 133 height 28
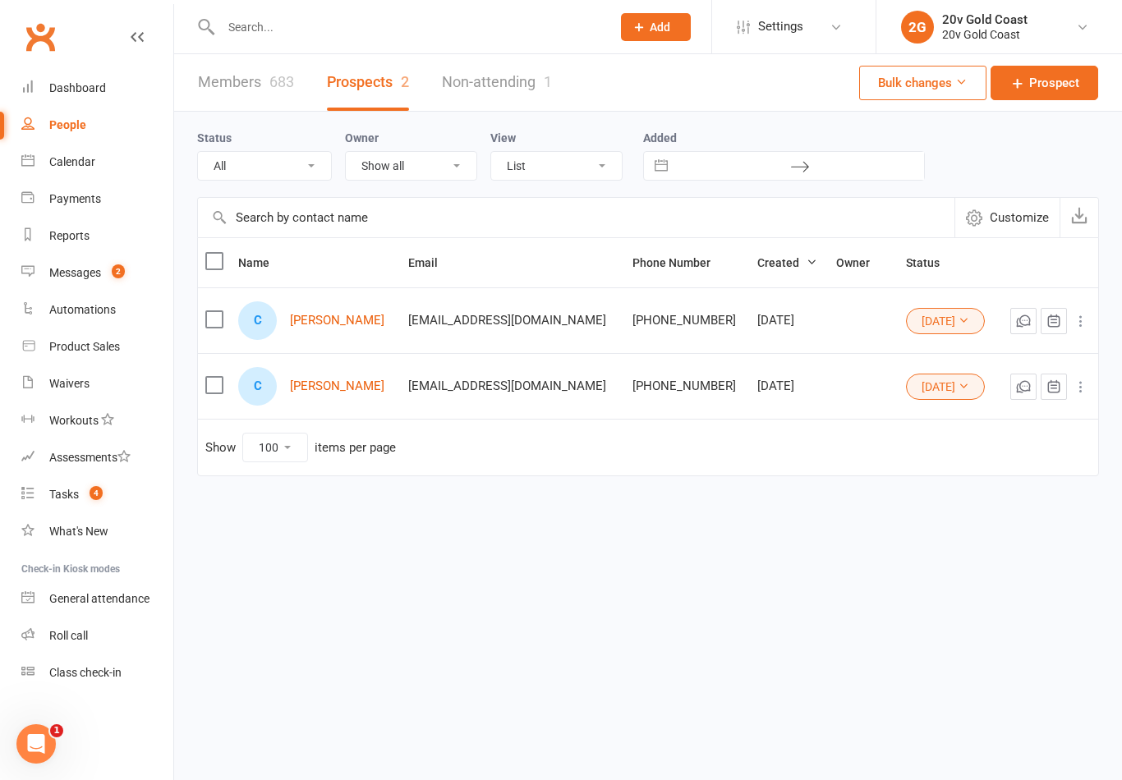
click at [322, 156] on select "All (No status set) (Invalid status) Parachute Referrals In Communication Call …" at bounding box center [264, 166] width 133 height 28
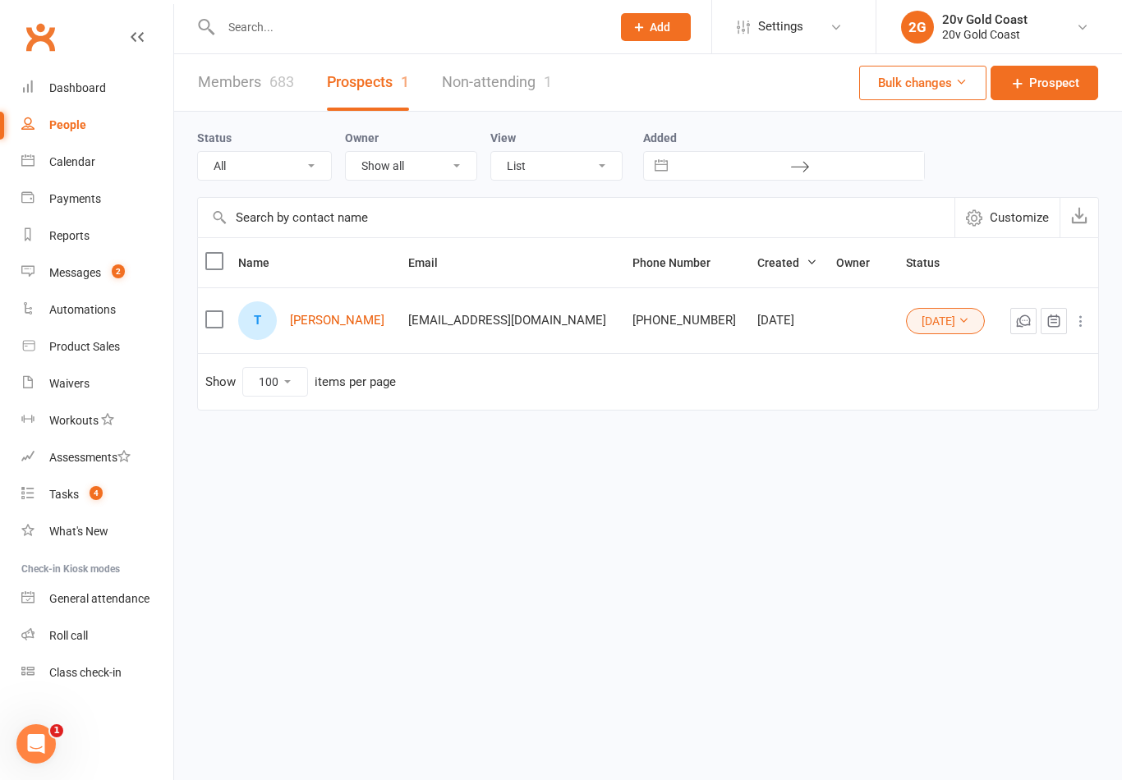
click at [301, 161] on select "All (No status set) (Invalid status) Parachute Referrals In Communication Call …" at bounding box center [264, 166] width 133 height 28
select select "In Communication"
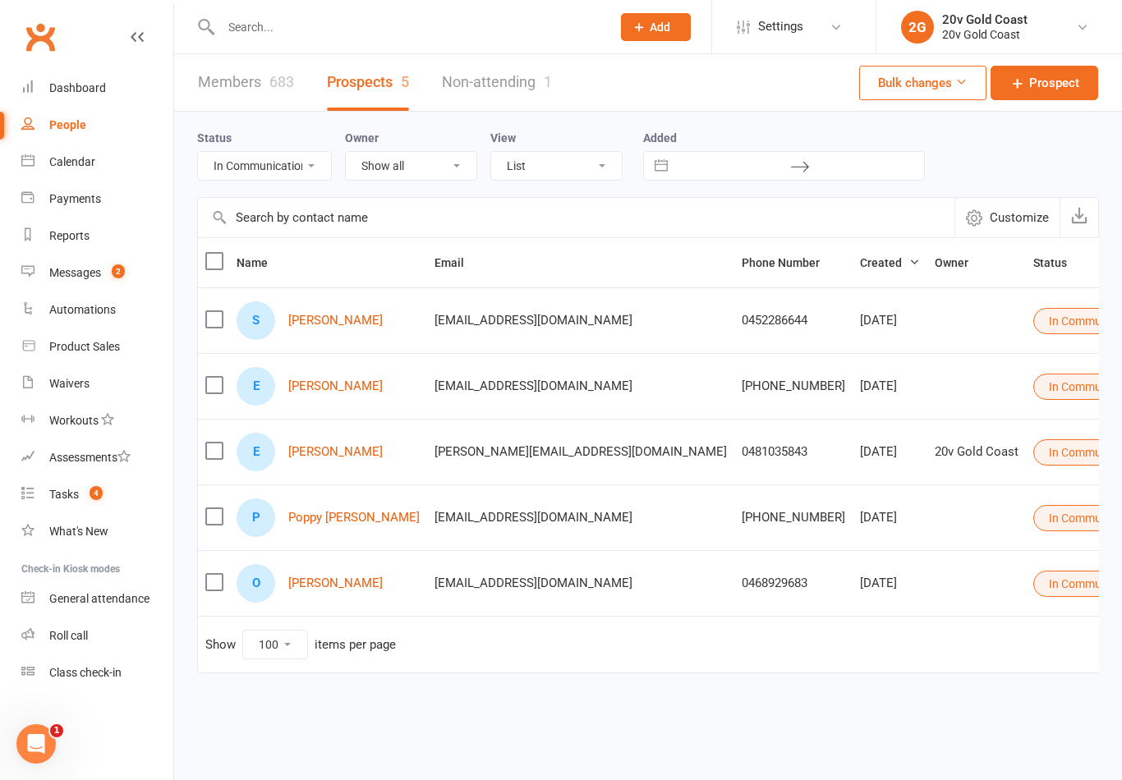
click at [145, 278] on link "Messages 2" at bounding box center [97, 273] width 152 height 37
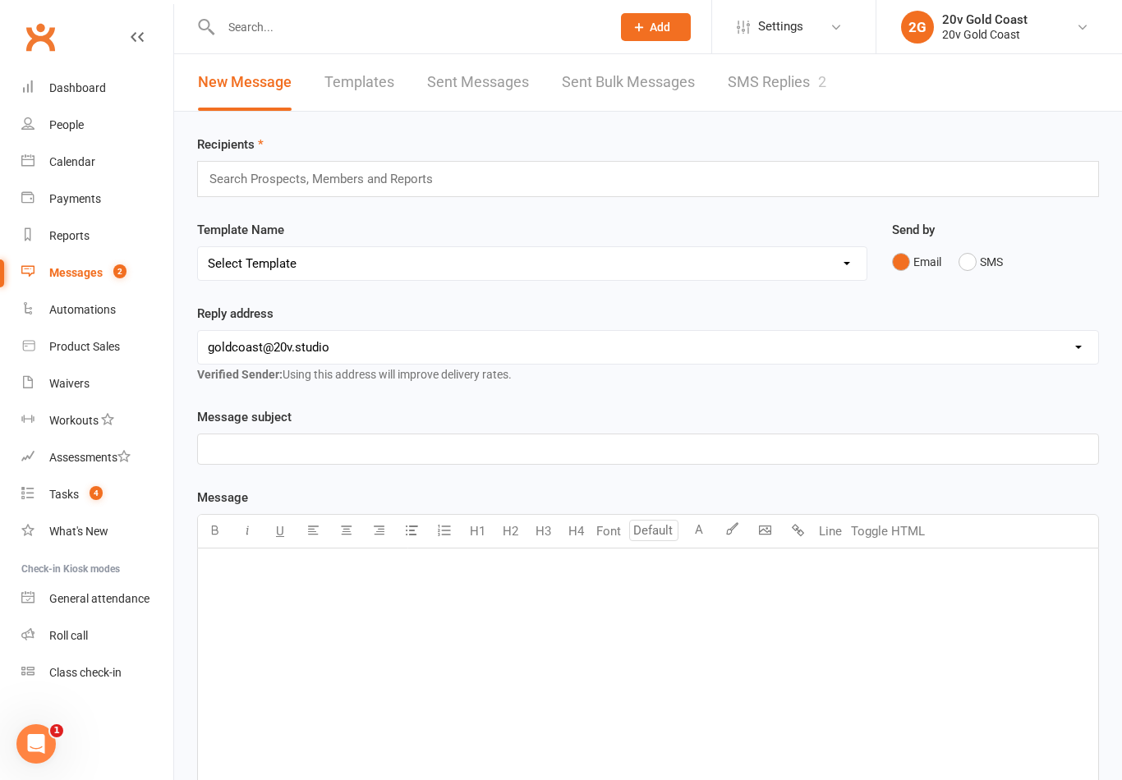
click at [780, 75] on link "SMS Replies 2" at bounding box center [777, 82] width 99 height 57
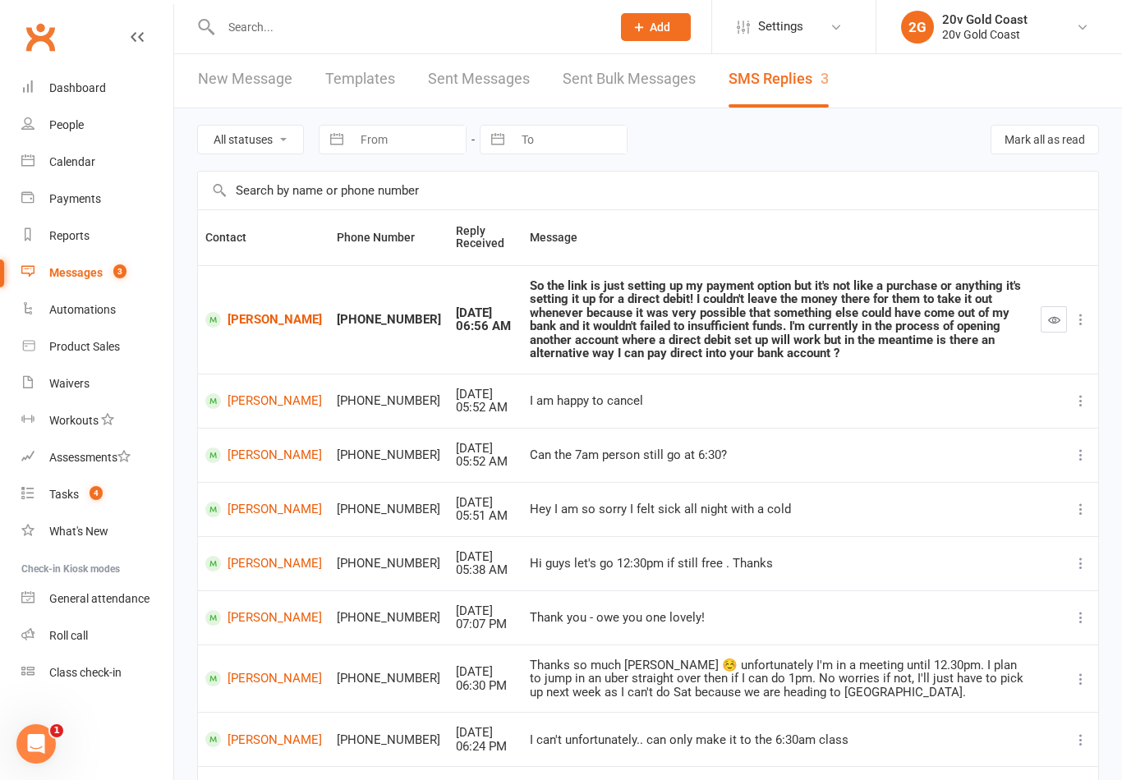
scroll to position [2, 0]
click at [71, 157] on div "Calendar" at bounding box center [72, 161] width 46 height 13
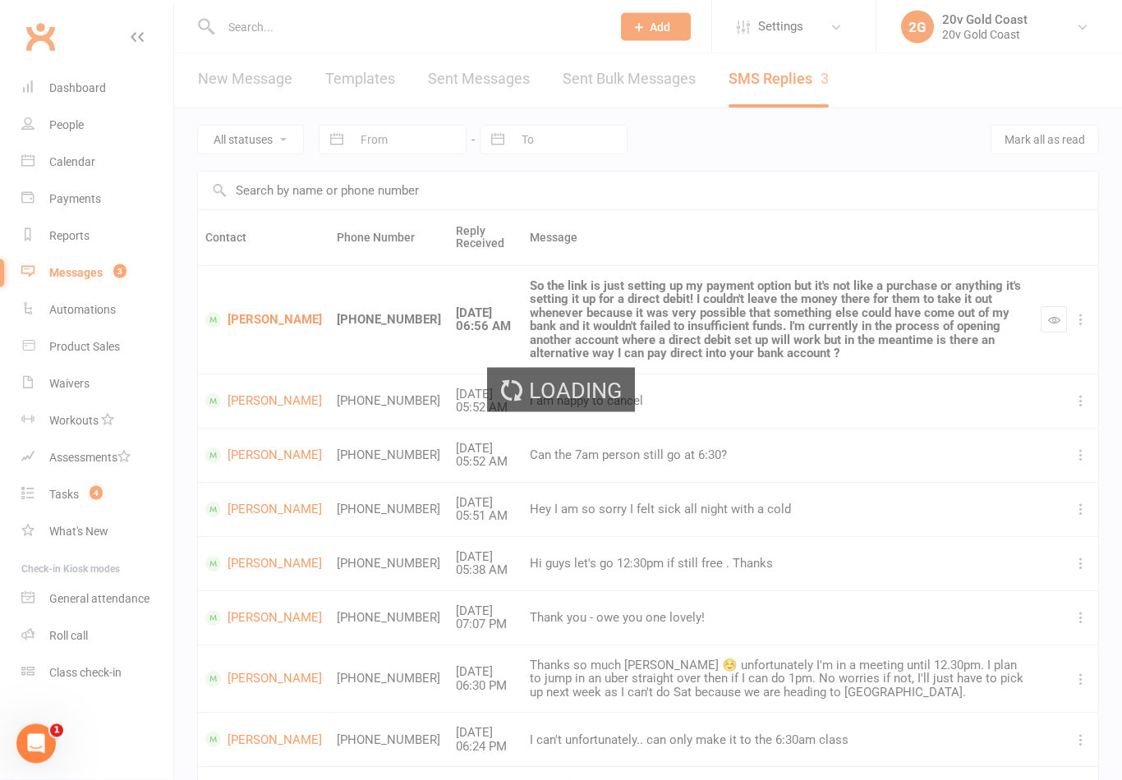
scroll to position [3, 0]
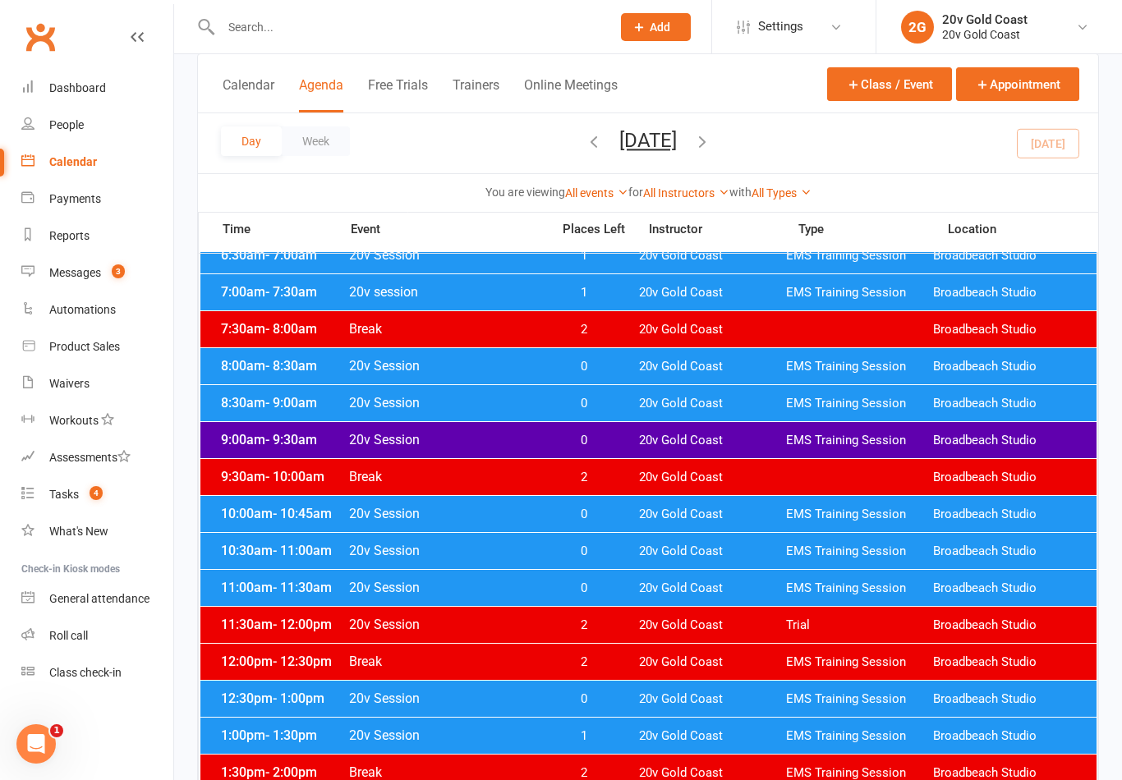
scroll to position [178, 0]
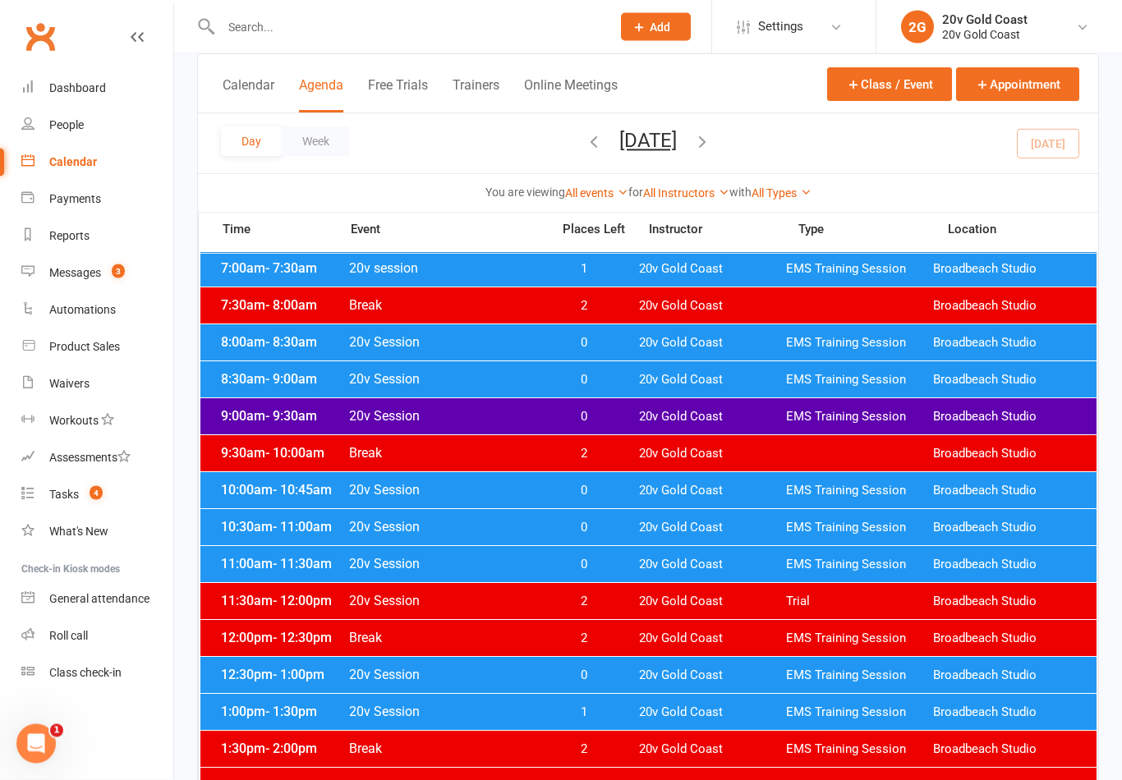
click at [315, 532] on span "- 11:00am" at bounding box center [302, 528] width 59 height 16
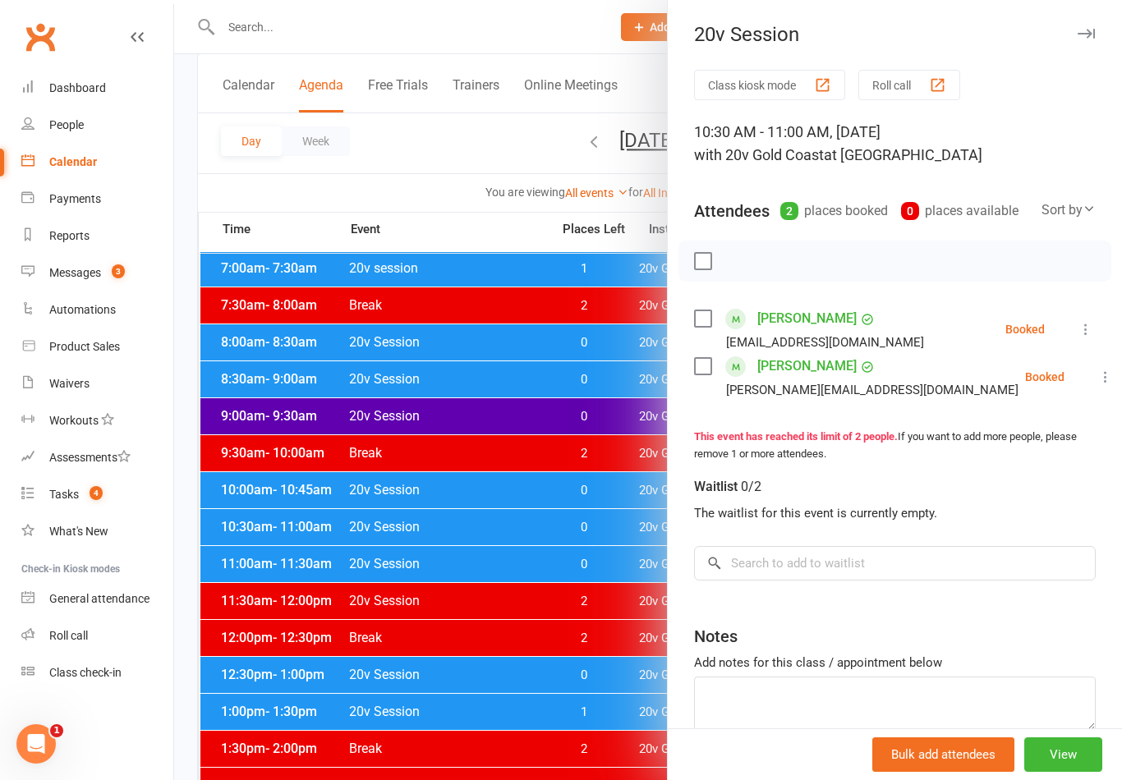
click at [330, 574] on div at bounding box center [648, 390] width 948 height 780
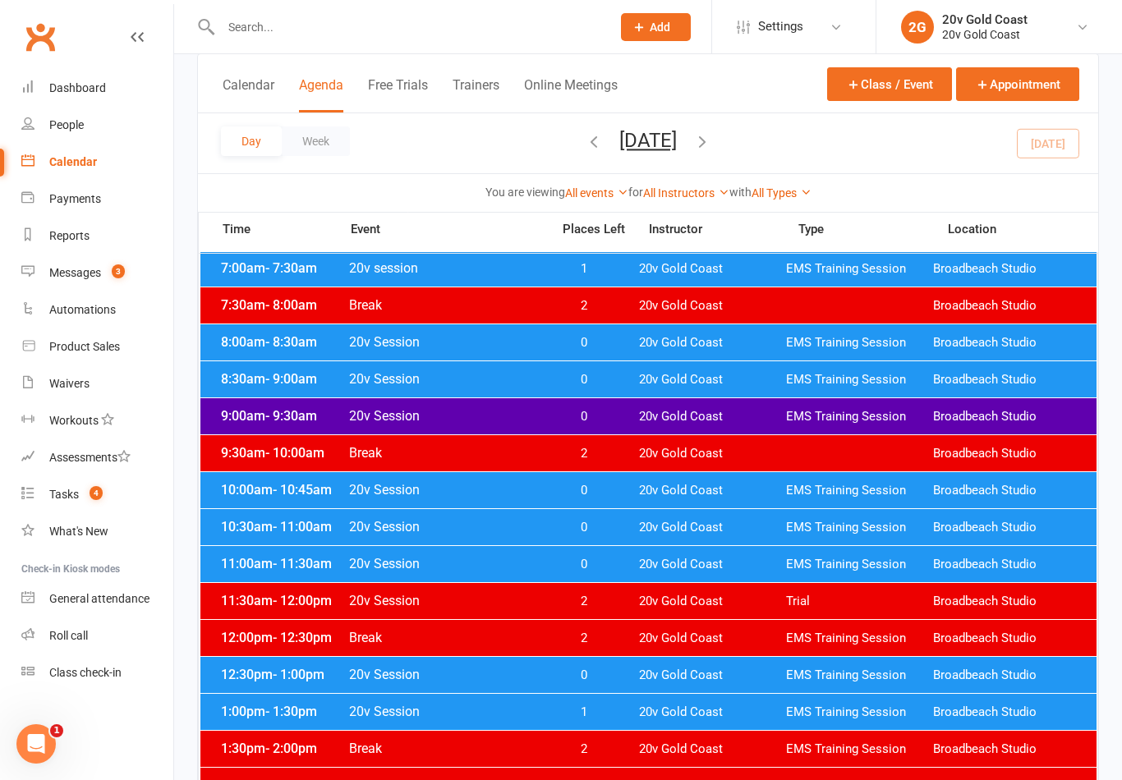
click at [351, 570] on span "20v Session" at bounding box center [444, 564] width 193 height 16
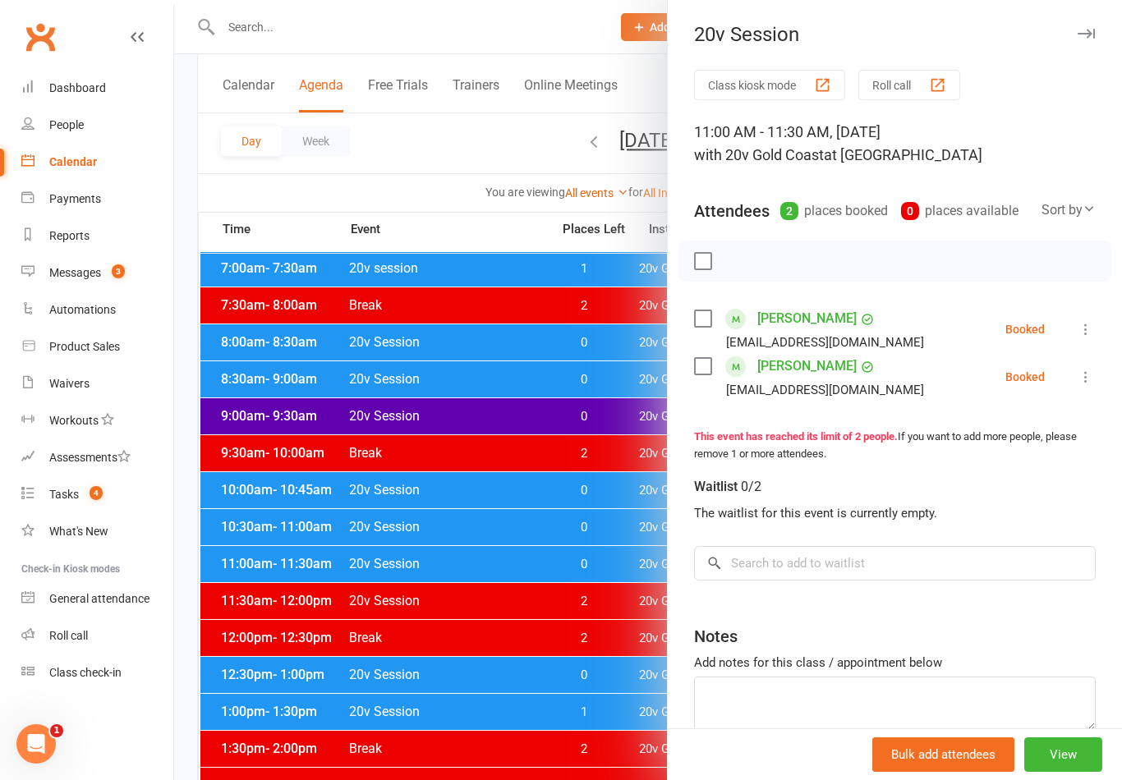
click at [387, 482] on div at bounding box center [648, 390] width 948 height 780
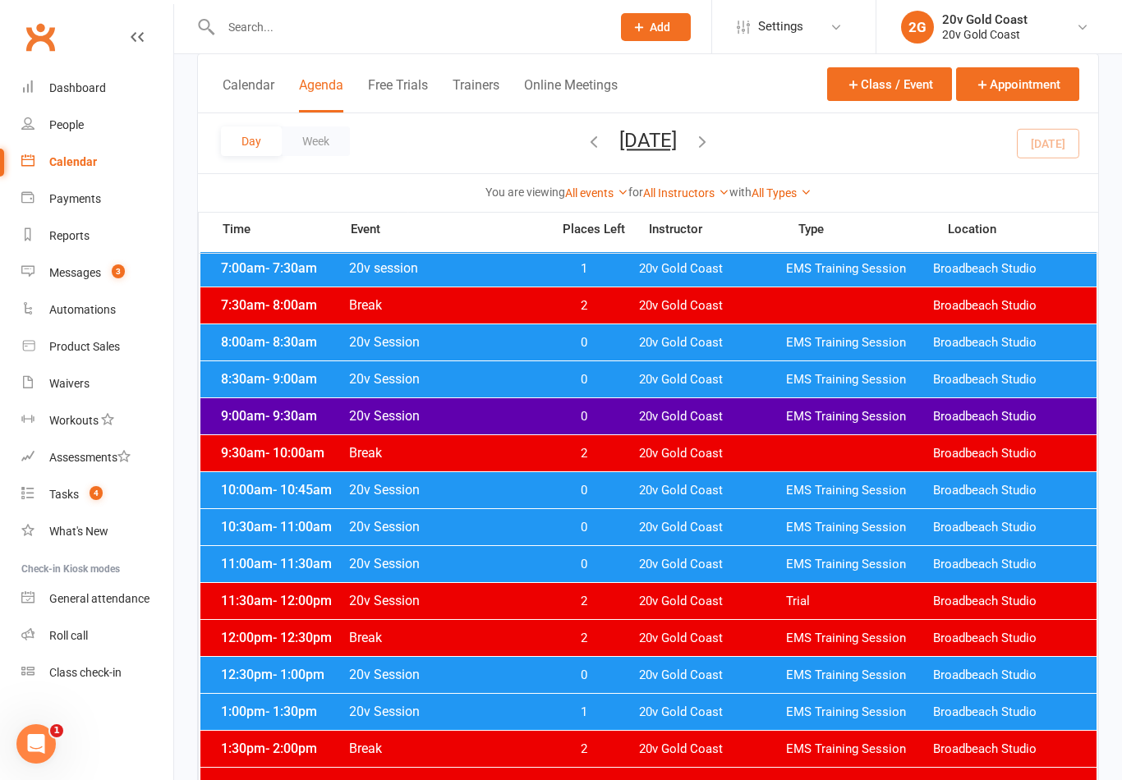
click at [398, 499] on div "10:00am - 10:45am 20v Session 0 20v Gold Coast EMS Training Session Broadbeach …" at bounding box center [648, 490] width 896 height 36
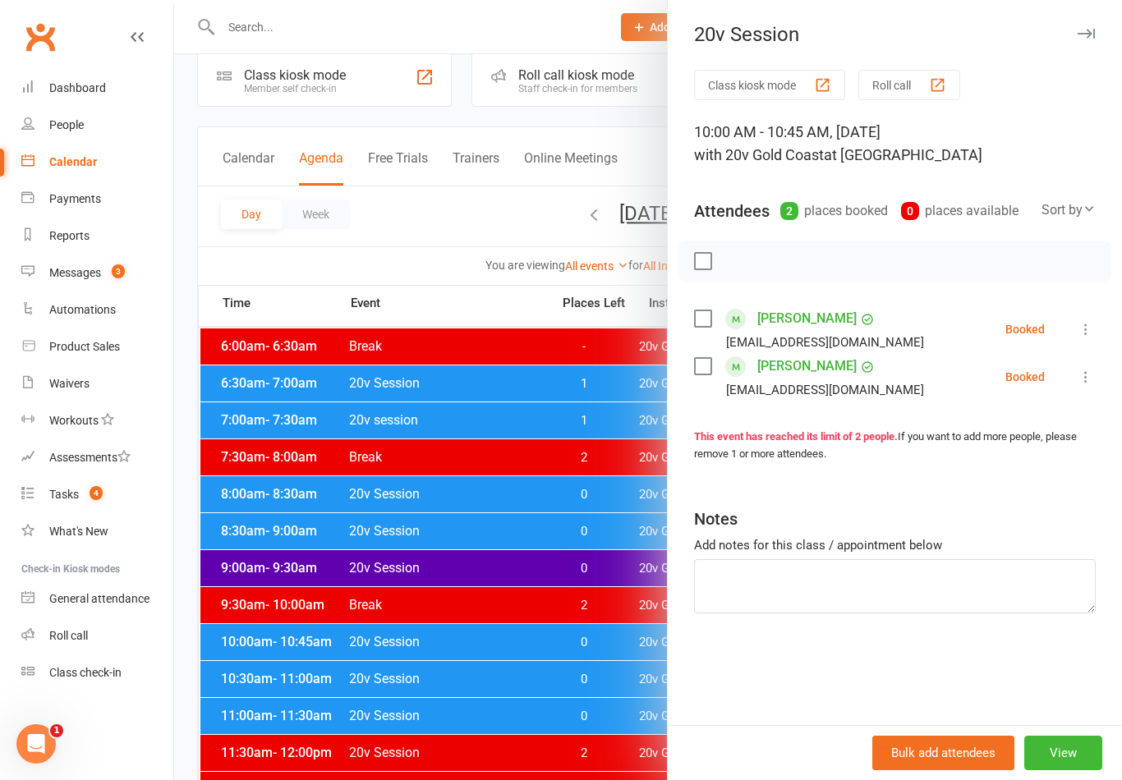
scroll to position [0, 0]
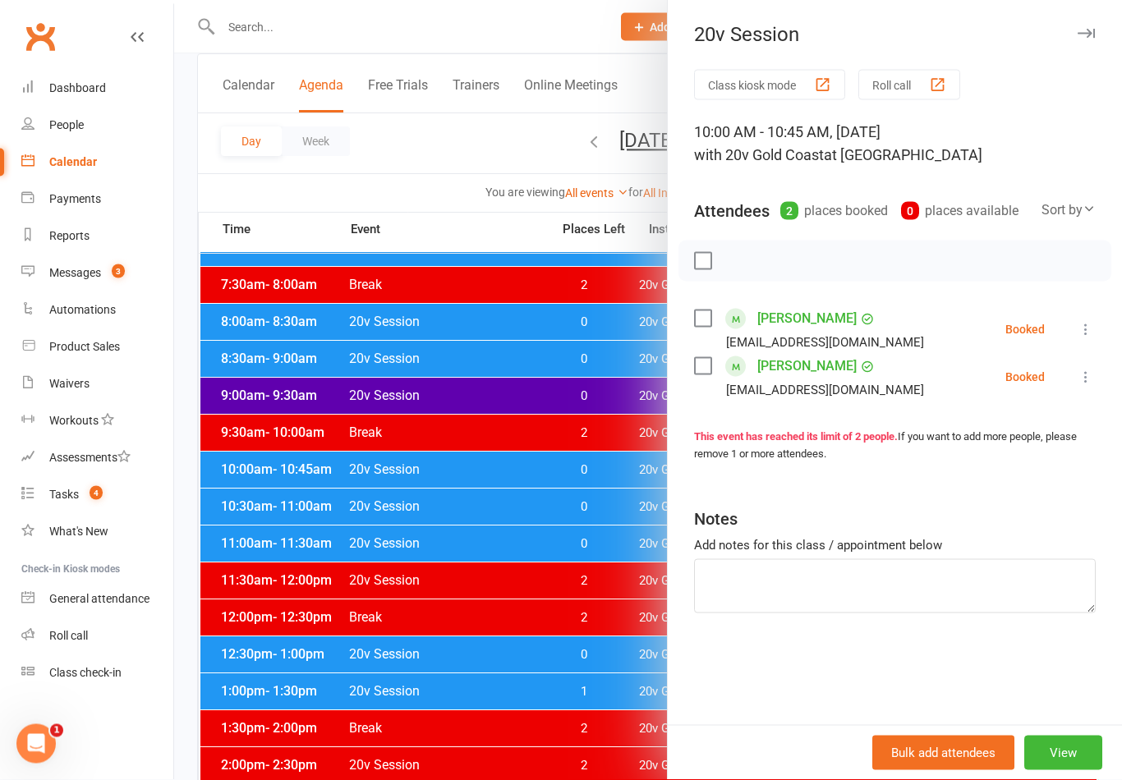
click at [407, 658] on div at bounding box center [648, 390] width 948 height 780
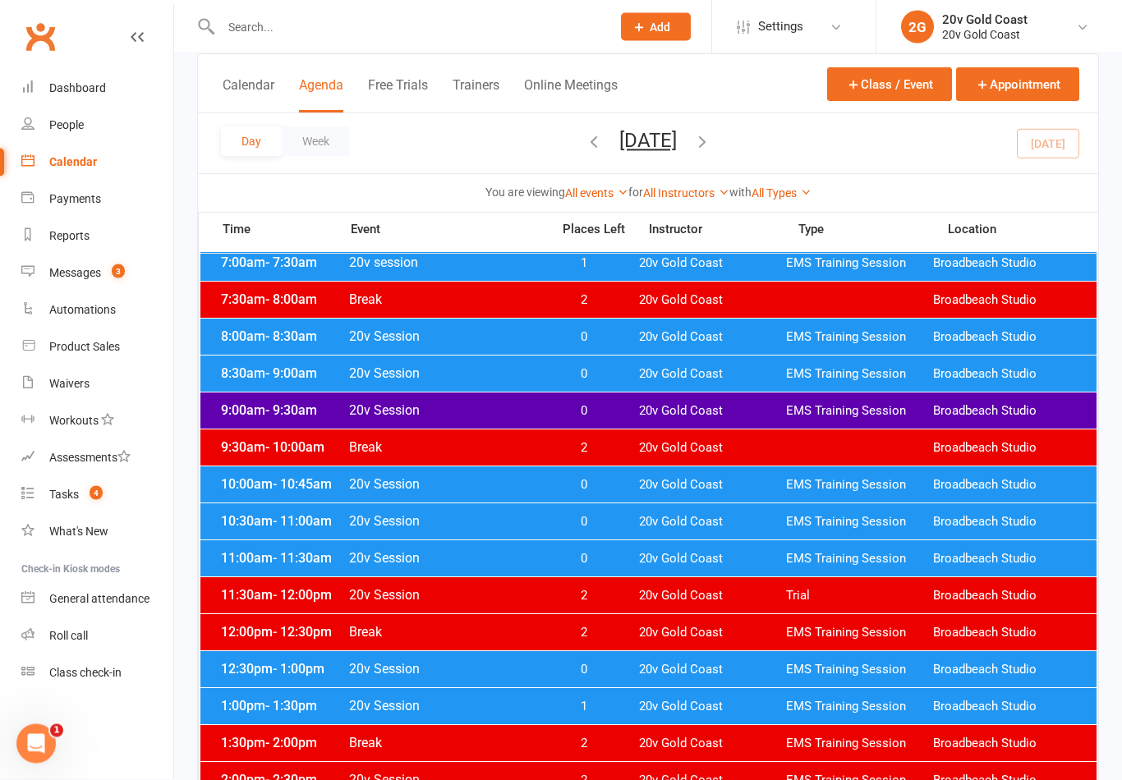
scroll to position [179, 0]
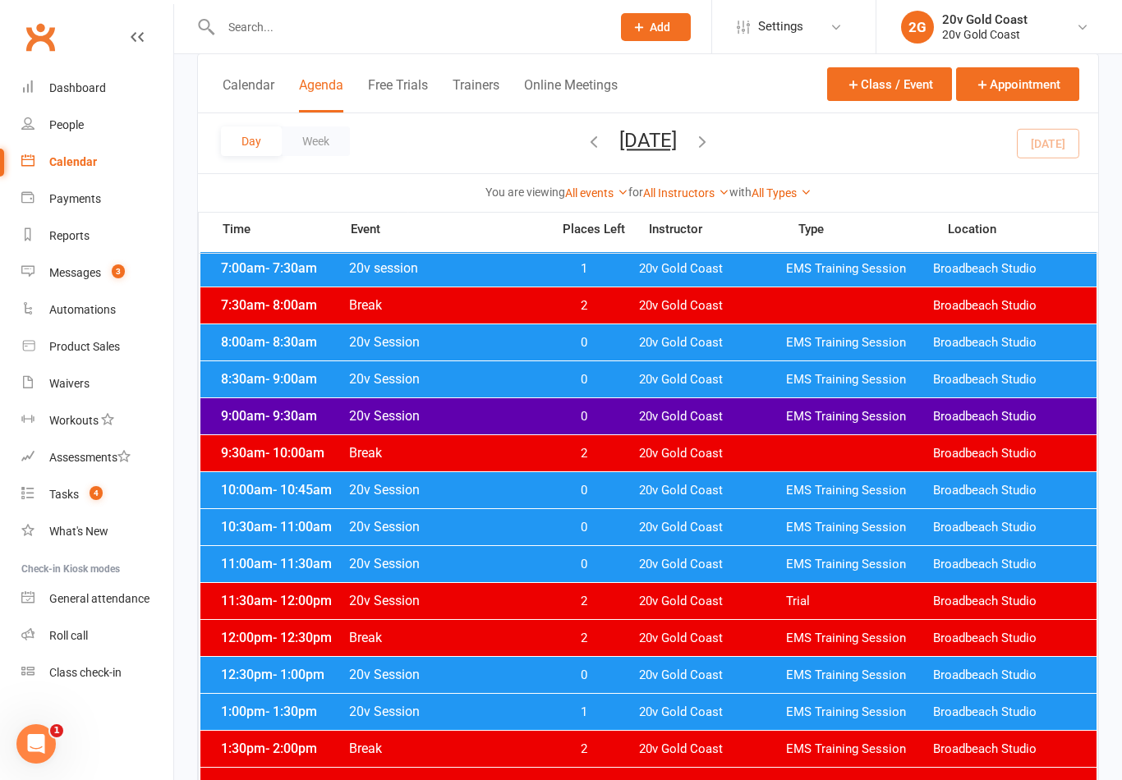
click at [517, 436] on div "9:30am - 10:00am Break 2 20v Gold Coast Broadbeach Studio" at bounding box center [648, 453] width 896 height 36
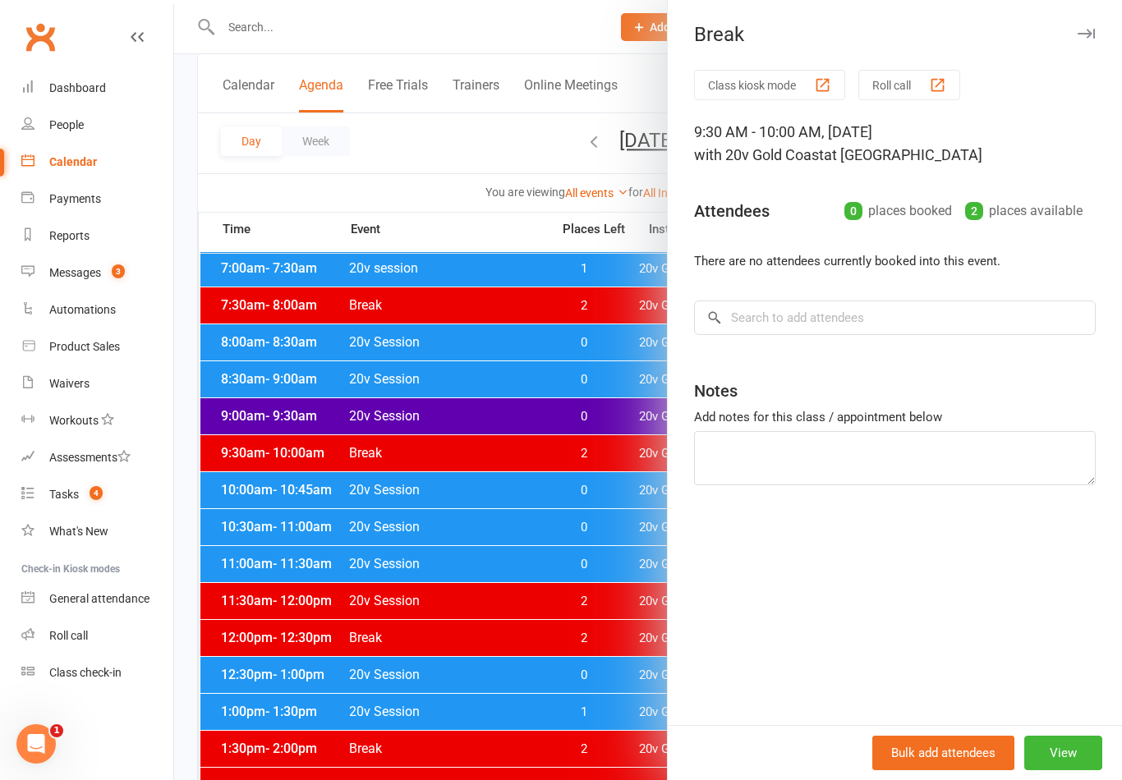
click at [425, 542] on div at bounding box center [648, 390] width 948 height 780
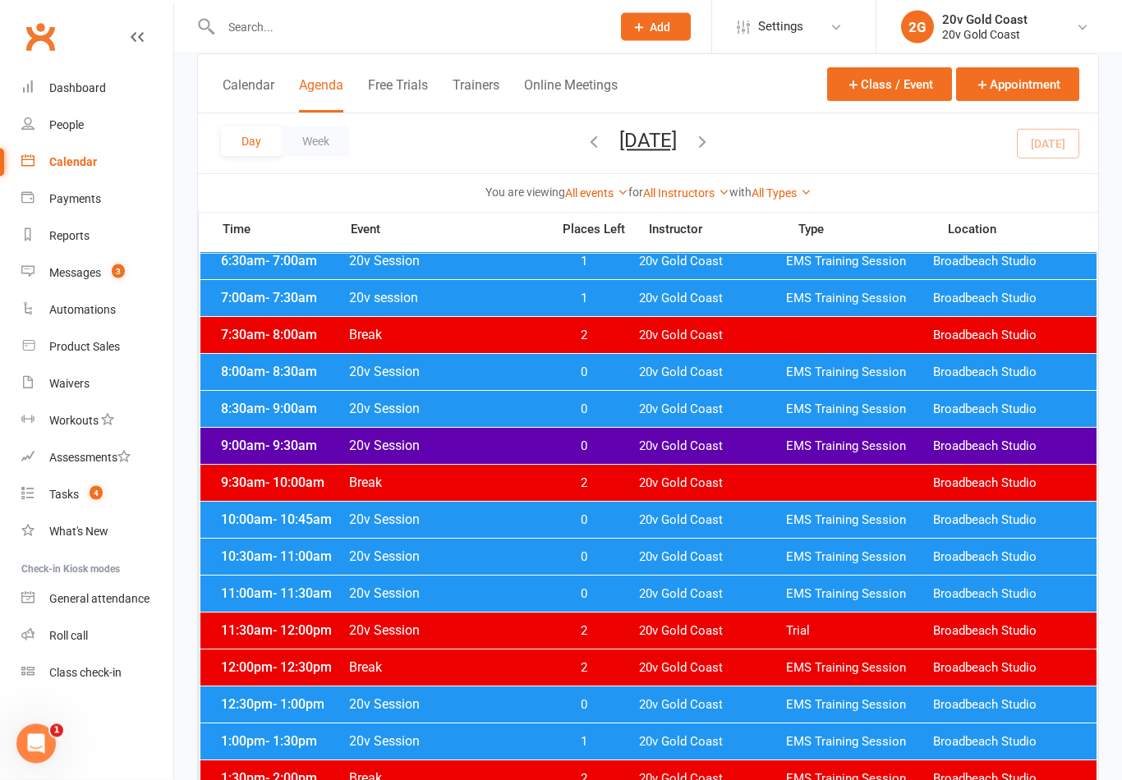
scroll to position [159, 0]
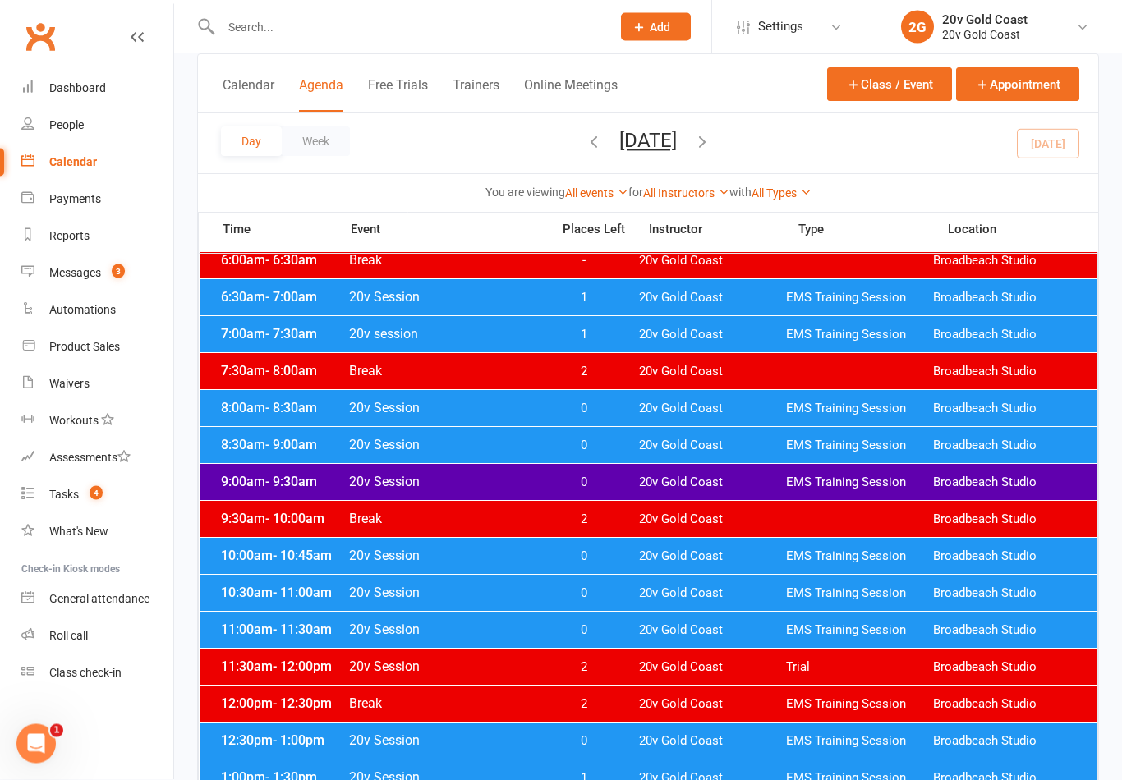
click at [660, 148] on button "[DATE]" at bounding box center [647, 140] width 57 height 23
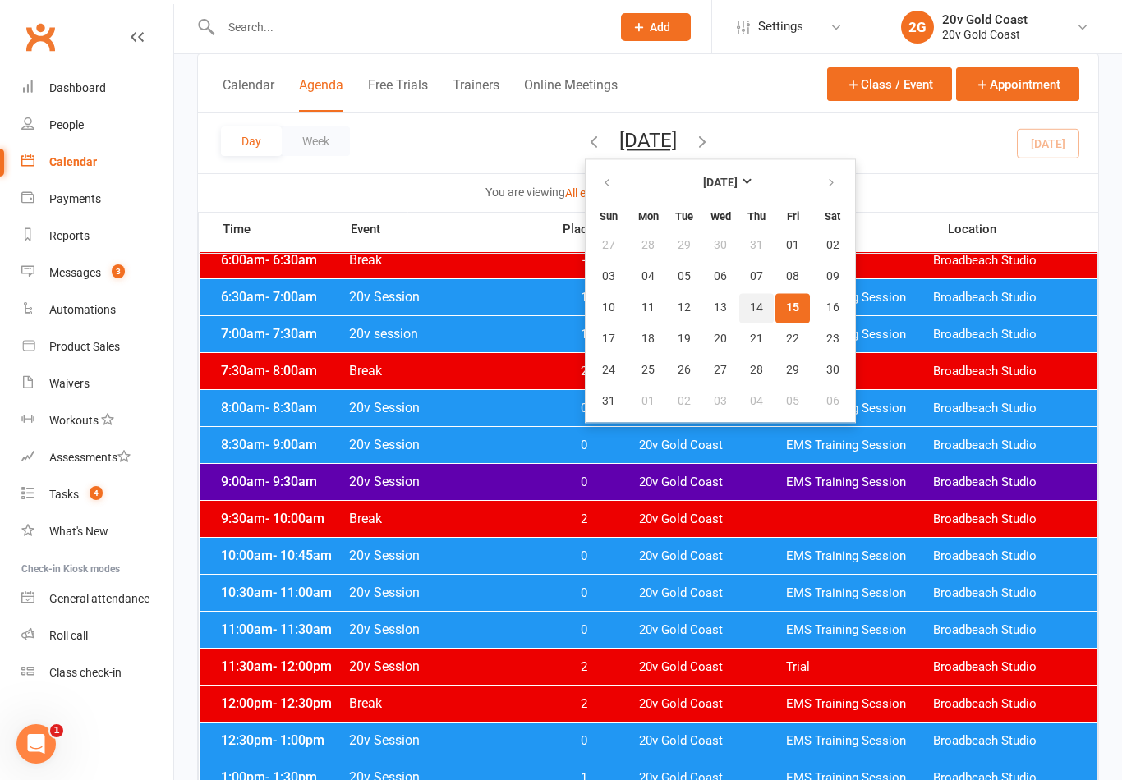
click at [750, 307] on span "14" at bounding box center [756, 307] width 13 height 13
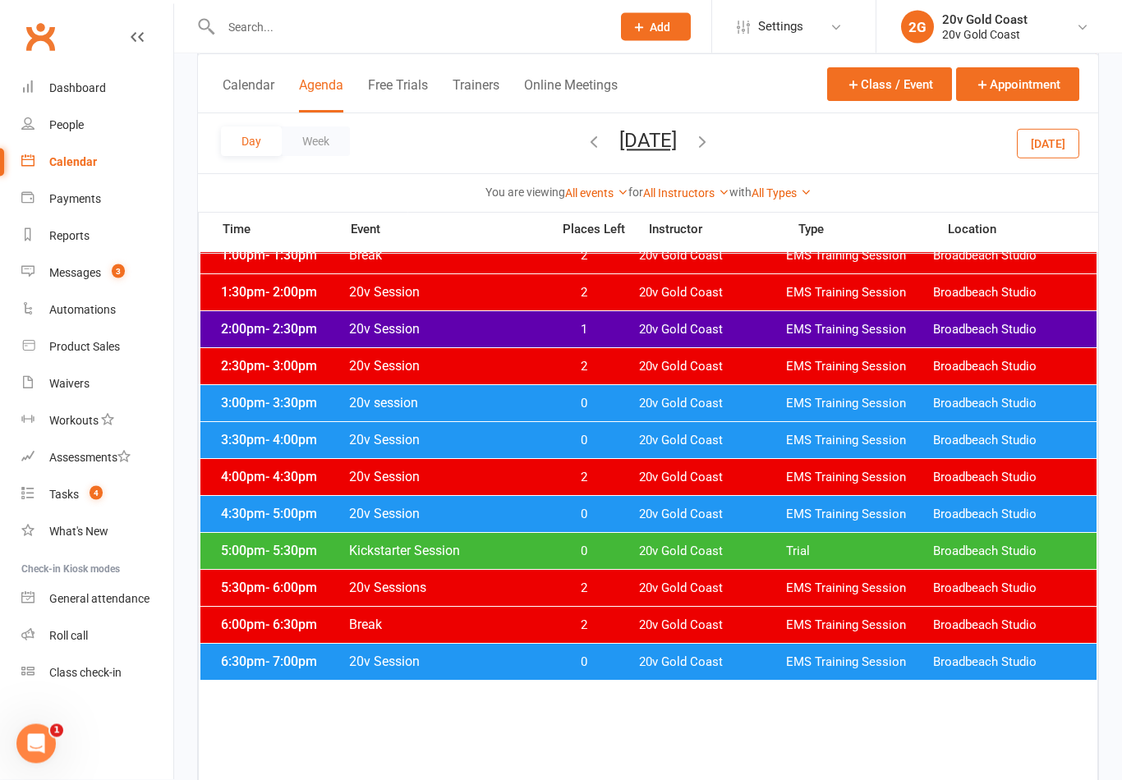
click at [583, 662] on span "0" at bounding box center [583, 663] width 86 height 16
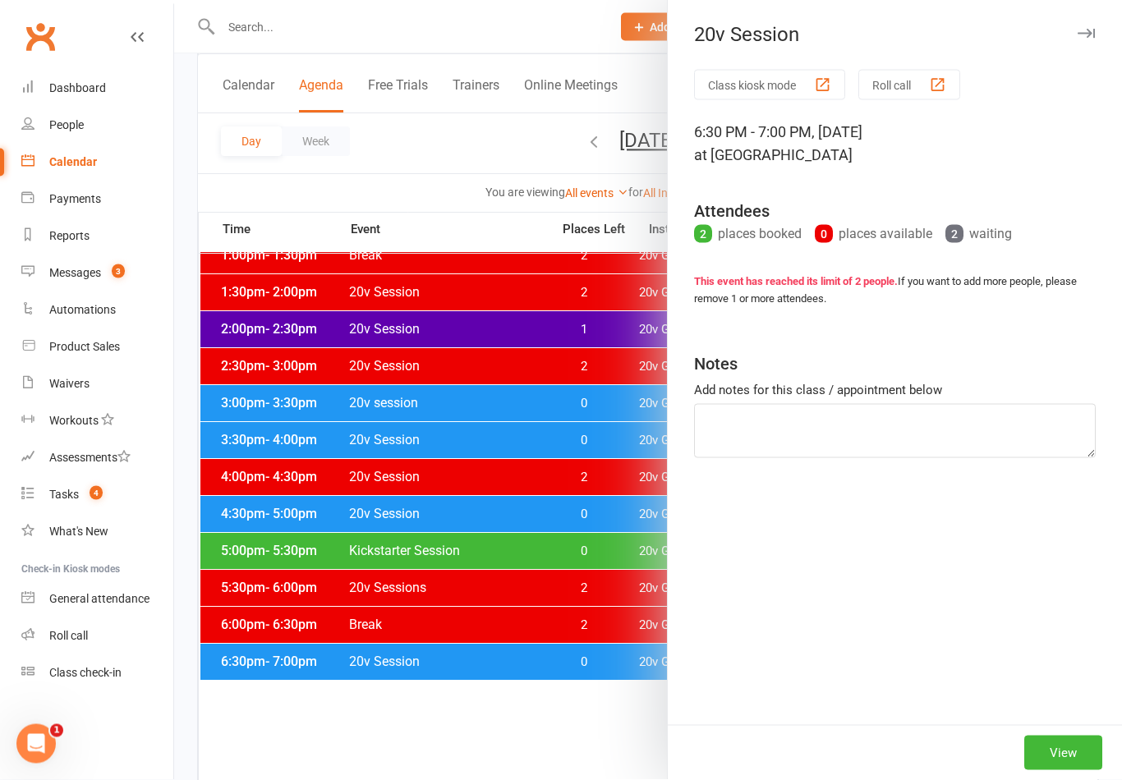
scroll to position [683, 0]
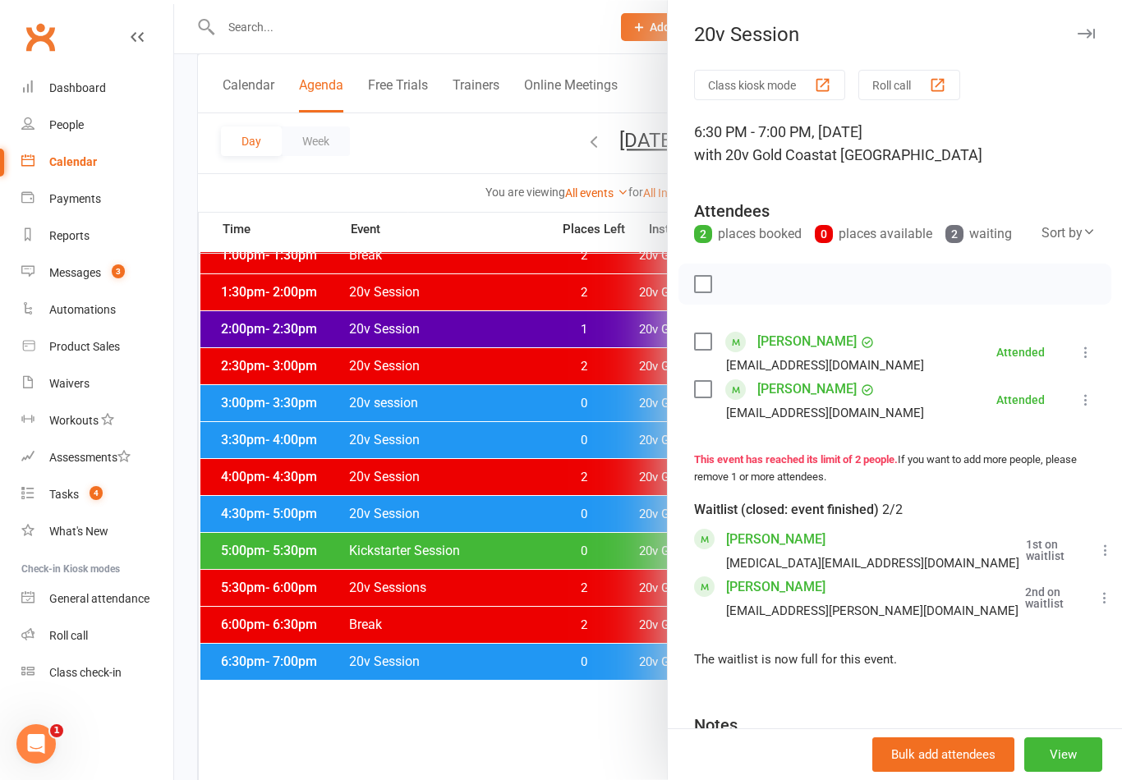
click at [587, 618] on div at bounding box center [648, 390] width 948 height 780
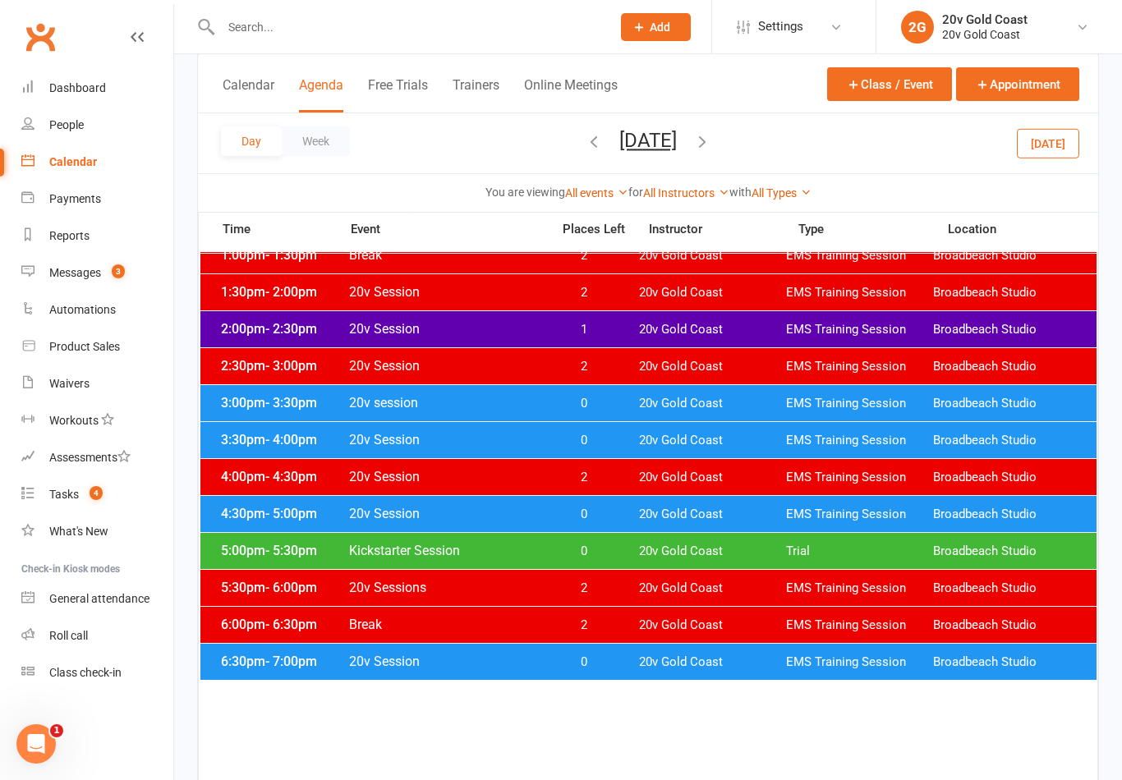
click at [591, 520] on span "0" at bounding box center [583, 515] width 86 height 16
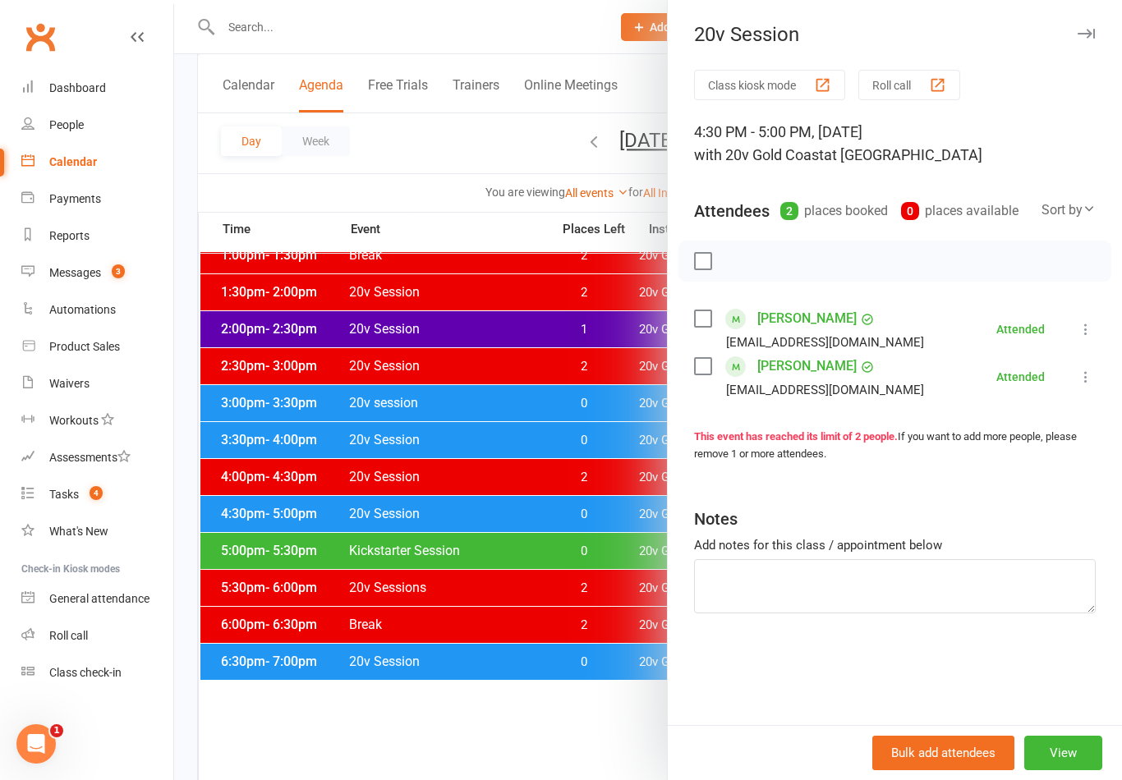
click at [585, 556] on div at bounding box center [648, 390] width 948 height 780
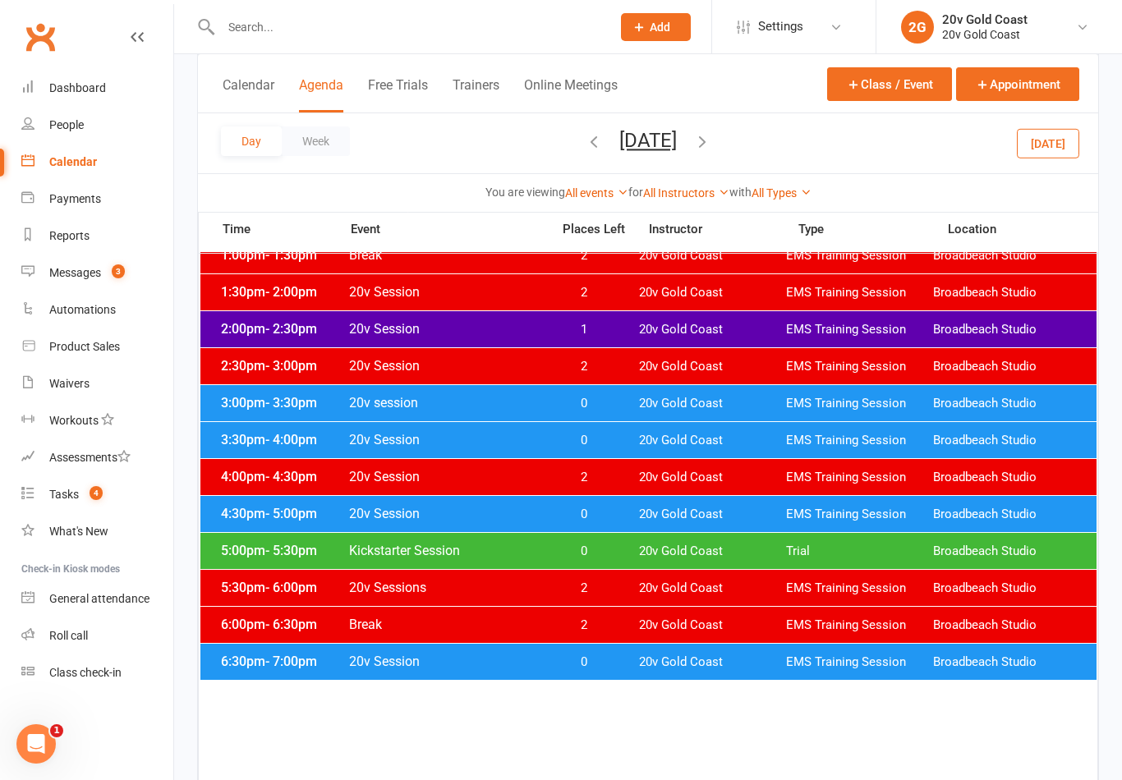
click at [605, 560] on div "5:00pm - 5:30pm Kickstarter Session 0 20v Gold Coast Trial Broadbeach Studio" at bounding box center [648, 551] width 896 height 36
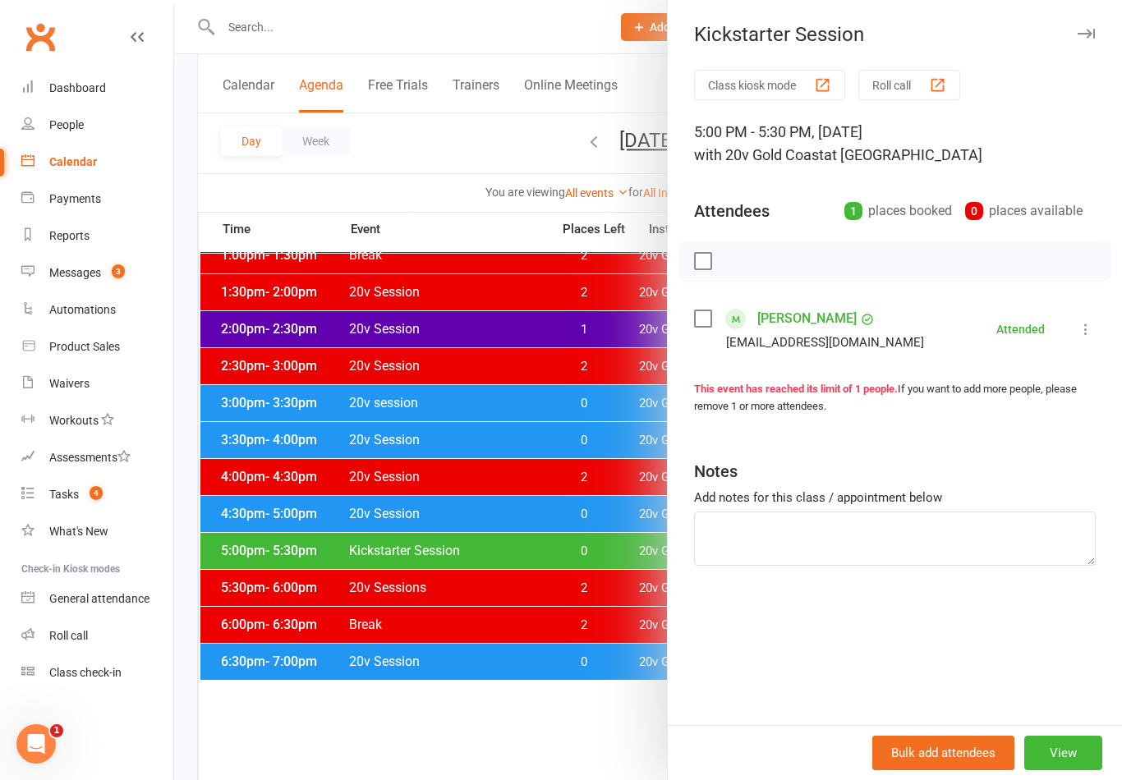
click at [590, 453] on div at bounding box center [648, 390] width 948 height 780
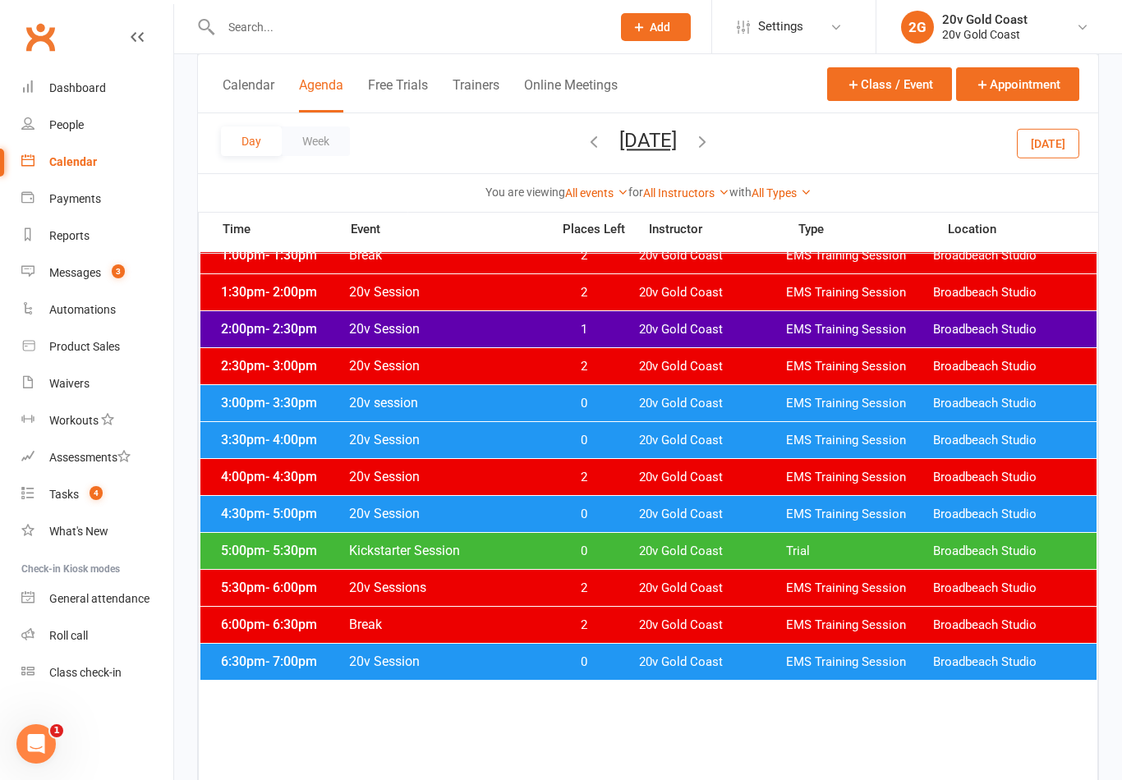
click at [615, 447] on span "0" at bounding box center [583, 441] width 86 height 16
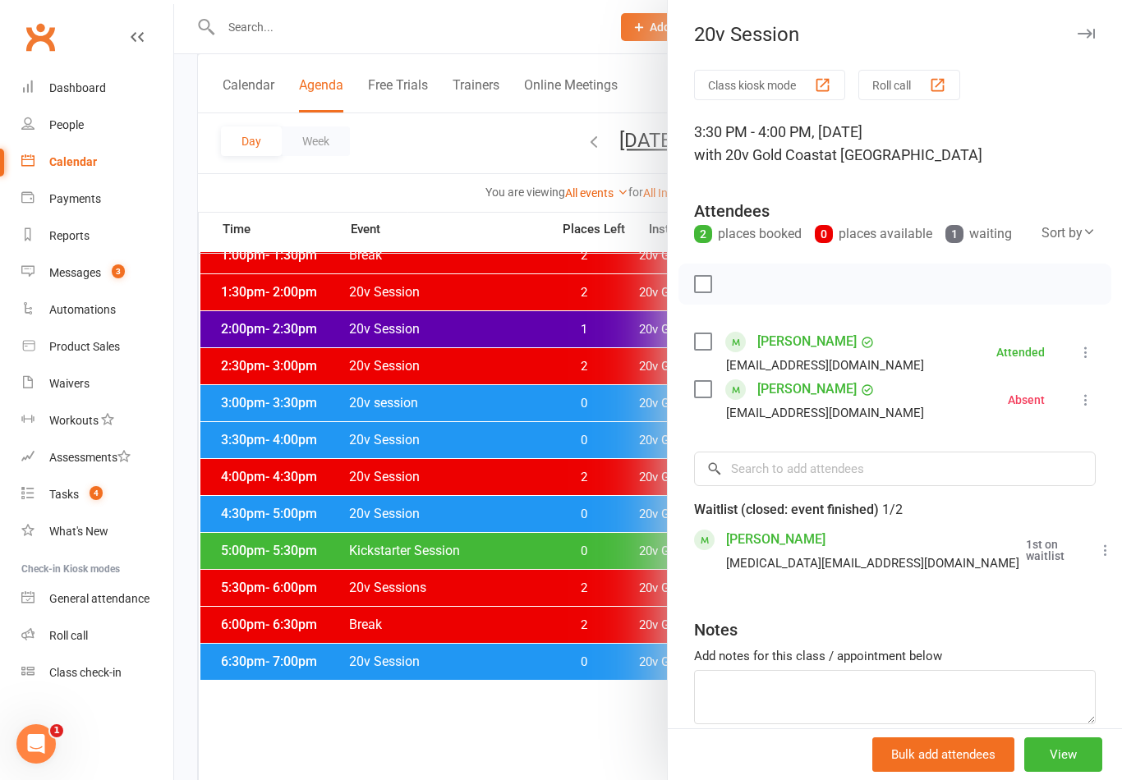
click at [589, 451] on div at bounding box center [648, 390] width 948 height 780
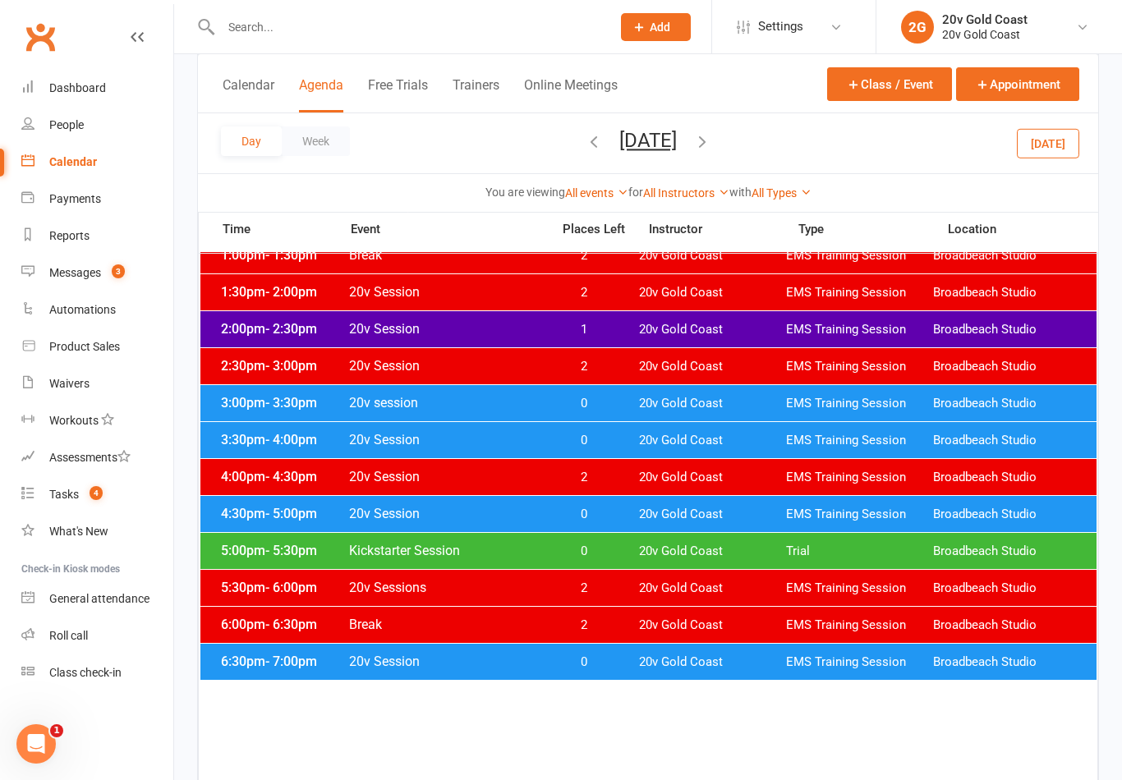
click at [599, 412] on div "3:00pm - 3:30pm 20v session 0 20v Gold Coast EMS Training Session [GEOGRAPHIC_D…" at bounding box center [648, 403] width 896 height 36
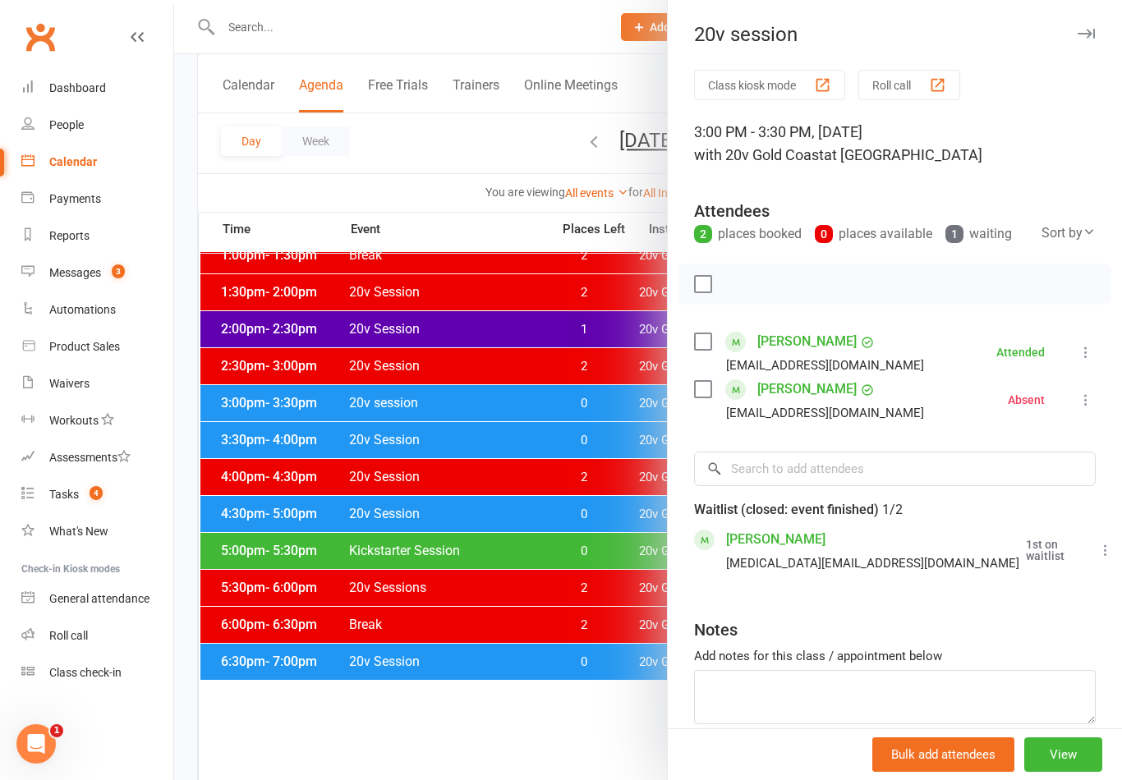
click at [604, 587] on div at bounding box center [648, 390] width 948 height 780
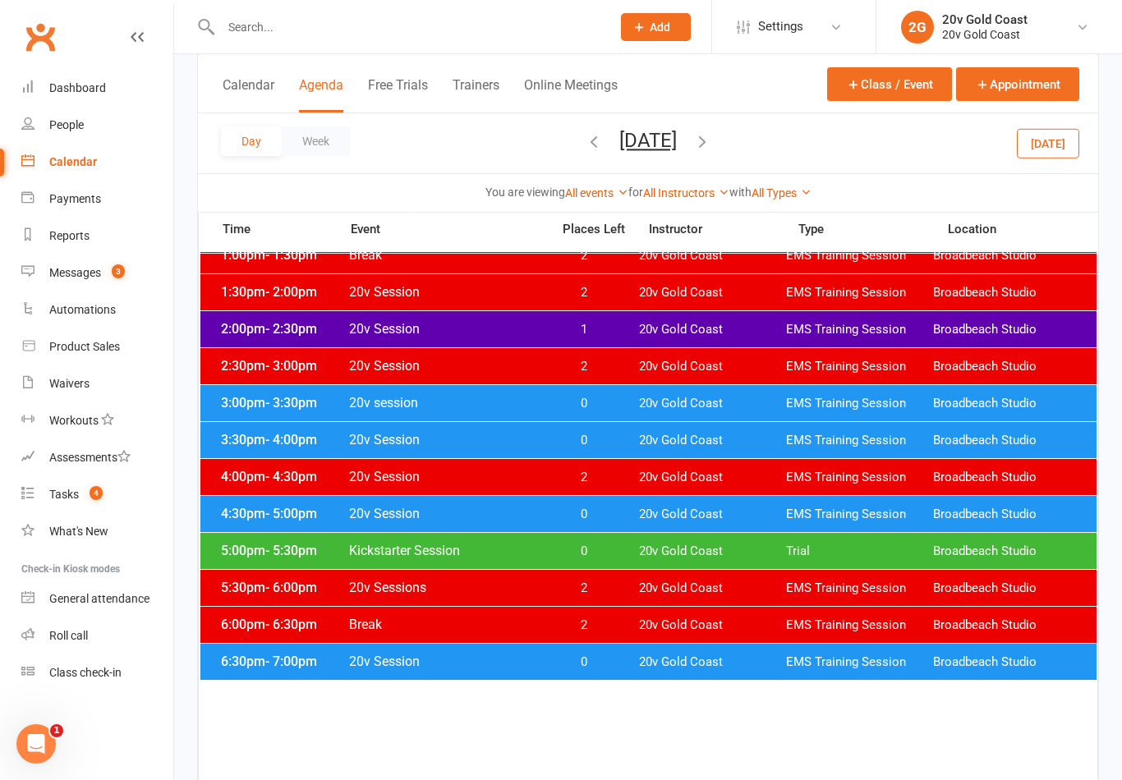
click at [671, 131] on button "[DATE]" at bounding box center [647, 140] width 57 height 23
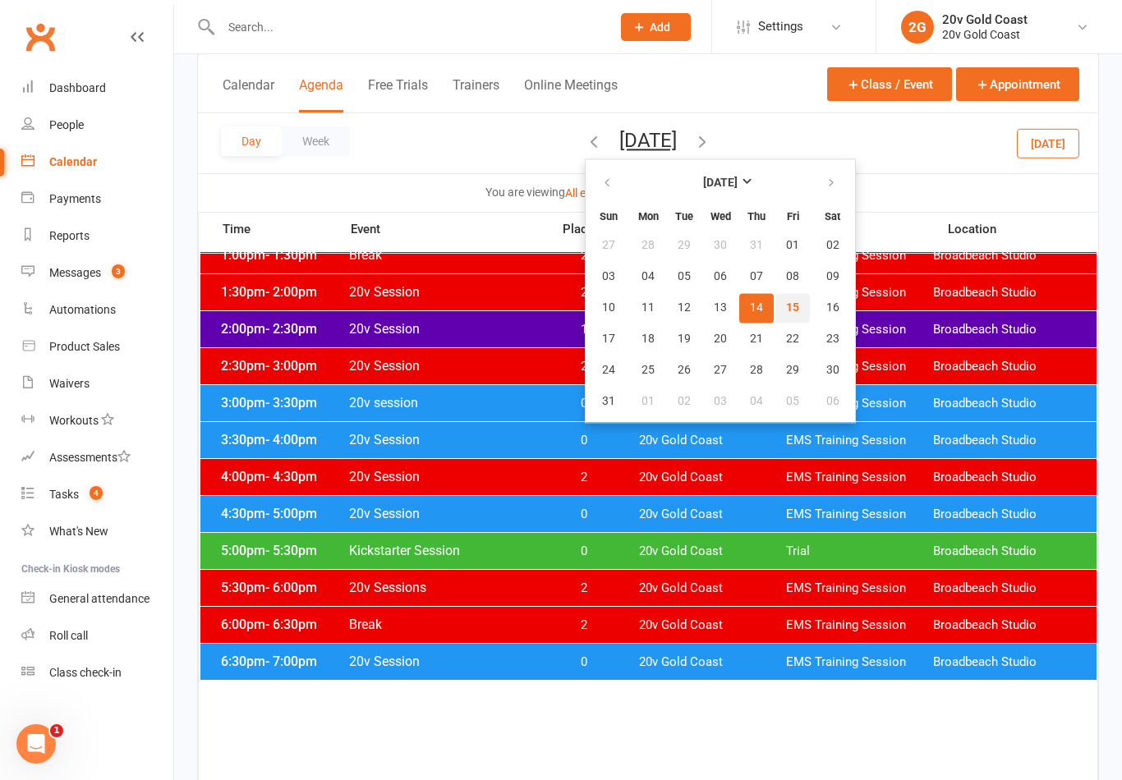
click at [786, 306] on span "15" at bounding box center [792, 307] width 13 height 13
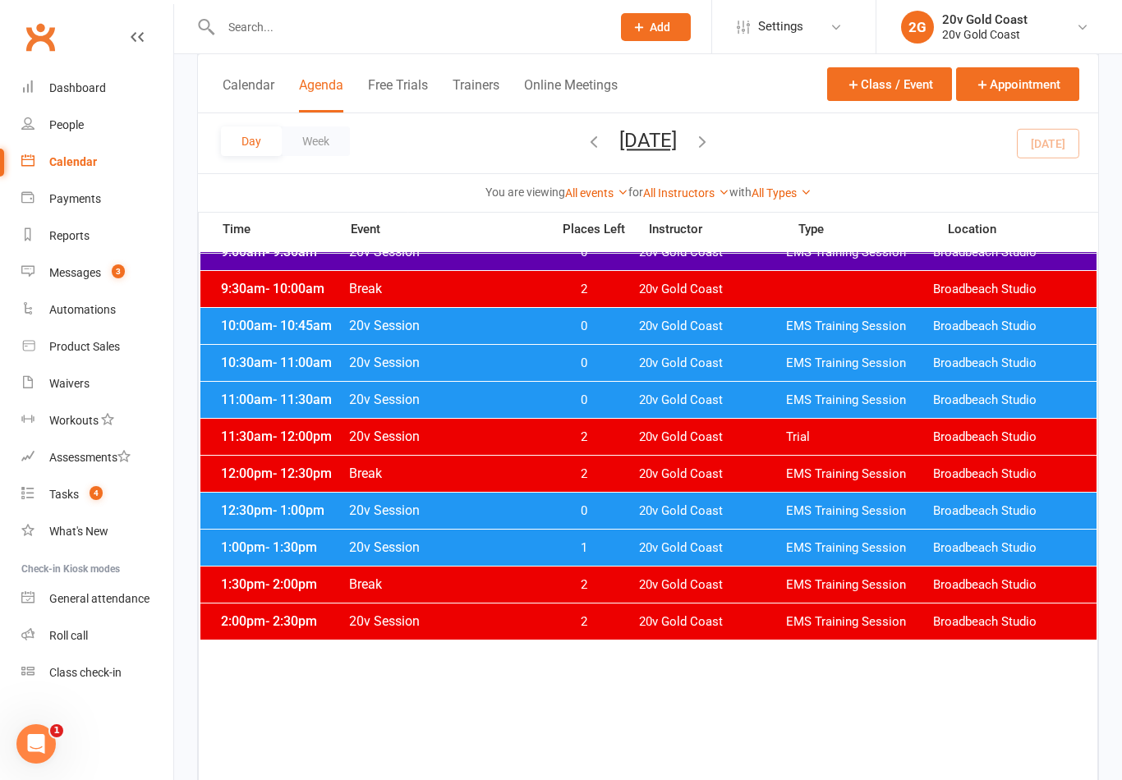
scroll to position [343, 0]
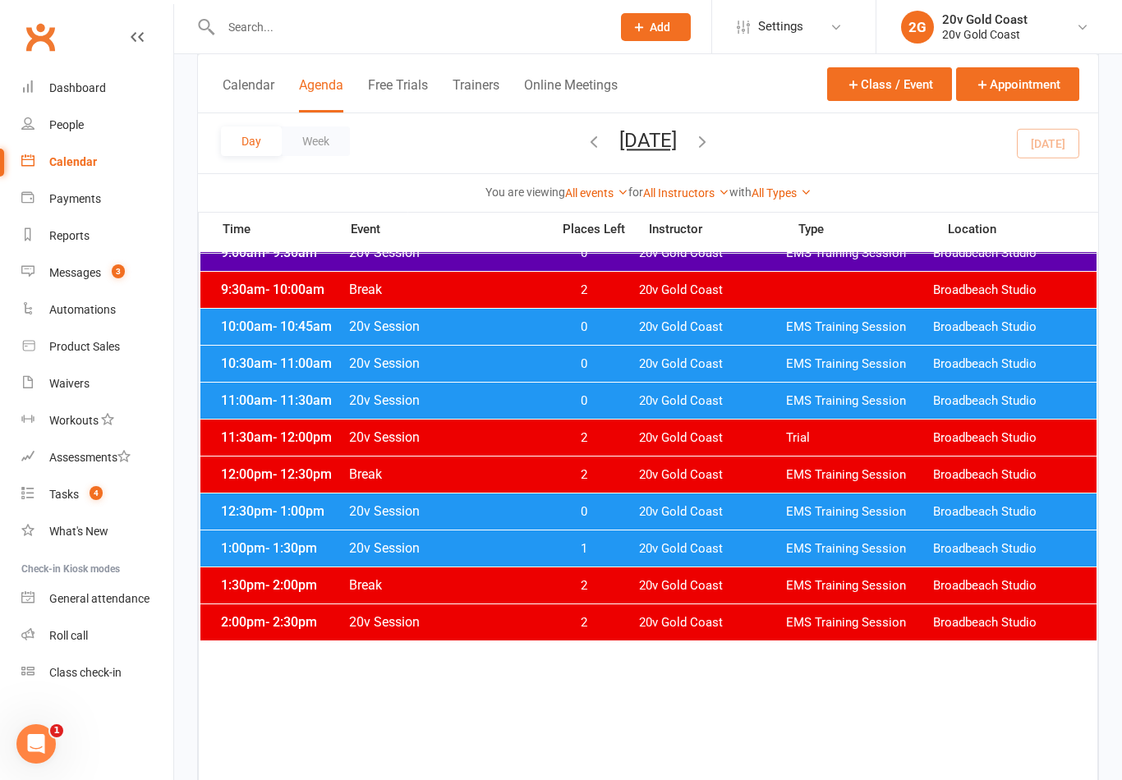
click at [706, 557] on div "1:00pm - 1:30pm 20v Session 1 20v Gold Coast EMS Training Session [GEOGRAPHIC_D…" at bounding box center [648, 549] width 896 height 36
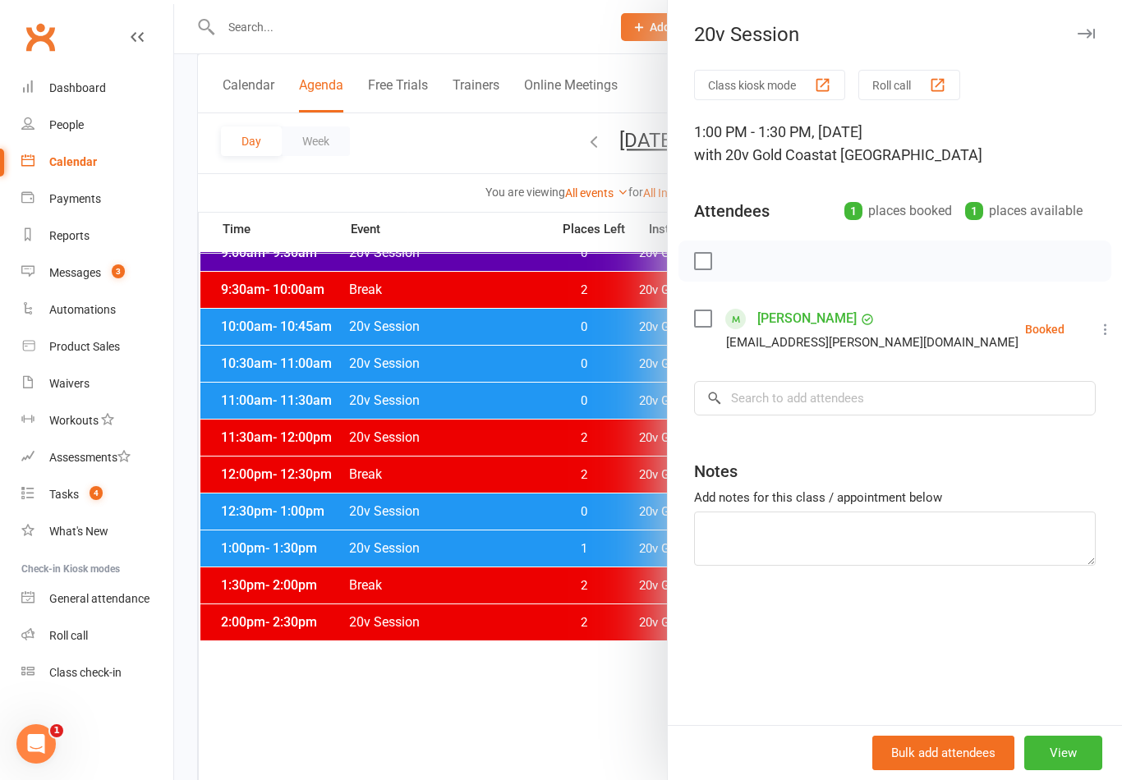
click at [618, 502] on div at bounding box center [648, 390] width 948 height 780
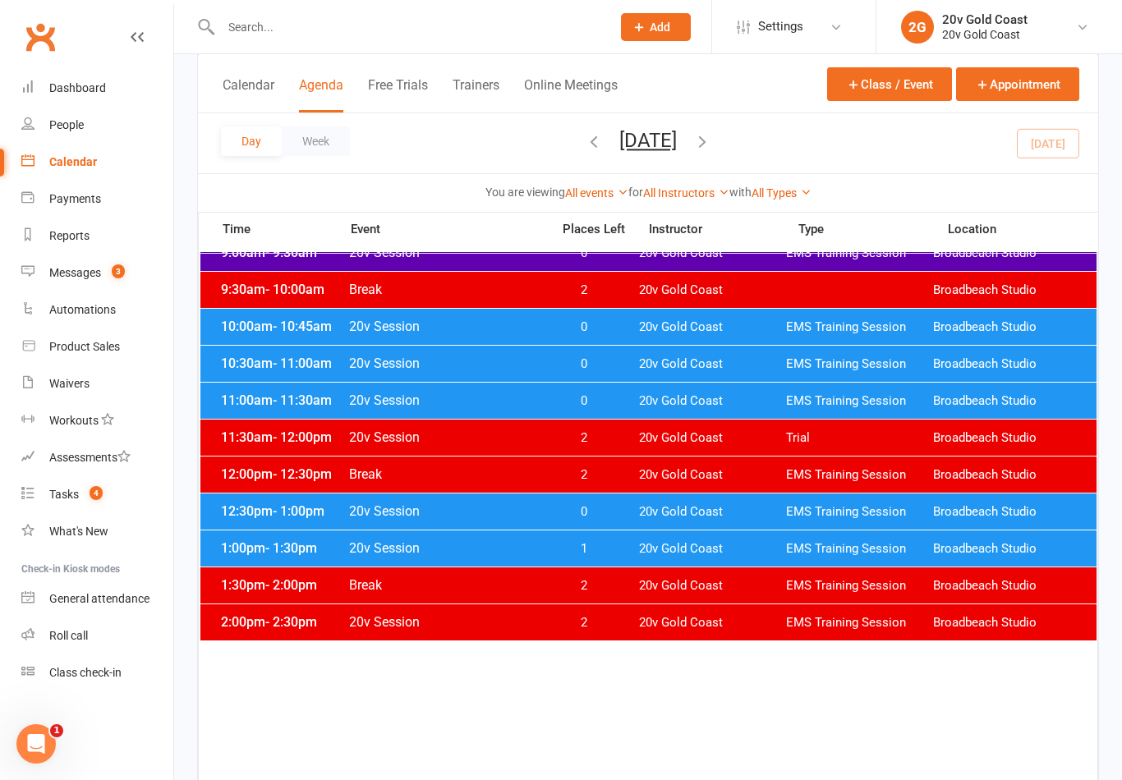
click at [623, 508] on span "0" at bounding box center [583, 512] width 86 height 16
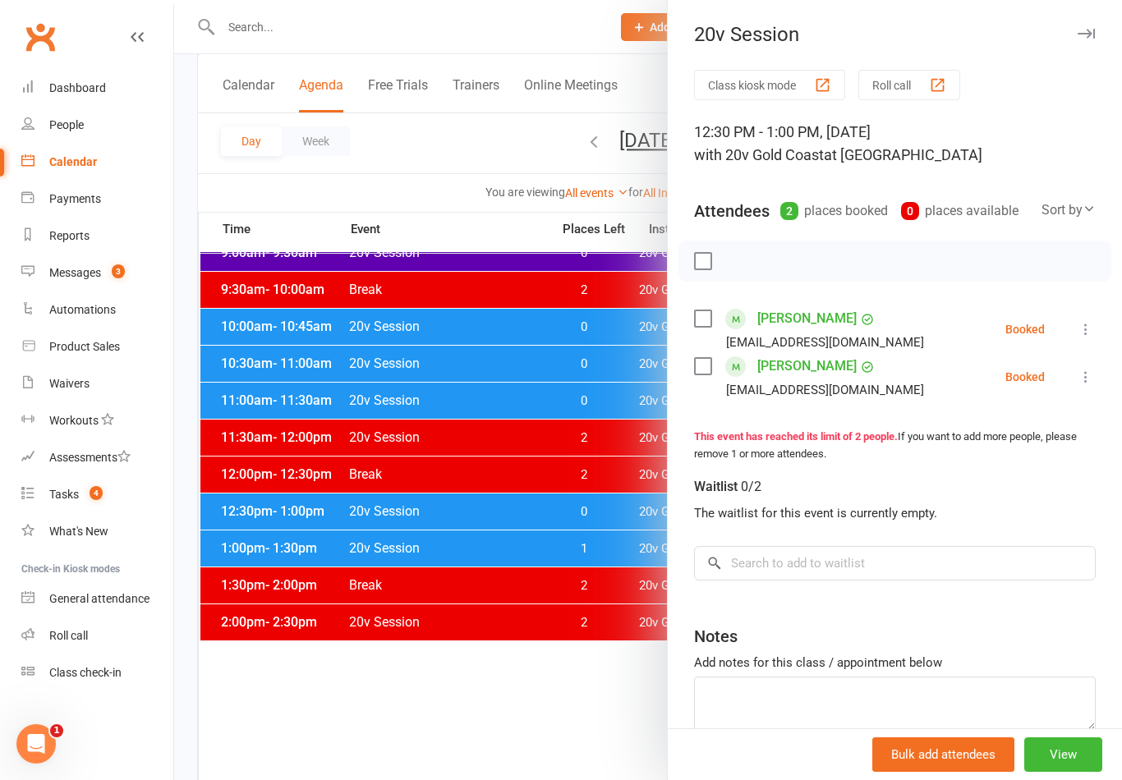
click at [614, 476] on div at bounding box center [648, 390] width 948 height 780
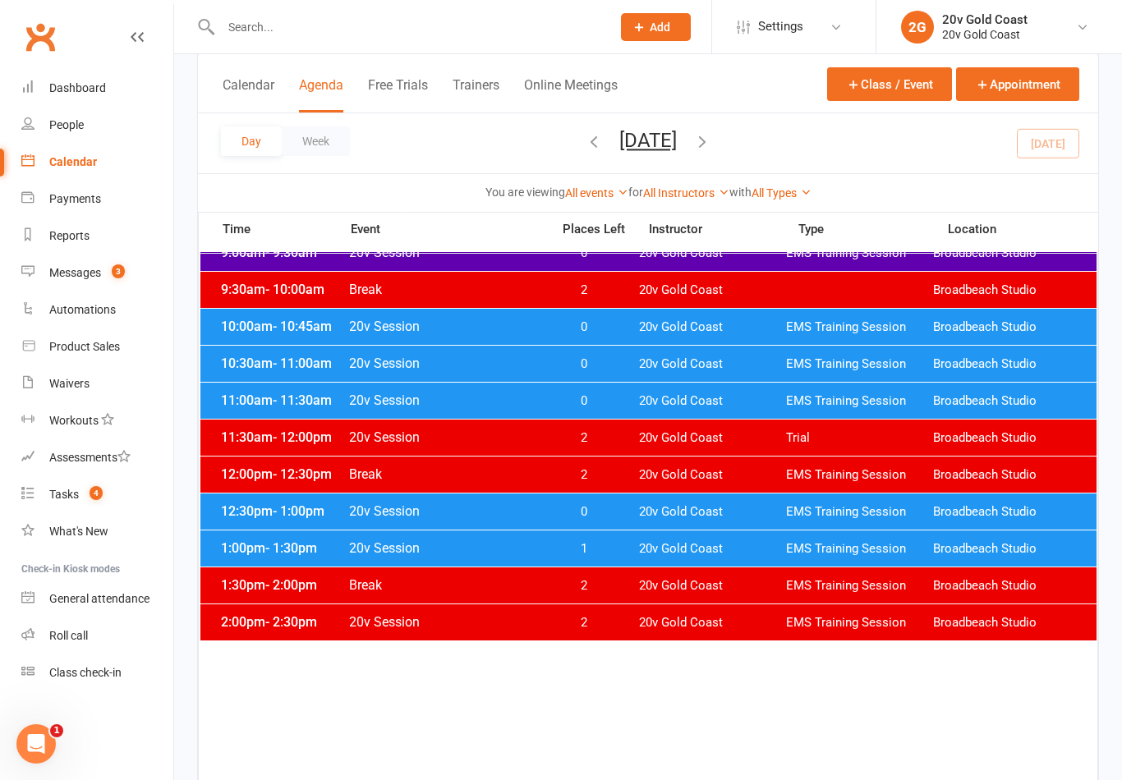
click at [618, 394] on span "0" at bounding box center [583, 401] width 86 height 16
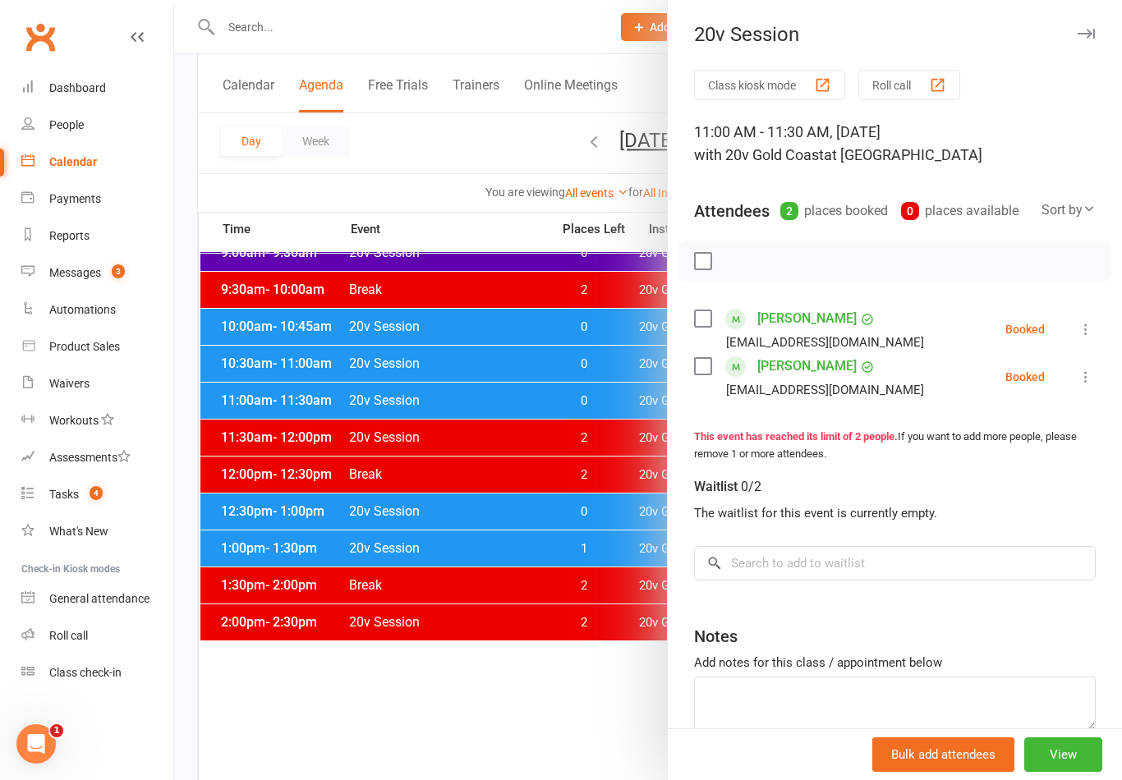
click at [602, 391] on div at bounding box center [648, 390] width 948 height 780
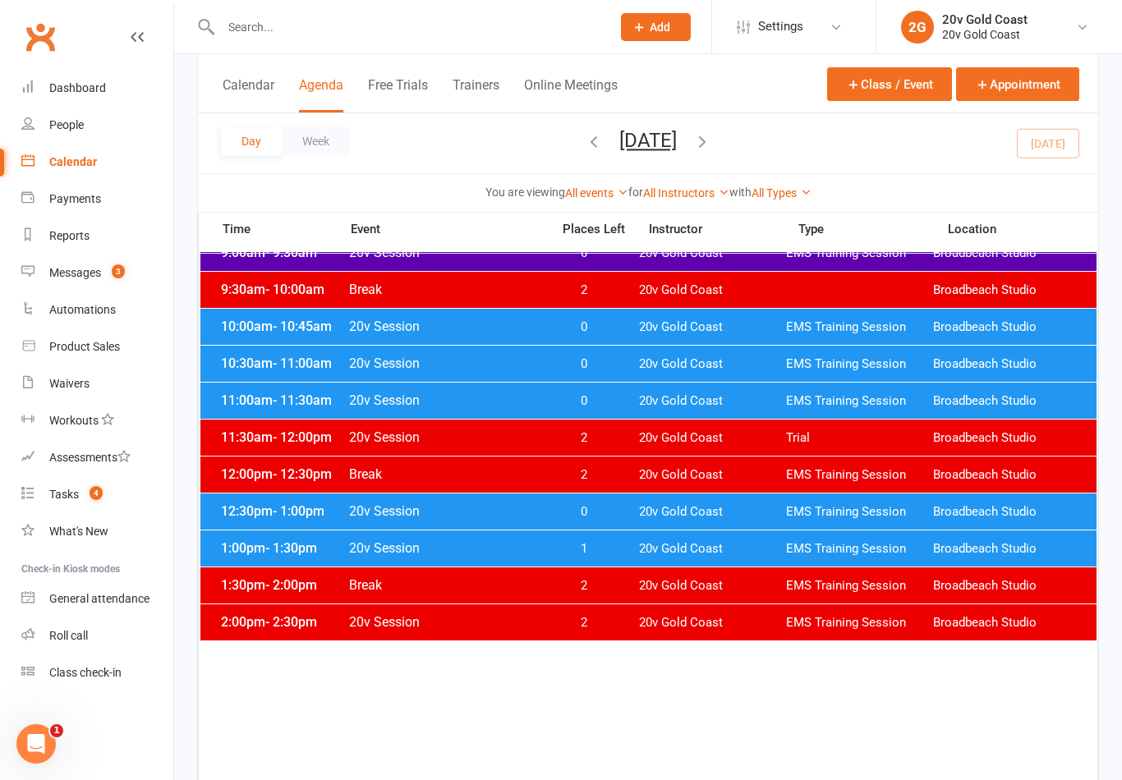
click at [605, 366] on span "0" at bounding box center [583, 364] width 86 height 16
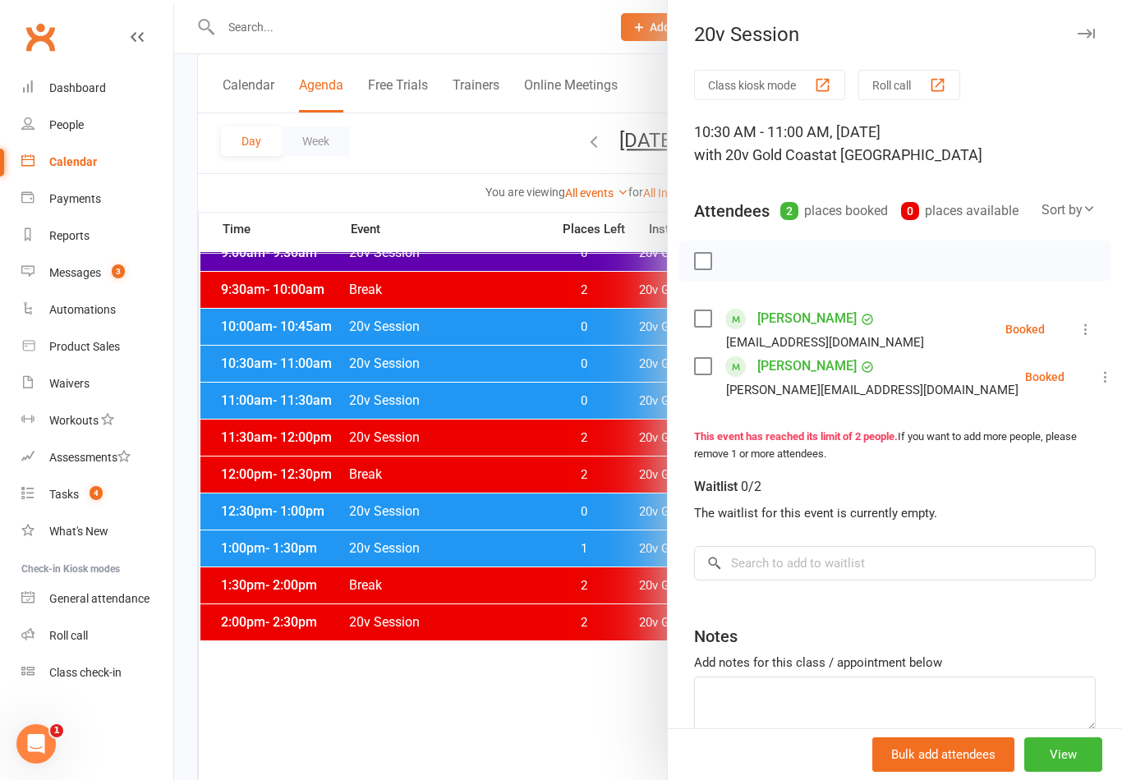
click at [583, 558] on div at bounding box center [648, 390] width 948 height 780
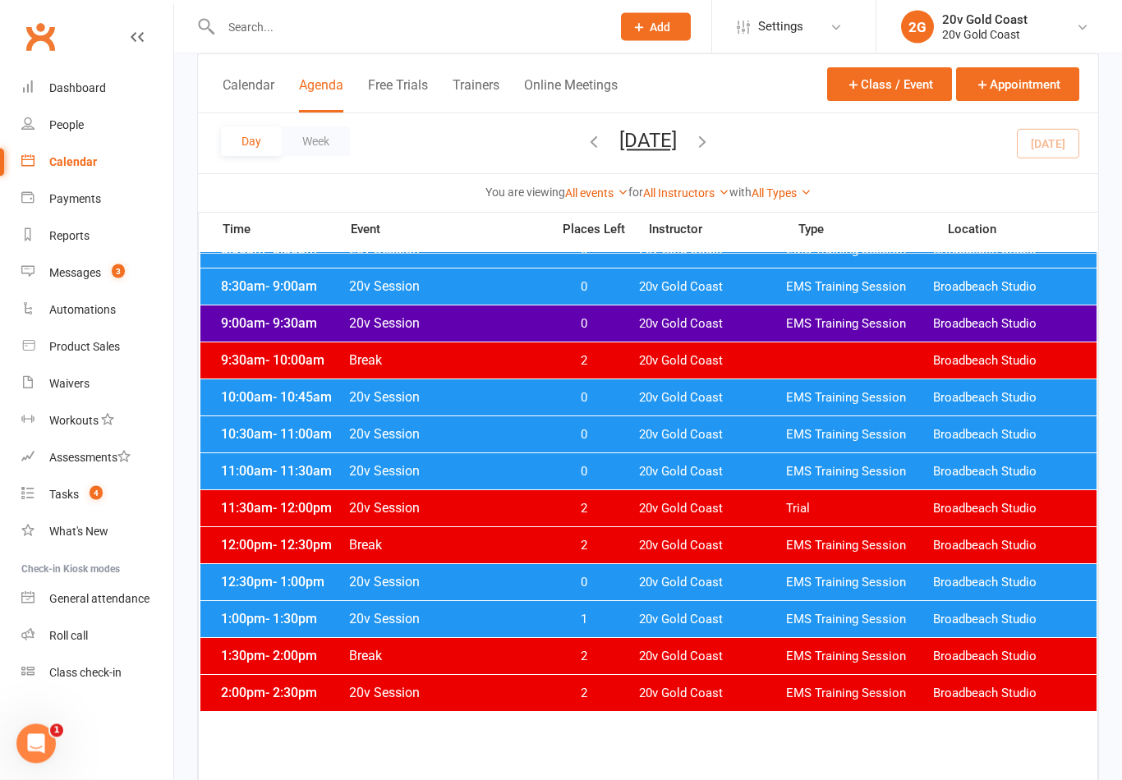
click at [600, 402] on span "0" at bounding box center [583, 399] width 86 height 16
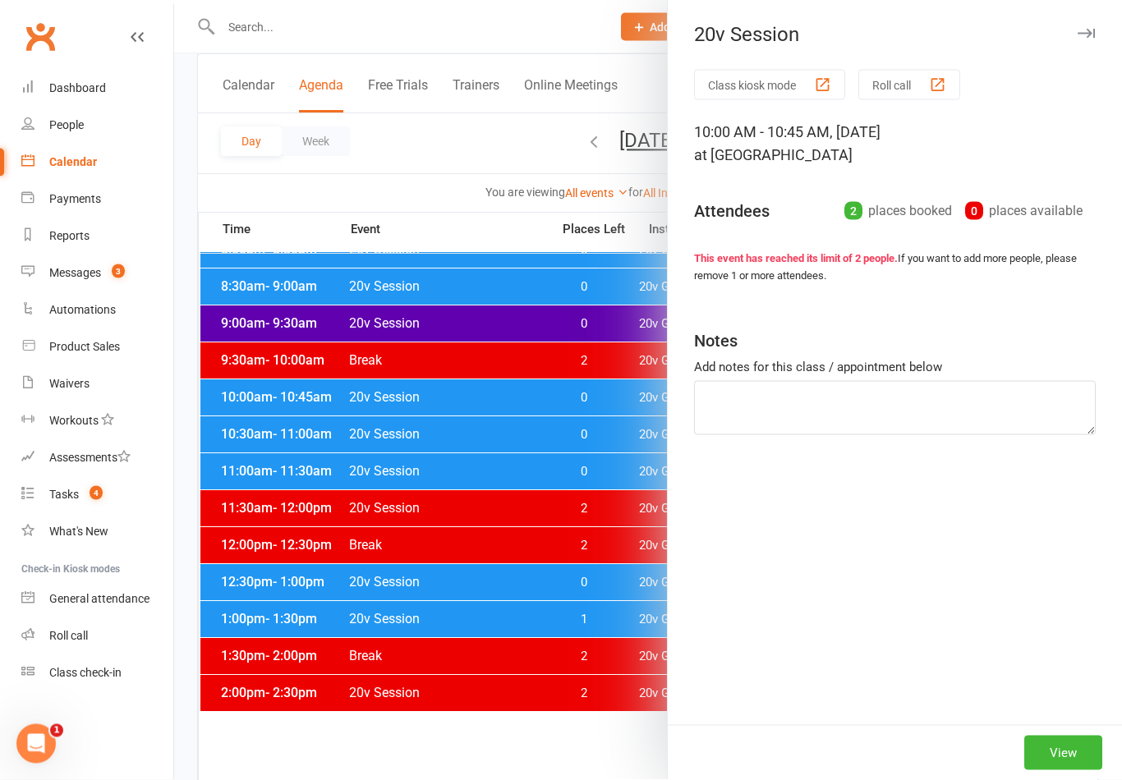
scroll to position [272, 0]
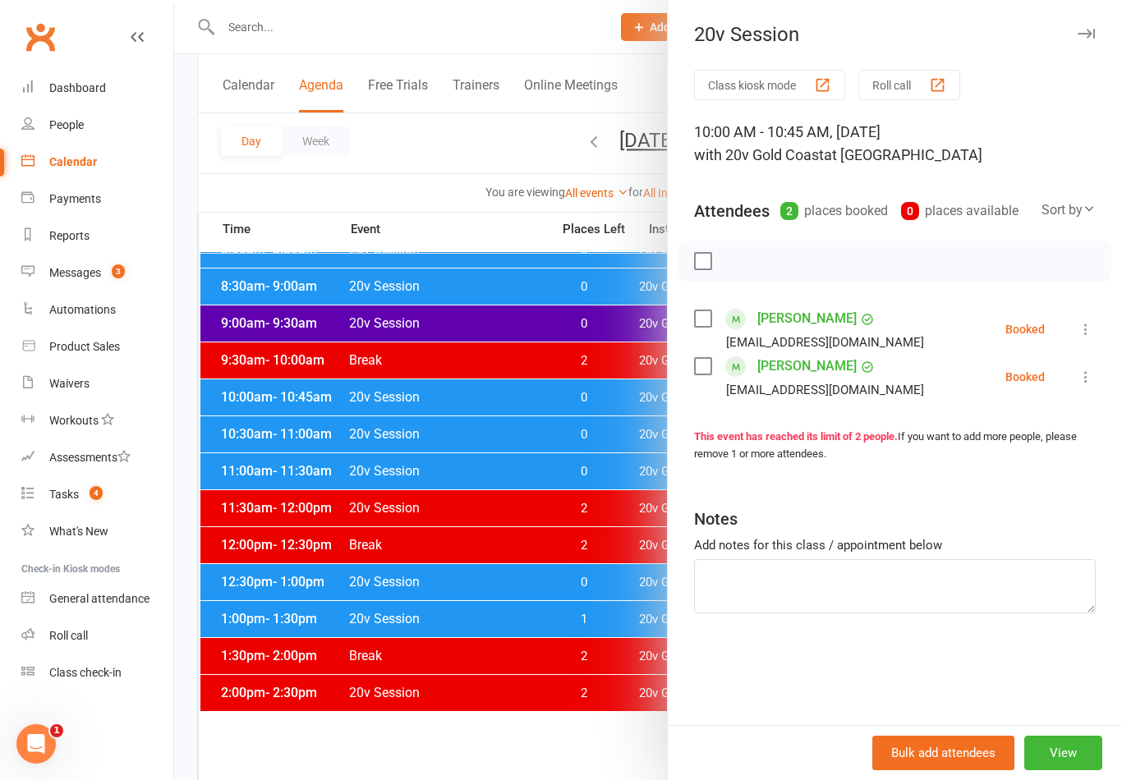
click at [641, 553] on div at bounding box center [648, 390] width 948 height 780
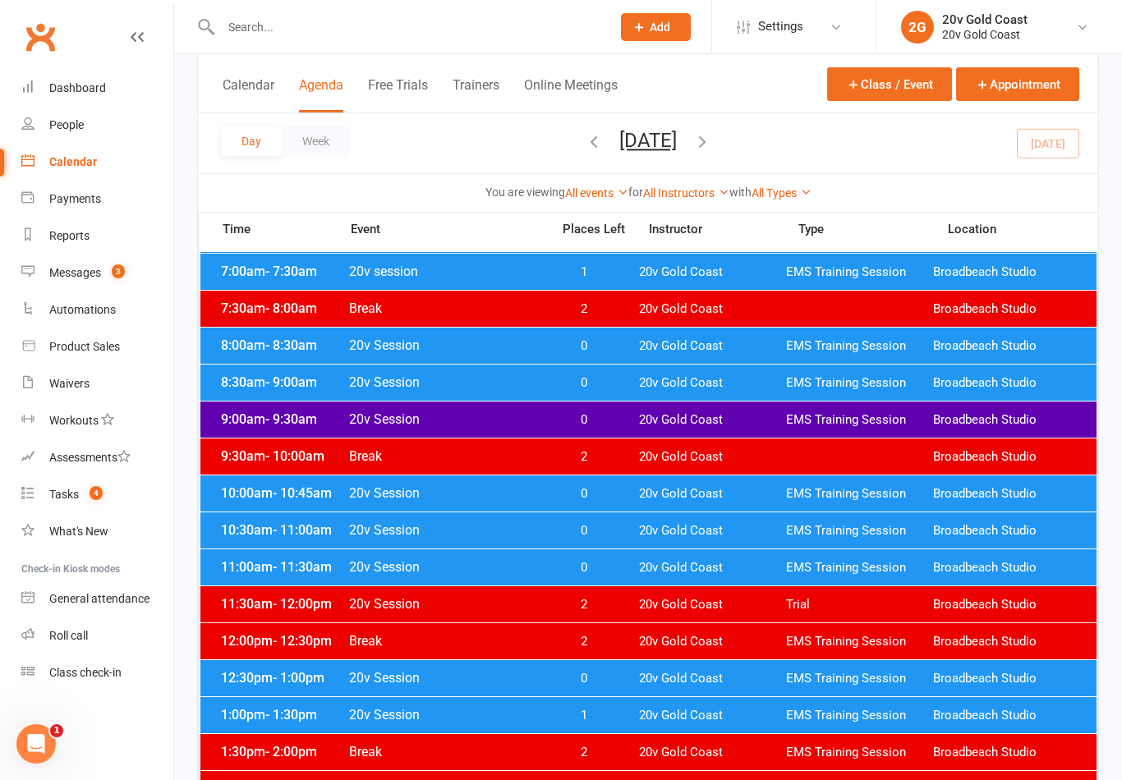
scroll to position [171, 0]
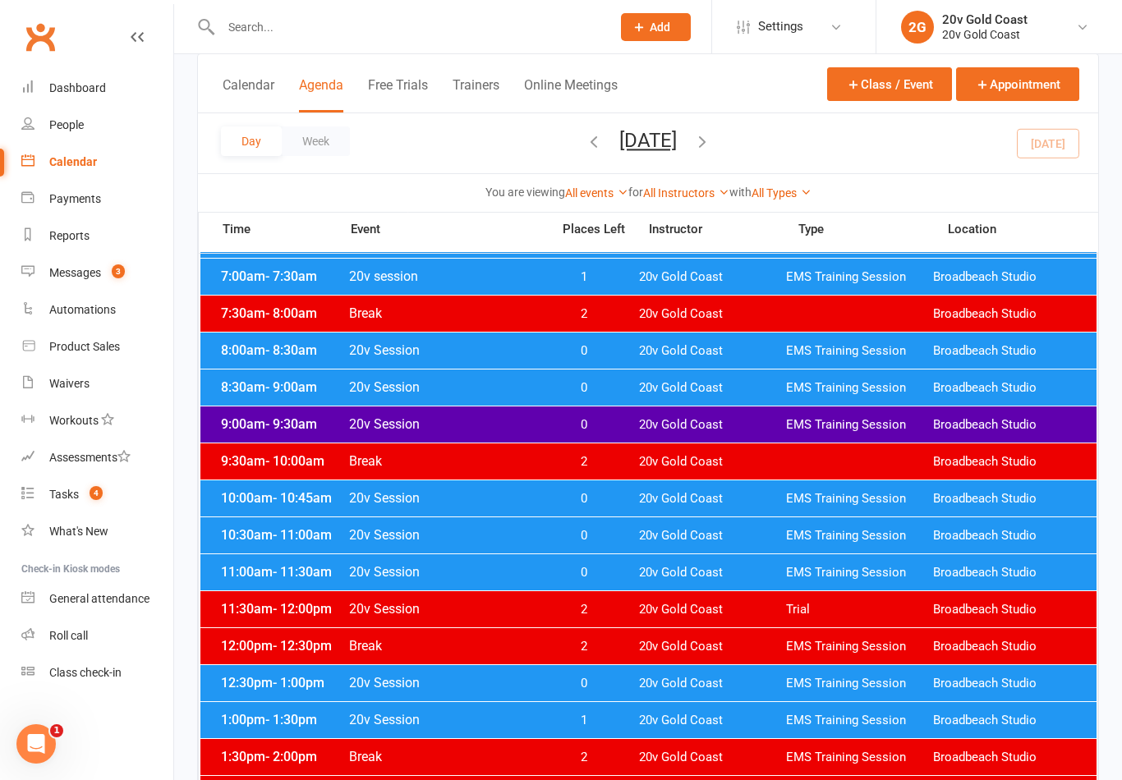
click at [620, 389] on span "0" at bounding box center [583, 388] width 86 height 16
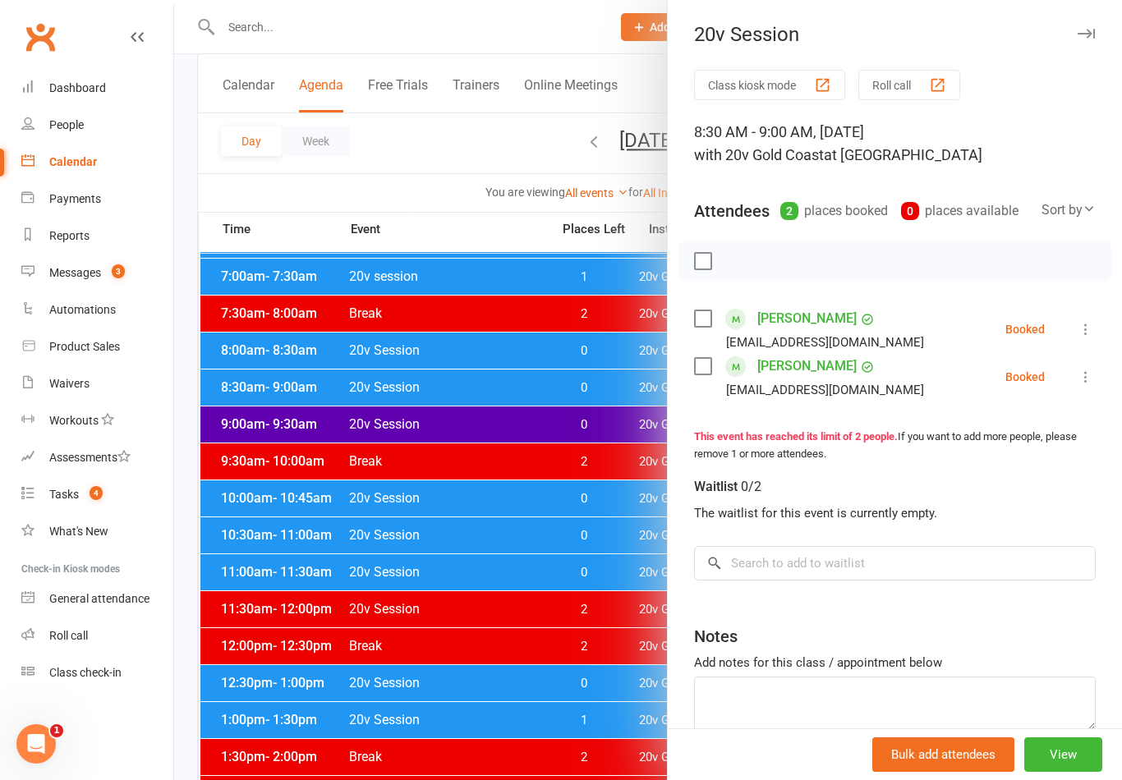
click at [542, 630] on div at bounding box center [648, 390] width 948 height 780
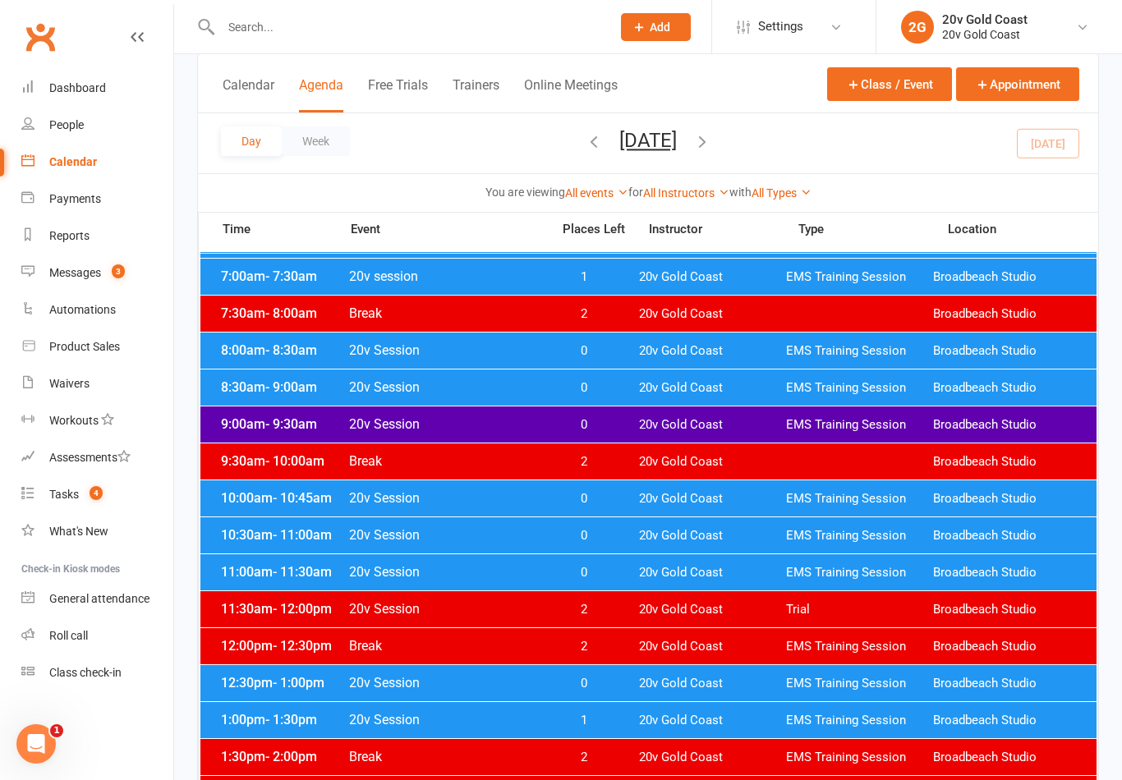
click at [676, 141] on button "[DATE]" at bounding box center [647, 140] width 57 height 23
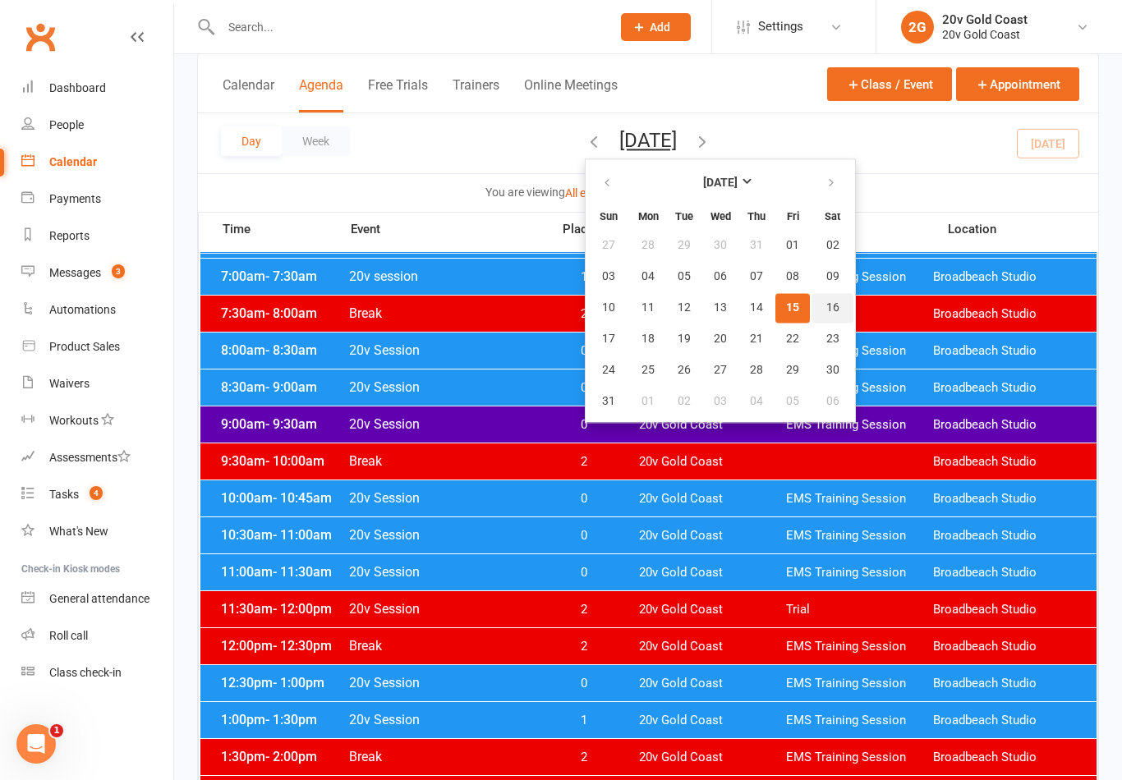
click at [811, 305] on button "16" at bounding box center [832, 308] width 42 height 30
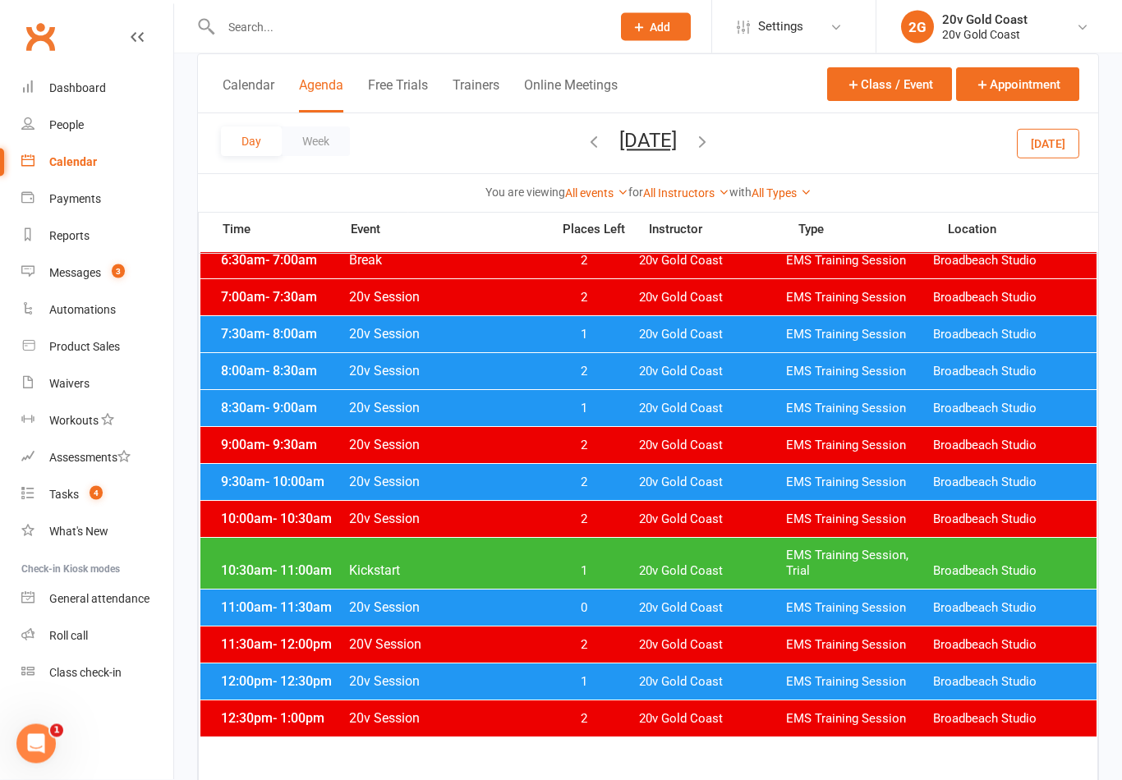
click at [613, 331] on span "1" at bounding box center [583, 336] width 86 height 16
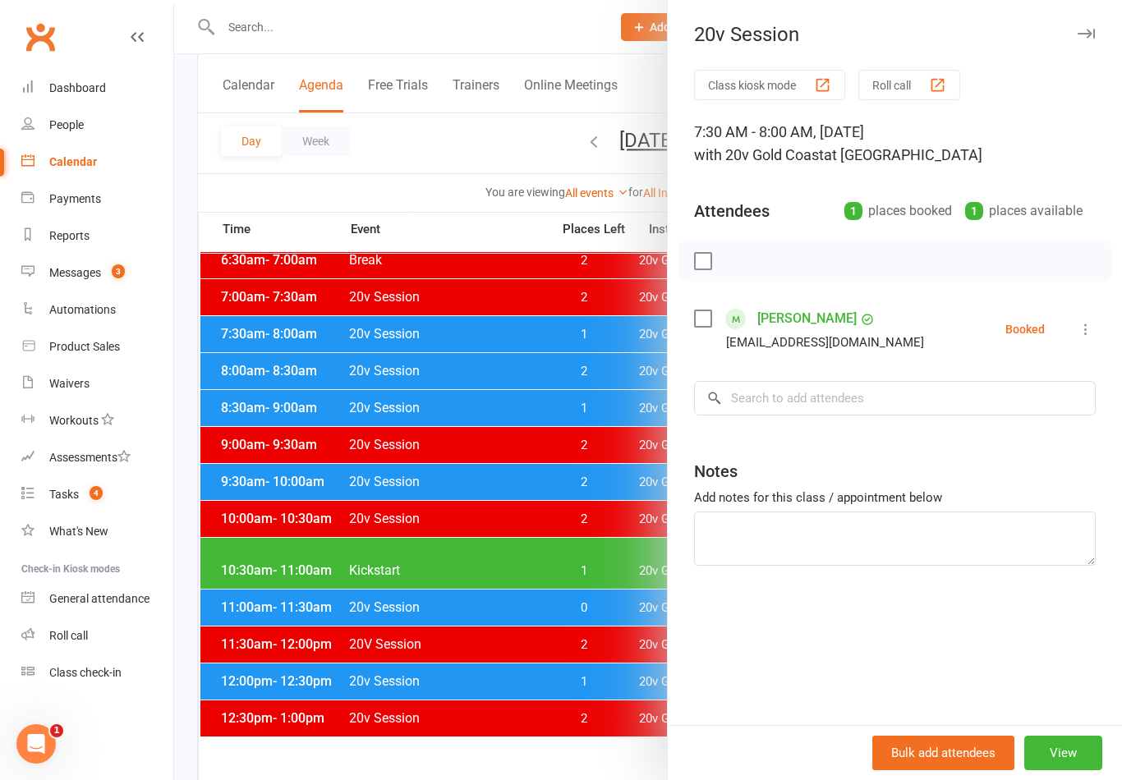
click at [593, 552] on div at bounding box center [648, 390] width 948 height 780
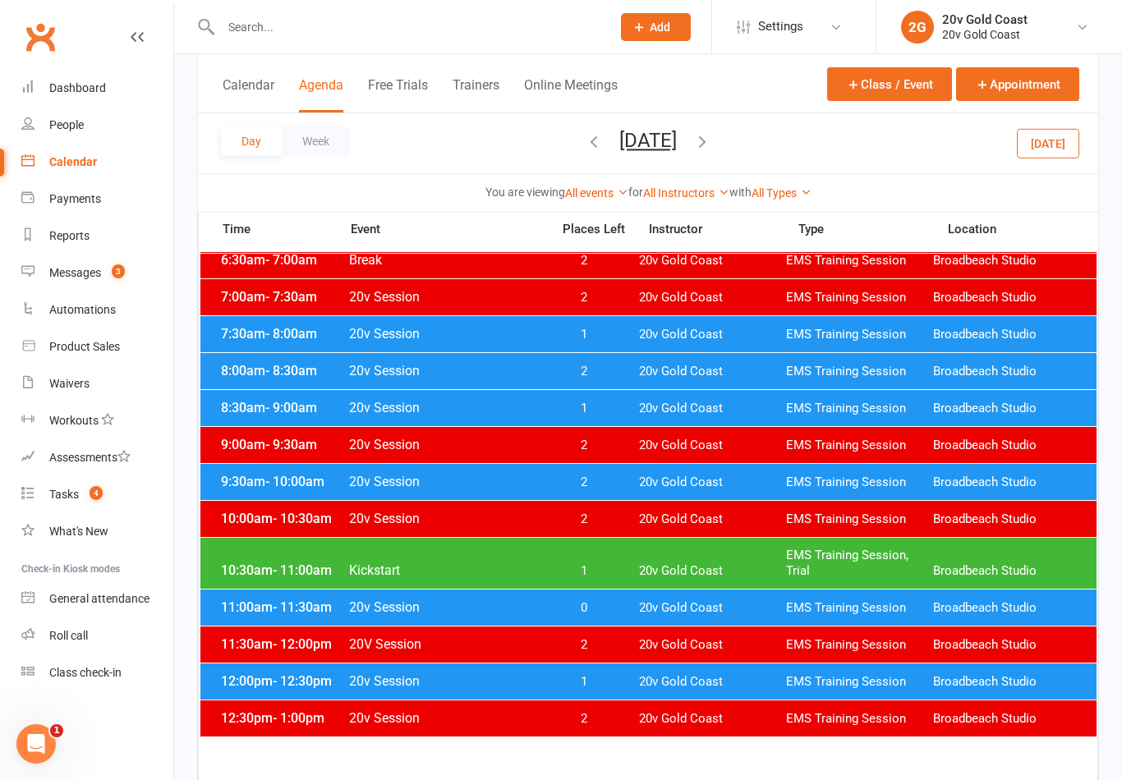
click at [604, 381] on div "8:00am - 8:30am 20v Session 2 20v Gold Coast EMS Training Session Broadbeach St…" at bounding box center [648, 371] width 896 height 36
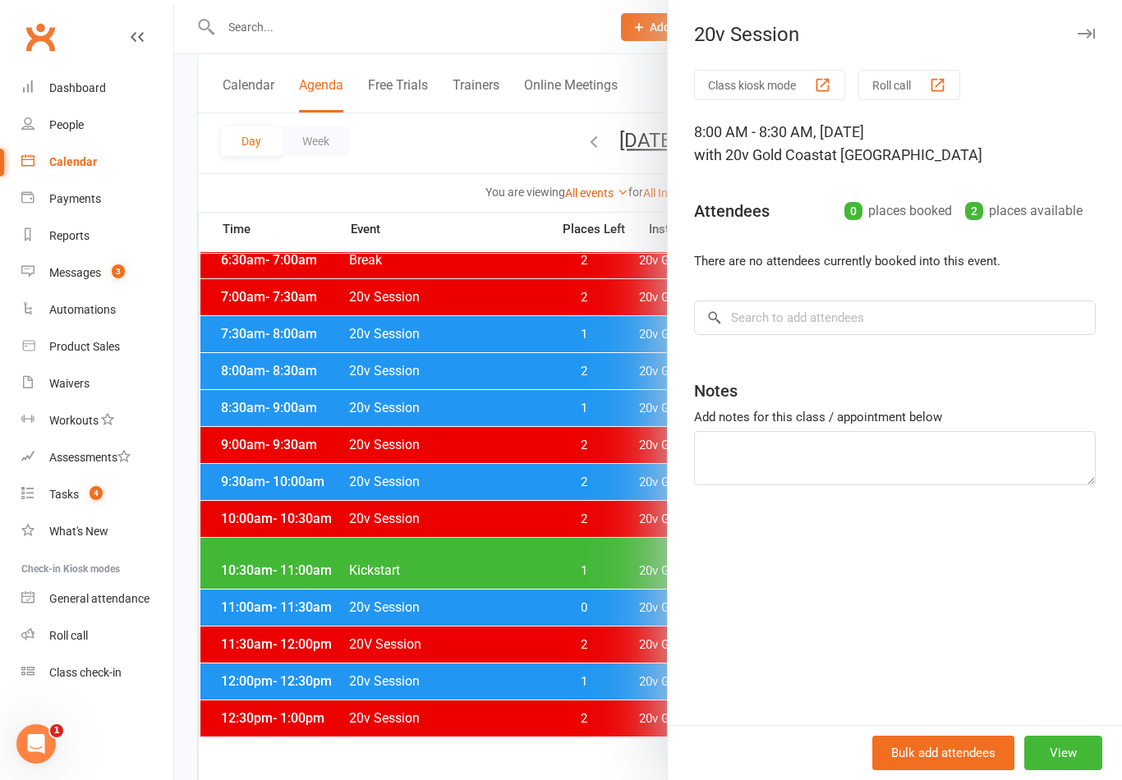
click at [619, 535] on div at bounding box center [648, 390] width 948 height 780
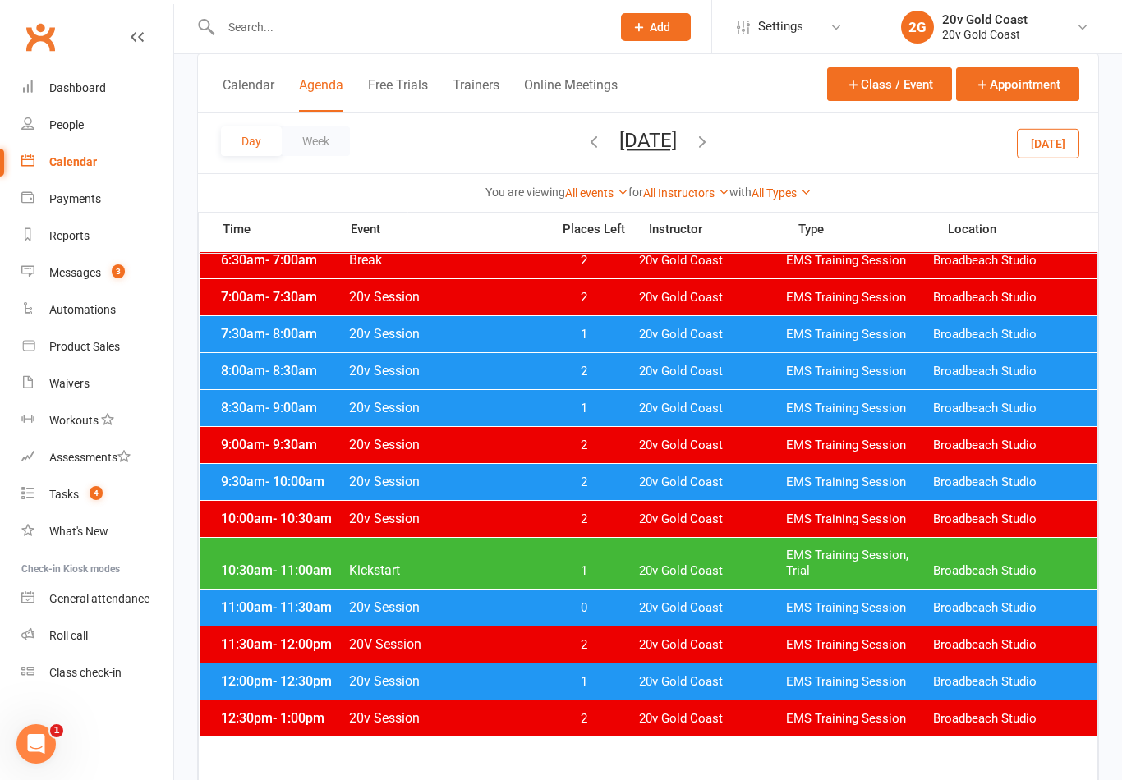
click at [632, 409] on div "8:30am - 9:00am 20v Session 1 20v Gold Coast EMS Training Session Broadbeach St…" at bounding box center [648, 408] width 896 height 36
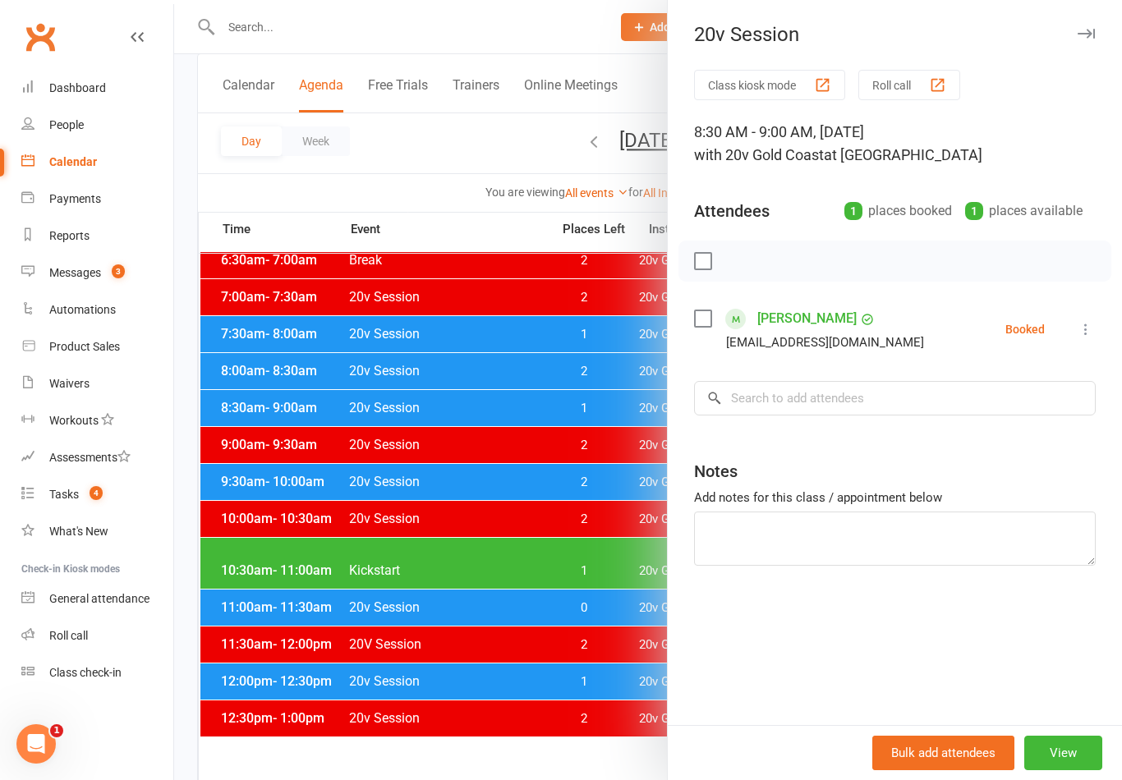
click at [577, 577] on div at bounding box center [648, 390] width 948 height 780
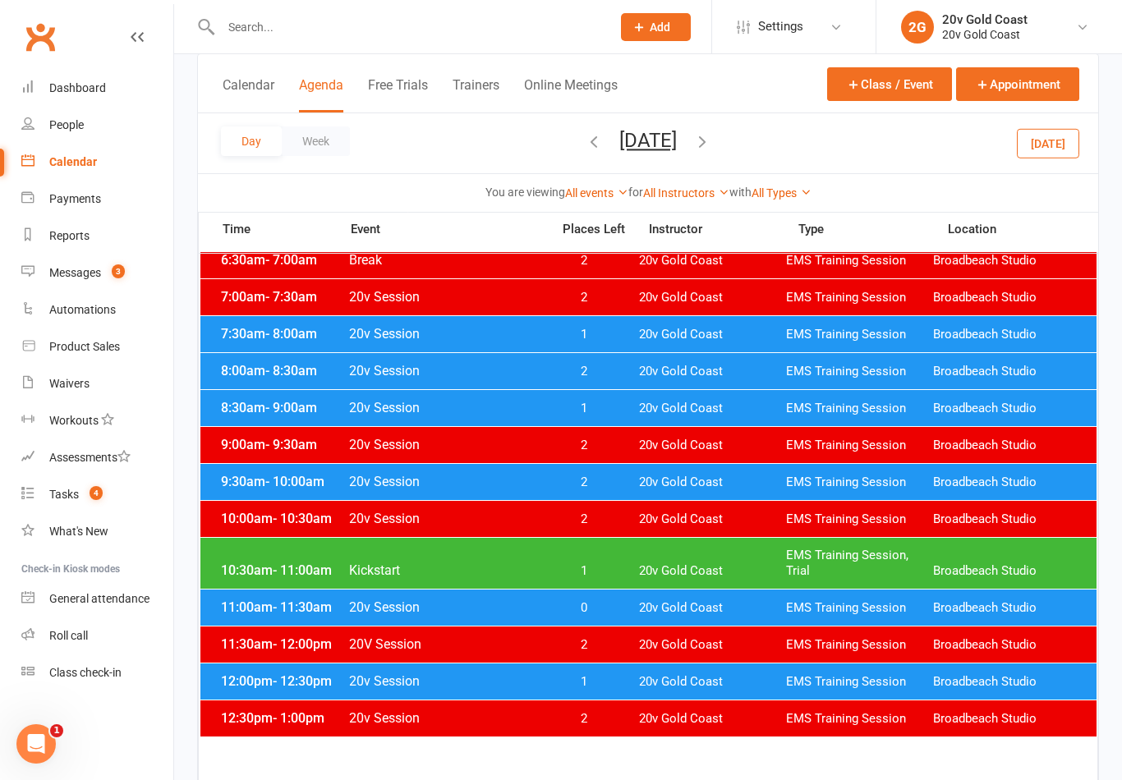
click at [600, 482] on span "2" at bounding box center [583, 483] width 86 height 16
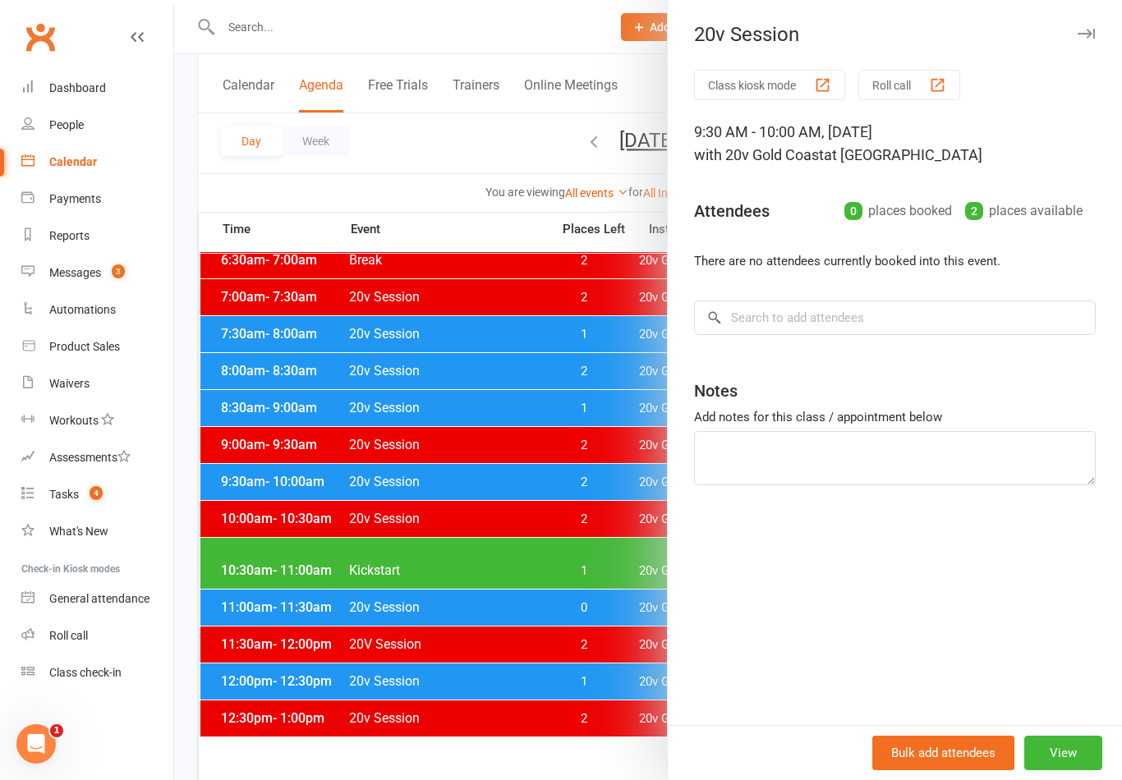
click at [577, 635] on div at bounding box center [648, 390] width 948 height 780
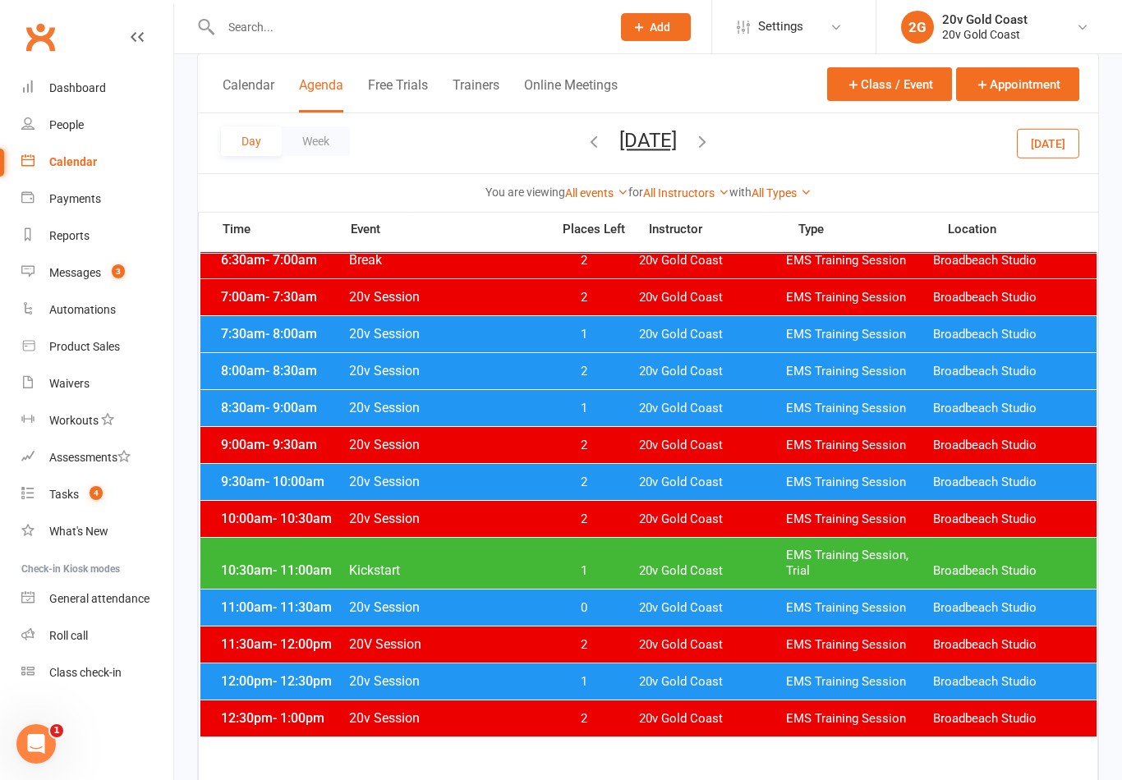
click at [603, 575] on span "1" at bounding box center [583, 571] width 86 height 16
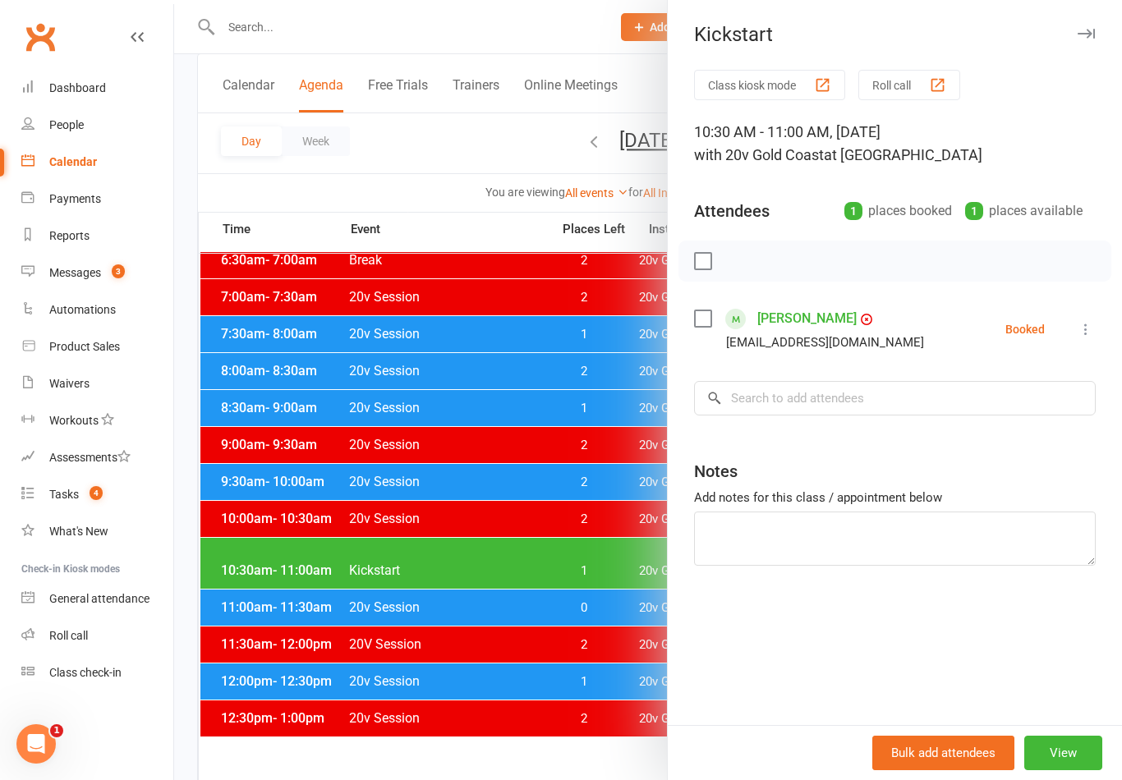
click at [573, 631] on div at bounding box center [648, 390] width 948 height 780
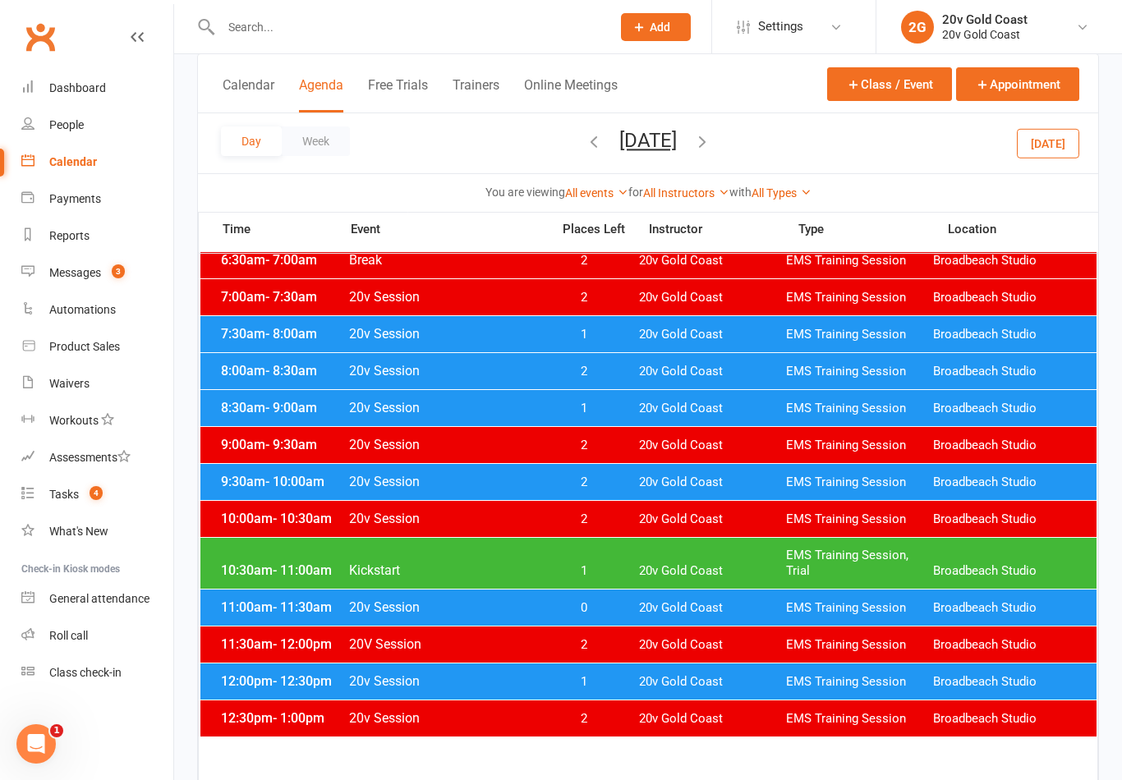
click at [601, 609] on span "0" at bounding box center [583, 608] width 86 height 16
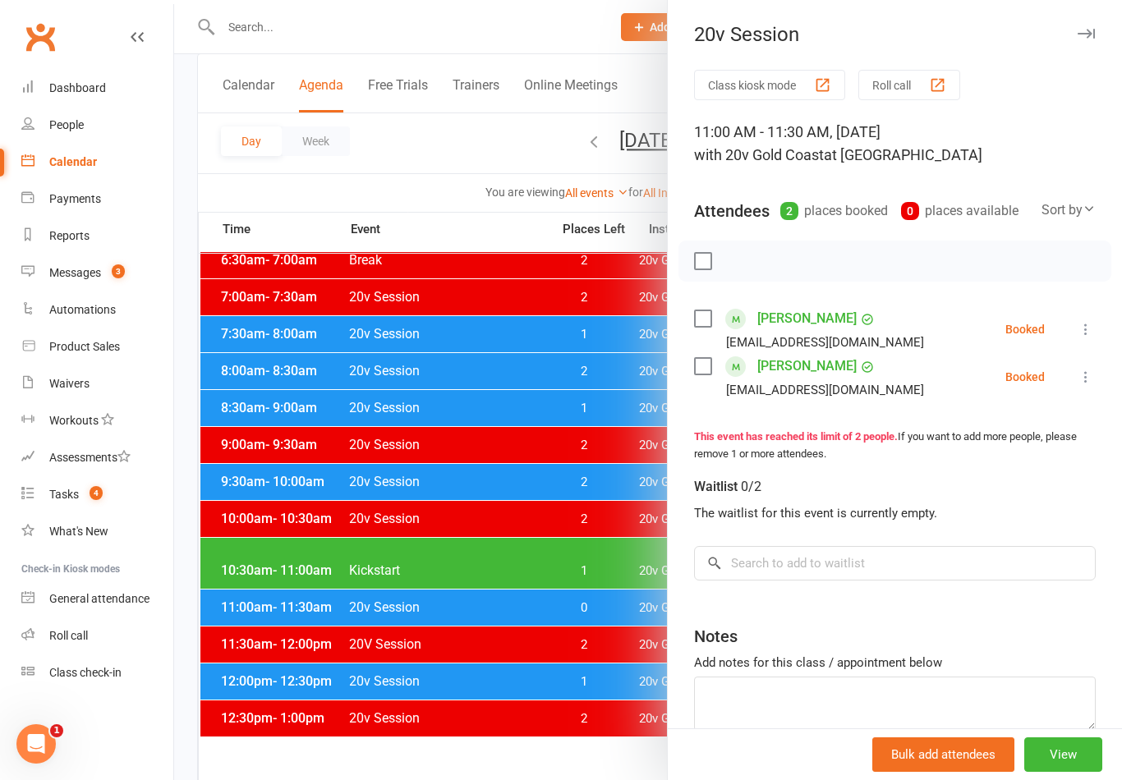
click at [604, 676] on div at bounding box center [648, 390] width 948 height 780
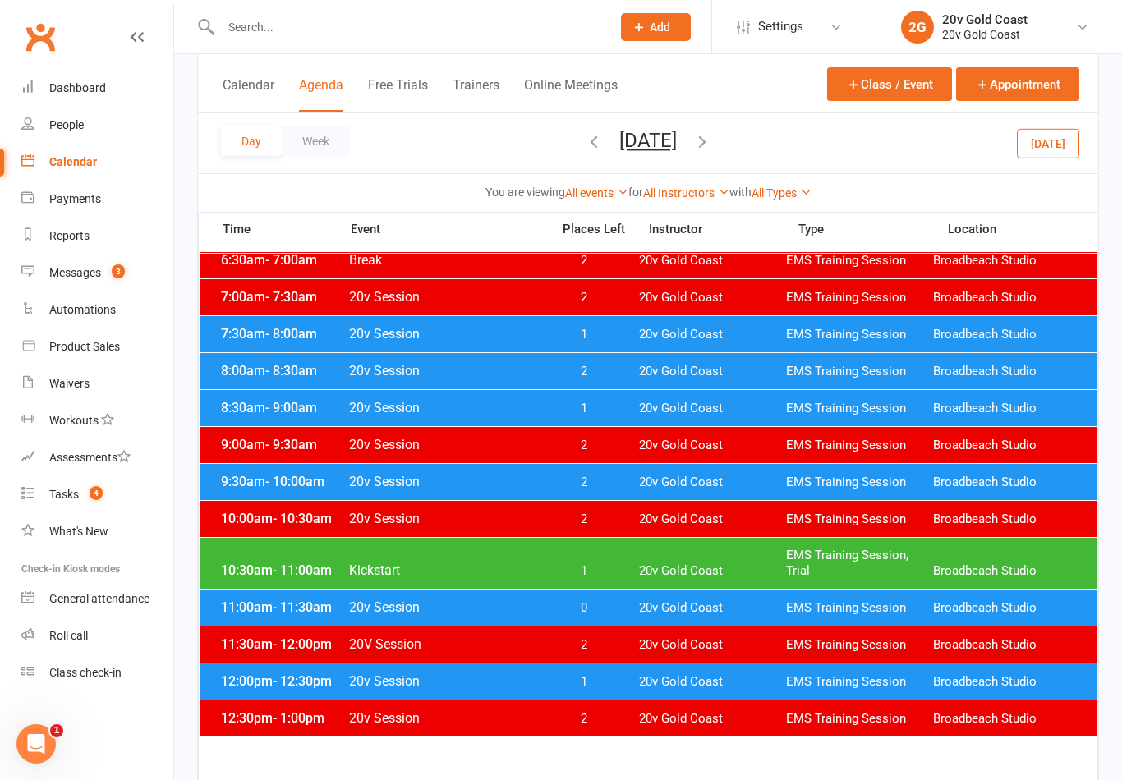
click at [600, 676] on span "1" at bounding box center [583, 682] width 86 height 16
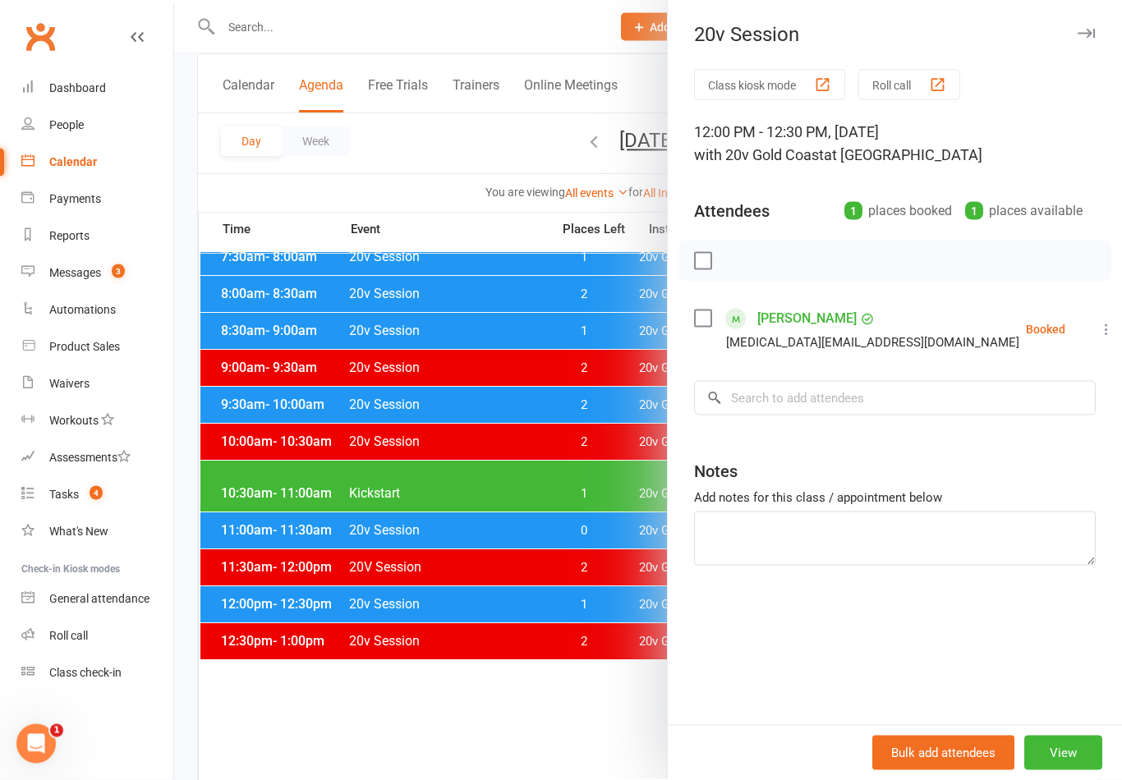
click at [459, 663] on div at bounding box center [648, 390] width 948 height 780
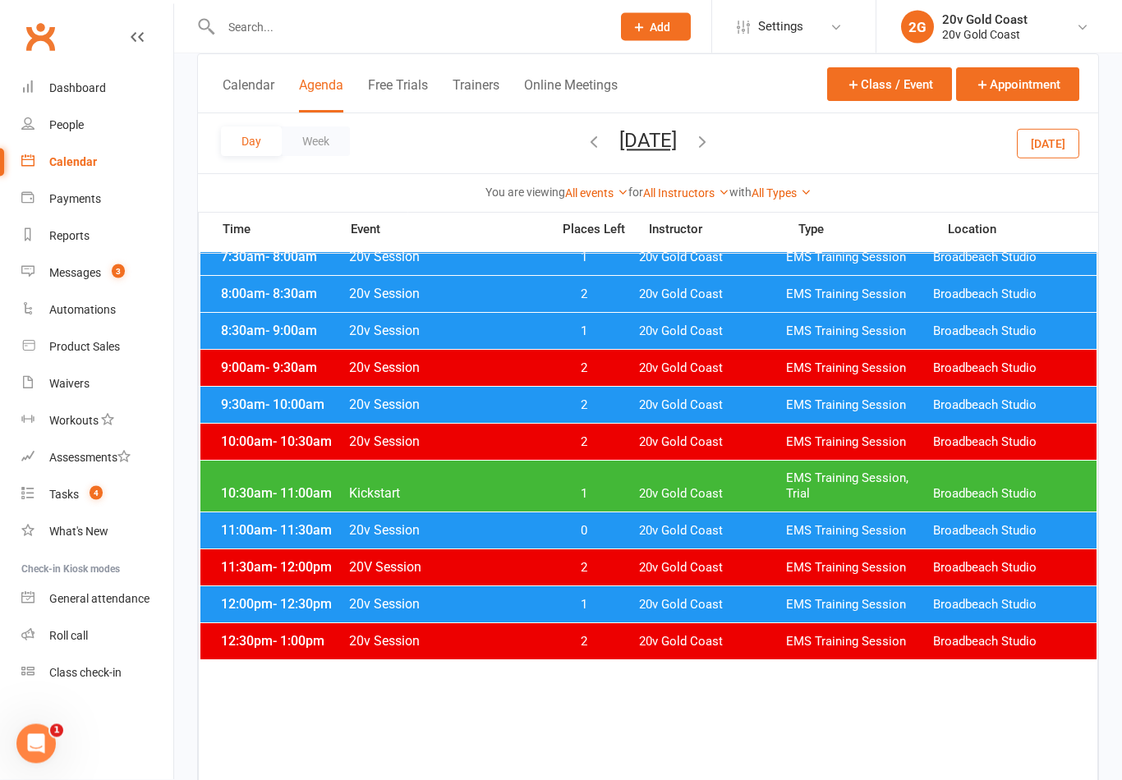
scroll to position [228, 0]
click at [1047, 129] on button "[DATE]" at bounding box center [1048, 143] width 62 height 30
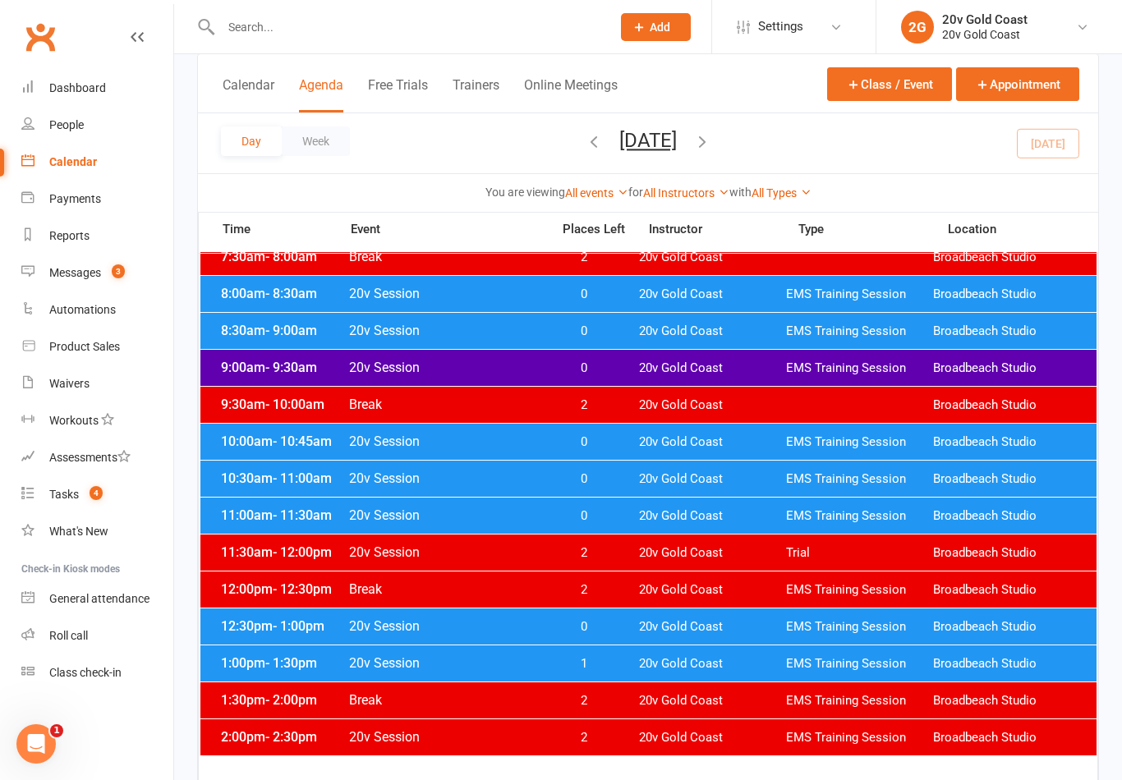
click at [677, 143] on button "[DATE]" at bounding box center [647, 140] width 57 height 23
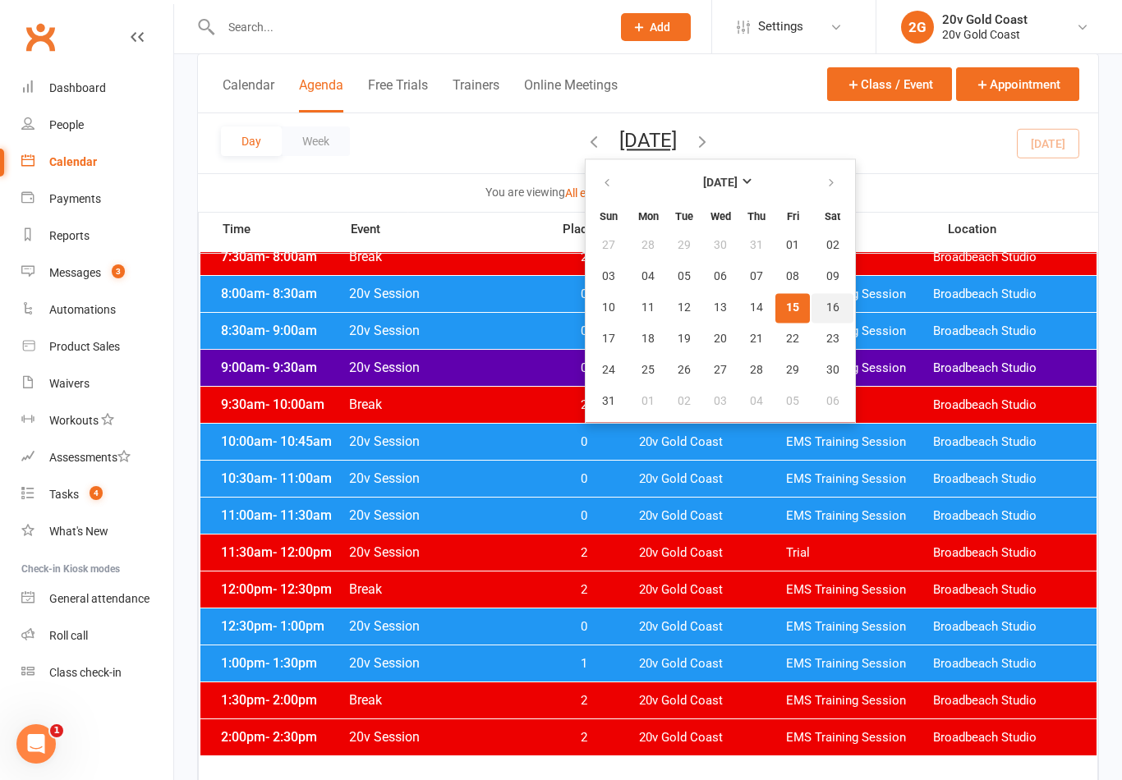
click at [826, 314] on span "16" at bounding box center [832, 307] width 13 height 13
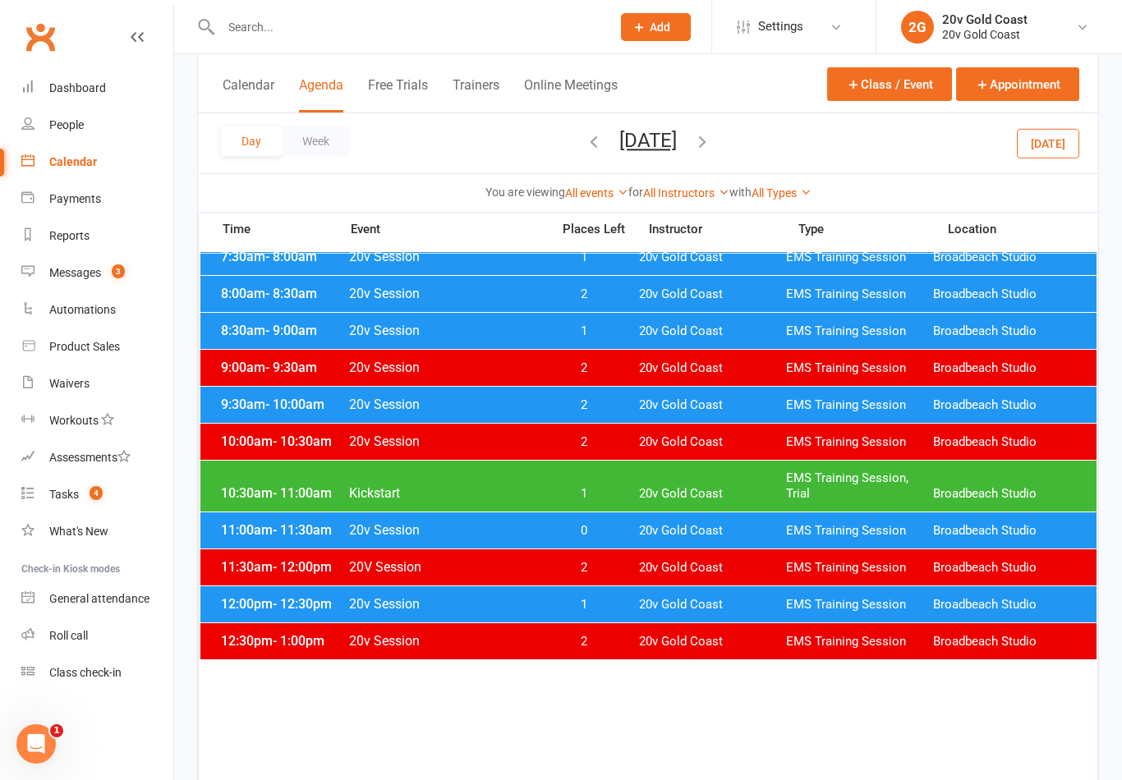
click at [570, 609] on span "1" at bounding box center [583, 605] width 86 height 16
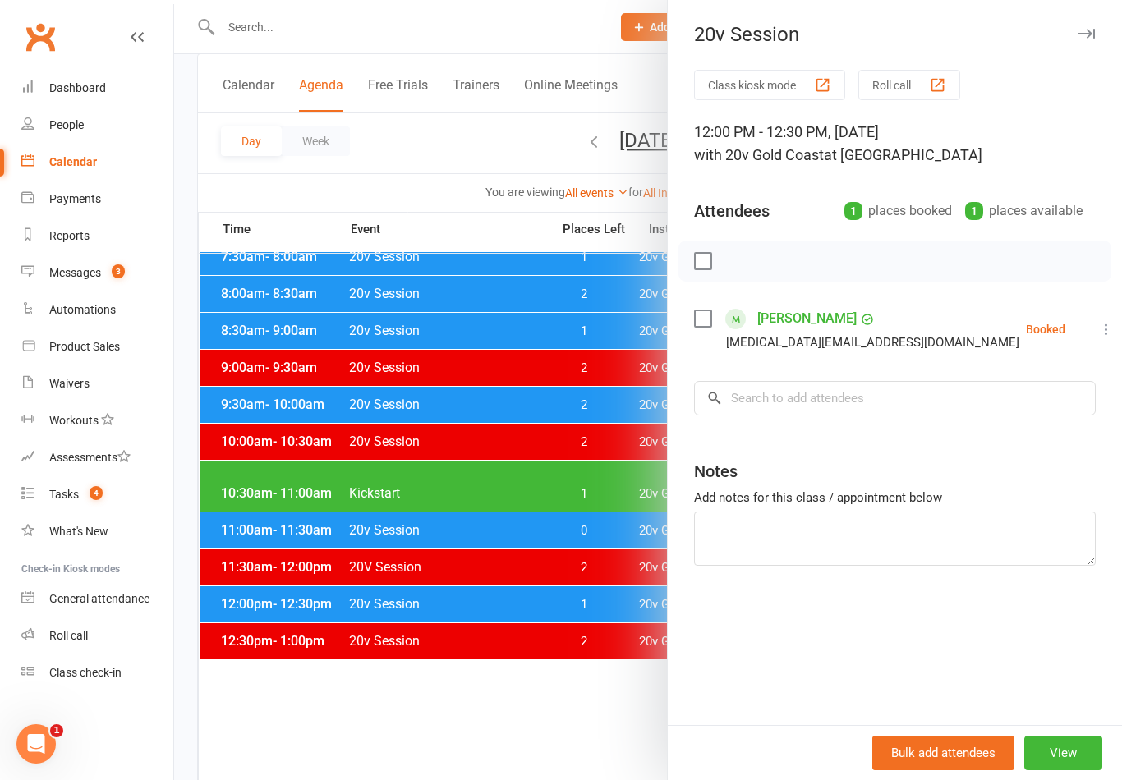
click at [793, 308] on link "[PERSON_NAME]" at bounding box center [806, 319] width 99 height 26
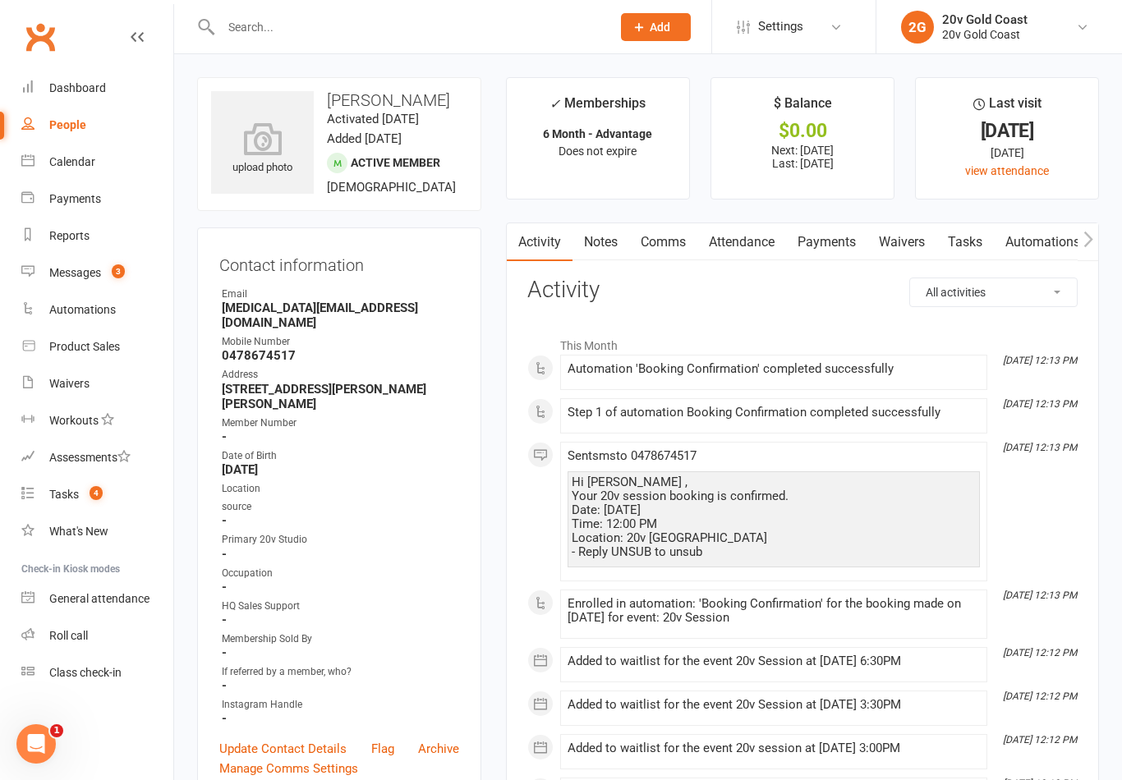
click at [89, 163] on div "Calendar" at bounding box center [72, 161] width 46 height 13
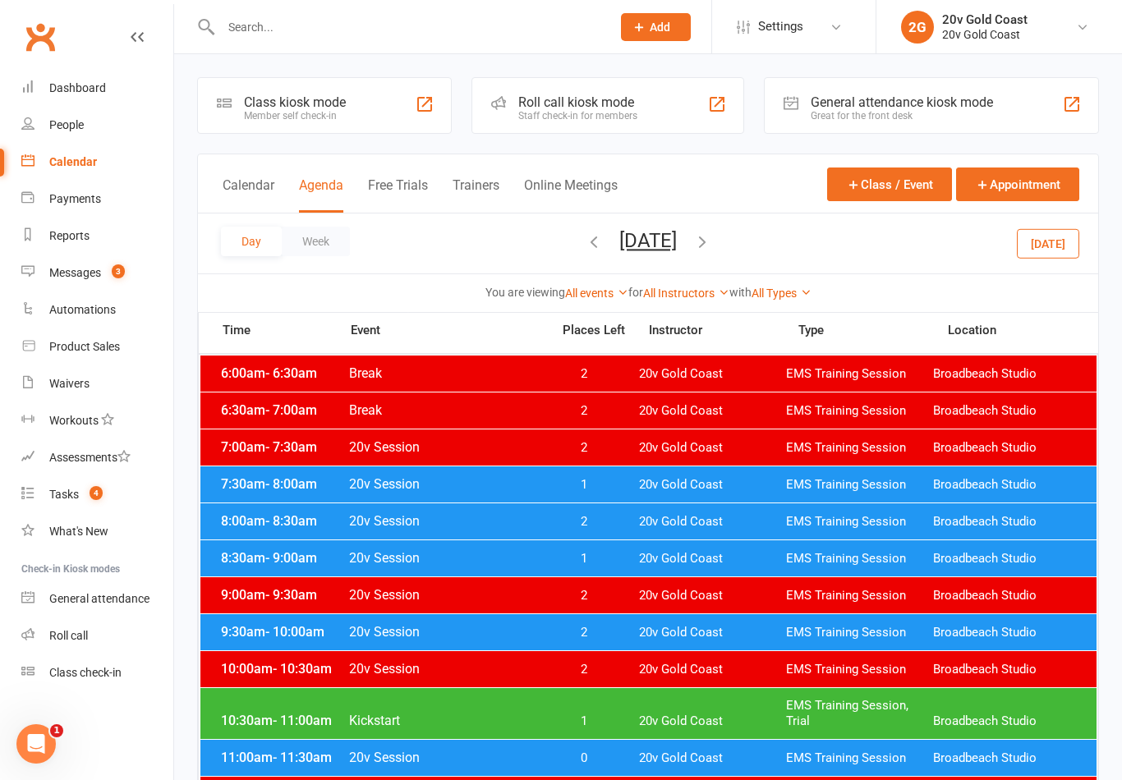
click at [619, 250] on button "[DATE]" at bounding box center [647, 240] width 57 height 23
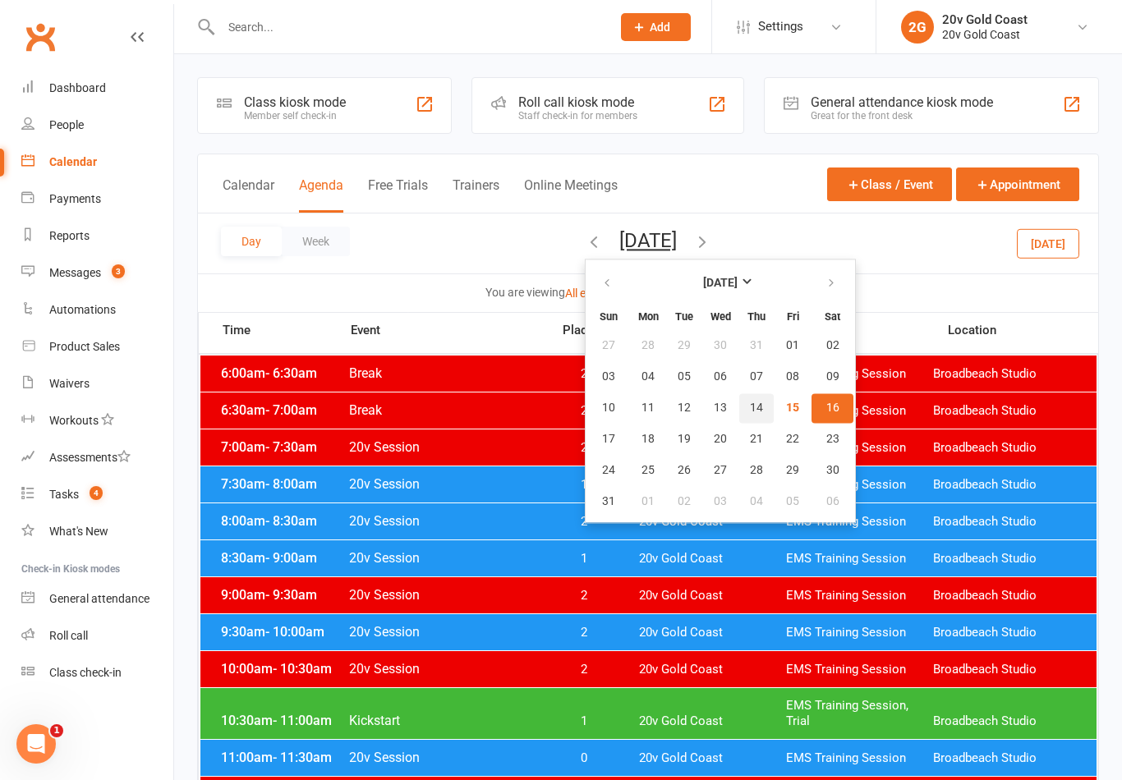
click at [739, 412] on button "14" at bounding box center [756, 408] width 34 height 30
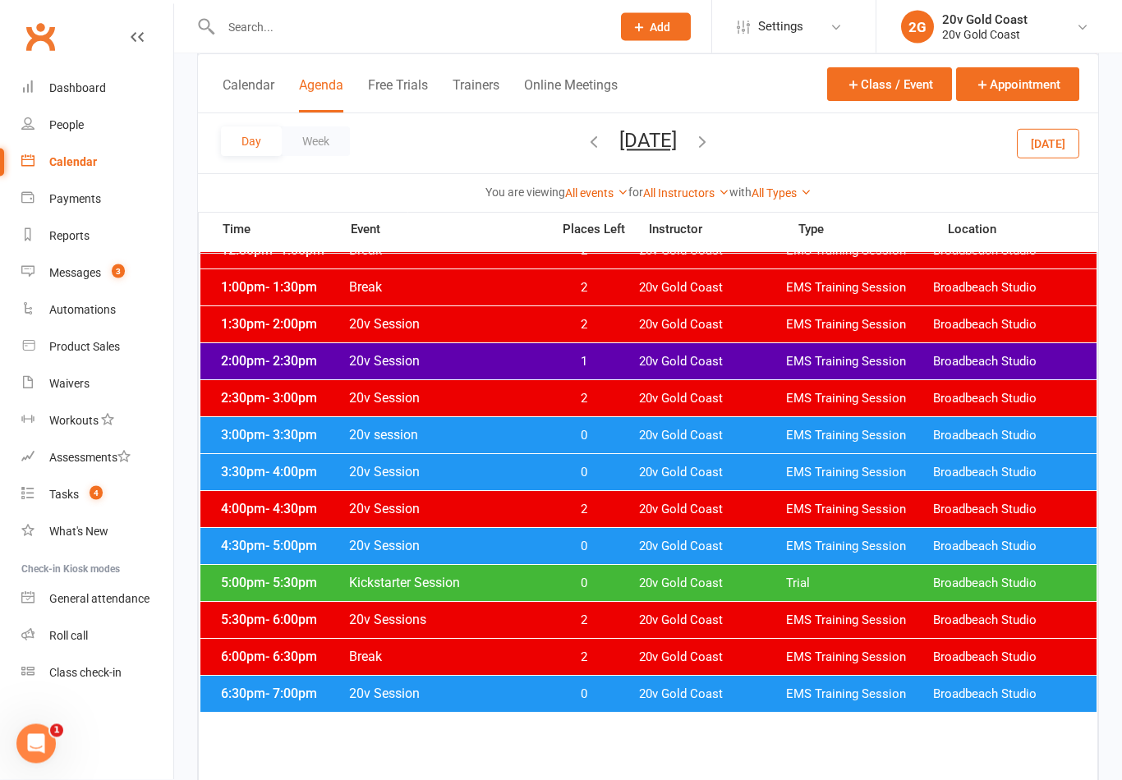
scroll to position [651, 0]
click at [697, 117] on div "Day Week [DATE] [DATE] Sun Mon Tue Wed Thu Fri Sat 27 28 29 30 31 01 02 03 04 0…" at bounding box center [648, 143] width 900 height 60
click at [98, 276] on div "Messages" at bounding box center [75, 272] width 52 height 13
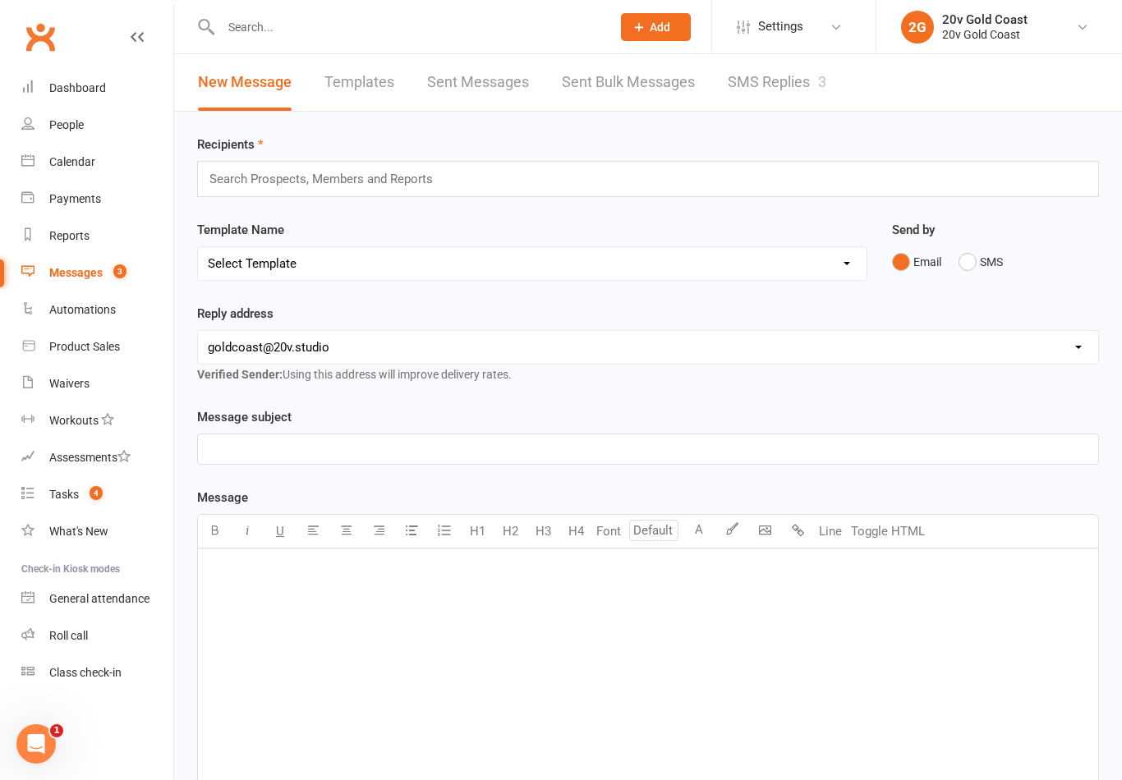
click at [811, 100] on link "SMS Replies 3" at bounding box center [777, 82] width 99 height 57
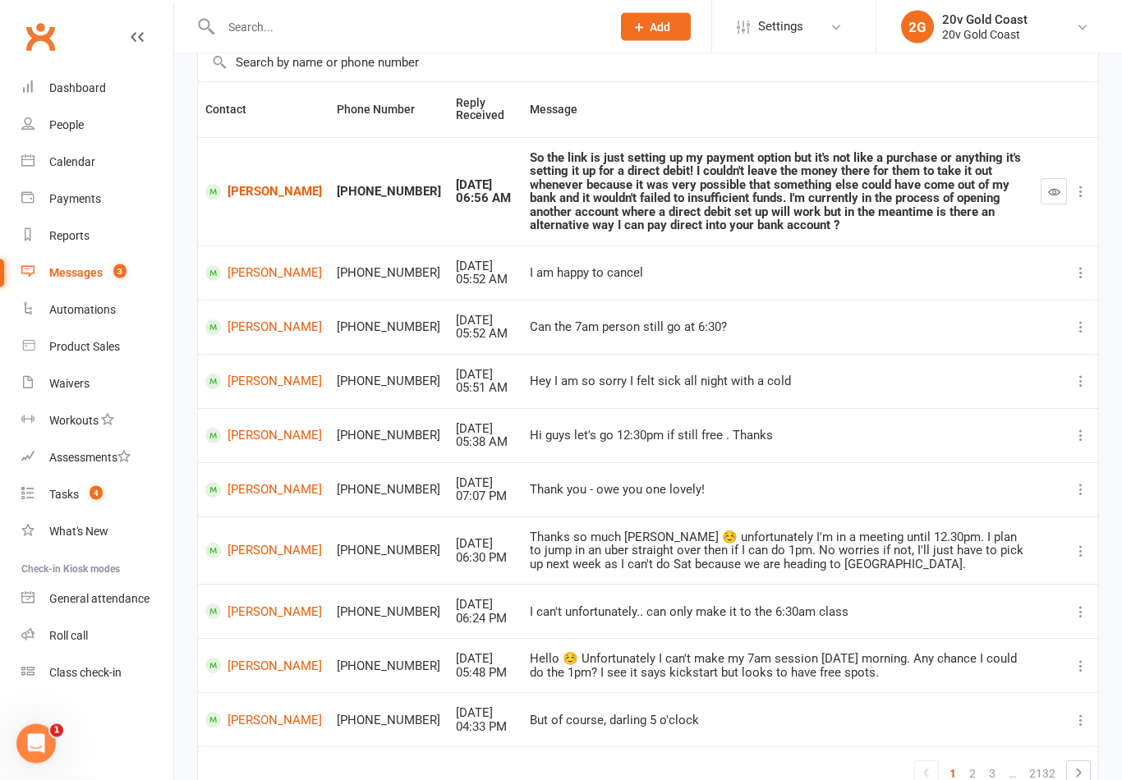
scroll to position [199, 0]
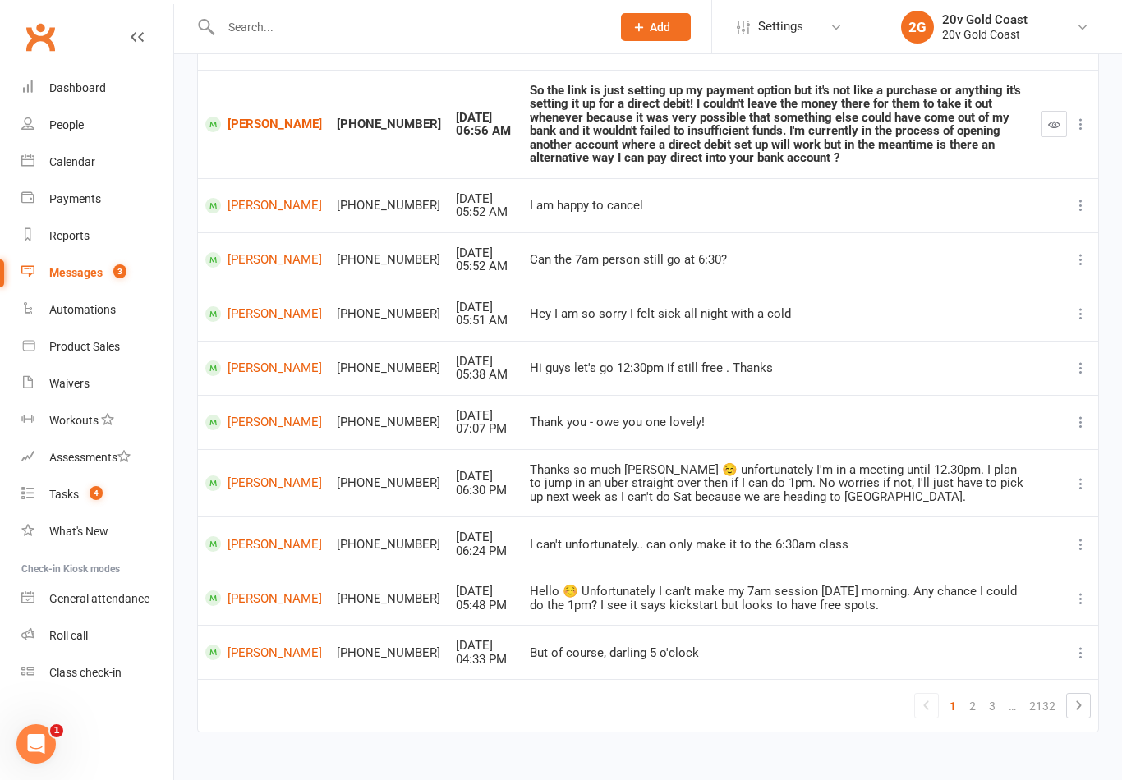
click at [975, 695] on link "2" at bounding box center [973, 706] width 20 height 23
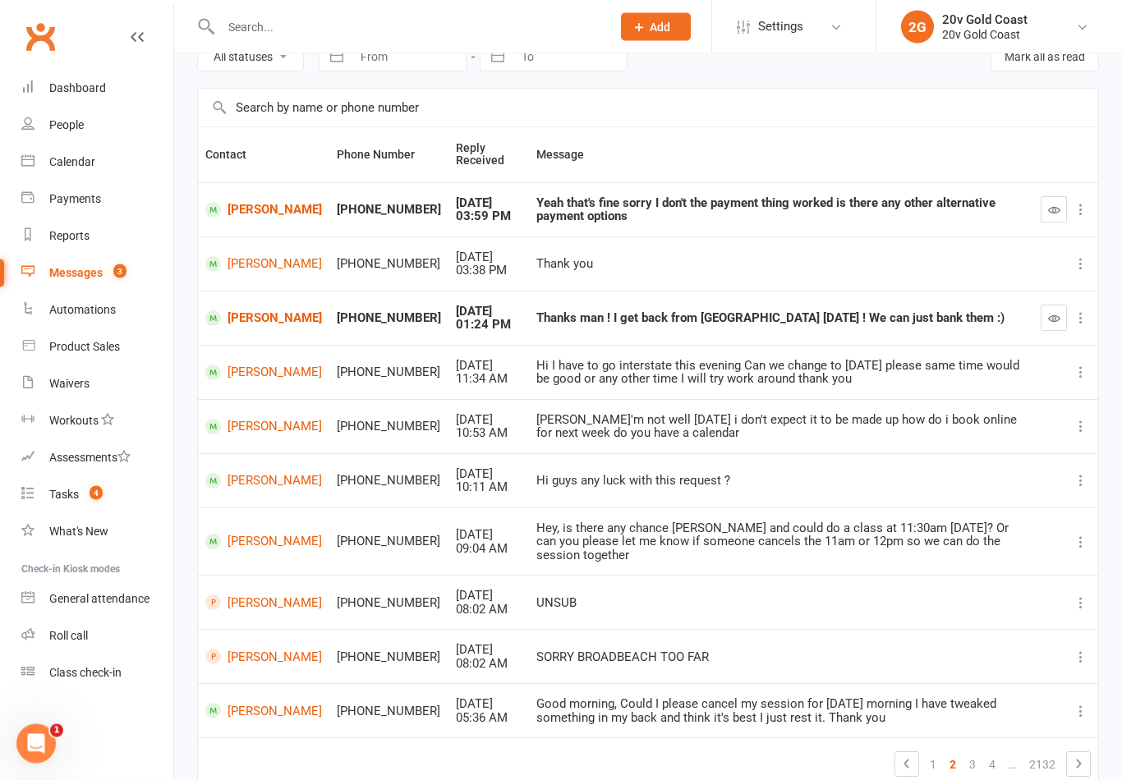
scroll to position [86, 0]
click at [1024, 779] on div "Contact Phone Number Reply Received Message [PERSON_NAME] +61404471047 [DATE] 0…" at bounding box center [648, 469] width 902 height 687
click at [238, 320] on link "[PERSON_NAME]" at bounding box center [263, 319] width 117 height 16
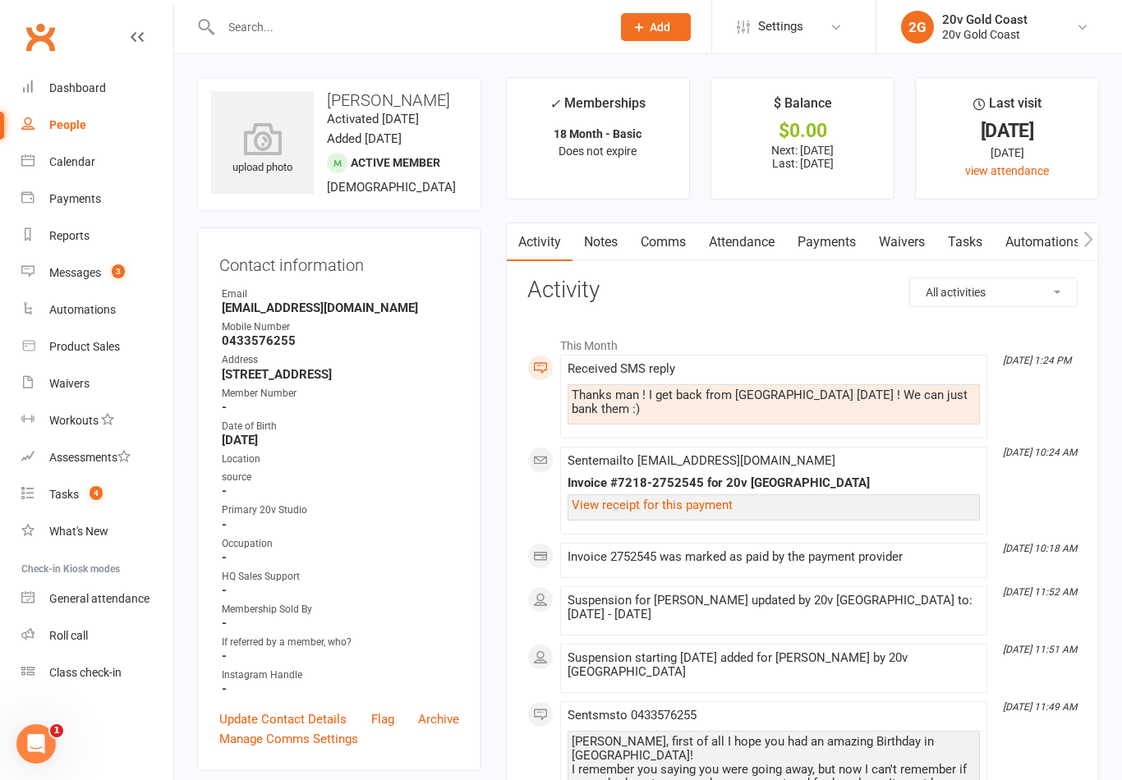
click at [120, 296] on link "Automations" at bounding box center [97, 310] width 152 height 37
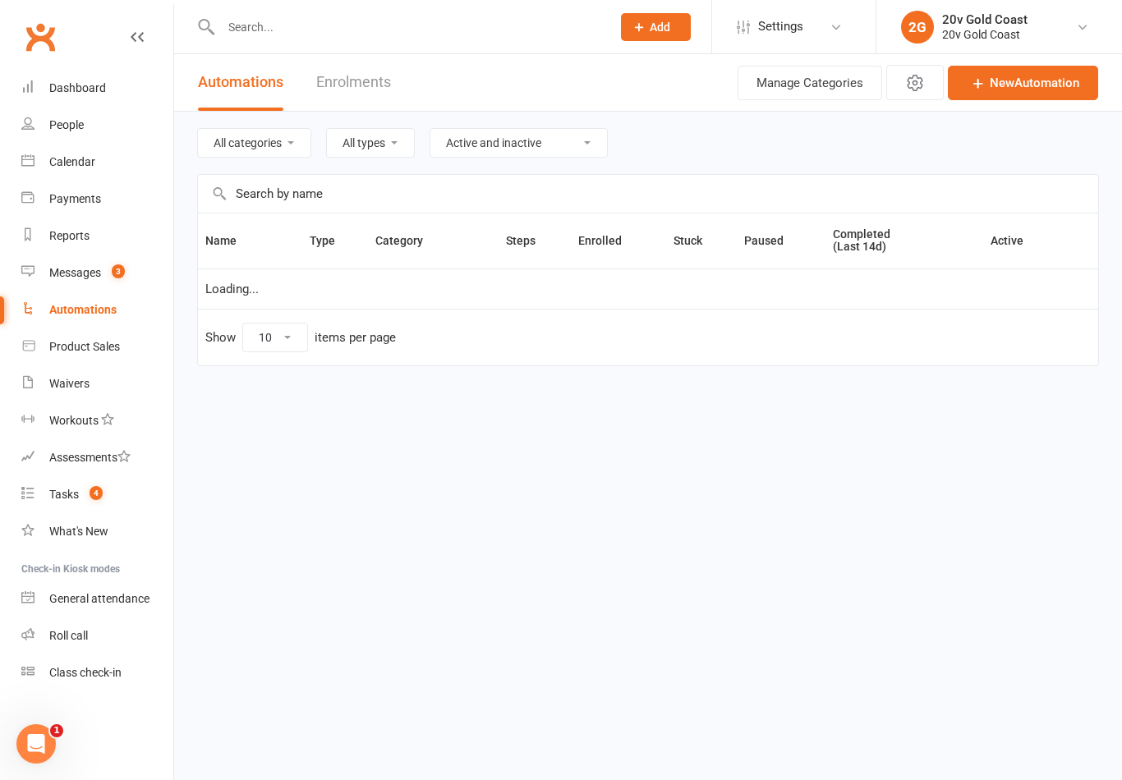
select select "100"
click at [99, 283] on link "Messages 3" at bounding box center [97, 273] width 152 height 37
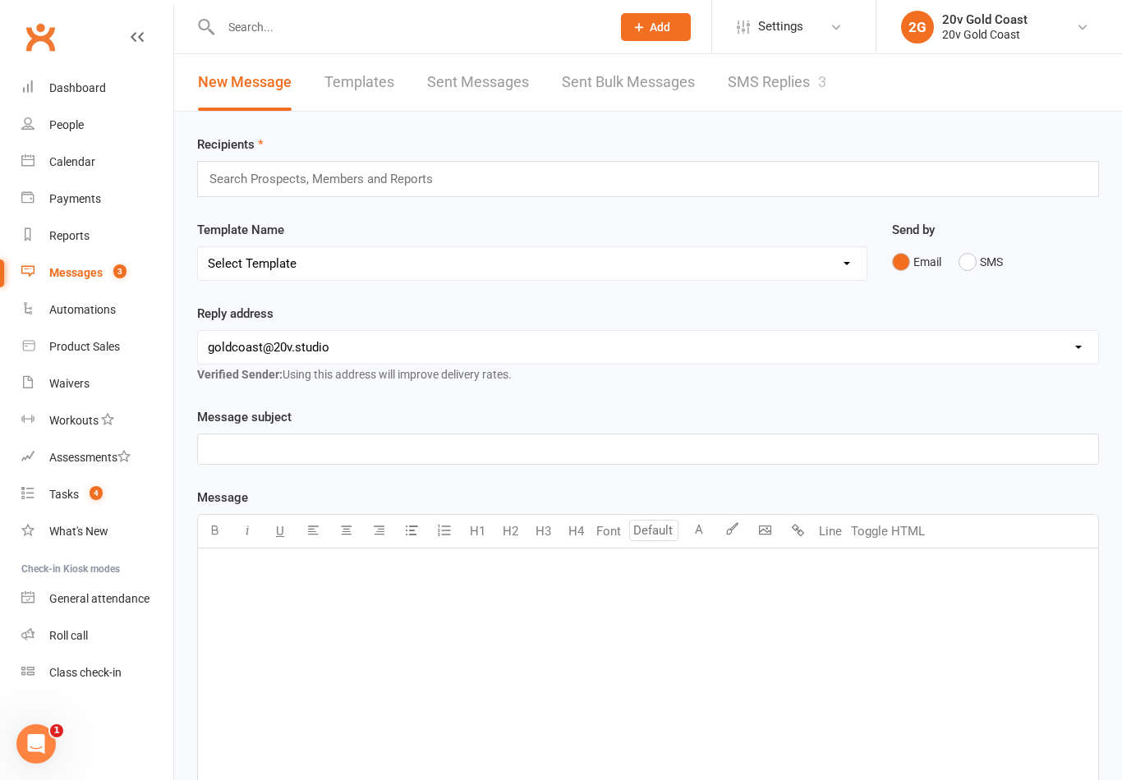
click at [790, 61] on link "SMS Replies 3" at bounding box center [777, 82] width 99 height 57
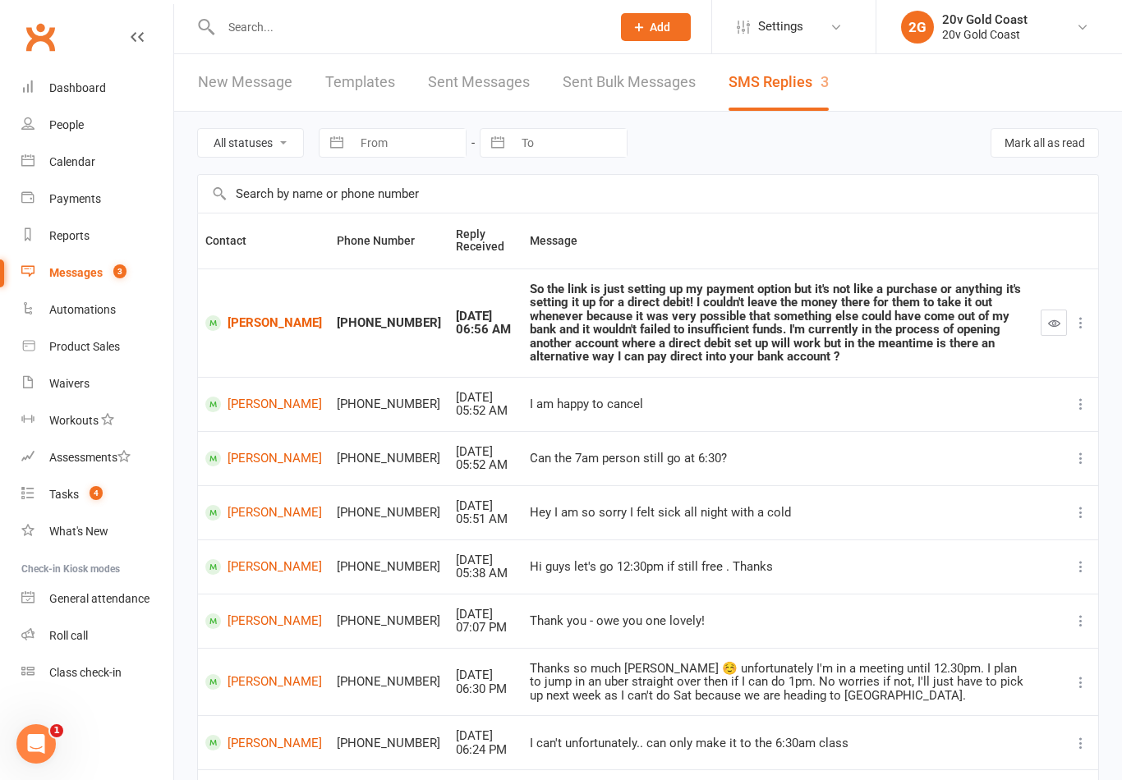
click at [89, 160] on div "Calendar" at bounding box center [72, 161] width 46 height 13
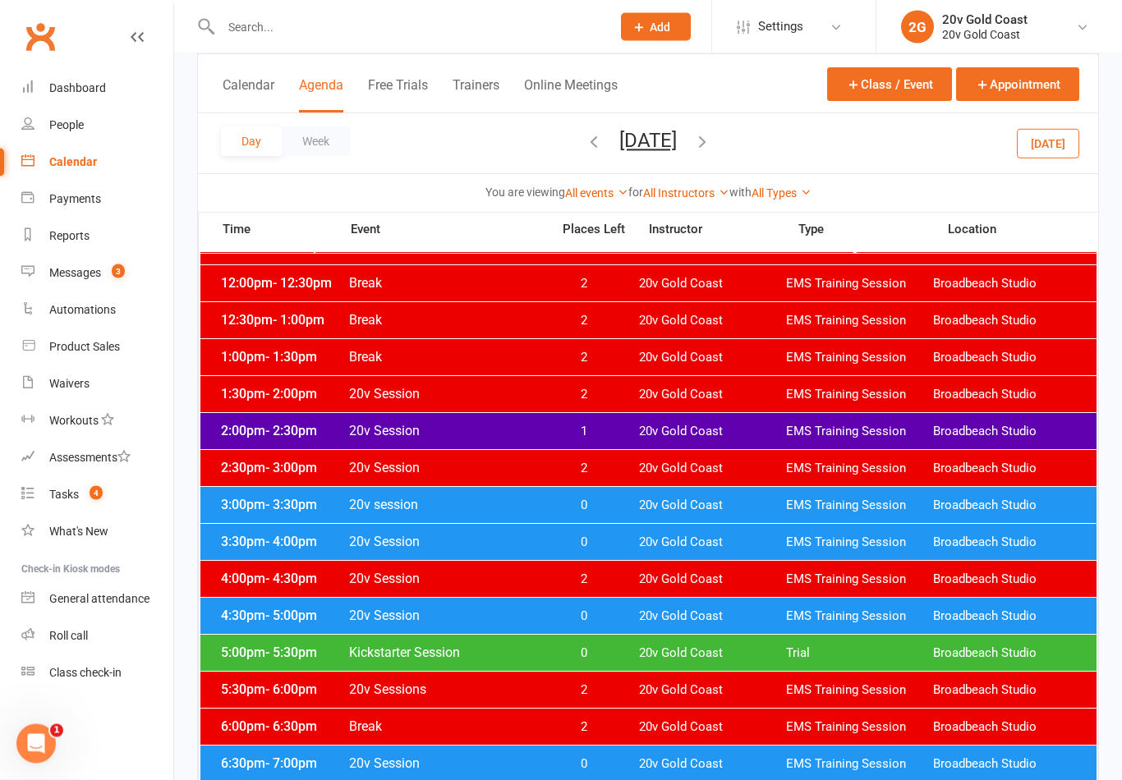
click at [710, 522] on div "3:00pm - 3:30pm 20v session 0 20v Gold Coast EMS Training Session [GEOGRAPHIC_D…" at bounding box center [648, 506] width 896 height 36
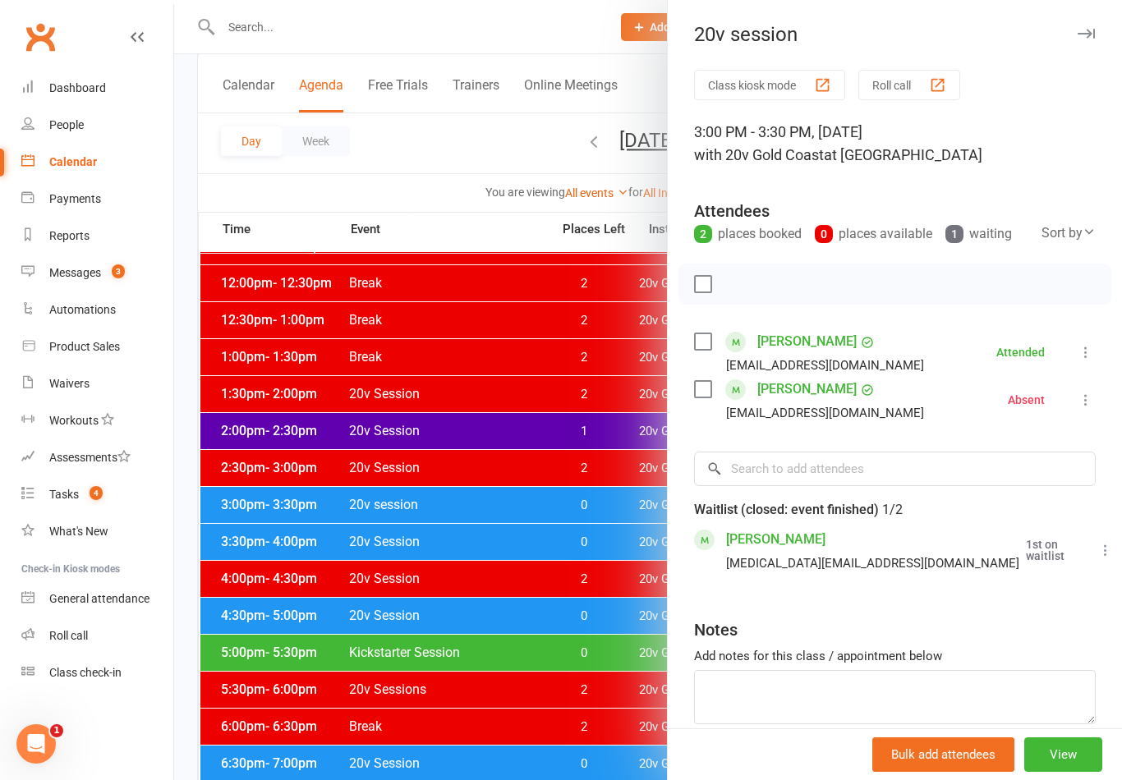
click at [600, 568] on div at bounding box center [648, 390] width 948 height 780
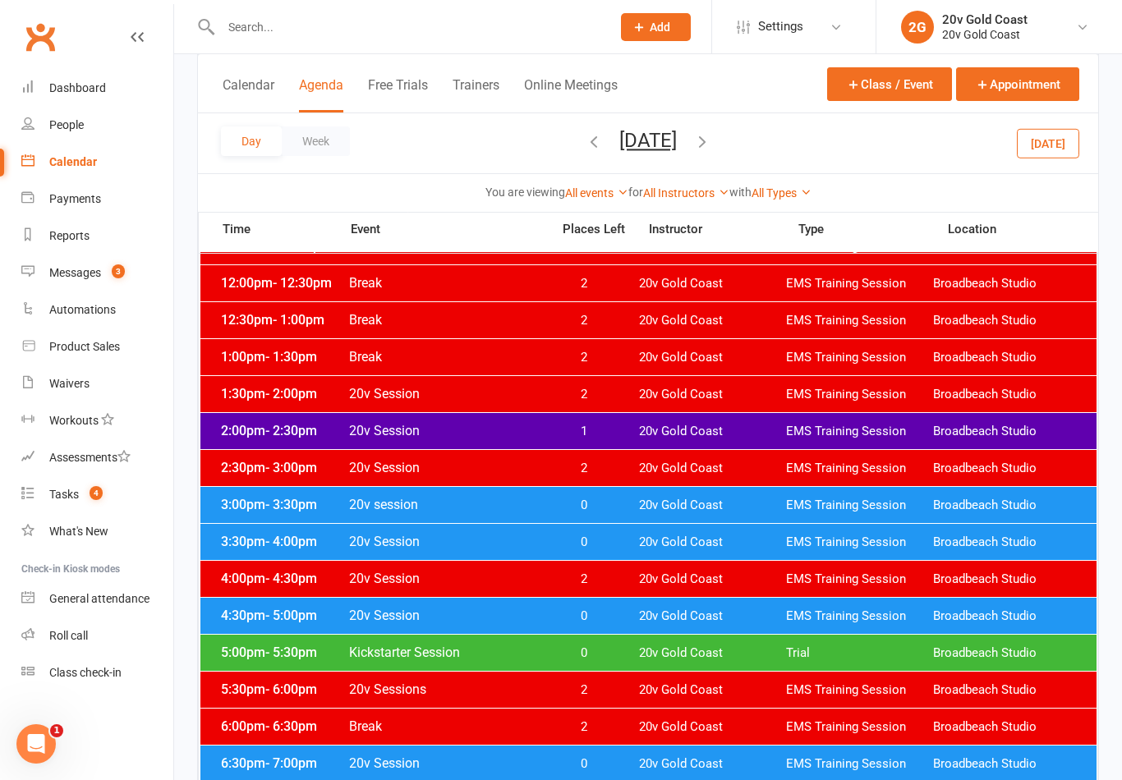
click at [685, 514] on div "3:00pm - 3:30pm 20v session 0 20v Gold Coast EMS Training Session [GEOGRAPHIC_D…" at bounding box center [648, 505] width 896 height 36
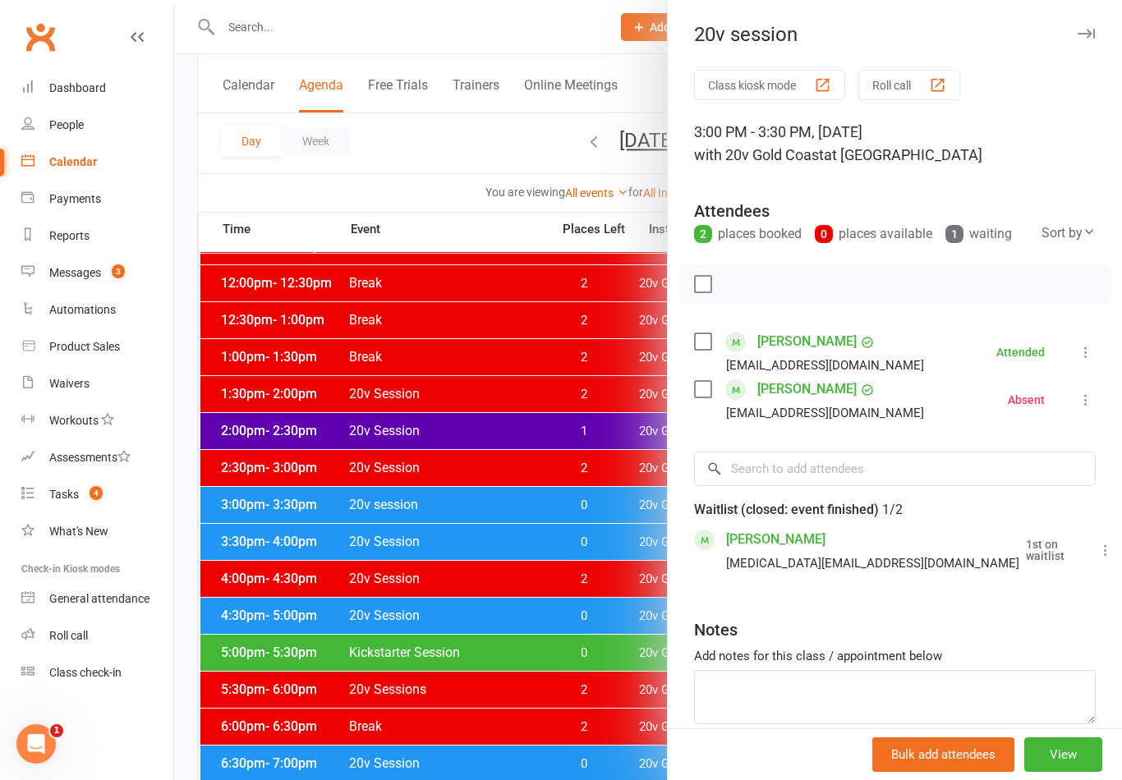
click at [604, 545] on div at bounding box center [648, 390] width 948 height 780
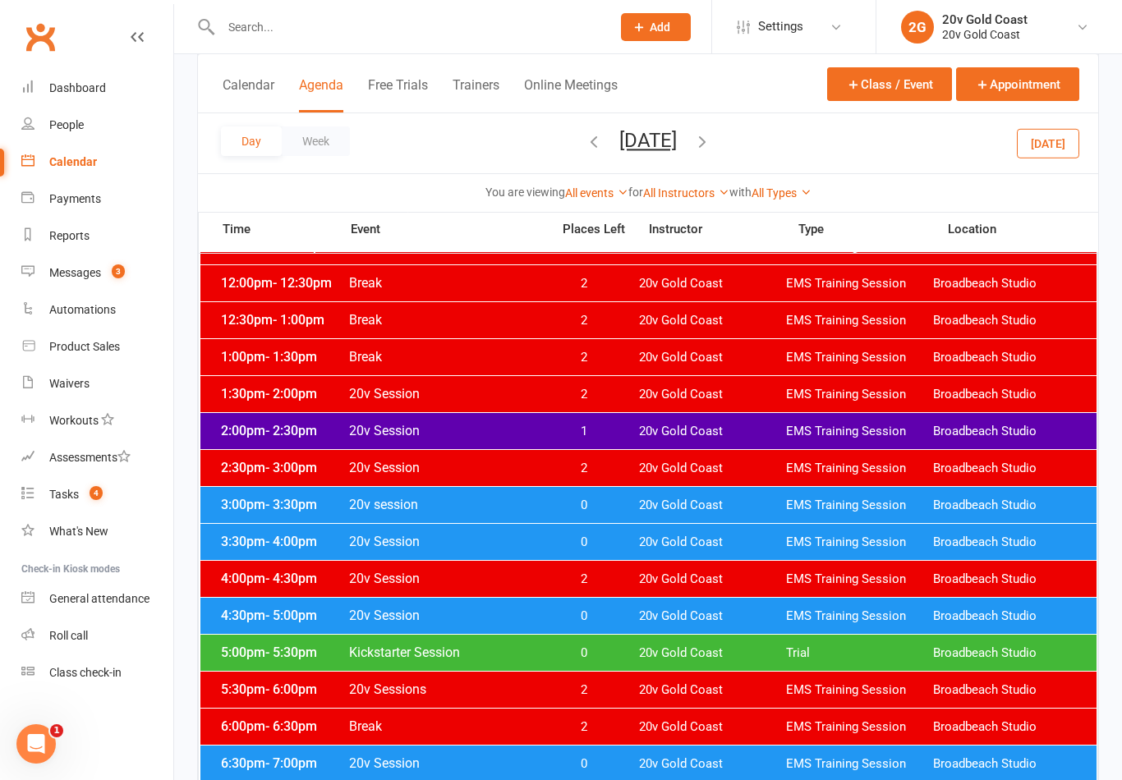
click at [629, 544] on div "3:30pm - 4:00pm 20v Session 0 20v Gold Coast EMS Training Session Broadbeach St…" at bounding box center [648, 542] width 896 height 36
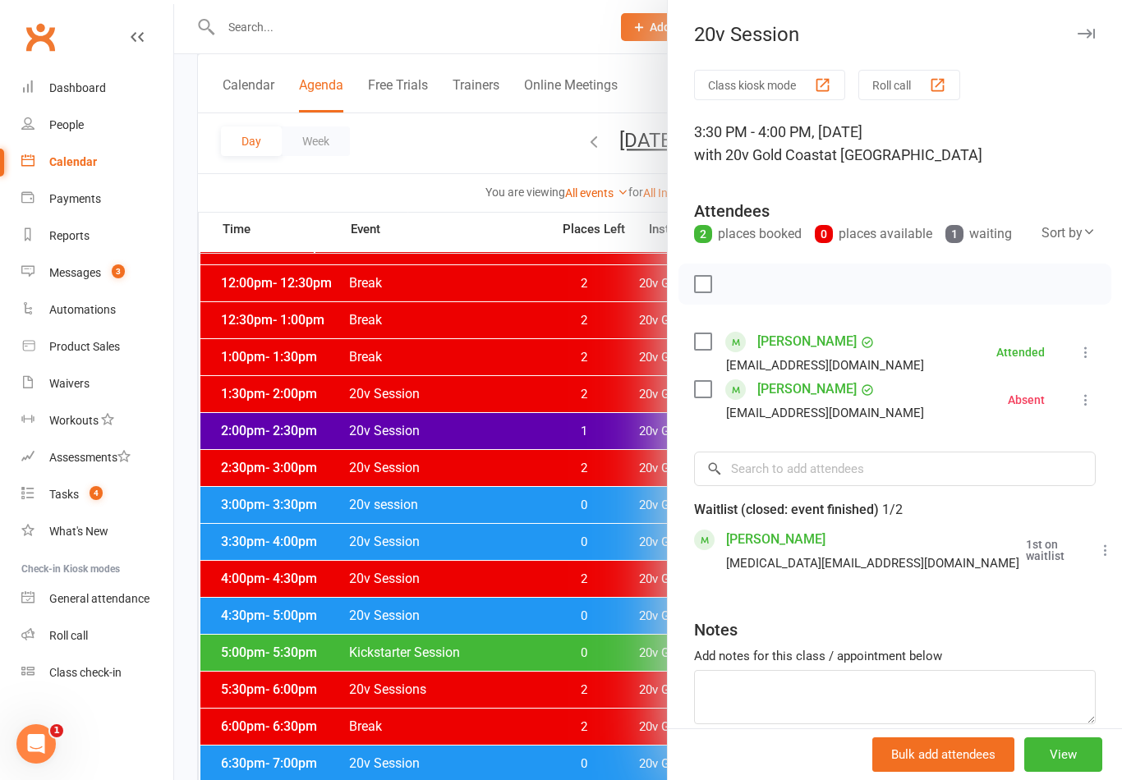
click at [606, 432] on div at bounding box center [648, 390] width 948 height 780
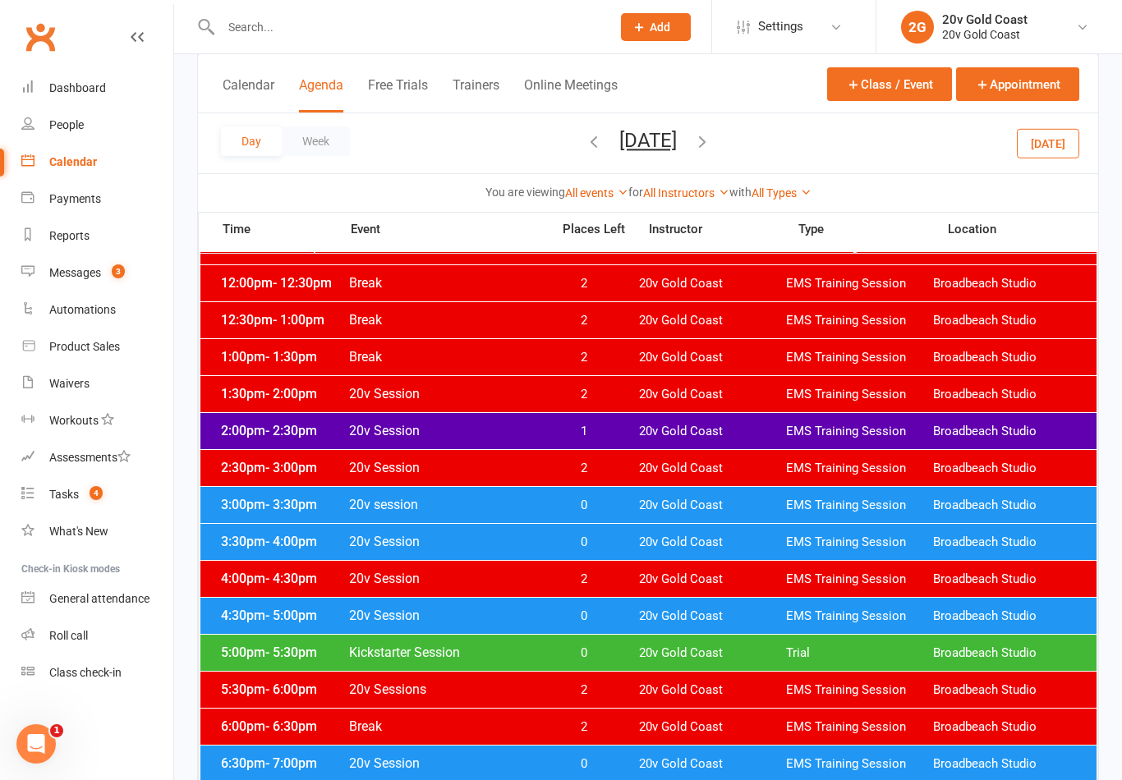
click at [646, 547] on span "20v Gold Coast" at bounding box center [712, 543] width 147 height 16
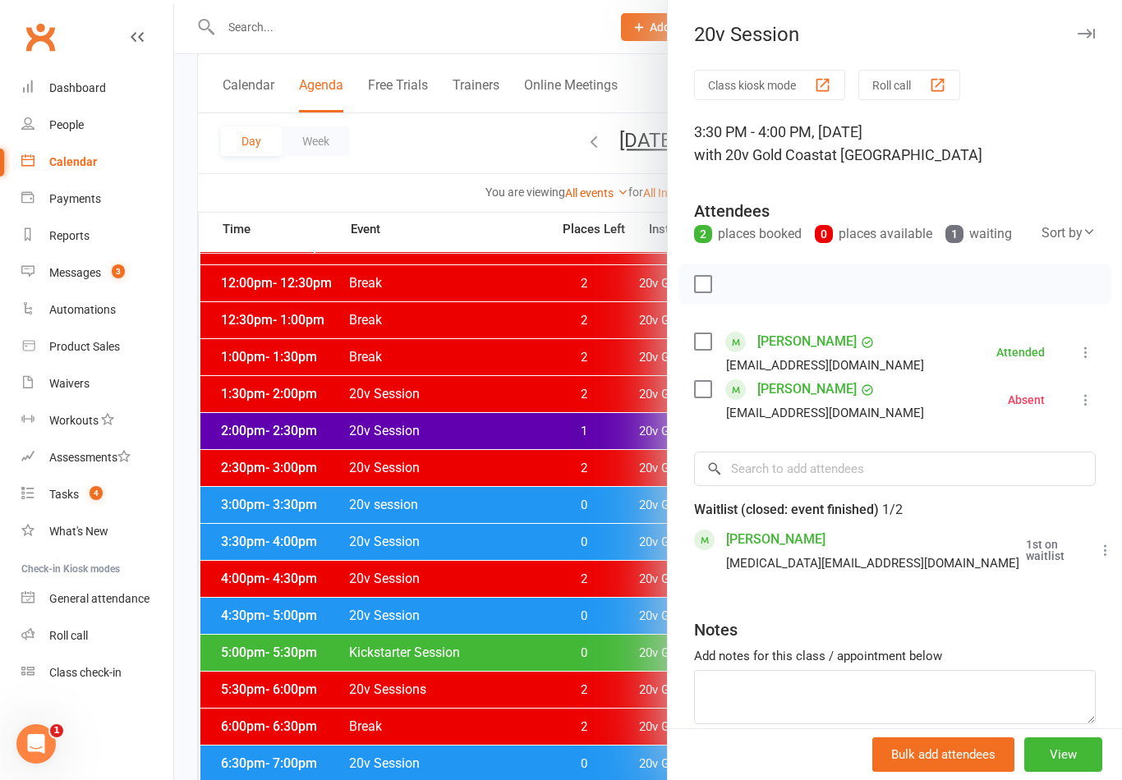
click at [618, 552] on div at bounding box center [648, 390] width 948 height 780
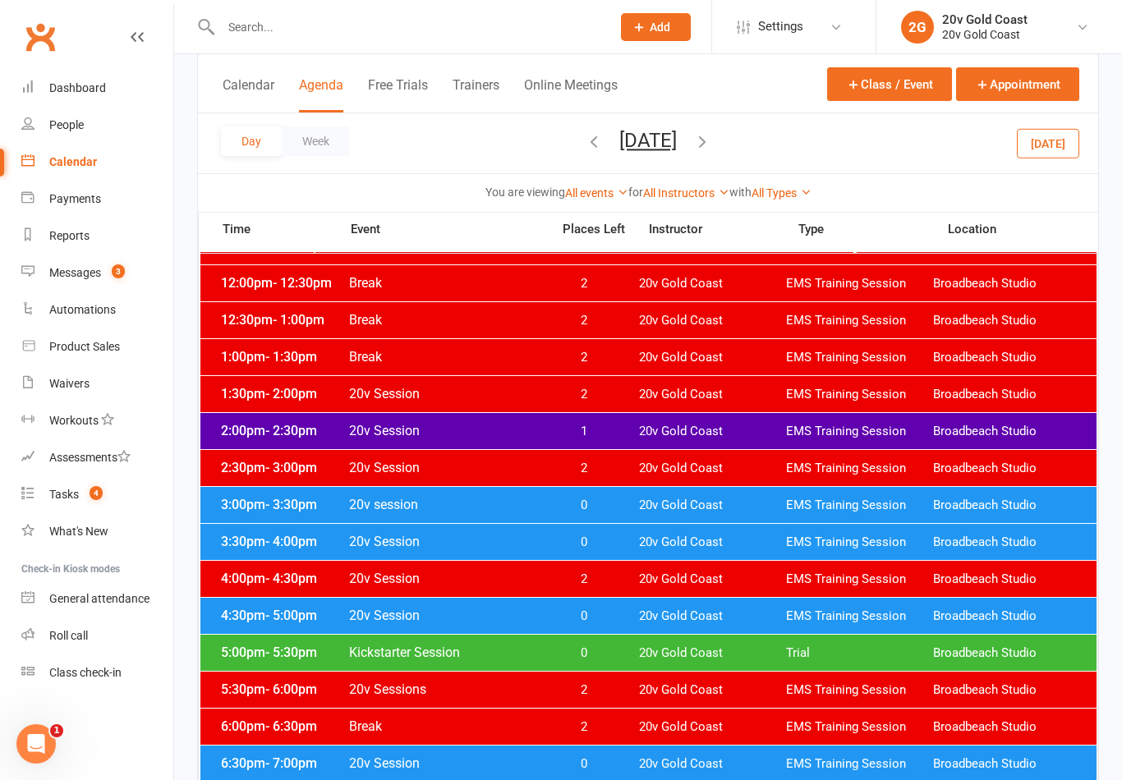
click at [630, 504] on div at bounding box center [648, 390] width 948 height 780
click at [662, 512] on span "20v Gold Coast" at bounding box center [712, 506] width 147 height 16
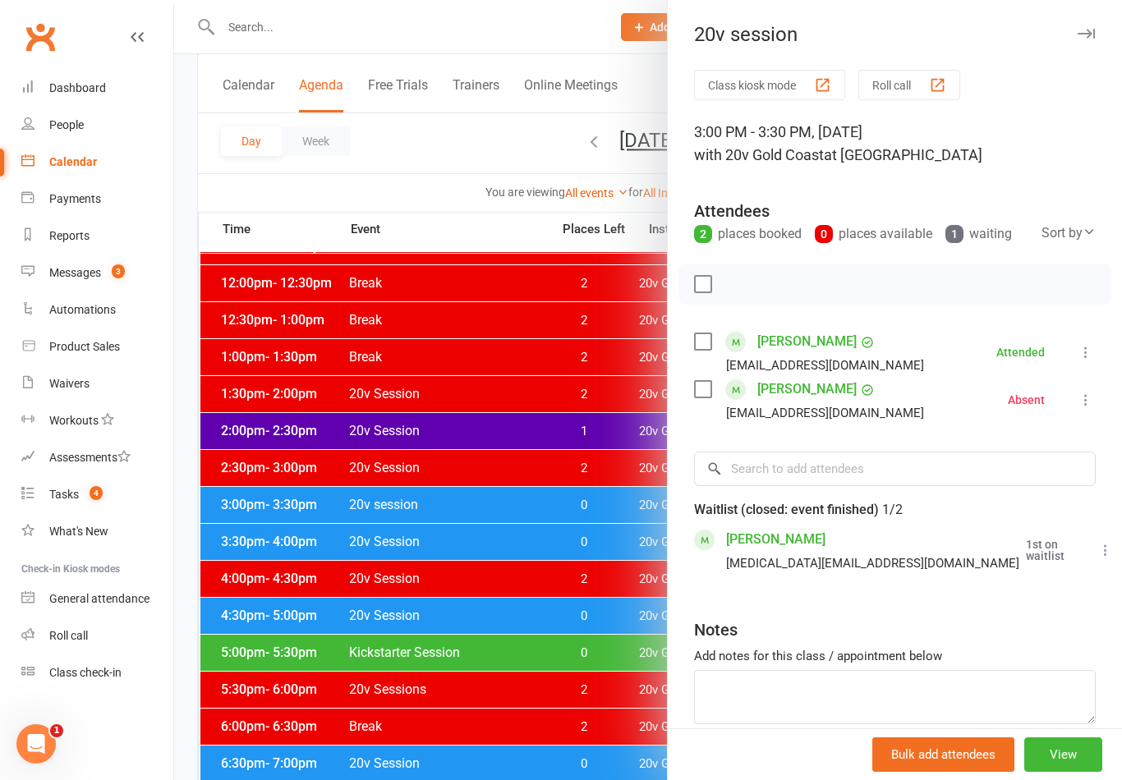
click at [628, 678] on div at bounding box center [648, 390] width 948 height 780
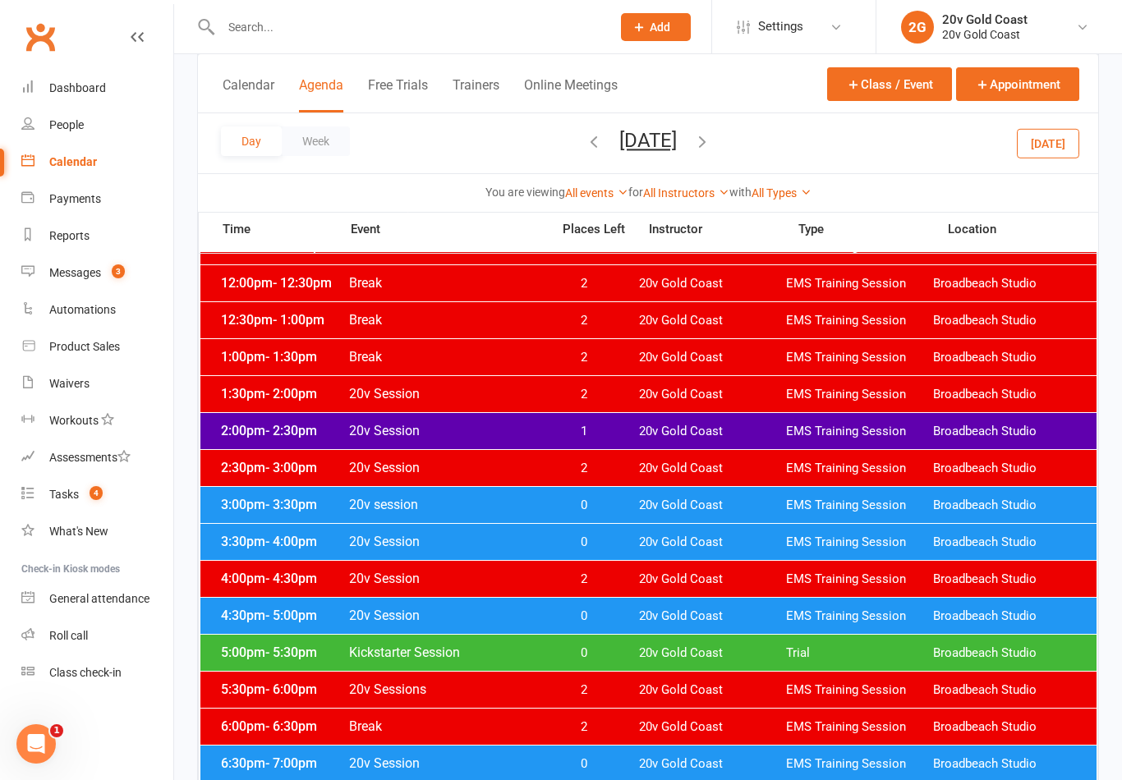
click at [661, 617] on span "20v Gold Coast" at bounding box center [712, 617] width 147 height 16
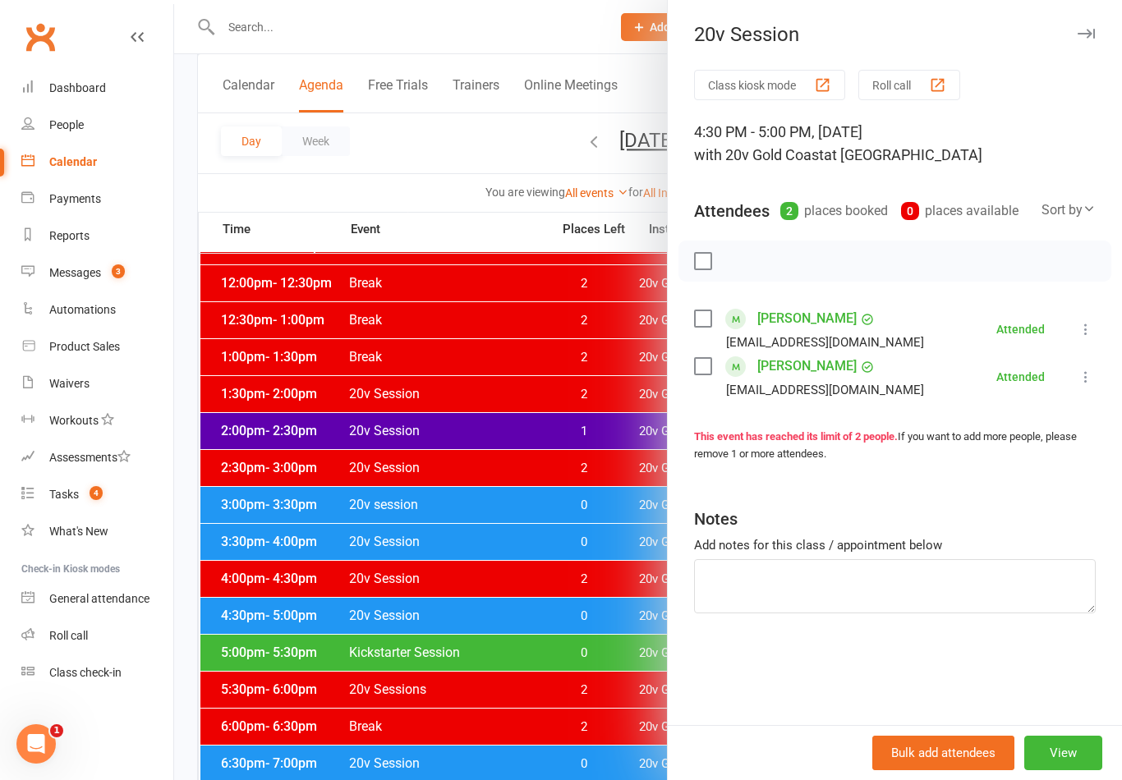
click at [605, 640] on div at bounding box center [648, 390] width 948 height 780
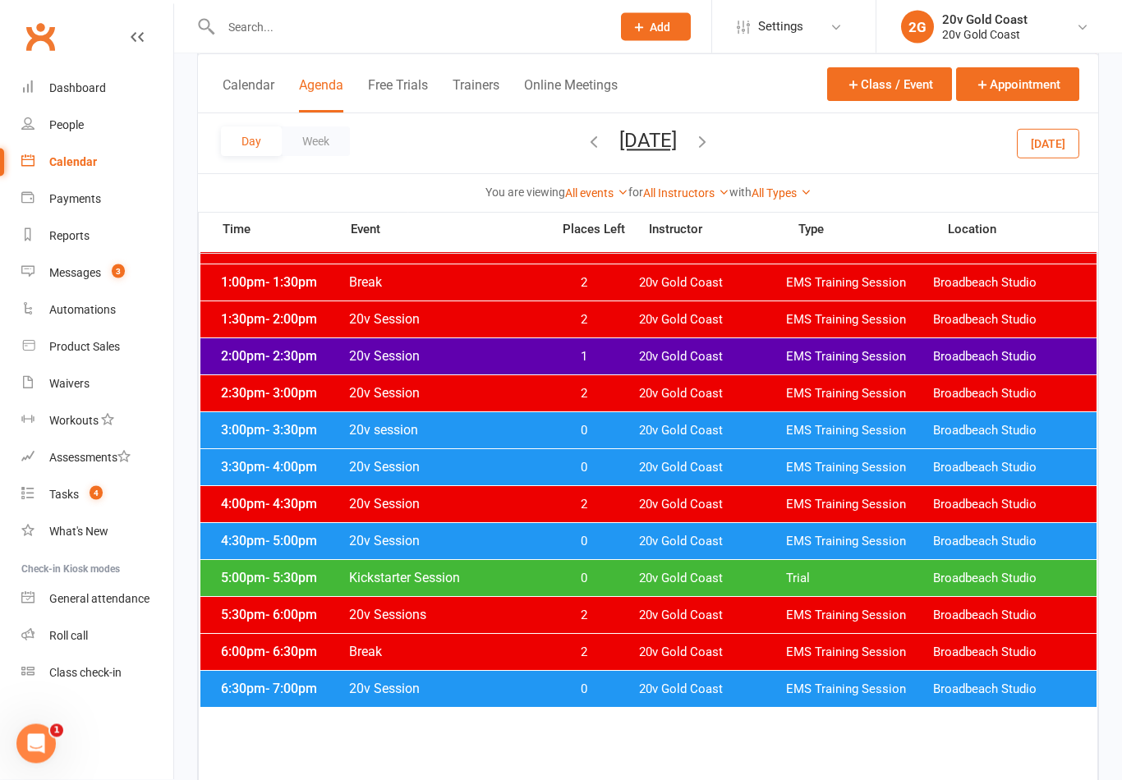
scroll to position [655, 0]
click at [660, 687] on span "20v Gold Coast" at bounding box center [712, 690] width 147 height 16
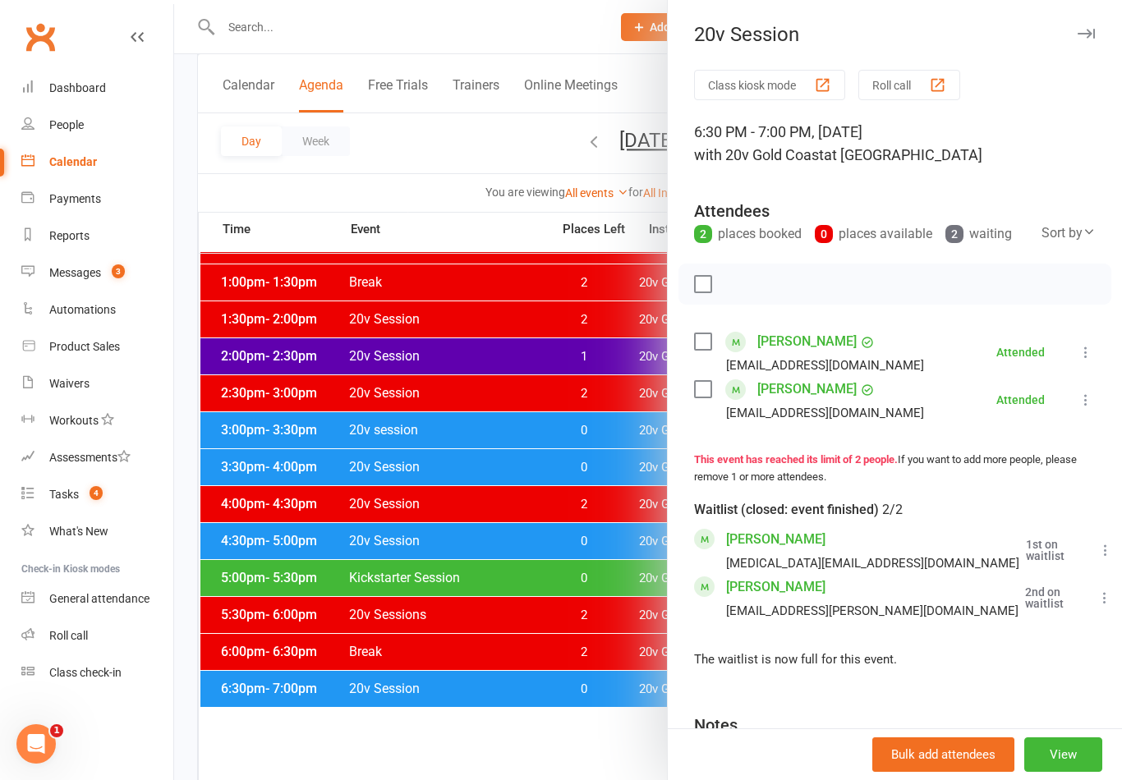
click at [578, 754] on div at bounding box center [648, 390] width 948 height 780
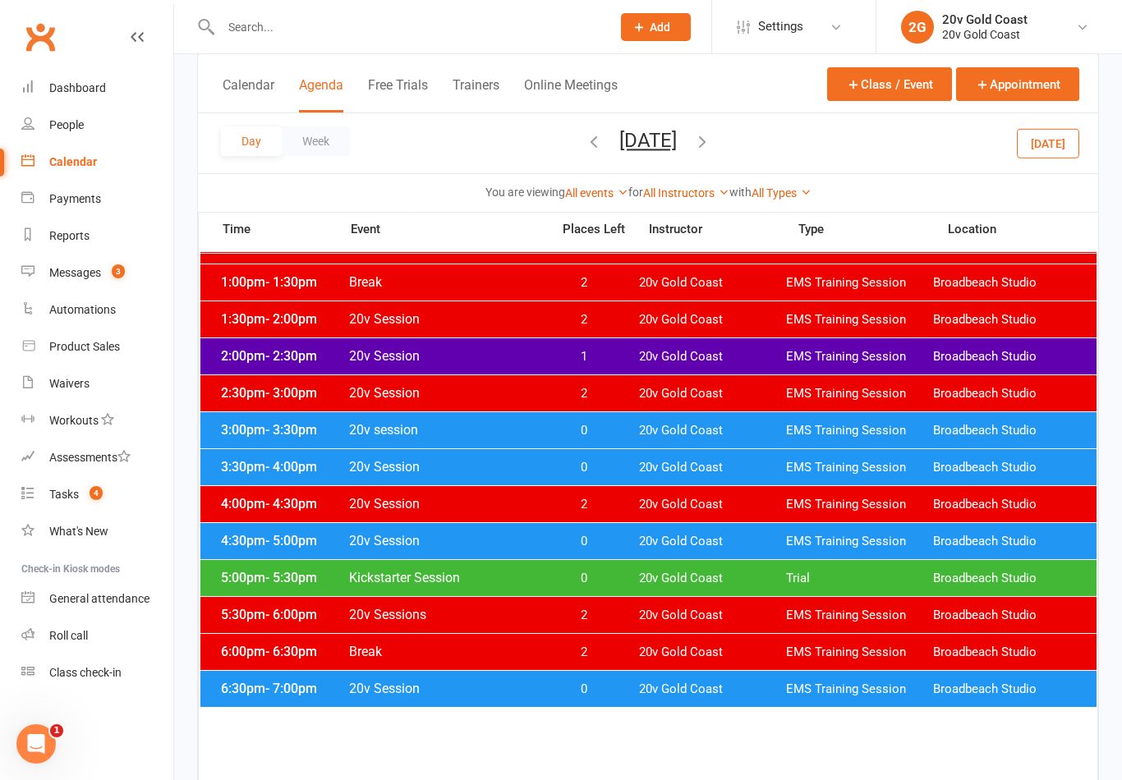
click at [739, 573] on span "20v Gold Coast" at bounding box center [712, 579] width 147 height 16
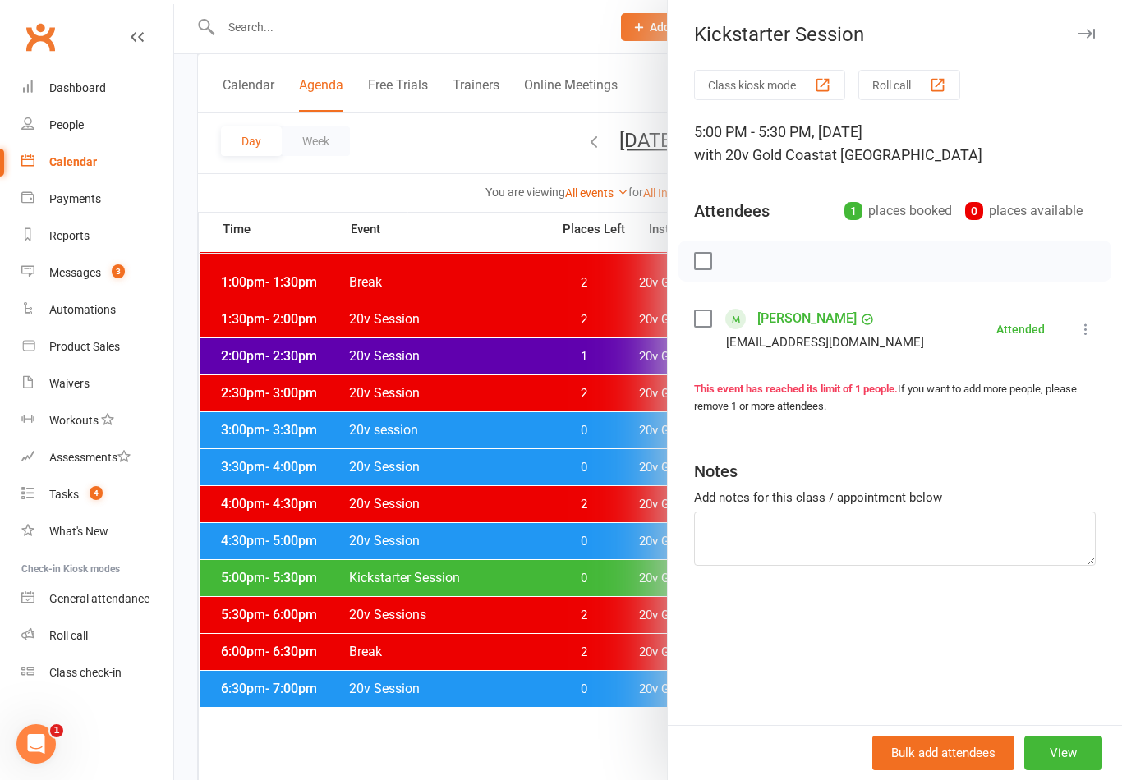
click at [532, 686] on div at bounding box center [648, 390] width 948 height 780
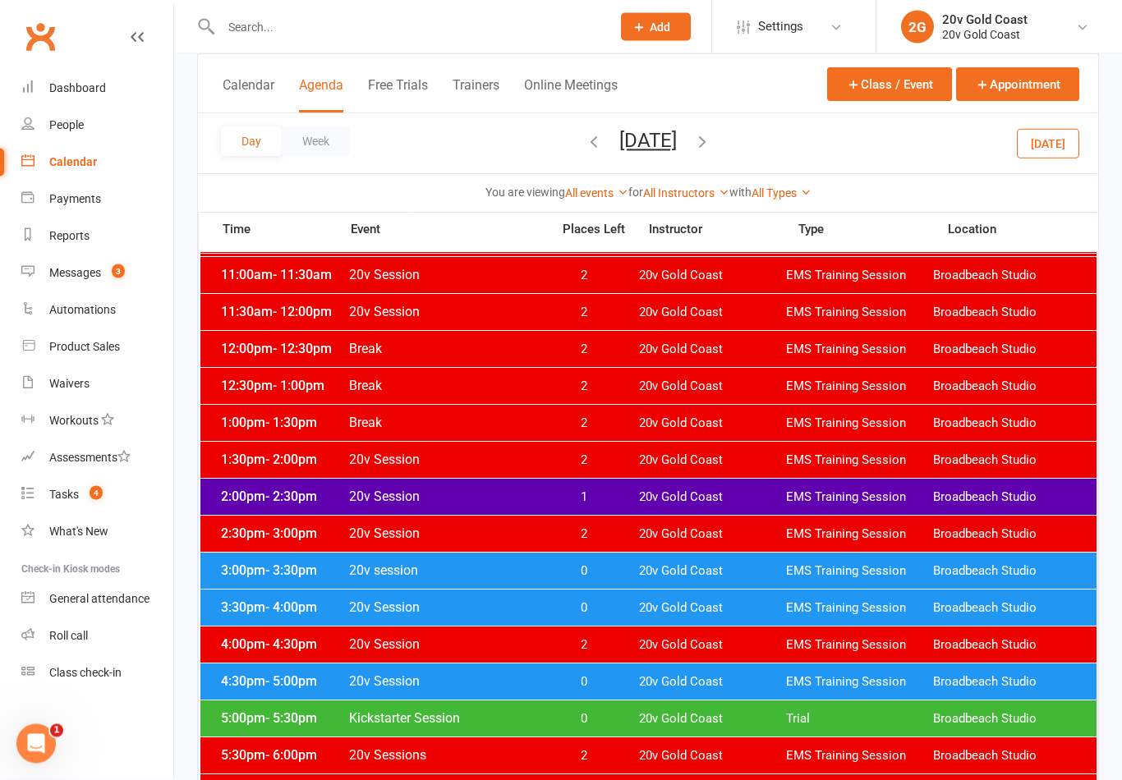
scroll to position [515, 0]
click at [1065, 155] on button "[DATE]" at bounding box center [1048, 143] width 62 height 30
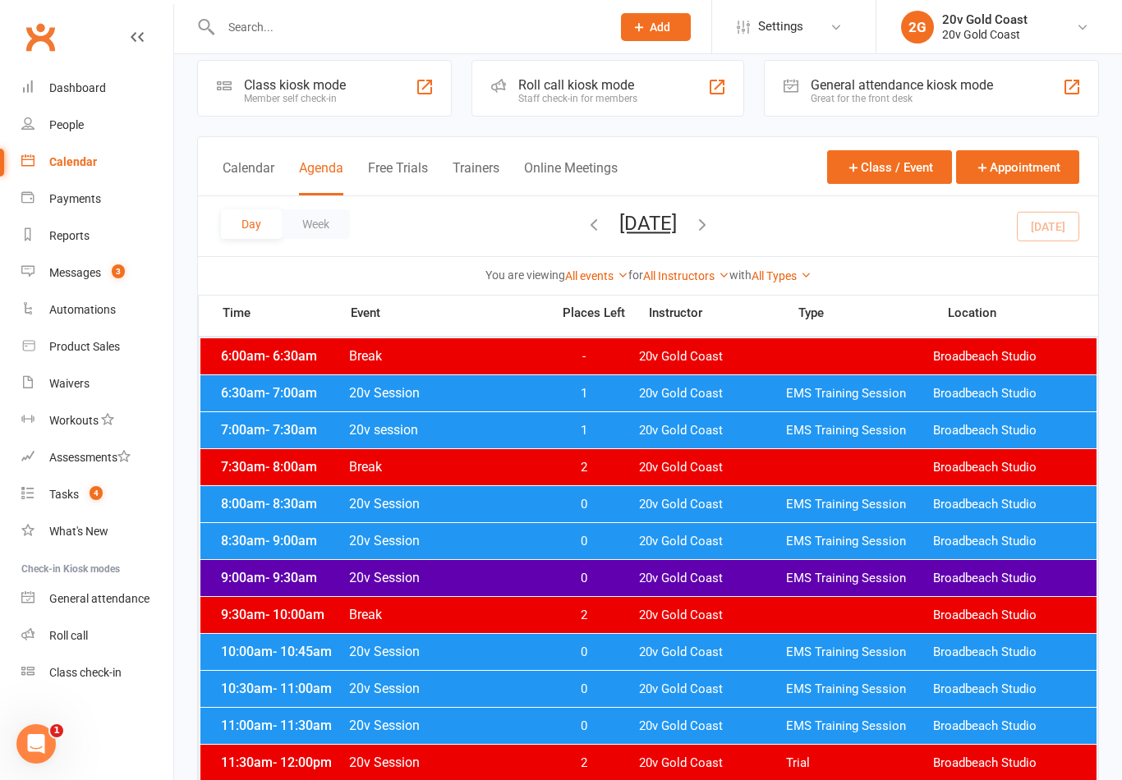
scroll to position [0, 0]
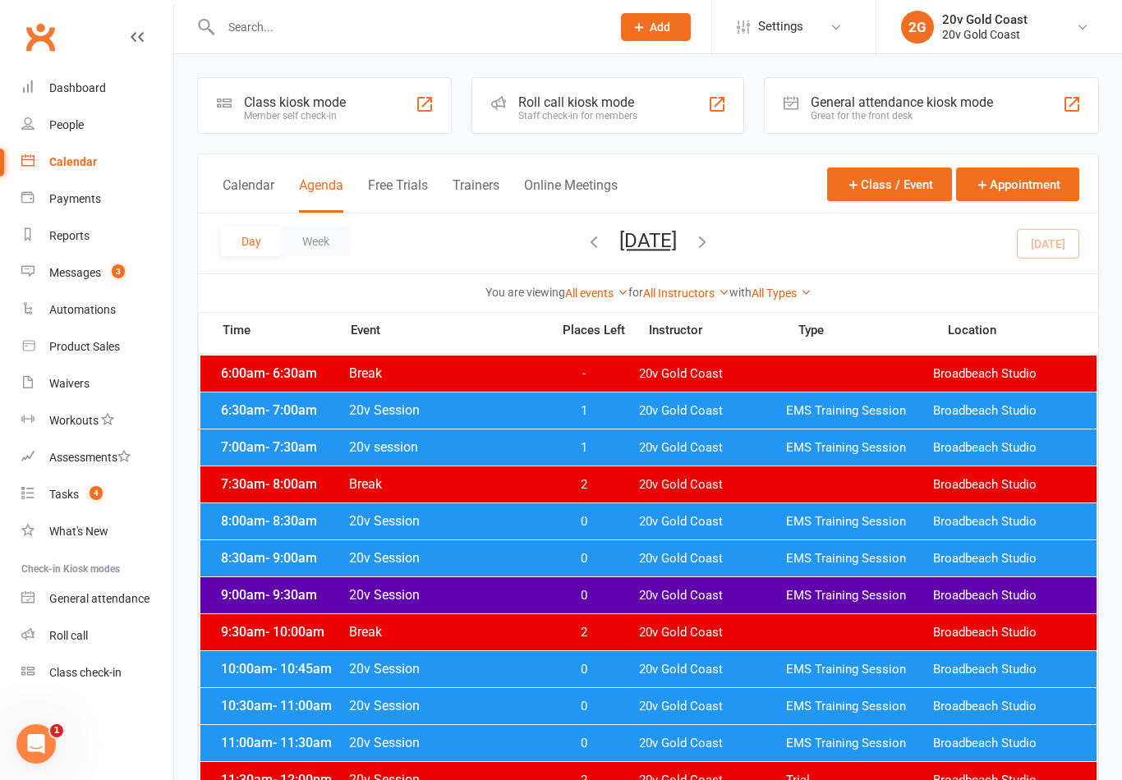
click at [833, 421] on div "6:30am - 7:00am 20v Session 1 20v Gold Coast EMS Training Session Broadbeach St…" at bounding box center [648, 411] width 896 height 36
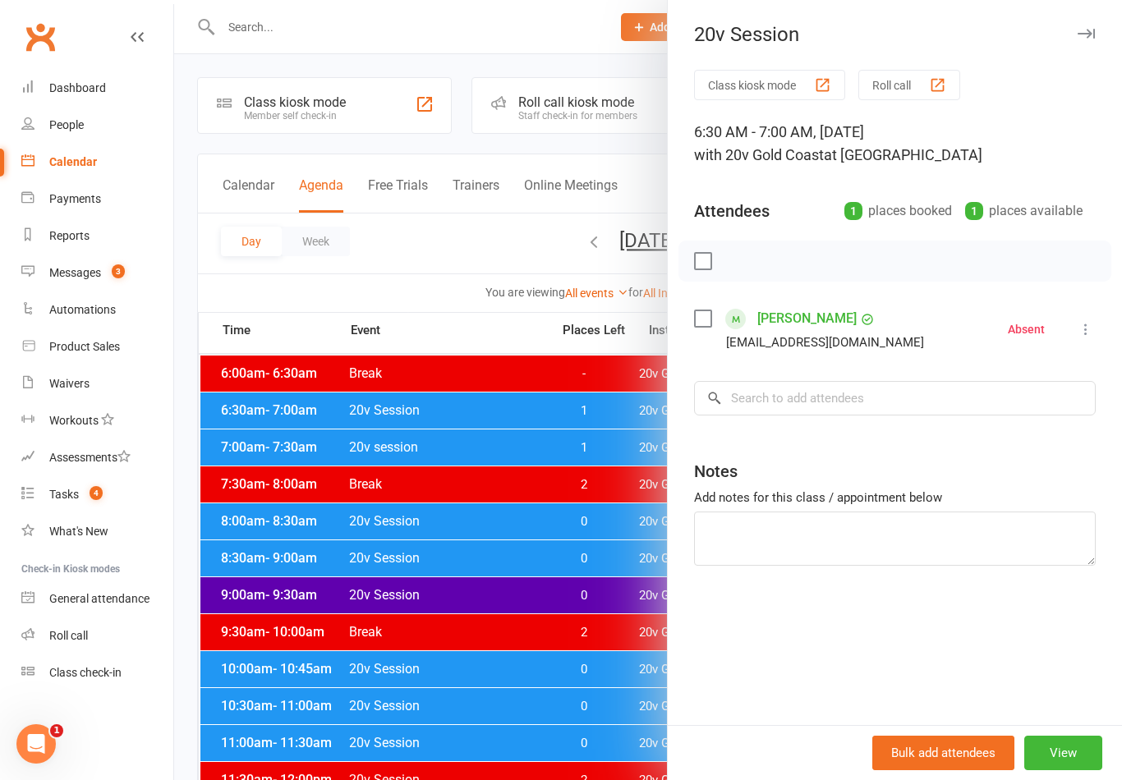
click at [664, 595] on div at bounding box center [648, 390] width 948 height 780
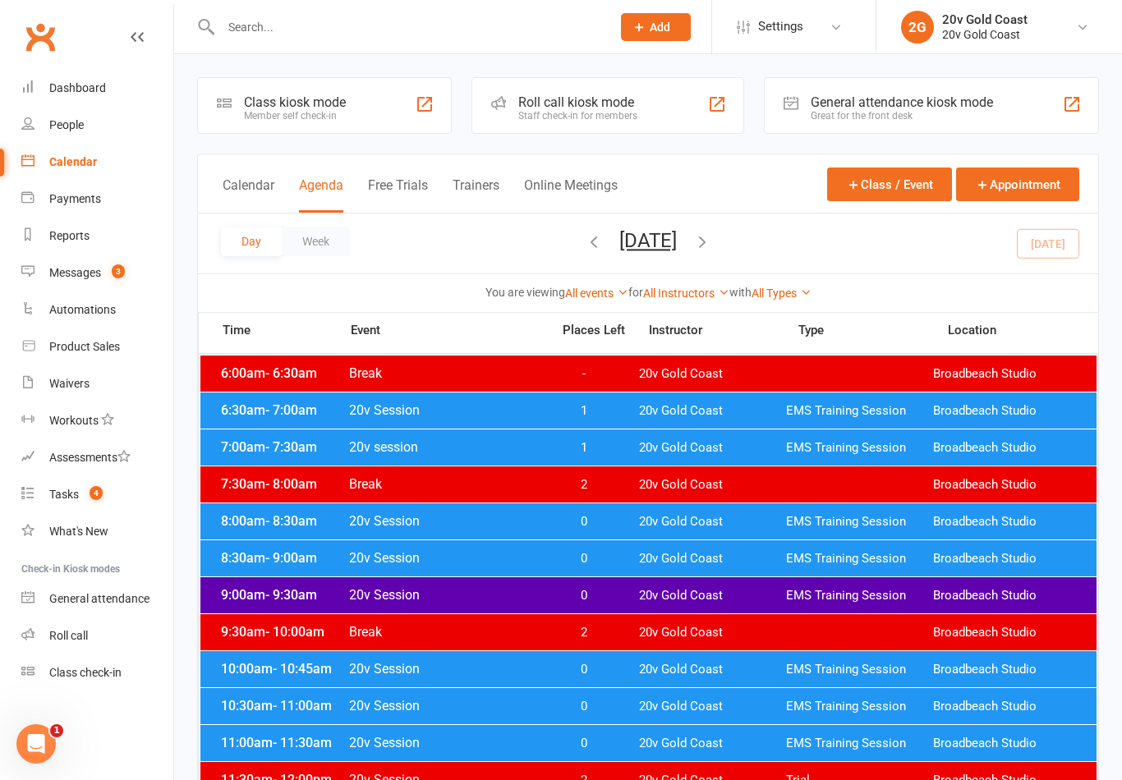
click at [700, 447] on span "20v Gold Coast" at bounding box center [712, 448] width 147 height 16
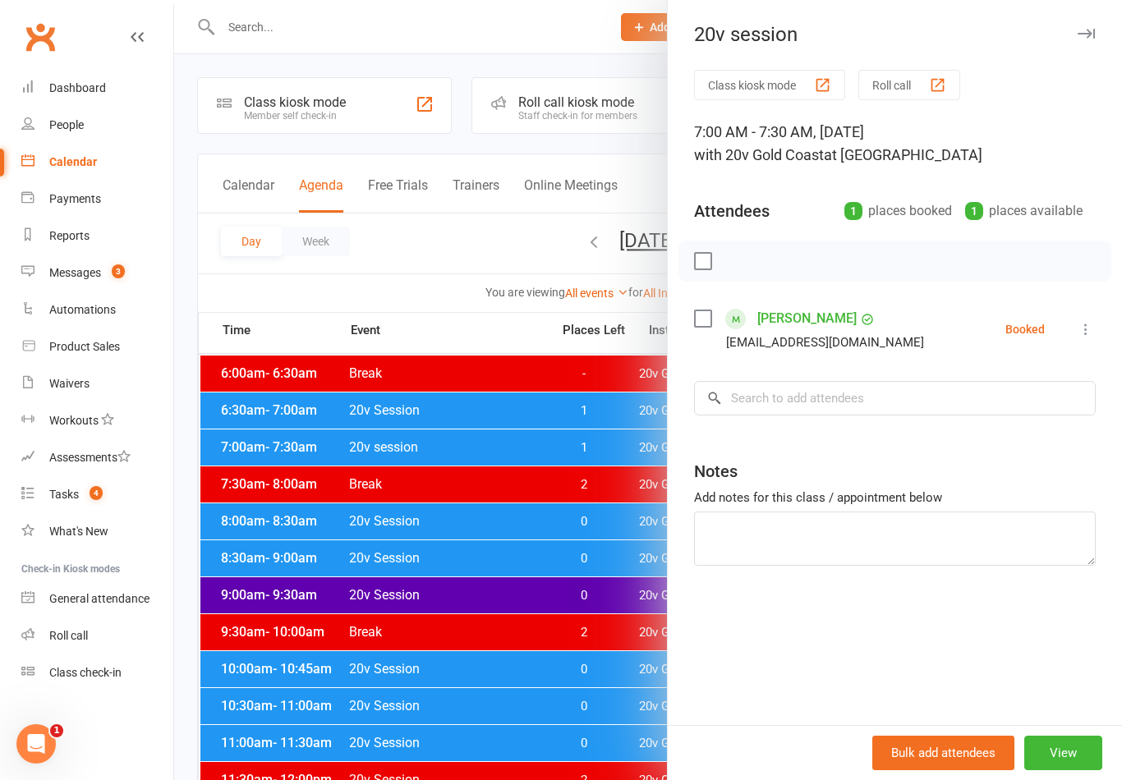
click at [1085, 328] on icon at bounding box center [1086, 329] width 16 height 16
click at [1010, 428] on link "Check in" at bounding box center [1006, 427] width 177 height 33
click at [559, 652] on div at bounding box center [648, 390] width 948 height 780
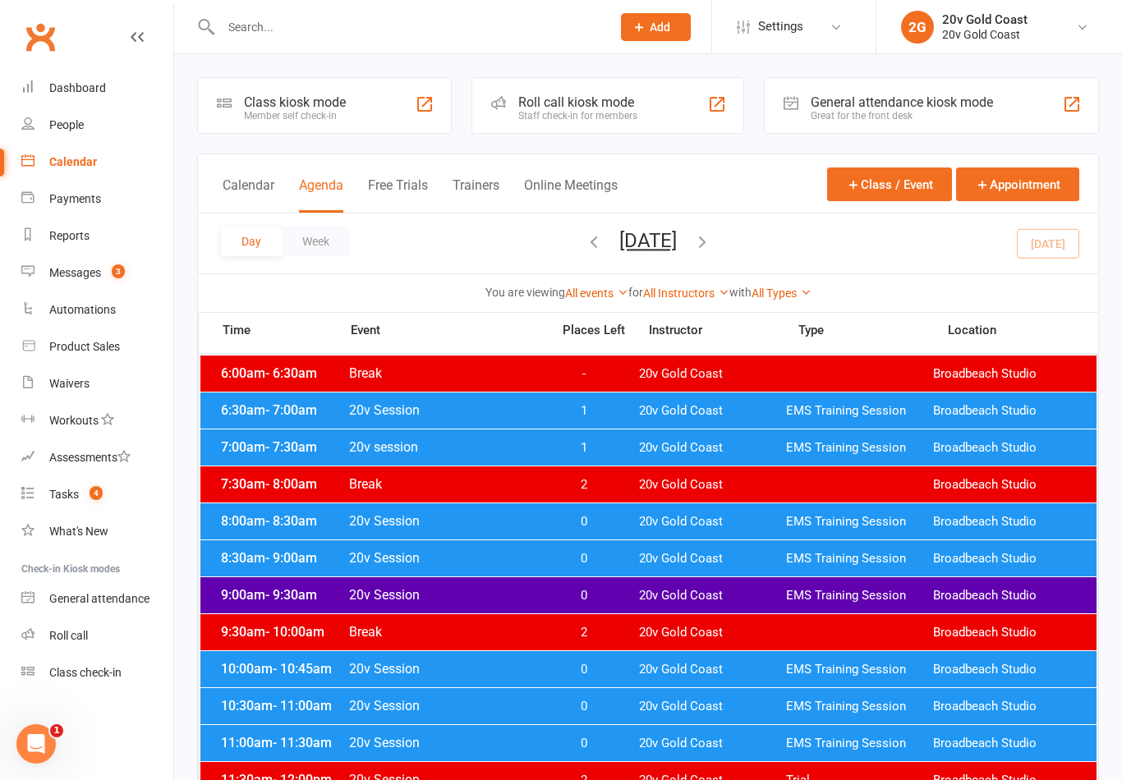
click at [614, 545] on div "8:30am - 9:00am 20v Session 0 20v Gold Coast EMS Training Session Broadbeach St…" at bounding box center [648, 558] width 896 height 36
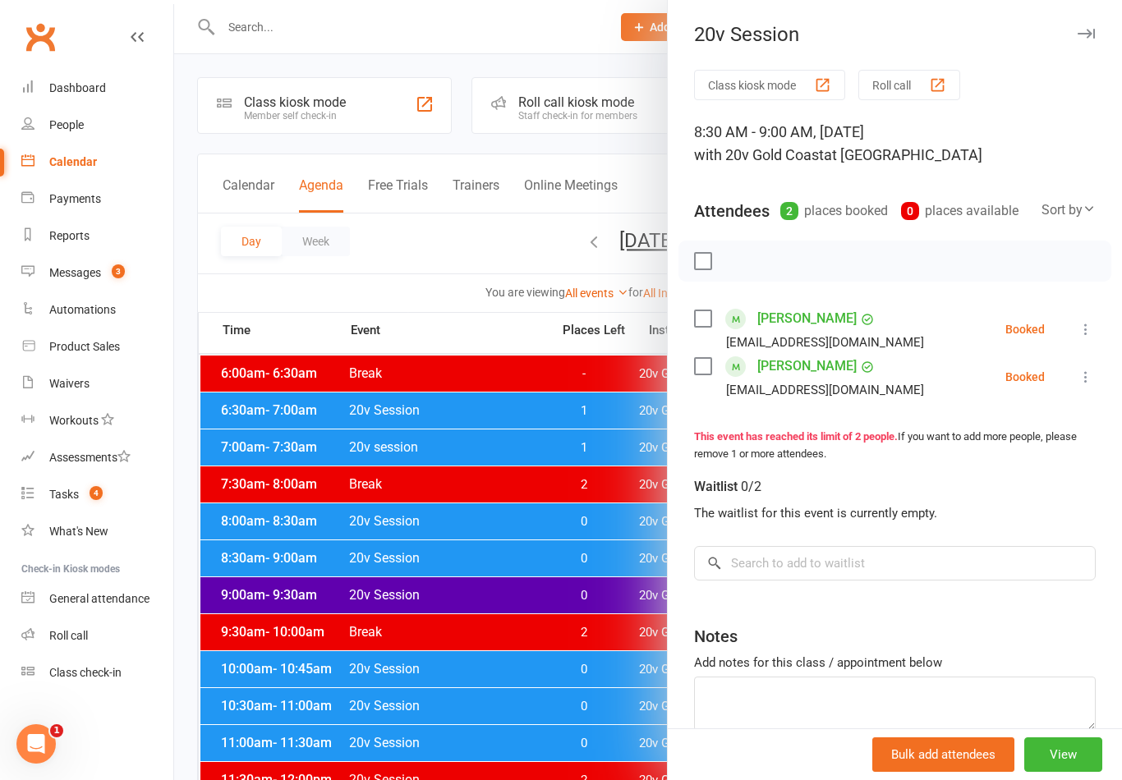
click at [559, 631] on div at bounding box center [648, 390] width 948 height 780
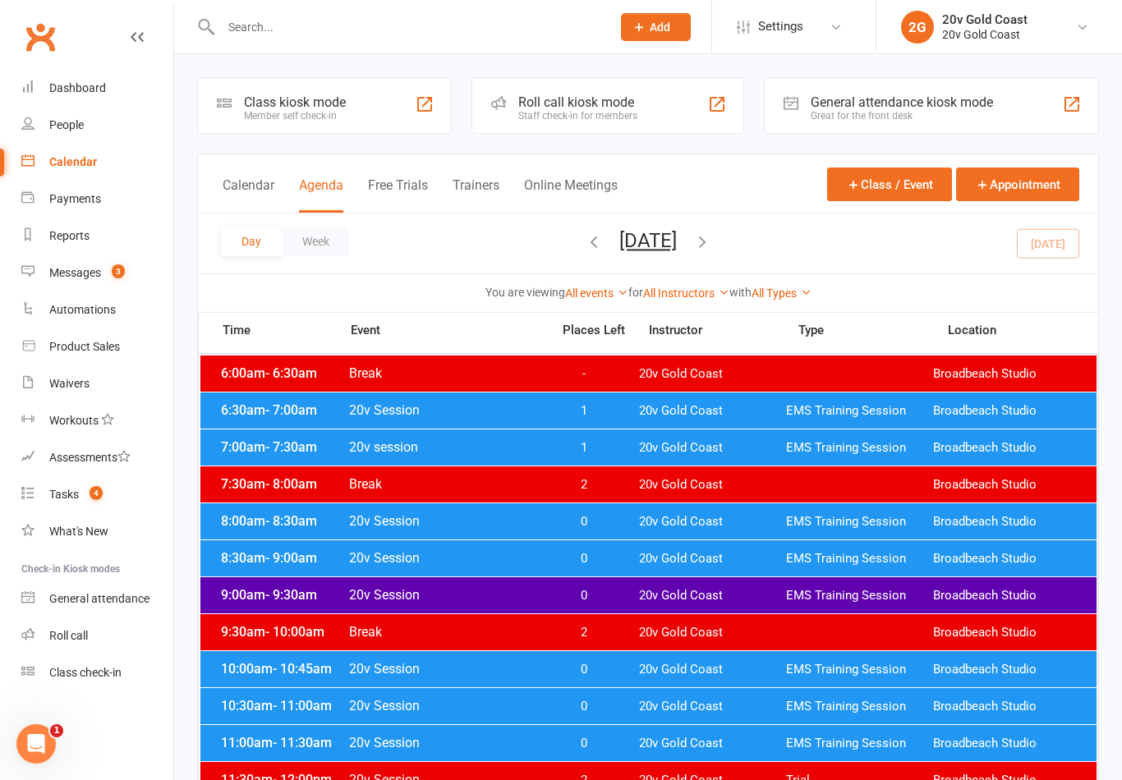
click at [602, 515] on span "0" at bounding box center [583, 522] width 86 height 16
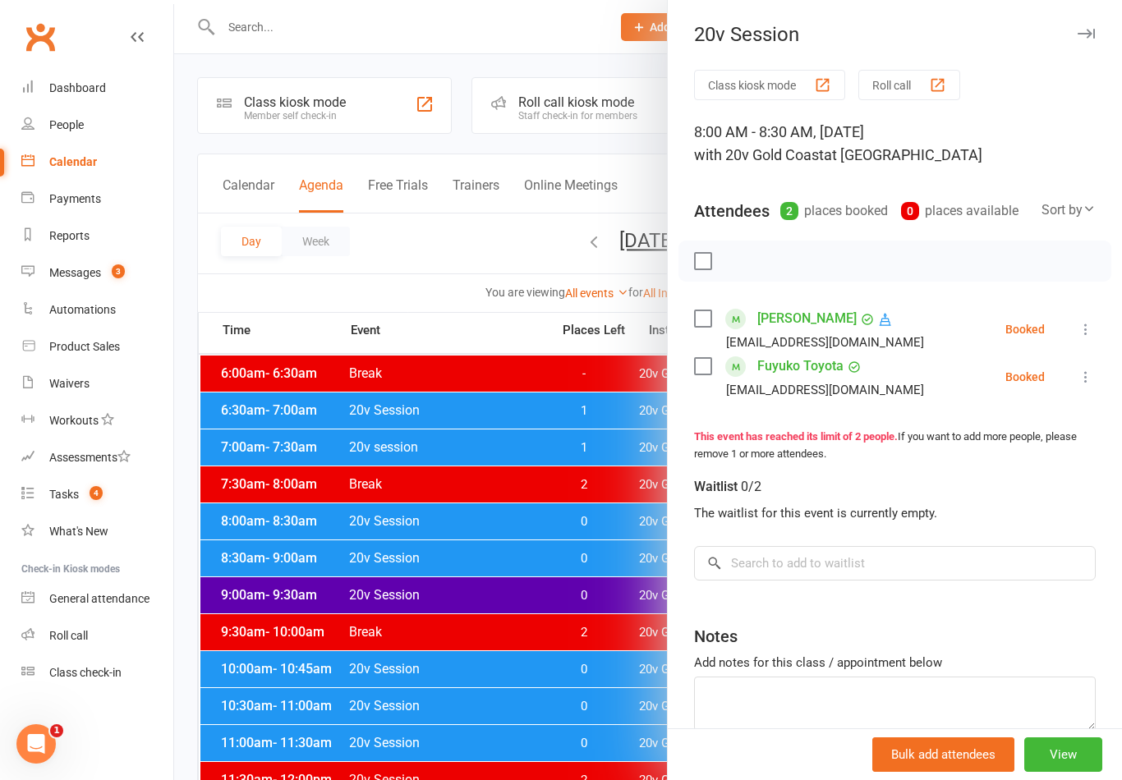
click at [803, 313] on link "[PERSON_NAME]" at bounding box center [806, 319] width 99 height 26
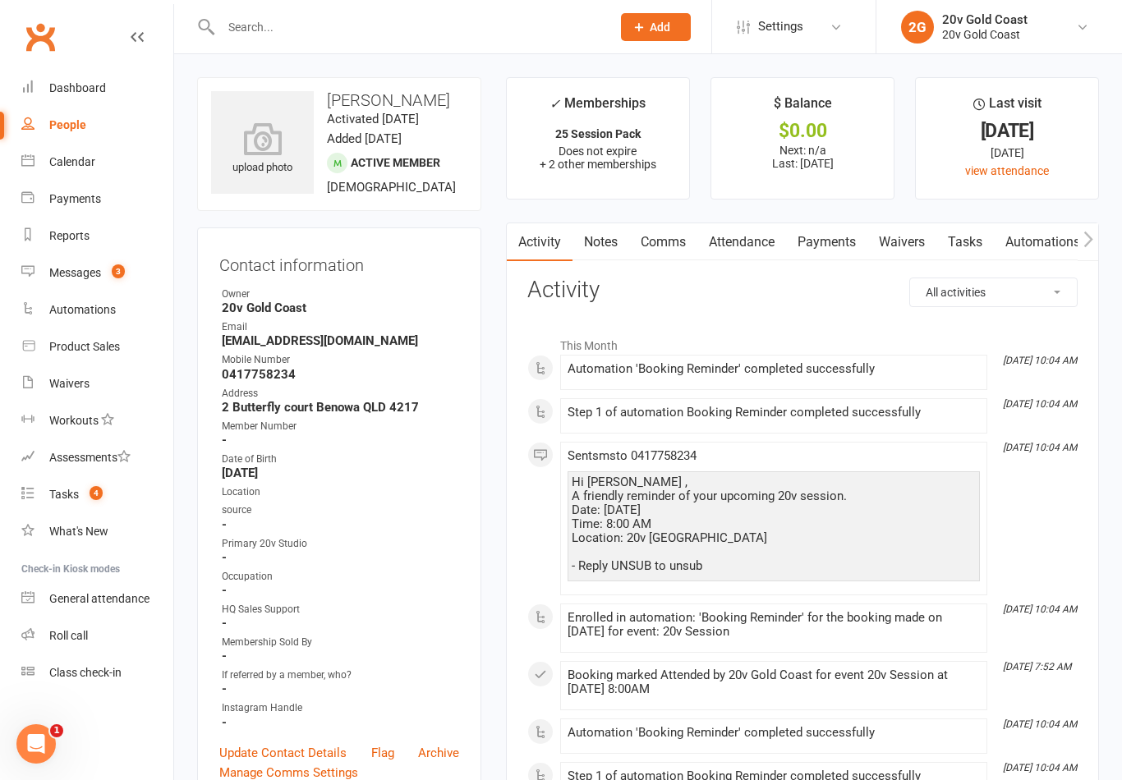
click at [100, 157] on link "Calendar" at bounding box center [97, 162] width 152 height 37
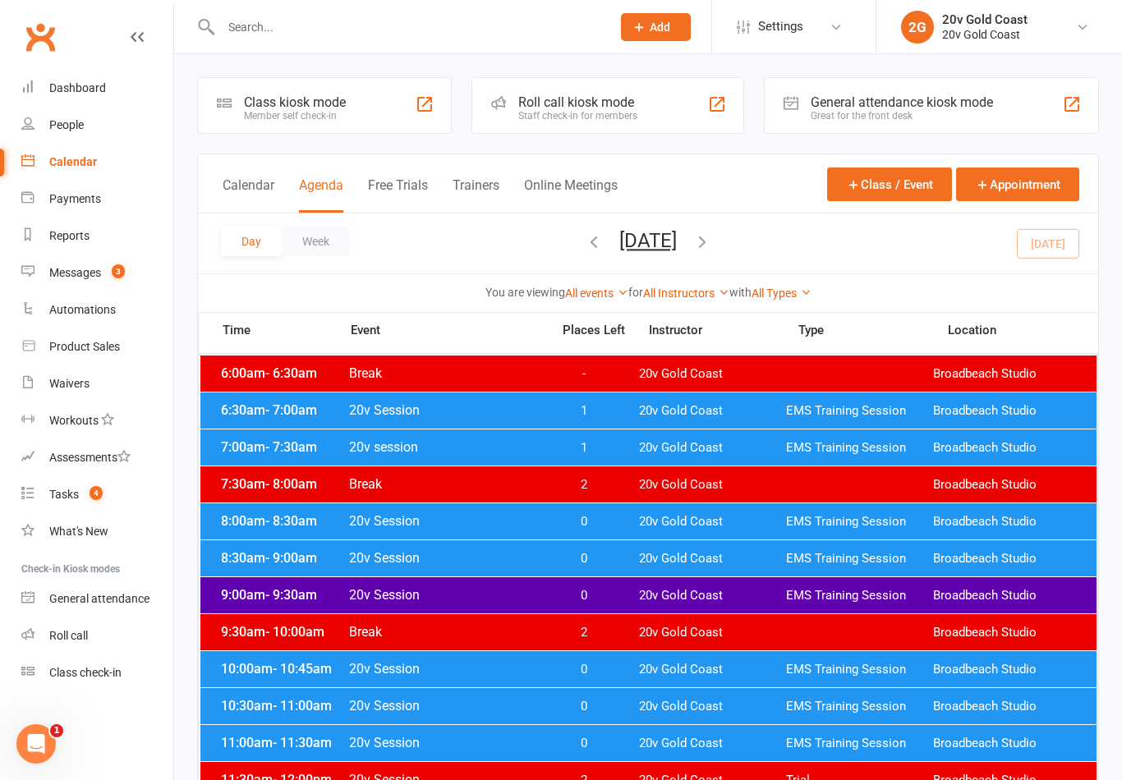
click at [687, 467] on div "7:30am - 8:00am Break 2 20v Gold Coast Broadbeach Studio" at bounding box center [648, 485] width 896 height 36
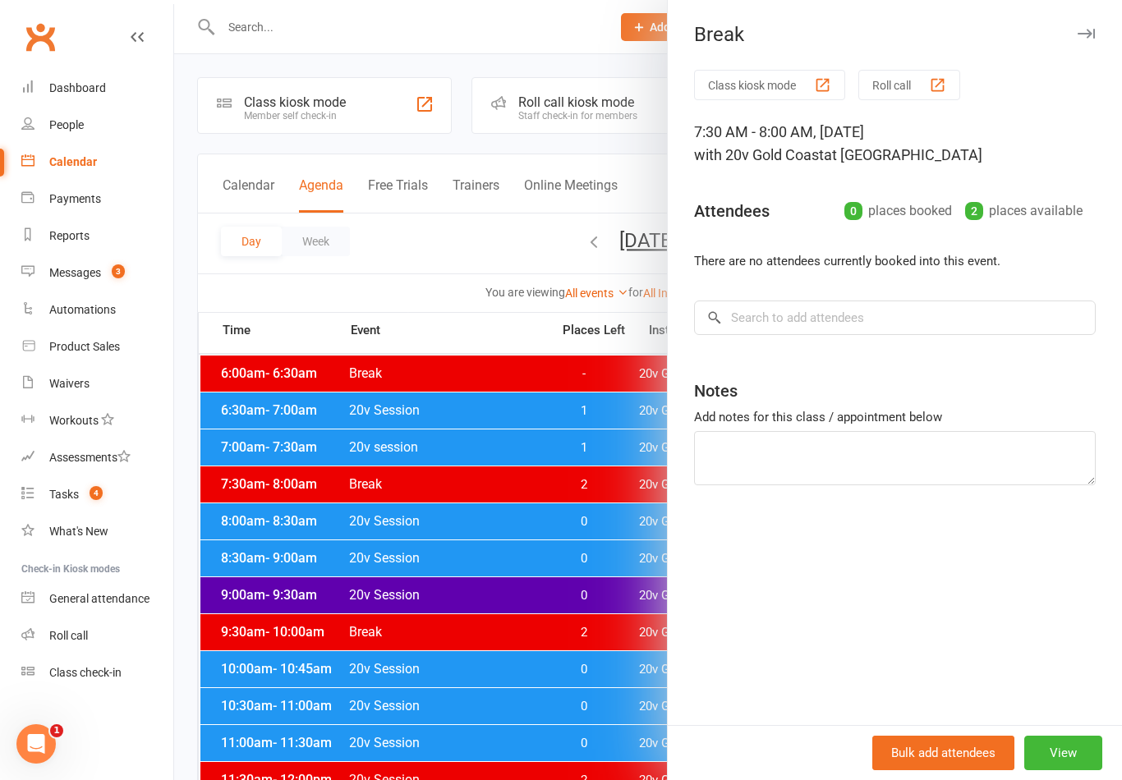
click at [624, 453] on div at bounding box center [648, 390] width 948 height 780
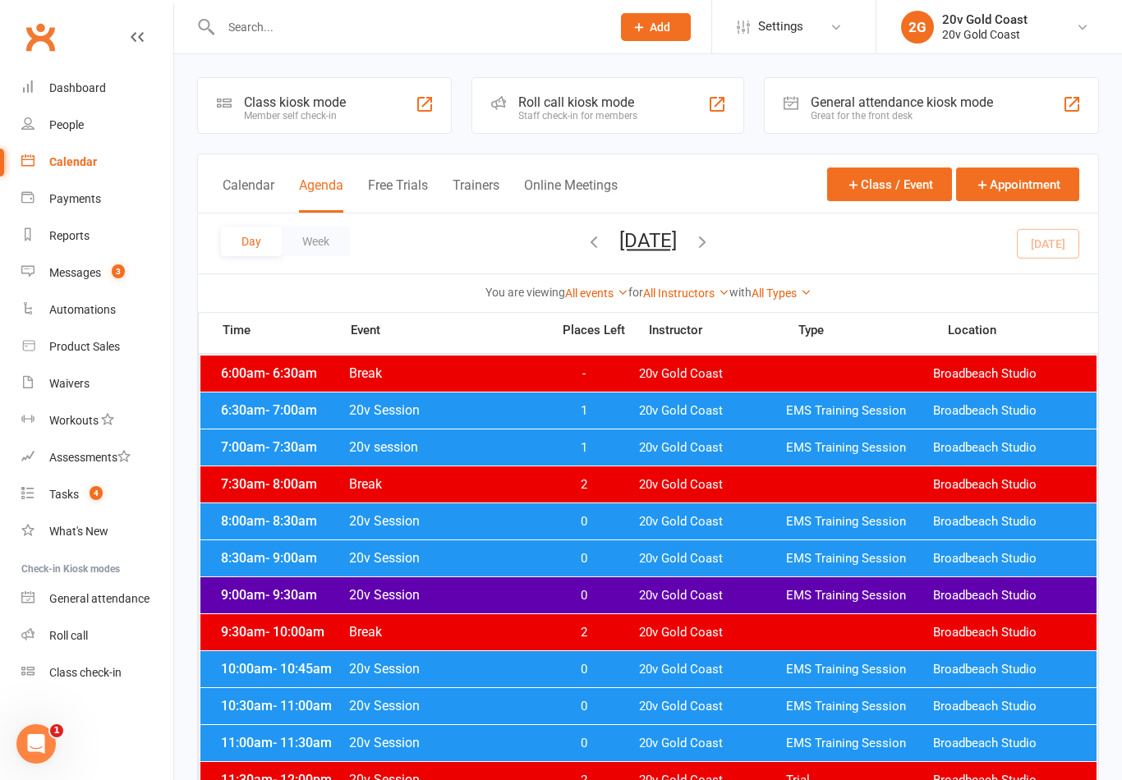
click at [632, 443] on div "7:00am - 7:30am 20v session 1 20v Gold Coast EMS Training Session Broadbeach St…" at bounding box center [648, 448] width 896 height 36
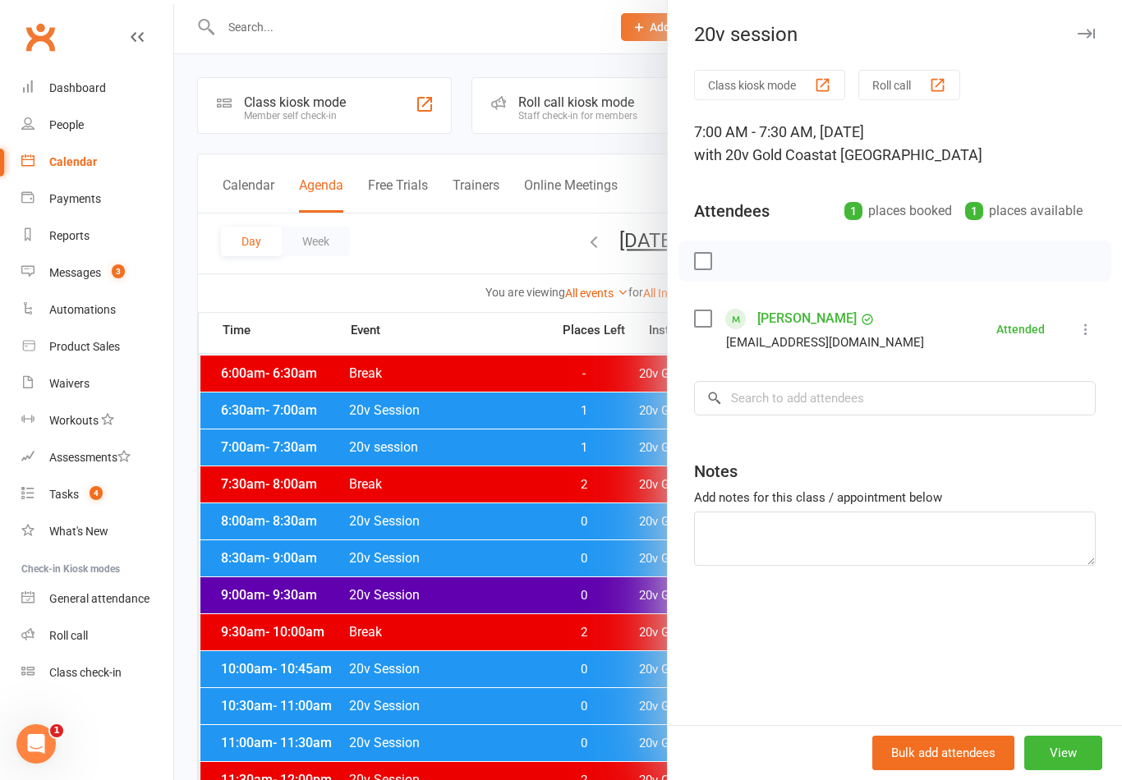
click at [798, 326] on link "[PERSON_NAME]" at bounding box center [806, 319] width 99 height 26
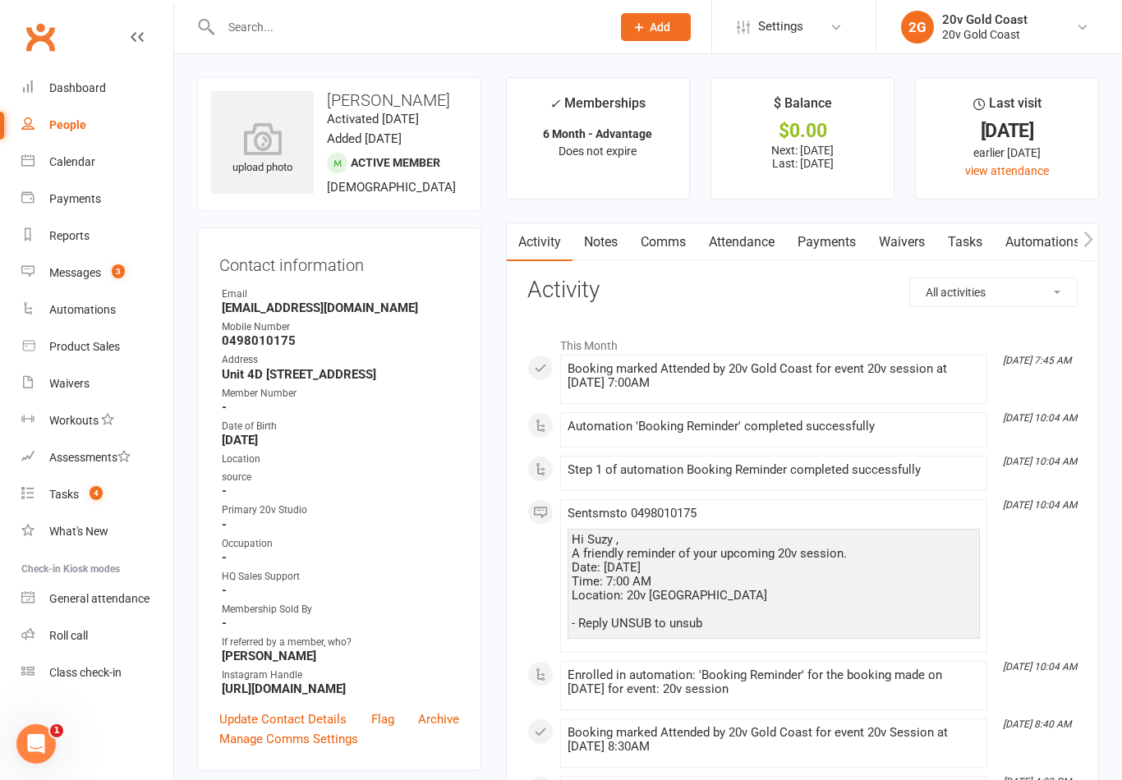
click at [85, 140] on link "People" at bounding box center [97, 125] width 152 height 37
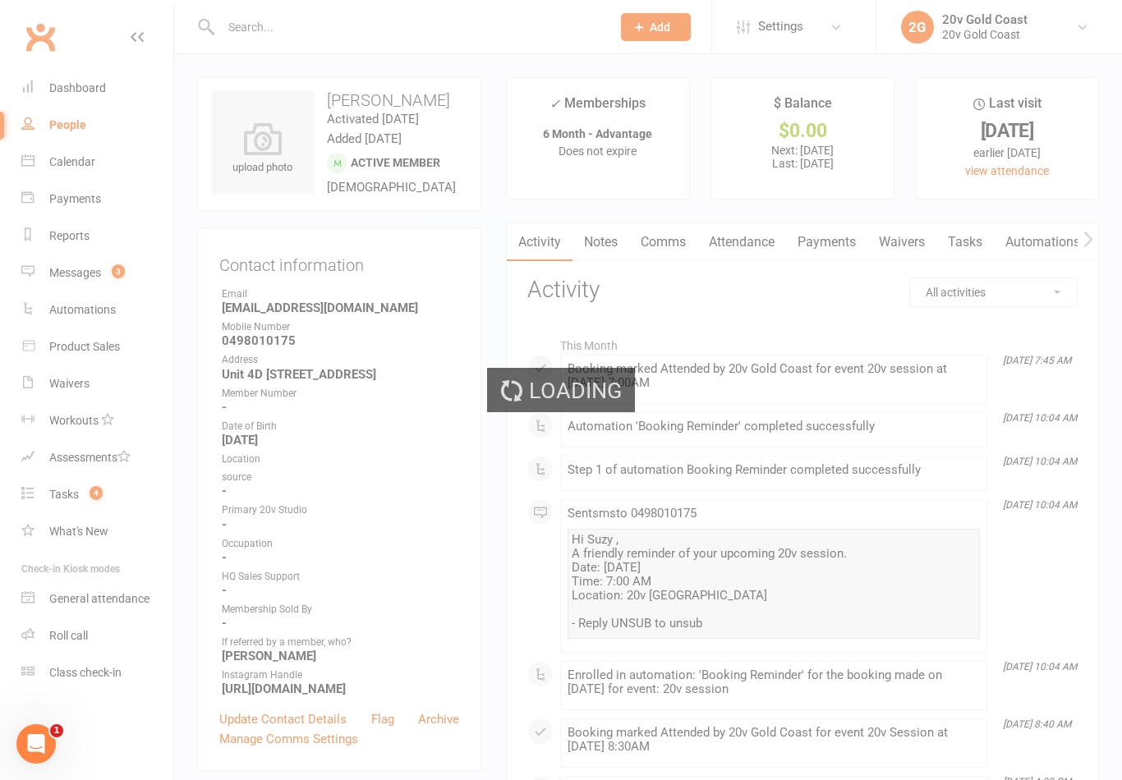
select select "100"
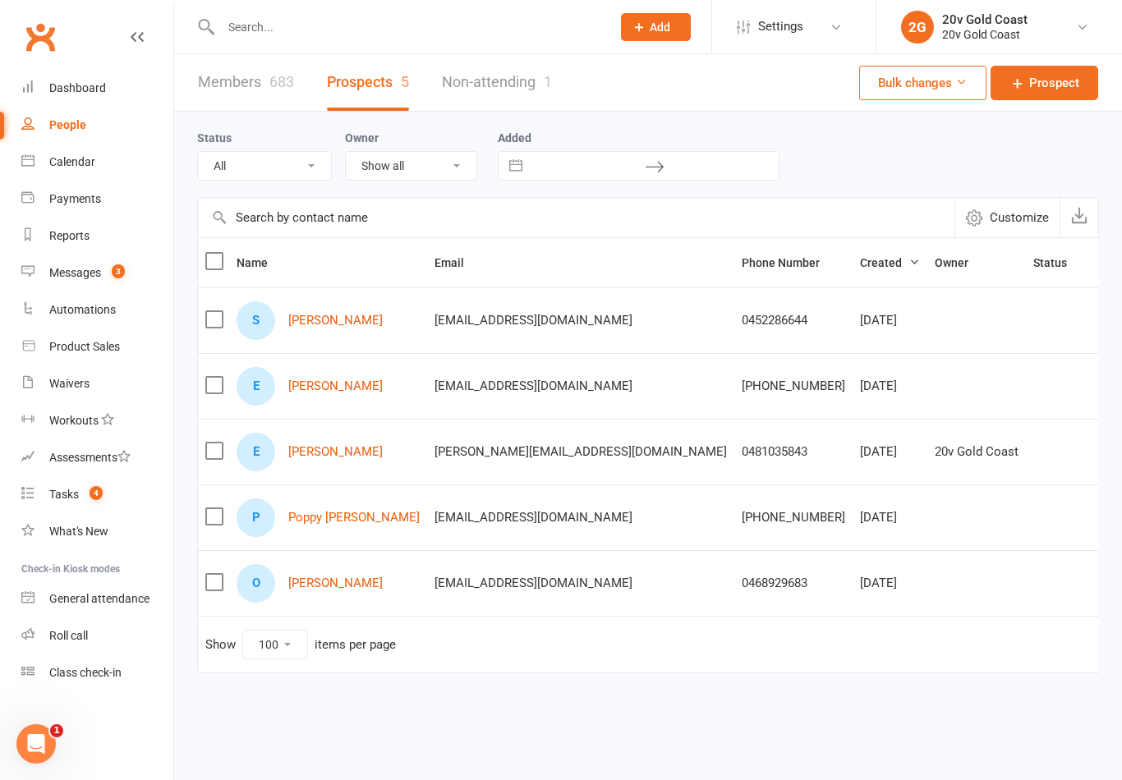
select select "In Communication"
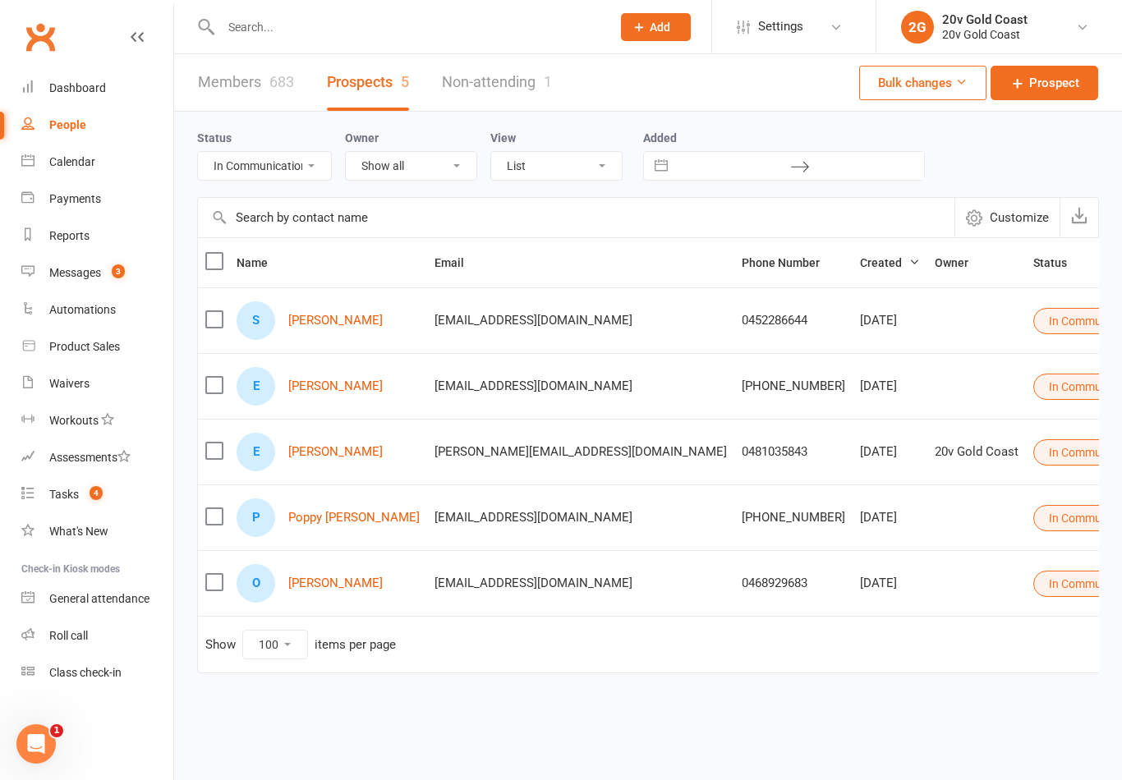
click at [88, 256] on link "Messages 3" at bounding box center [97, 273] width 152 height 37
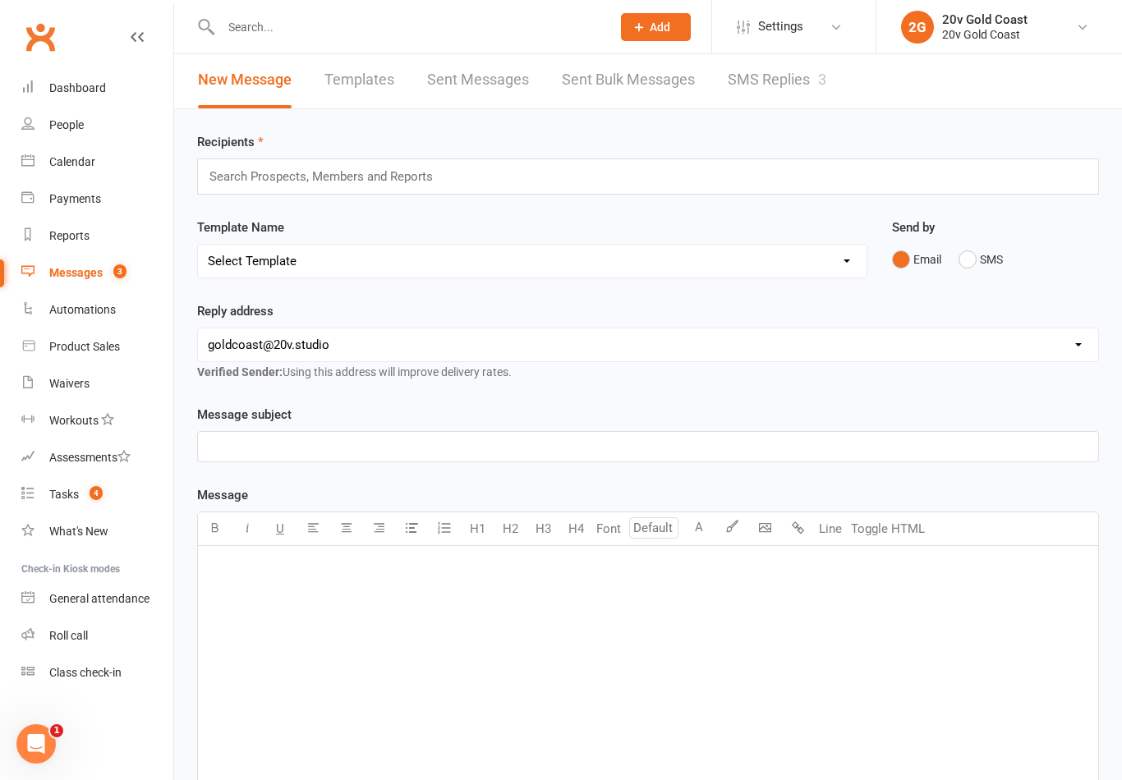
scroll to position [3, 0]
click at [776, 79] on link "SMS Replies 3" at bounding box center [777, 79] width 99 height 57
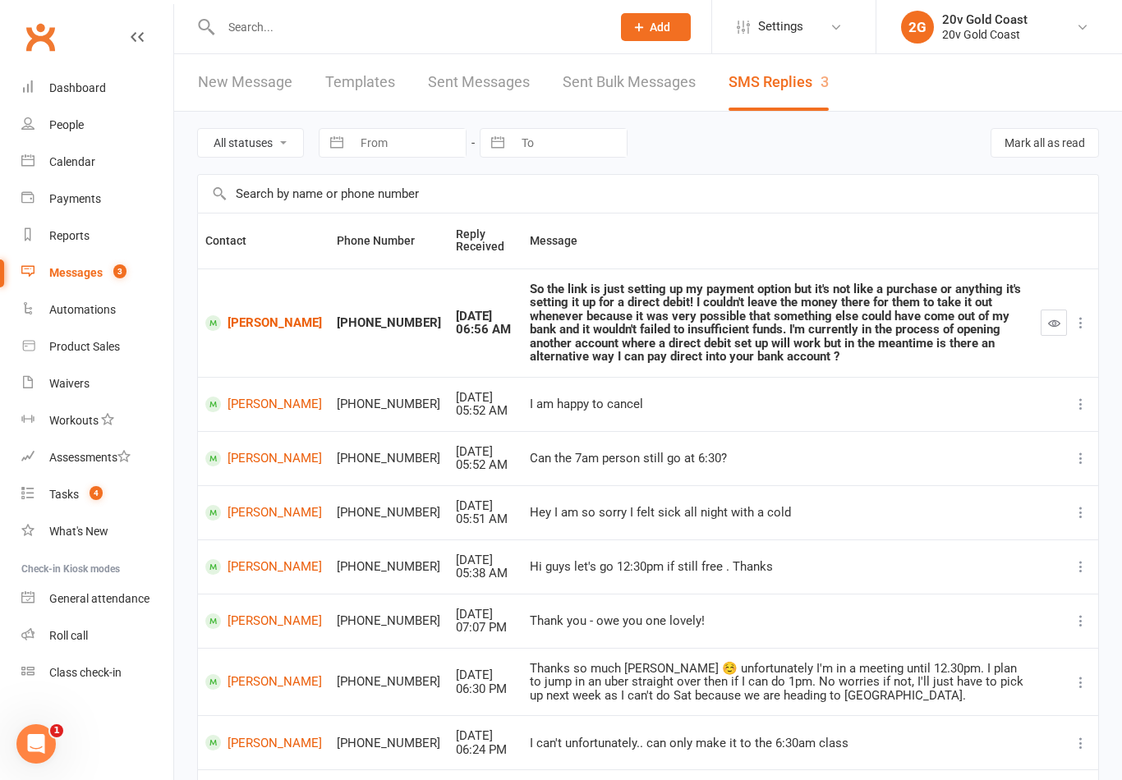
click at [247, 321] on link "[PERSON_NAME]" at bounding box center [263, 323] width 117 height 16
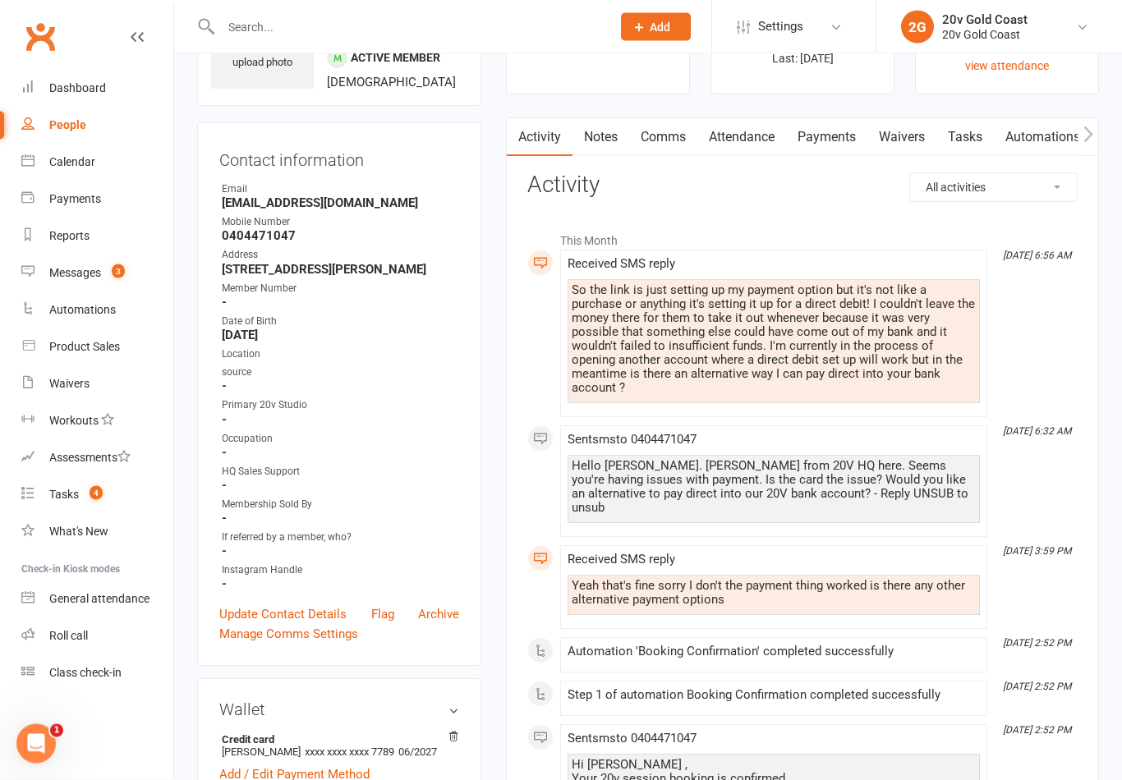
scroll to position [105, 0]
click at [102, 279] on link "Messages 3" at bounding box center [97, 273] width 152 height 37
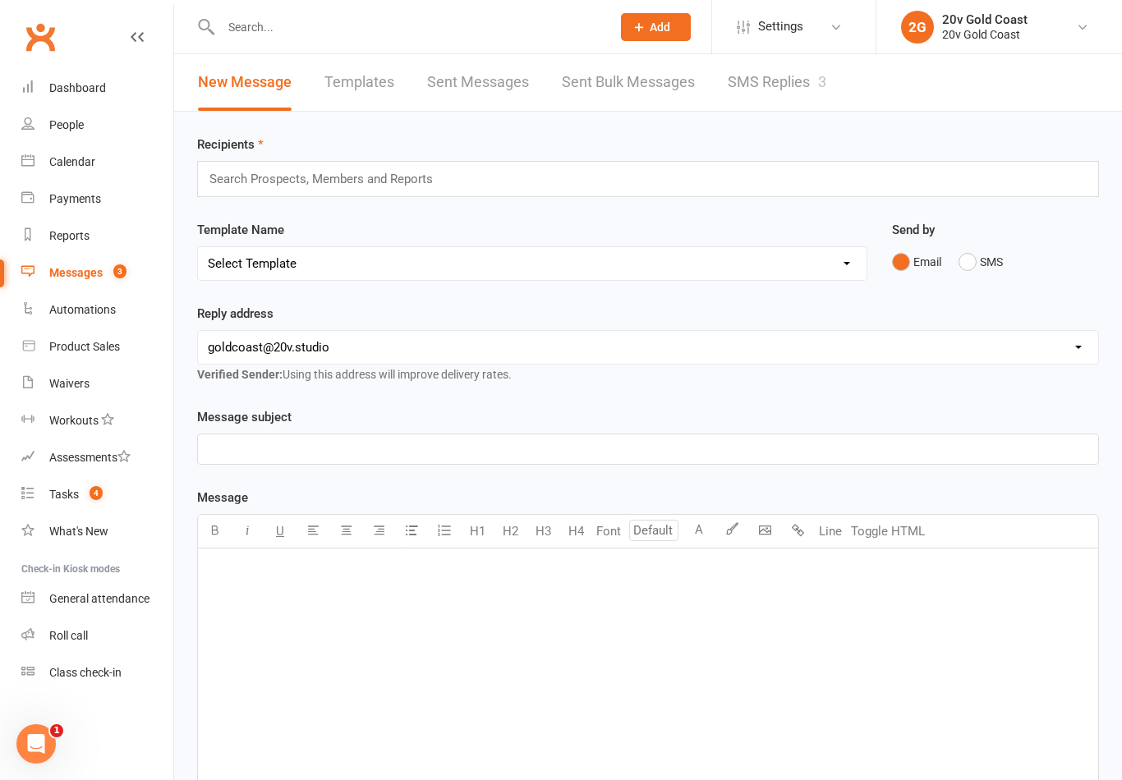
click at [806, 88] on link "SMS Replies 3" at bounding box center [777, 82] width 99 height 57
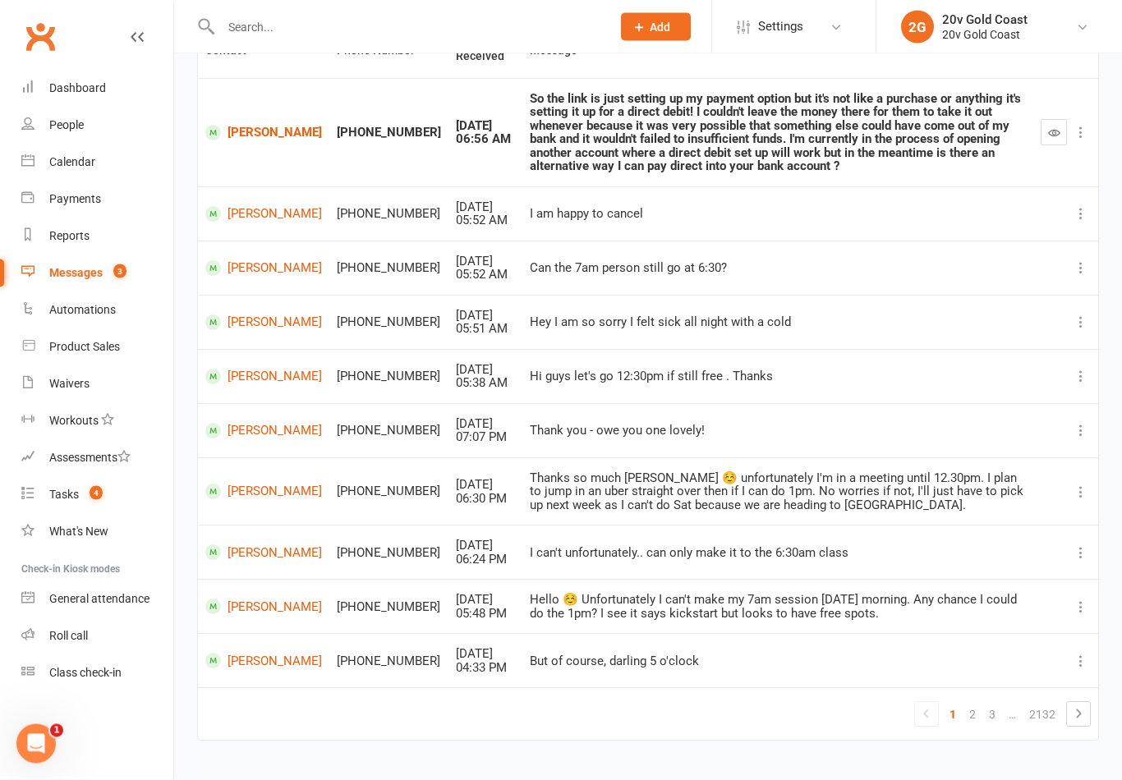
scroll to position [189, 0]
click at [977, 708] on link "2" at bounding box center [973, 716] width 20 height 23
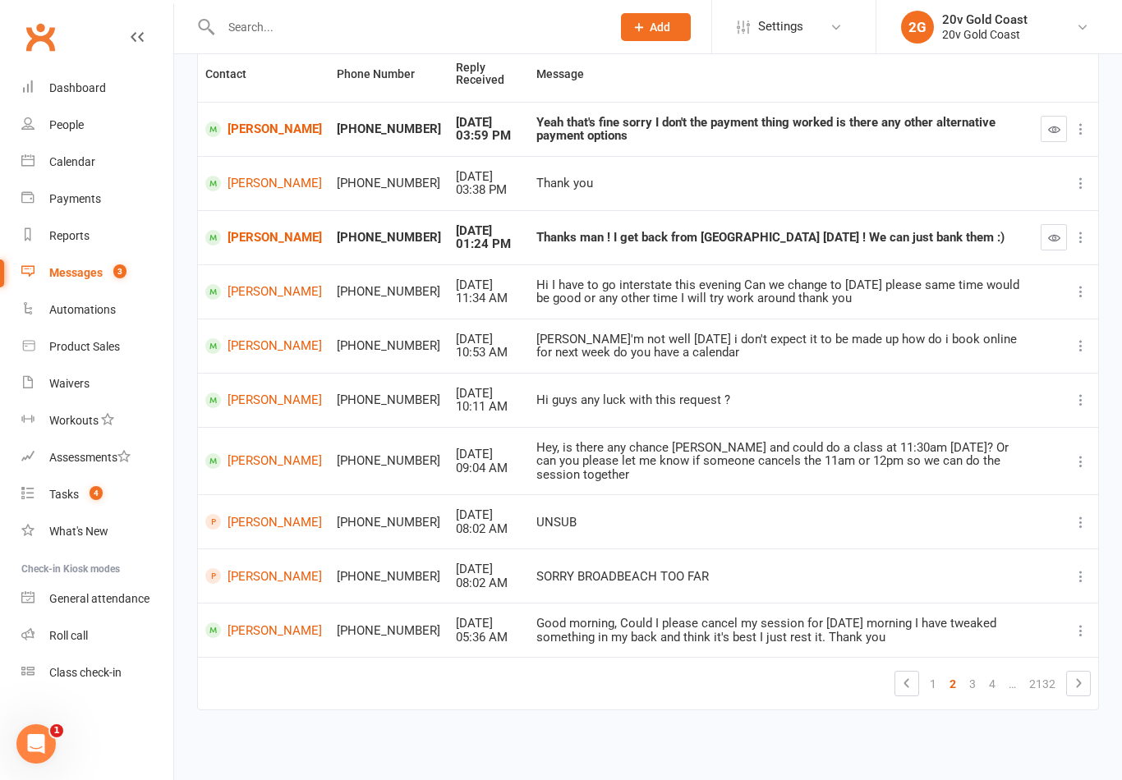
scroll to position [133, 0]
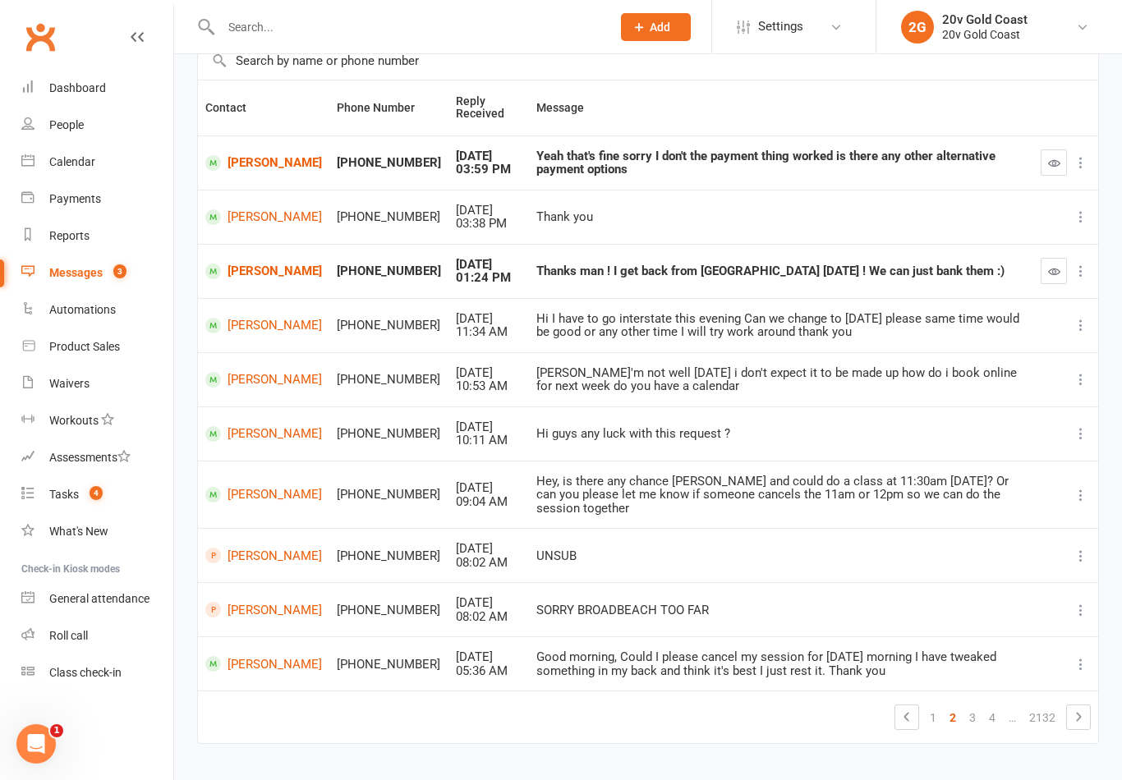
click at [1056, 159] on icon "button" at bounding box center [1054, 163] width 12 height 12
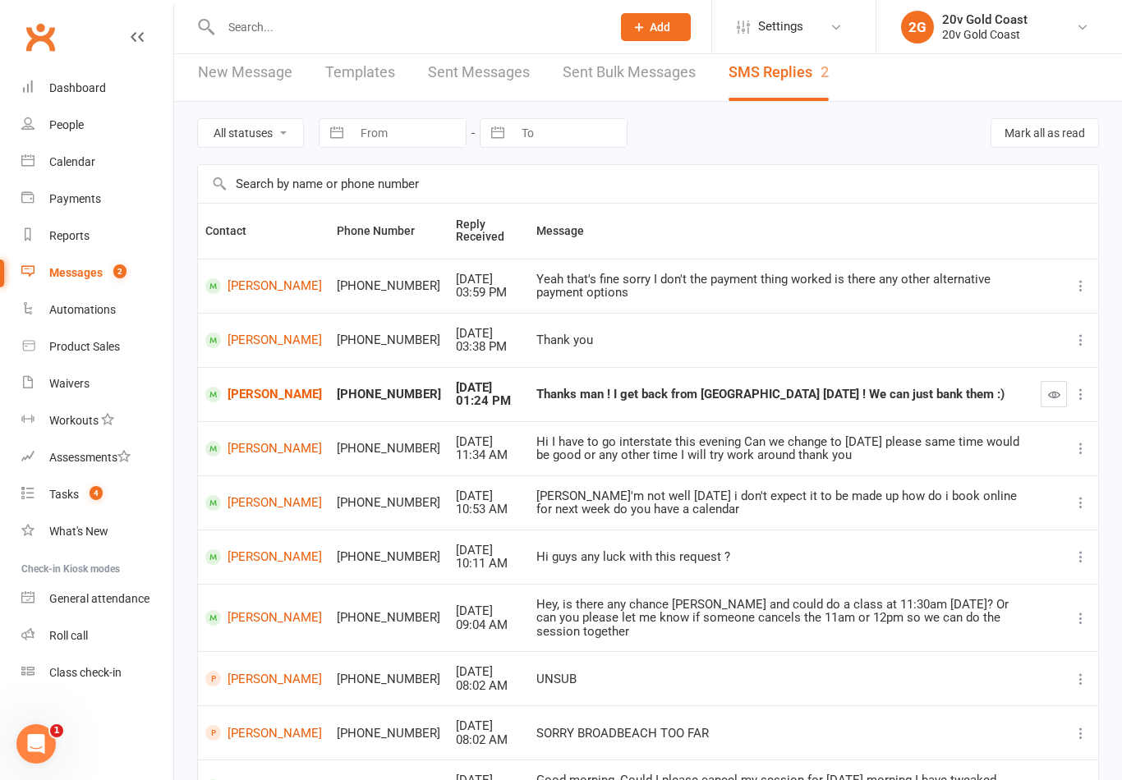
scroll to position [0, 0]
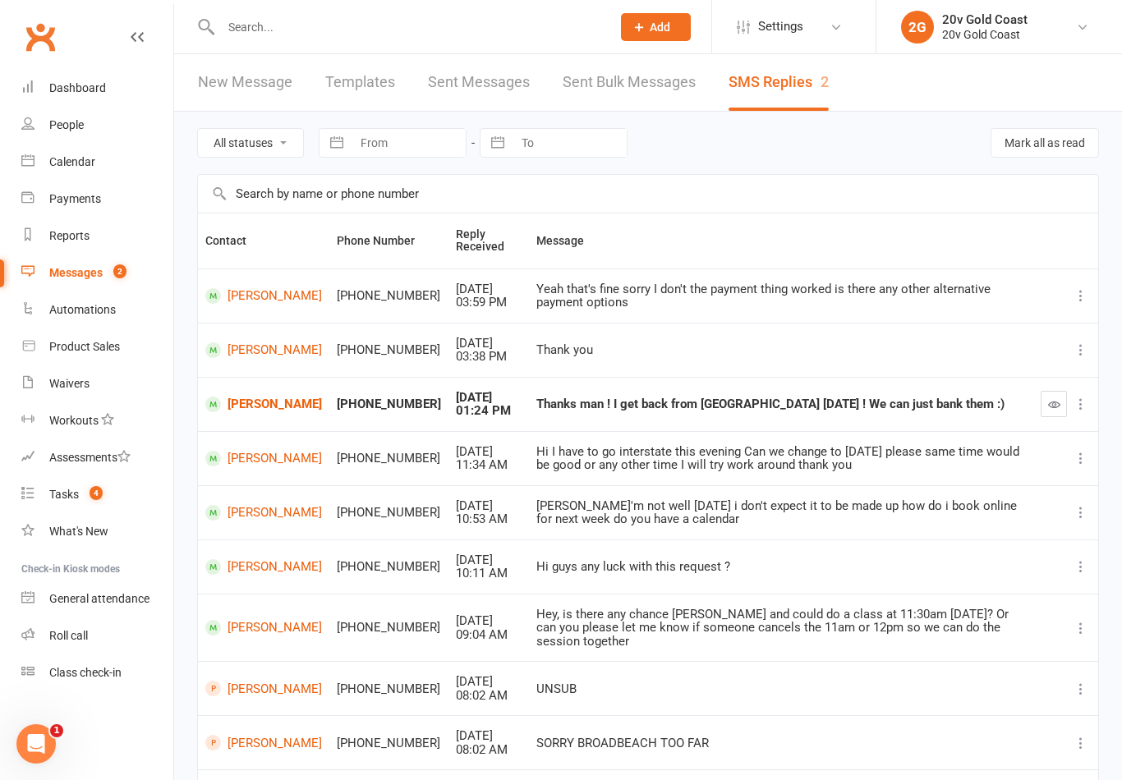
click at [106, 489] on link "Tasks 4" at bounding box center [97, 494] width 152 height 37
